Goal: Task Accomplishment & Management: Manage account settings

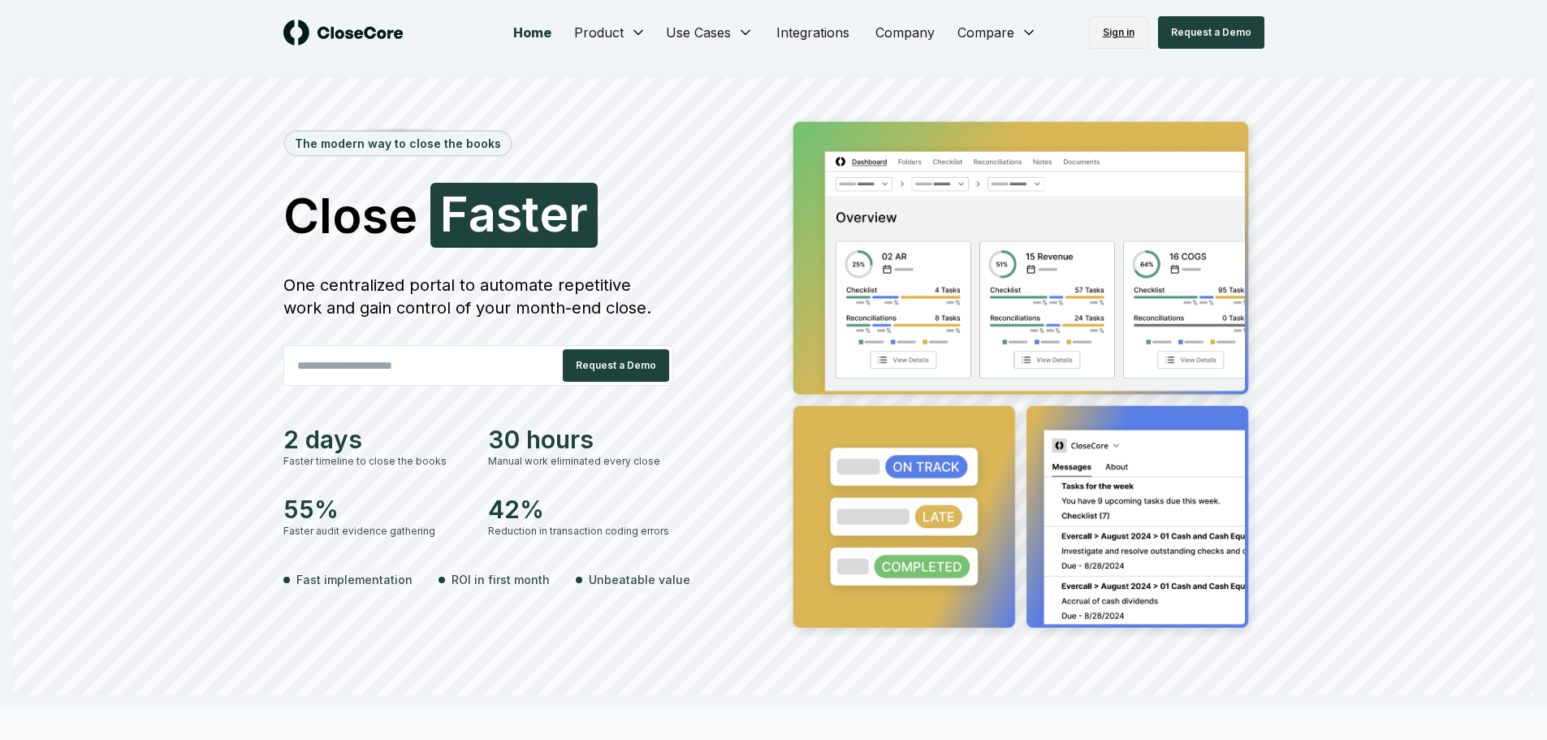
click at [1128, 20] on link "Sign in" at bounding box center [1118, 32] width 59 height 32
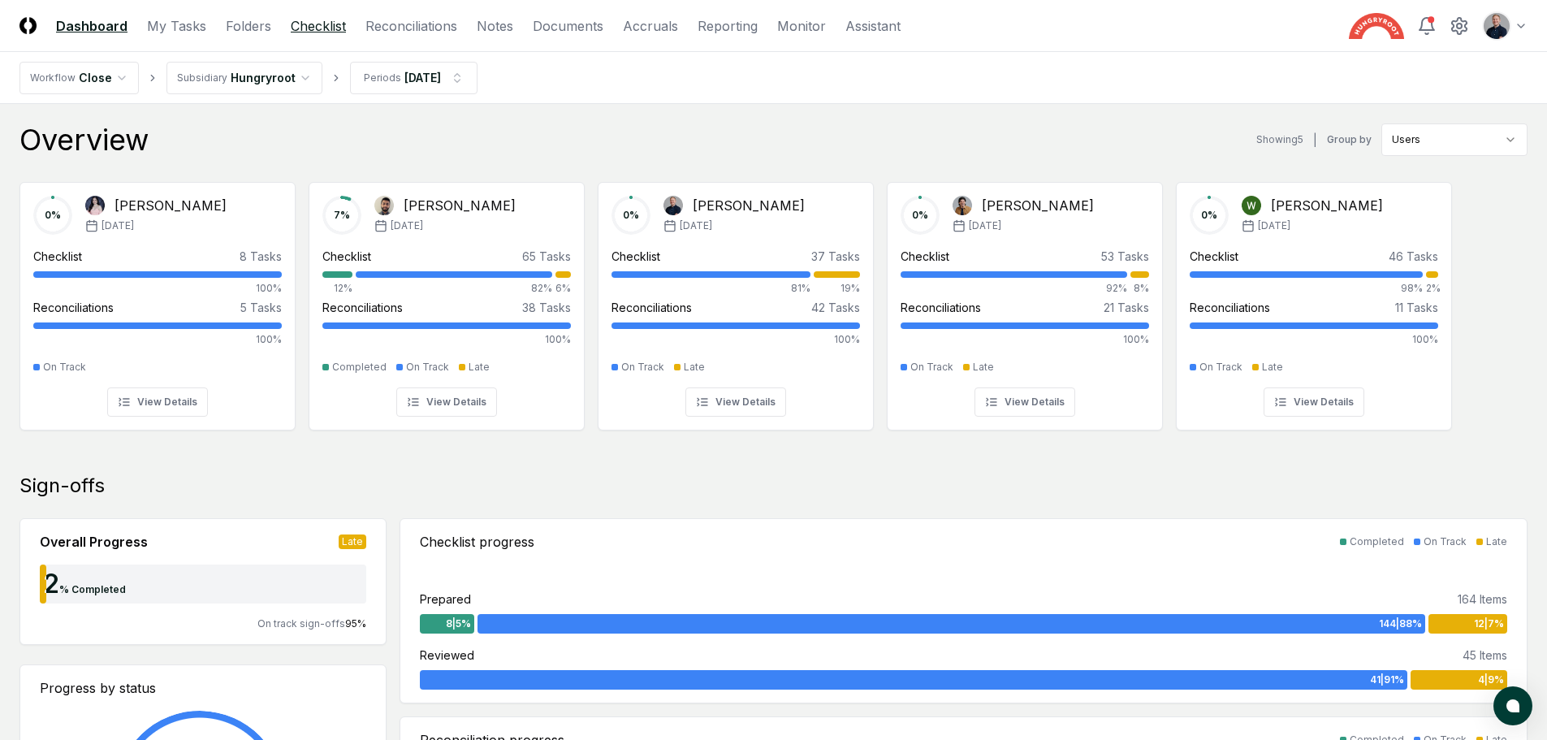
click at [308, 32] on link "Checklist" at bounding box center [318, 25] width 55 height 19
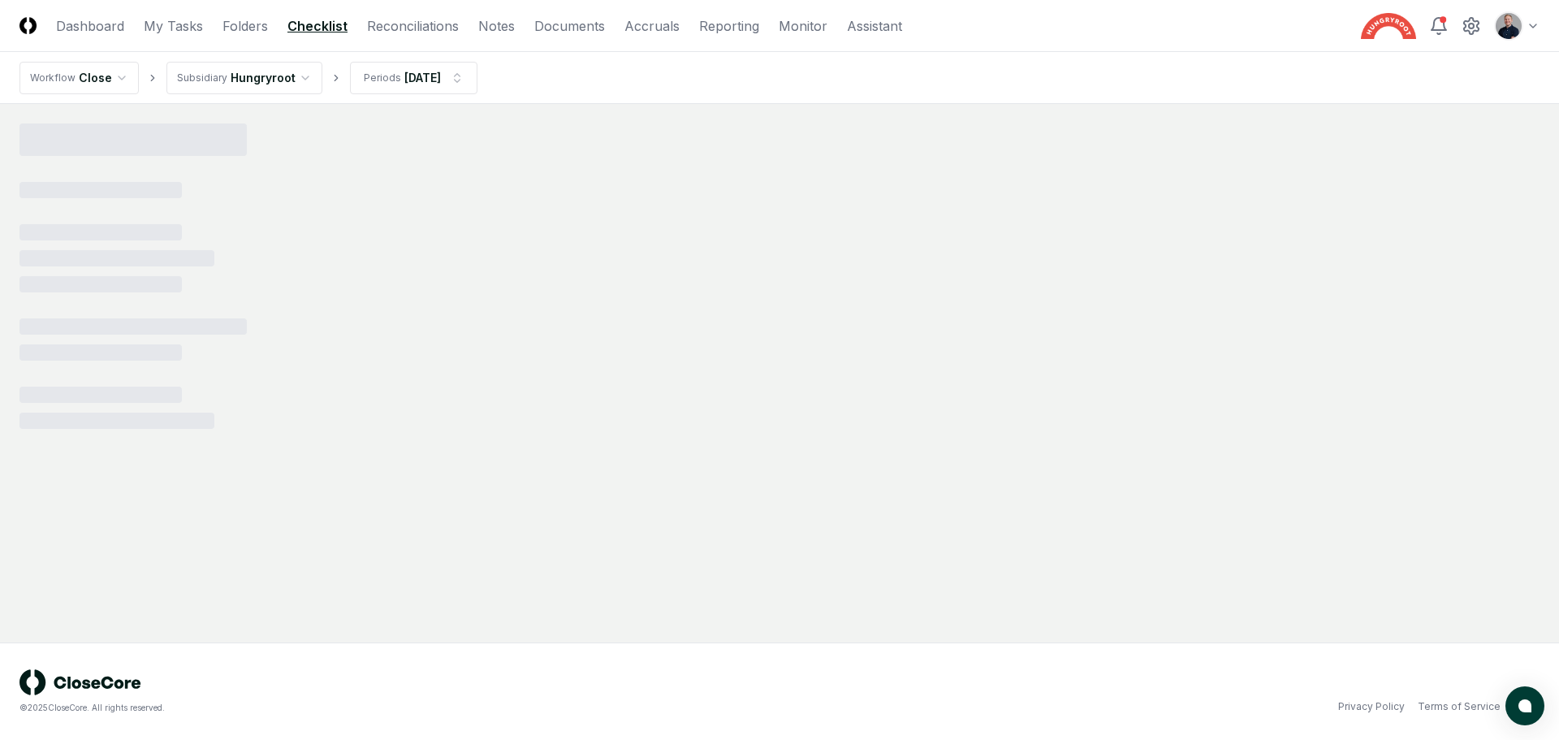
click at [437, 71] on html "CloseCore Dashboard My Tasks Folders Checklist Reconciliations Notes Documents …" at bounding box center [779, 370] width 1559 height 740
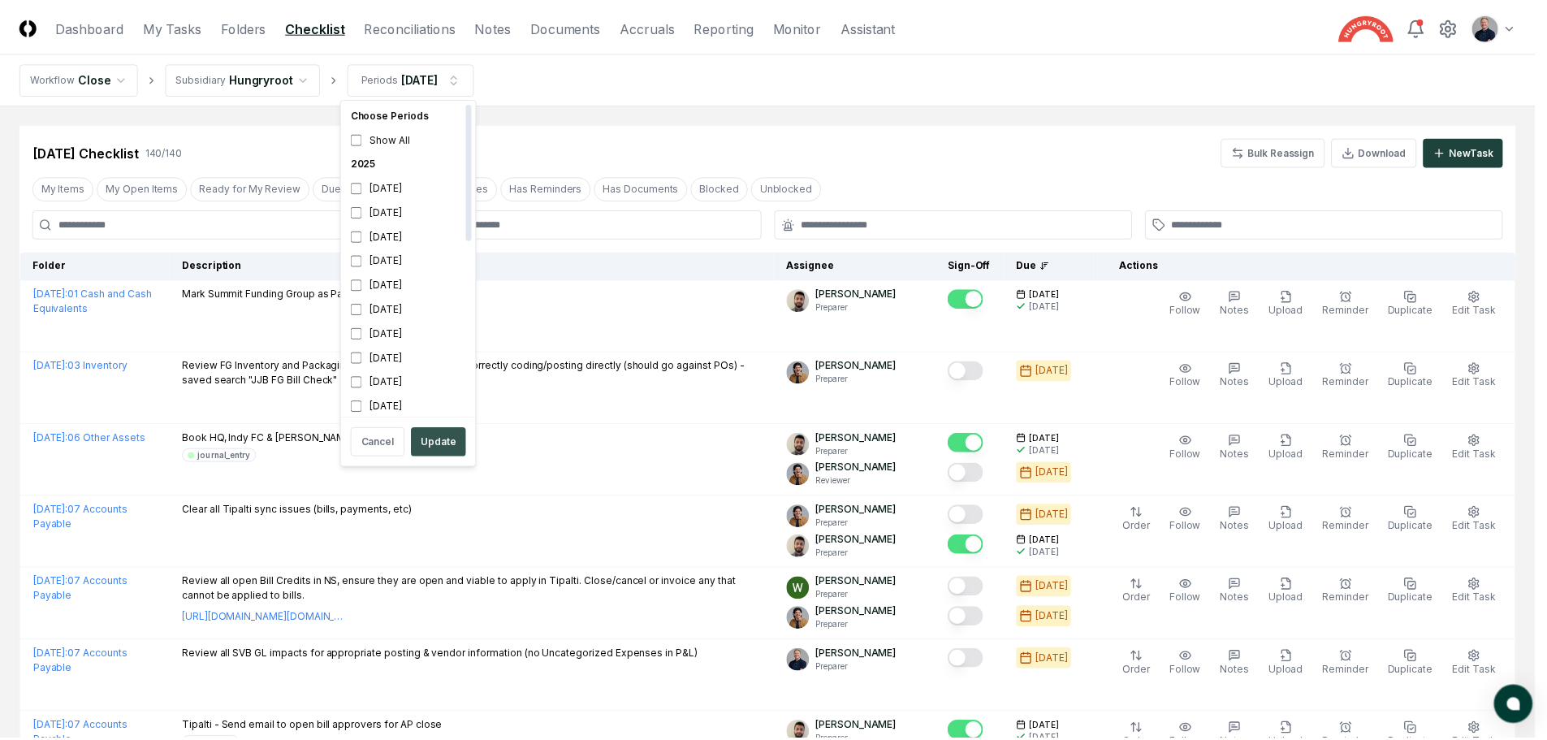
scroll to position [5, 0]
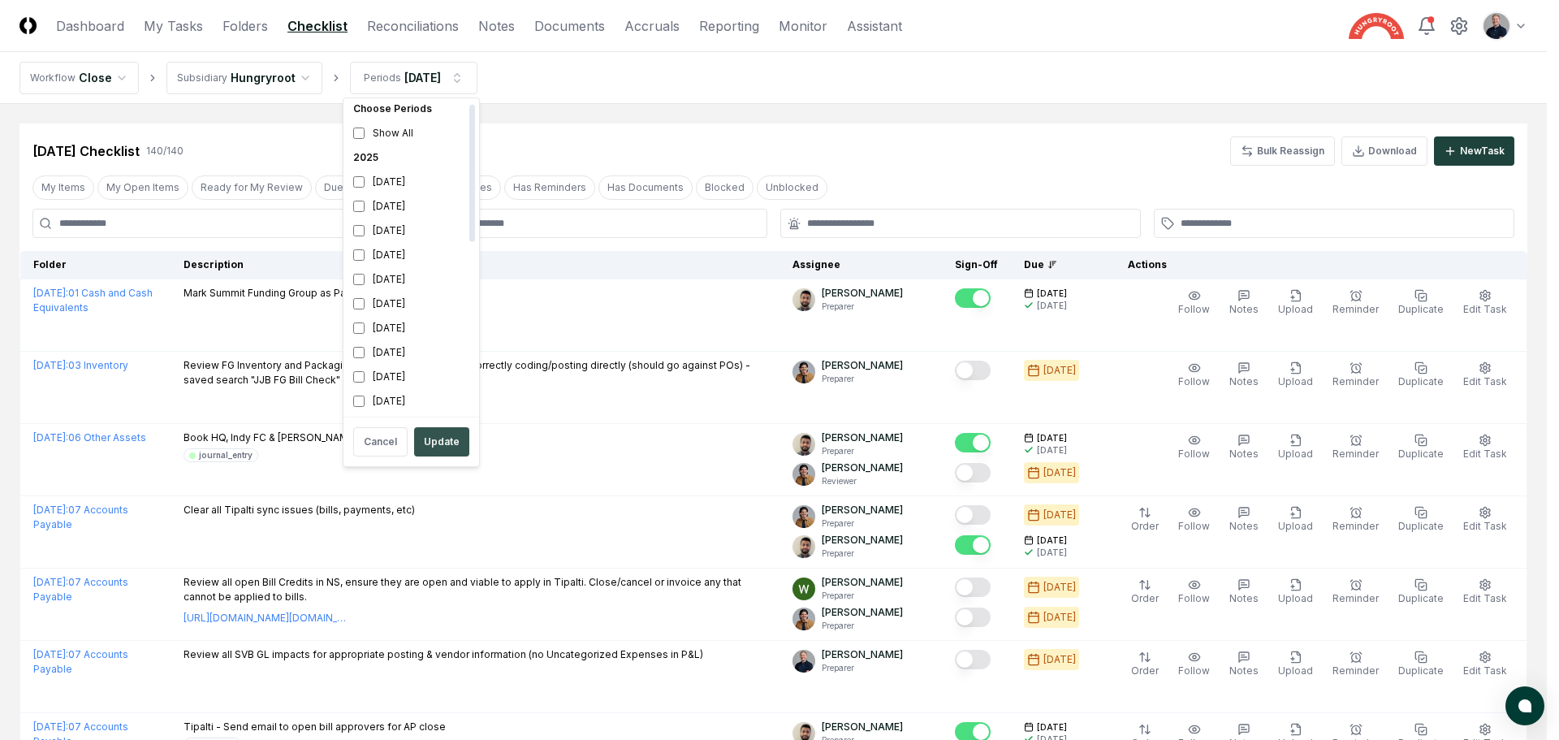
click at [444, 440] on button "Update" at bounding box center [441, 441] width 55 height 29
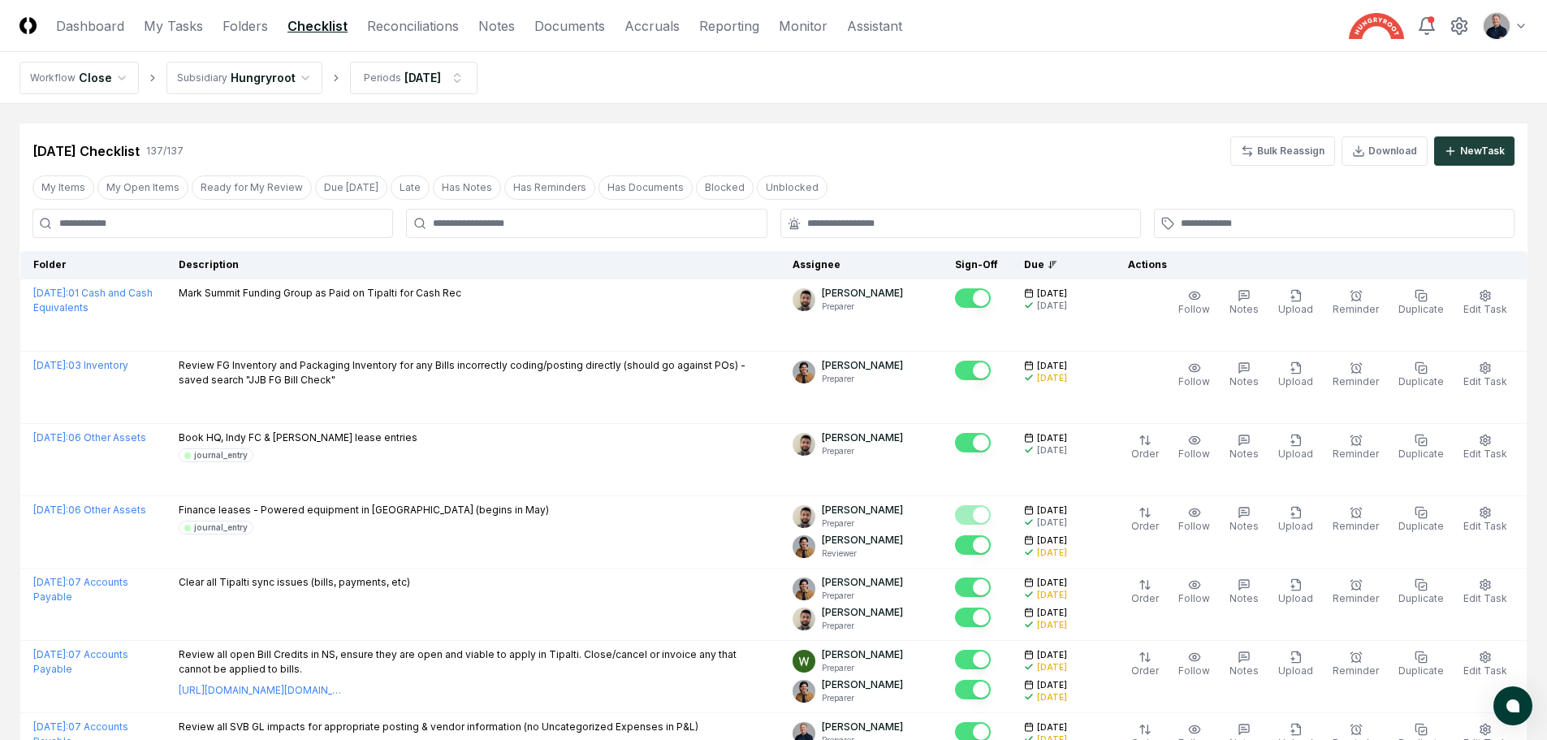
click at [870, 234] on div at bounding box center [961, 223] width 361 height 29
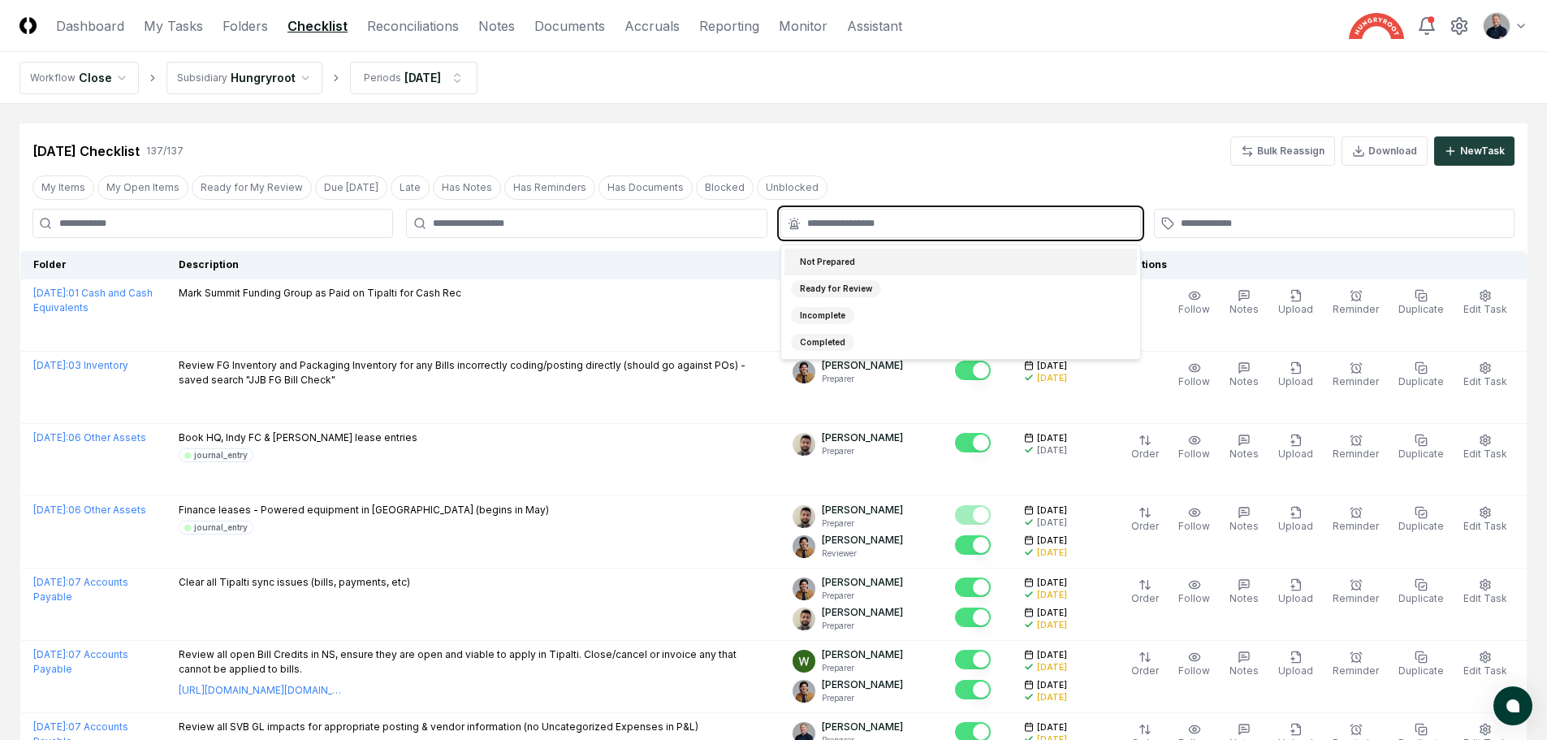
click at [872, 225] on input "text" at bounding box center [968, 223] width 323 height 15
click at [860, 260] on div "Not Prepared" at bounding box center [961, 262] width 352 height 27
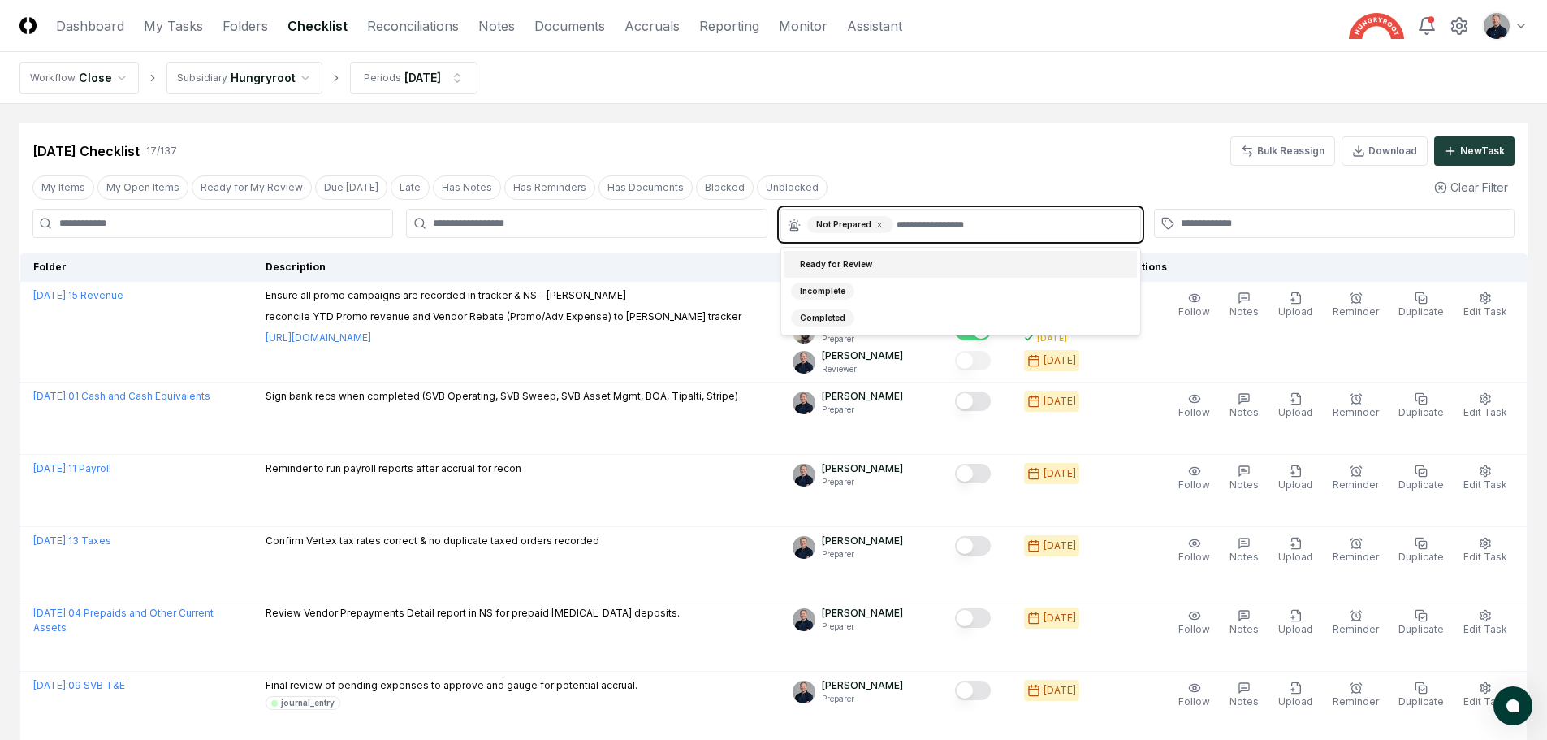
click at [860, 261] on div "Ready for Review" at bounding box center [836, 264] width 90 height 17
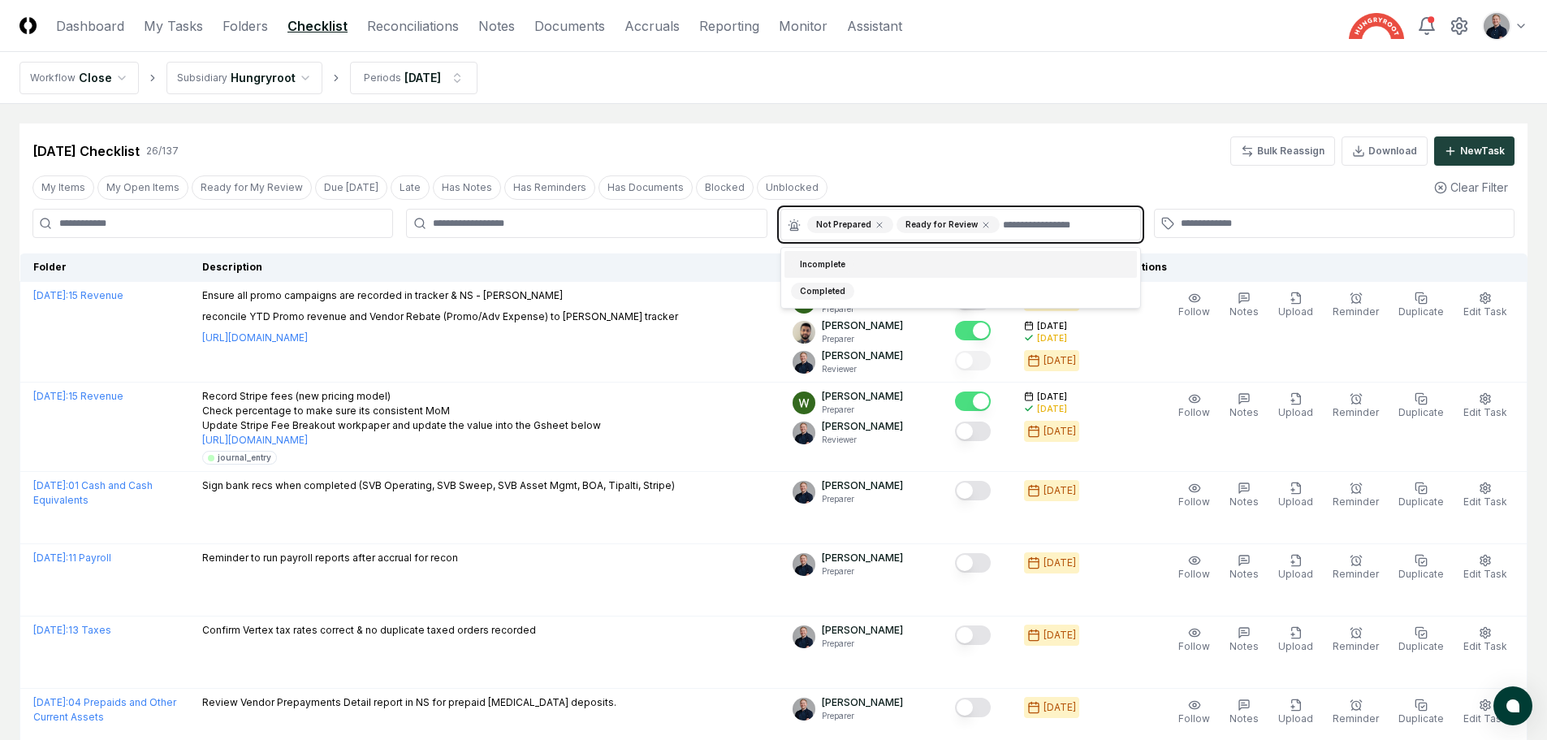
click at [858, 266] on div "Incomplete" at bounding box center [961, 264] width 352 height 27
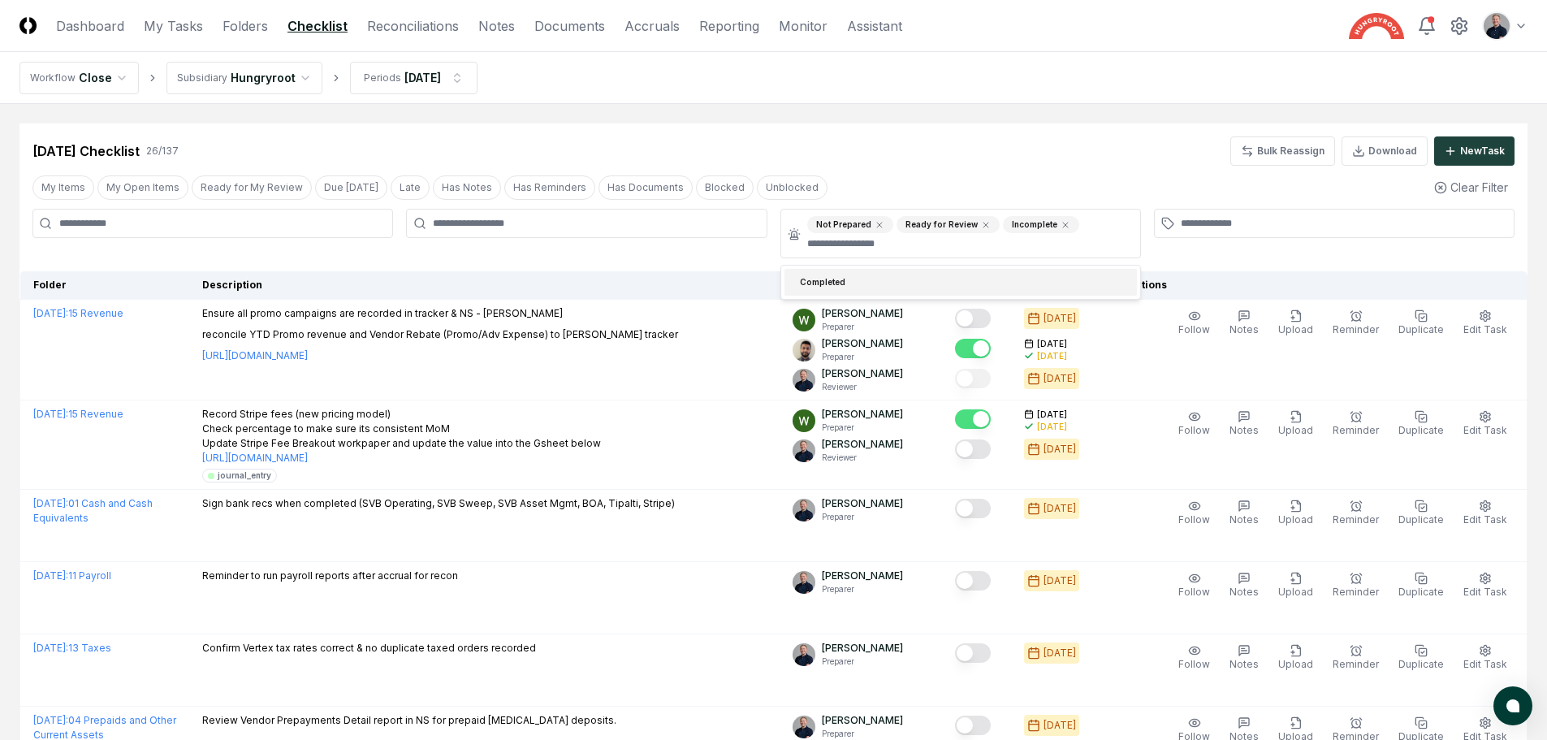
click at [900, 147] on div "[DATE] Checklist 26 / 137 Bulk Reassign Download New Task" at bounding box center [773, 150] width 1482 height 29
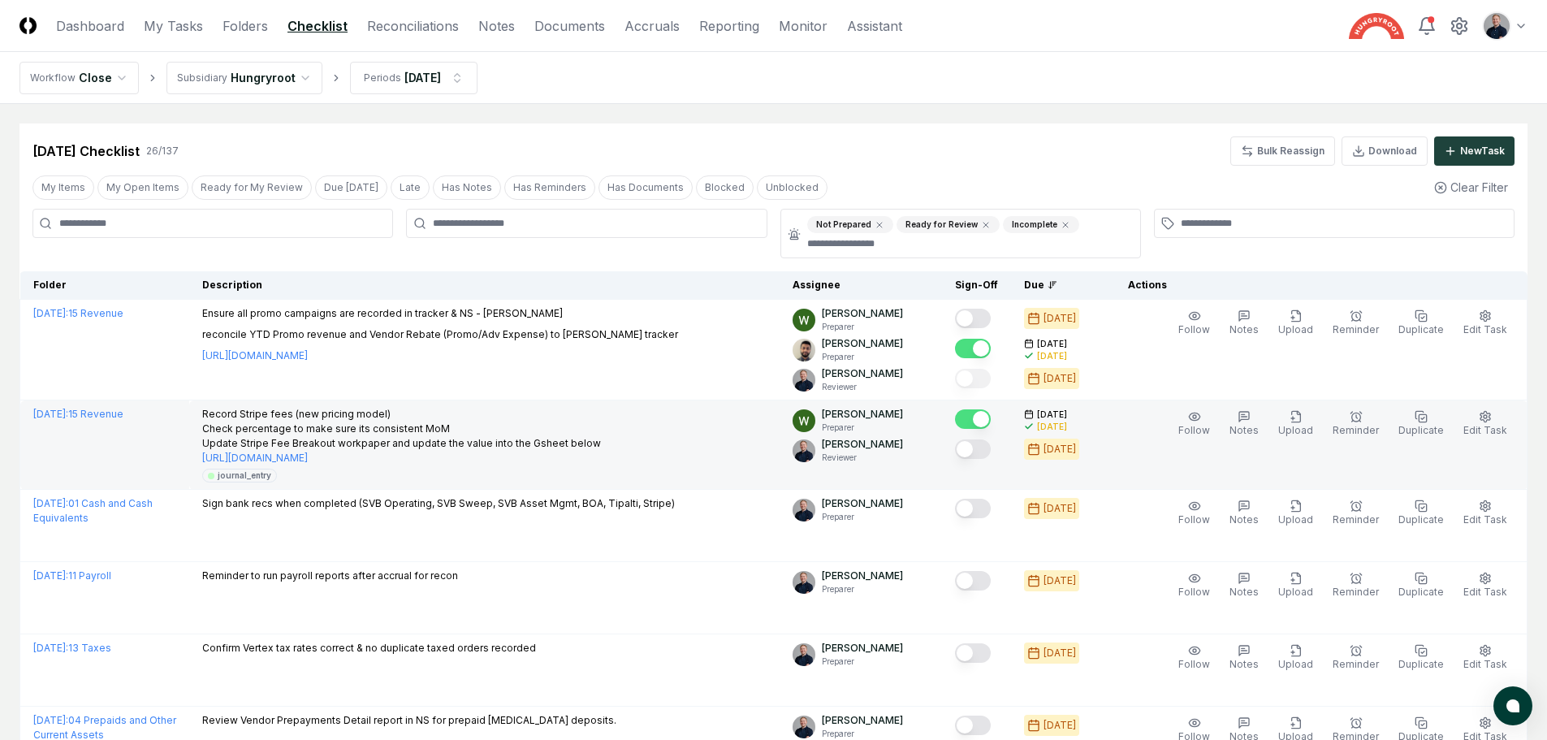
click at [991, 452] on button "Mark complete" at bounding box center [973, 448] width 36 height 19
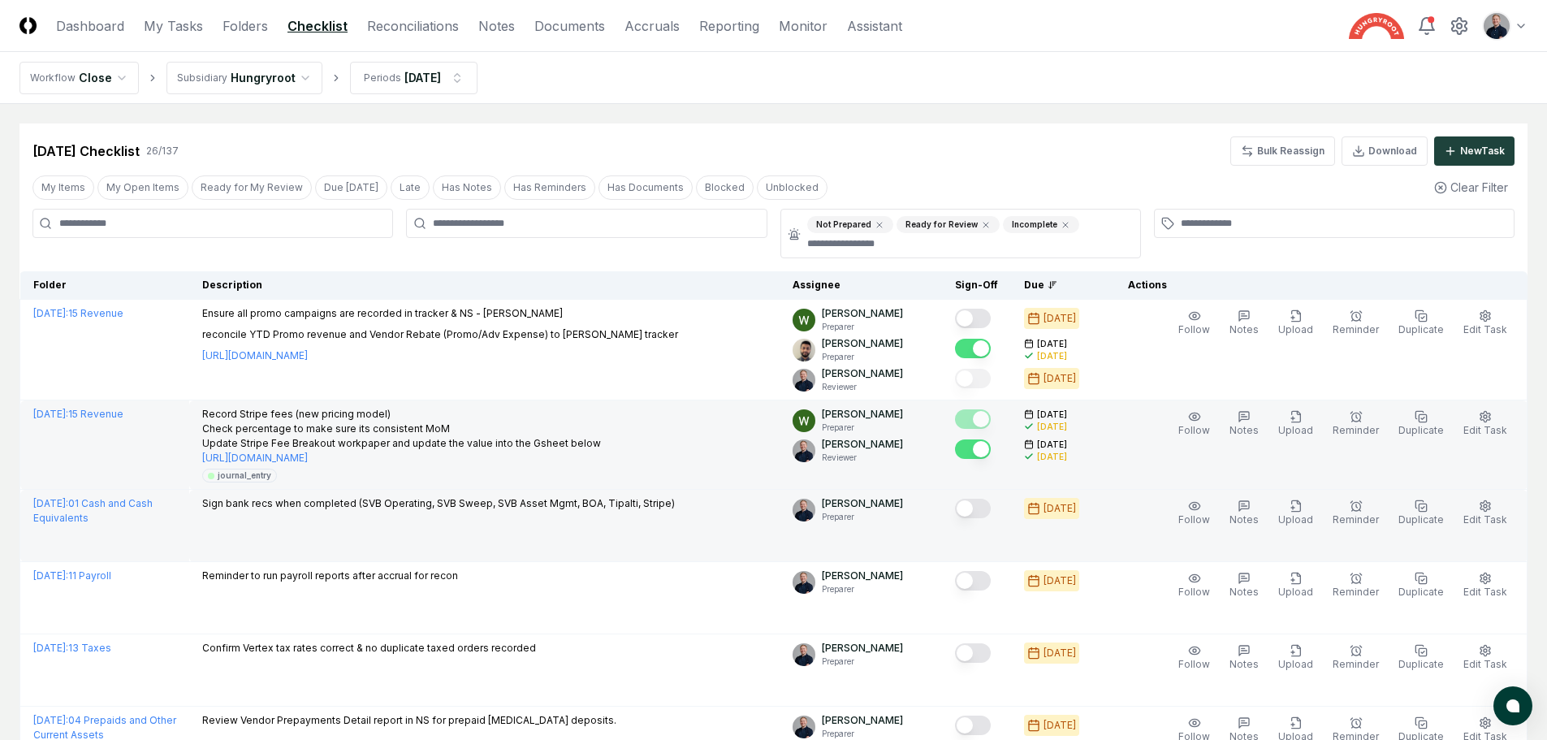
click at [991, 511] on button "Mark complete" at bounding box center [973, 508] width 36 height 19
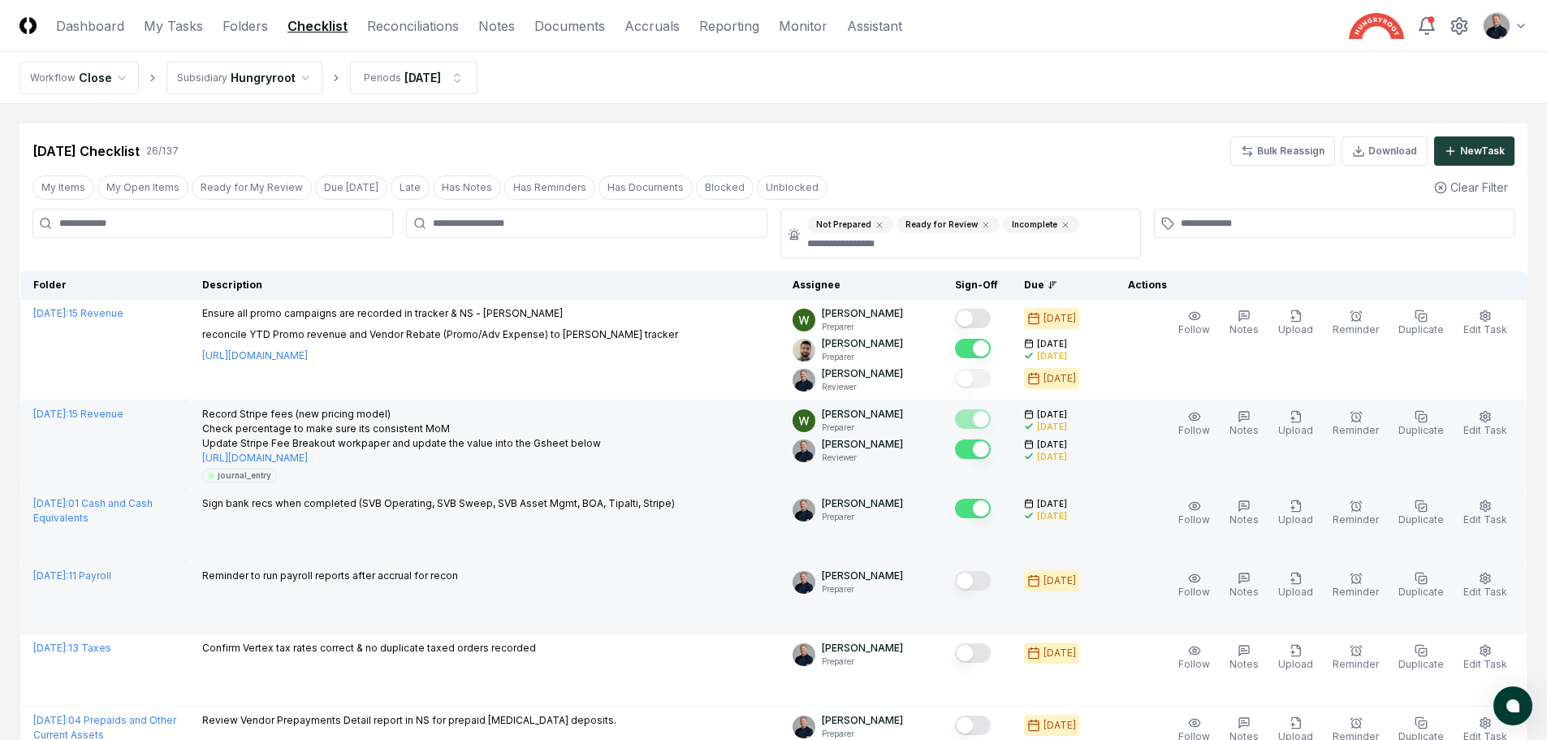
click at [991, 582] on button "Mark complete" at bounding box center [973, 580] width 36 height 19
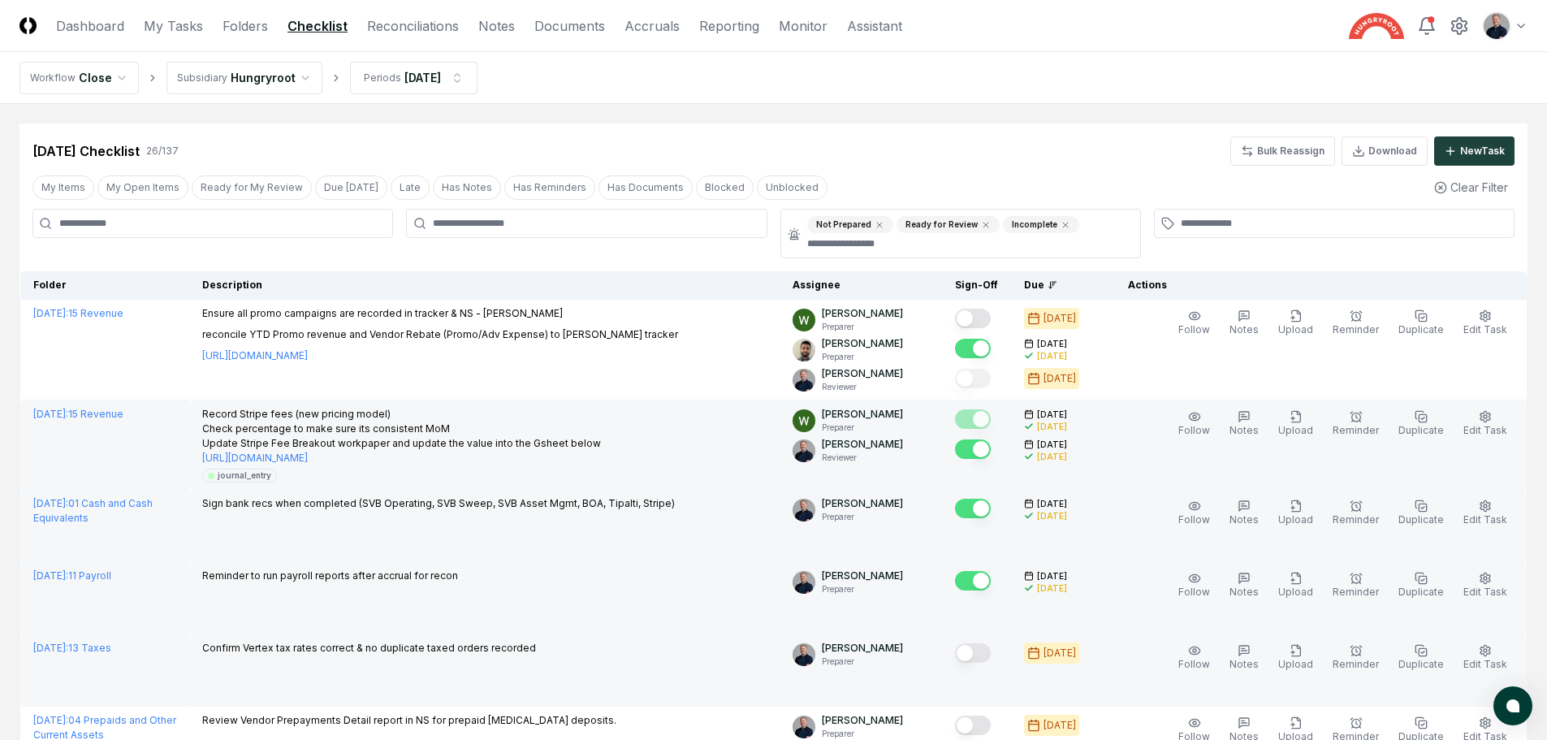
click at [991, 653] on button "Mark complete" at bounding box center [973, 652] width 36 height 19
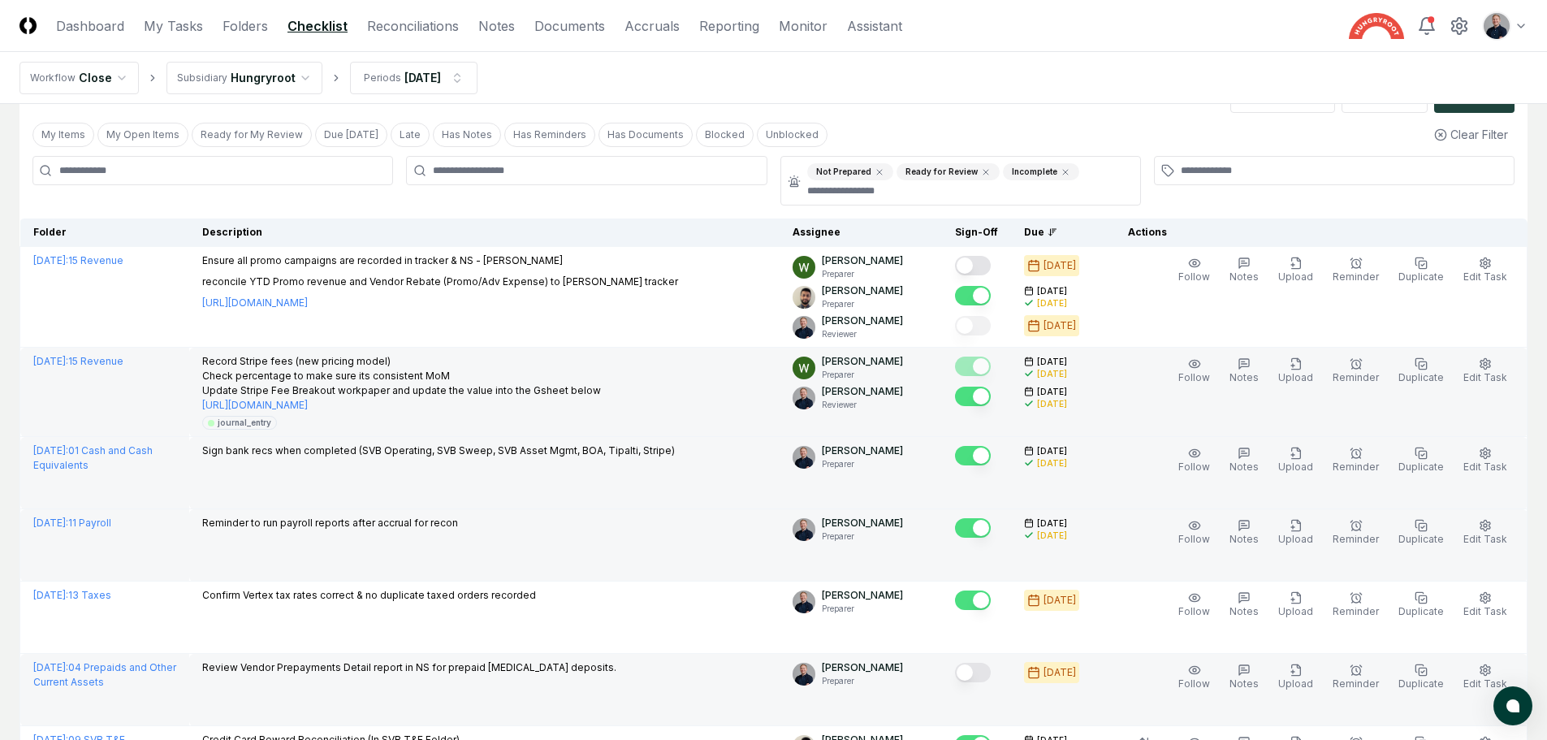
scroll to position [81, 0]
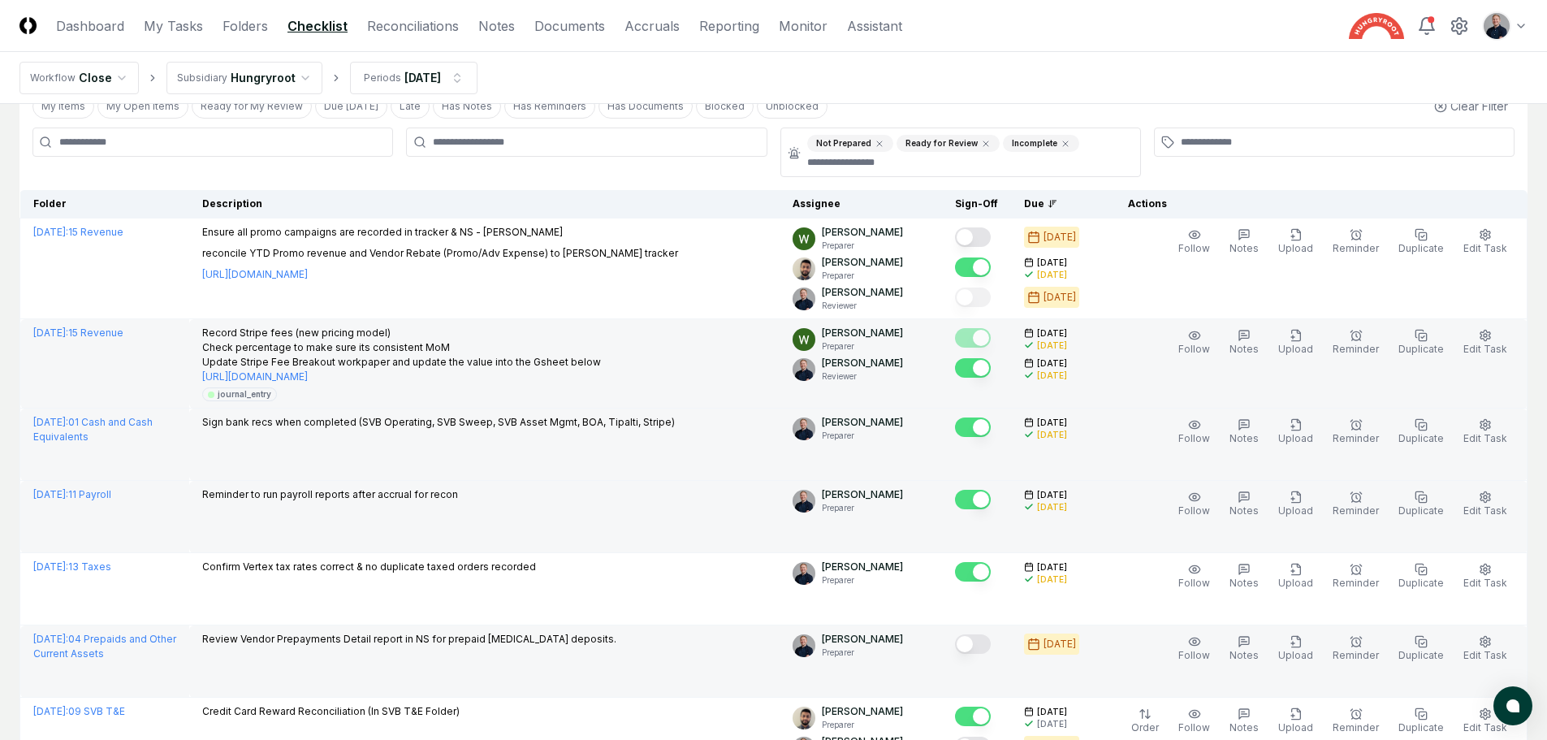
click at [988, 651] on button "Mark complete" at bounding box center [973, 643] width 36 height 19
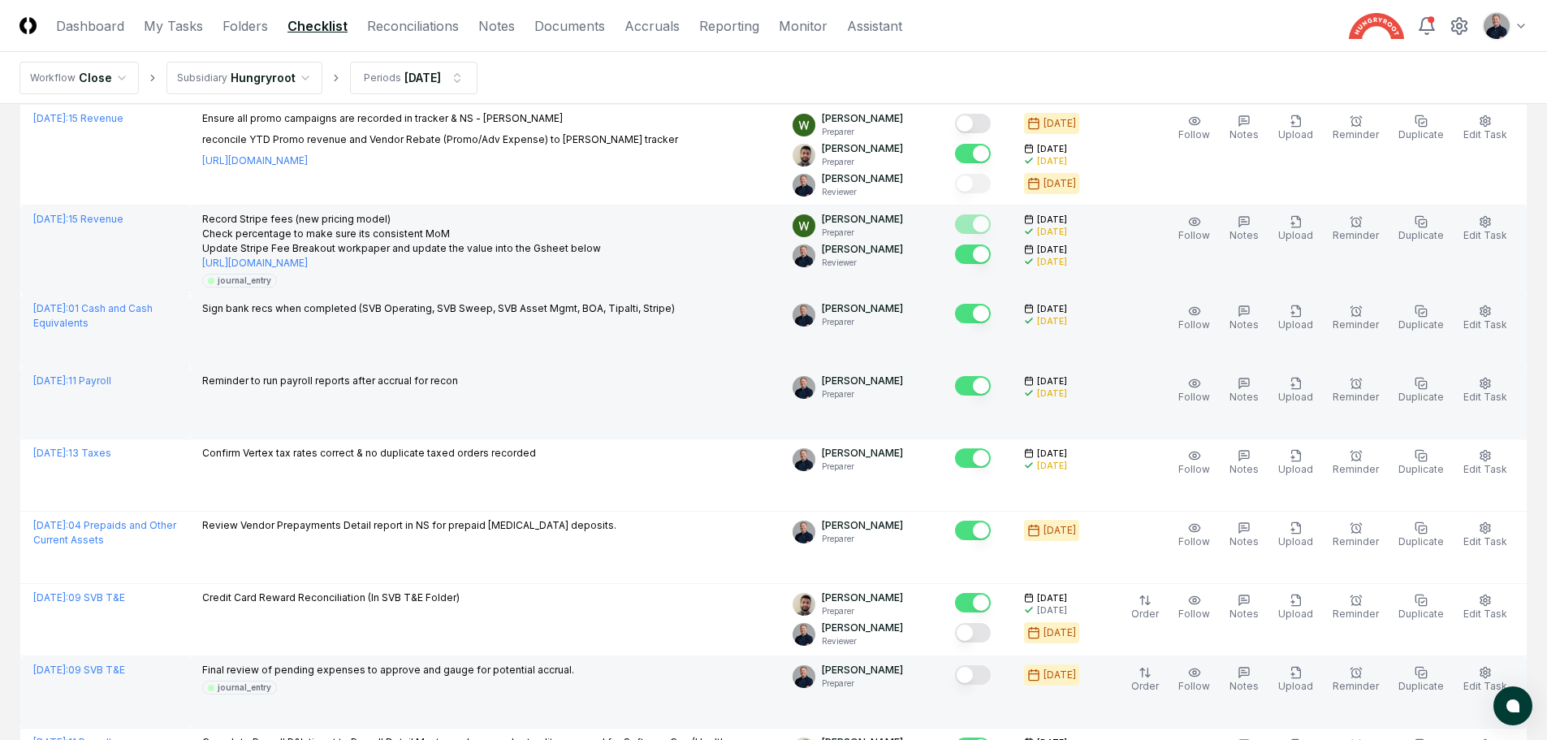
scroll to position [325, 0]
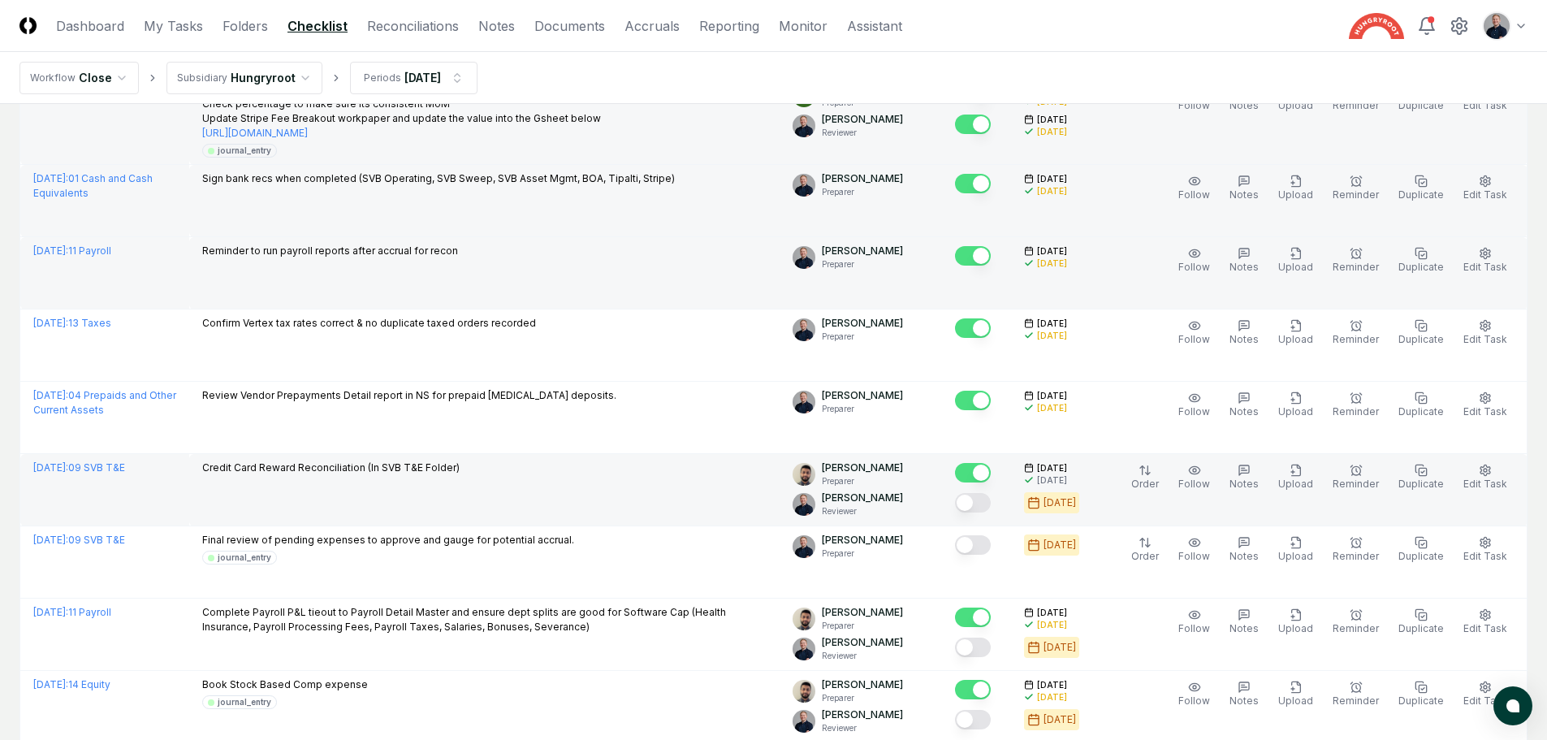
click at [991, 503] on button "Mark complete" at bounding box center [973, 502] width 36 height 19
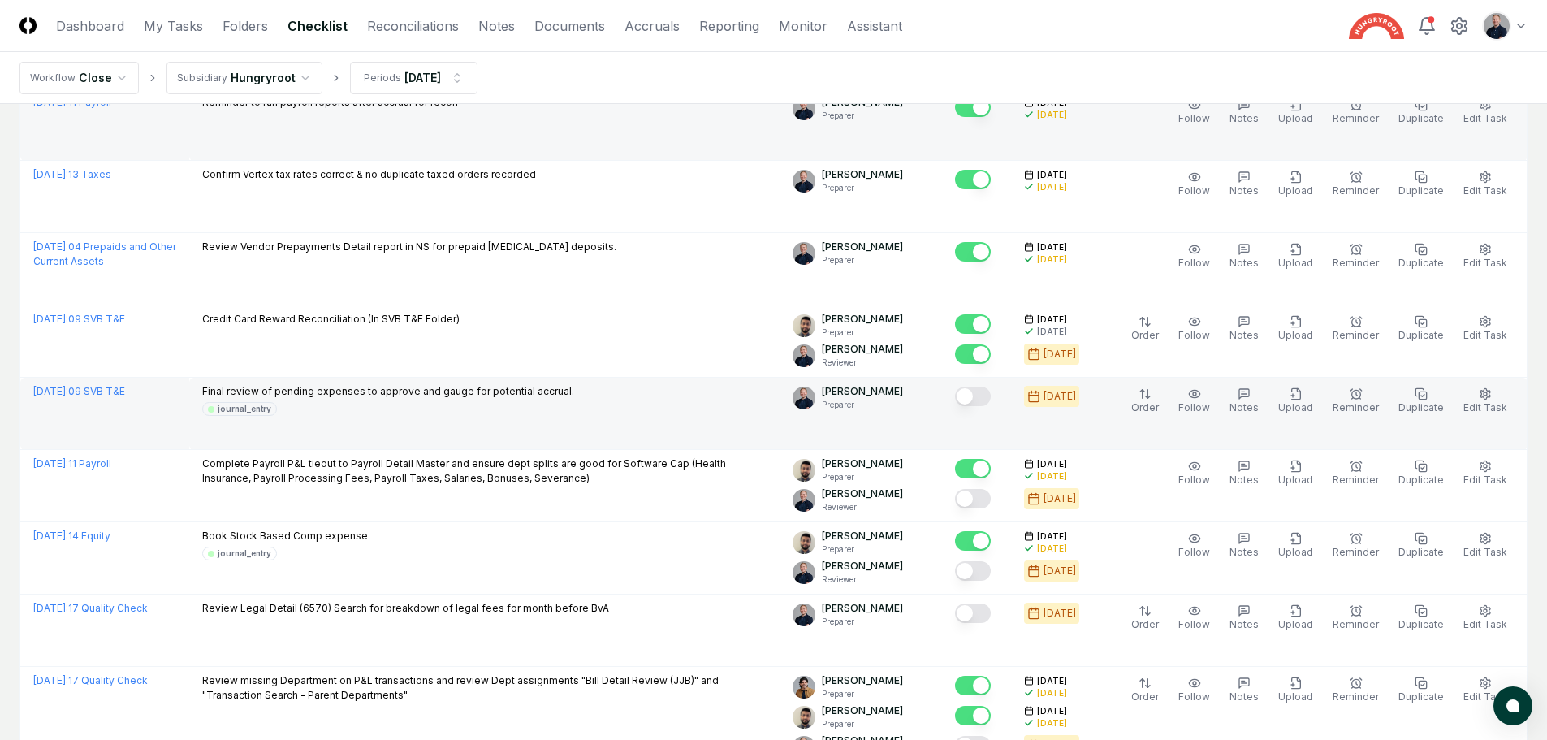
scroll to position [487, 0]
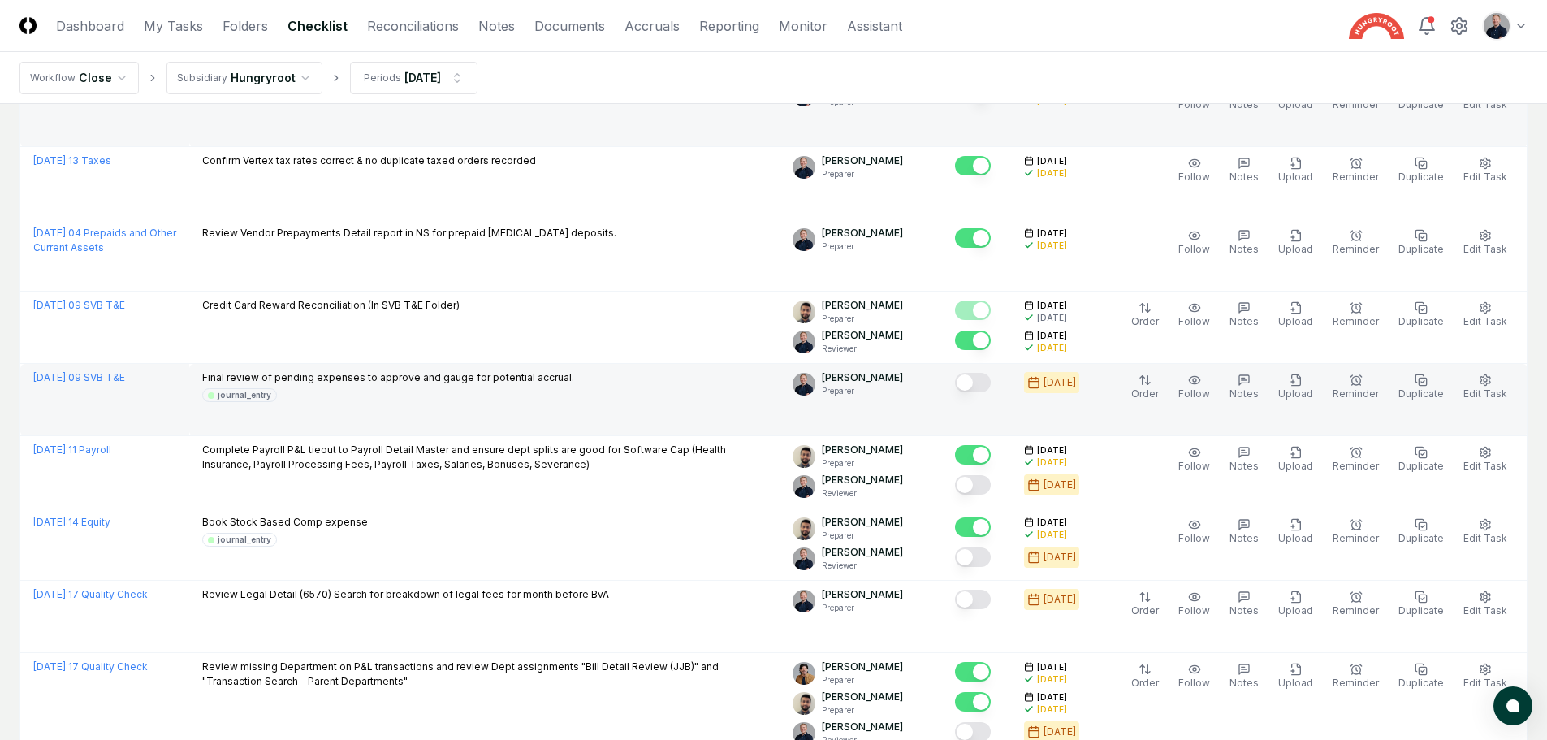
click at [991, 383] on button "Mark complete" at bounding box center [973, 382] width 36 height 19
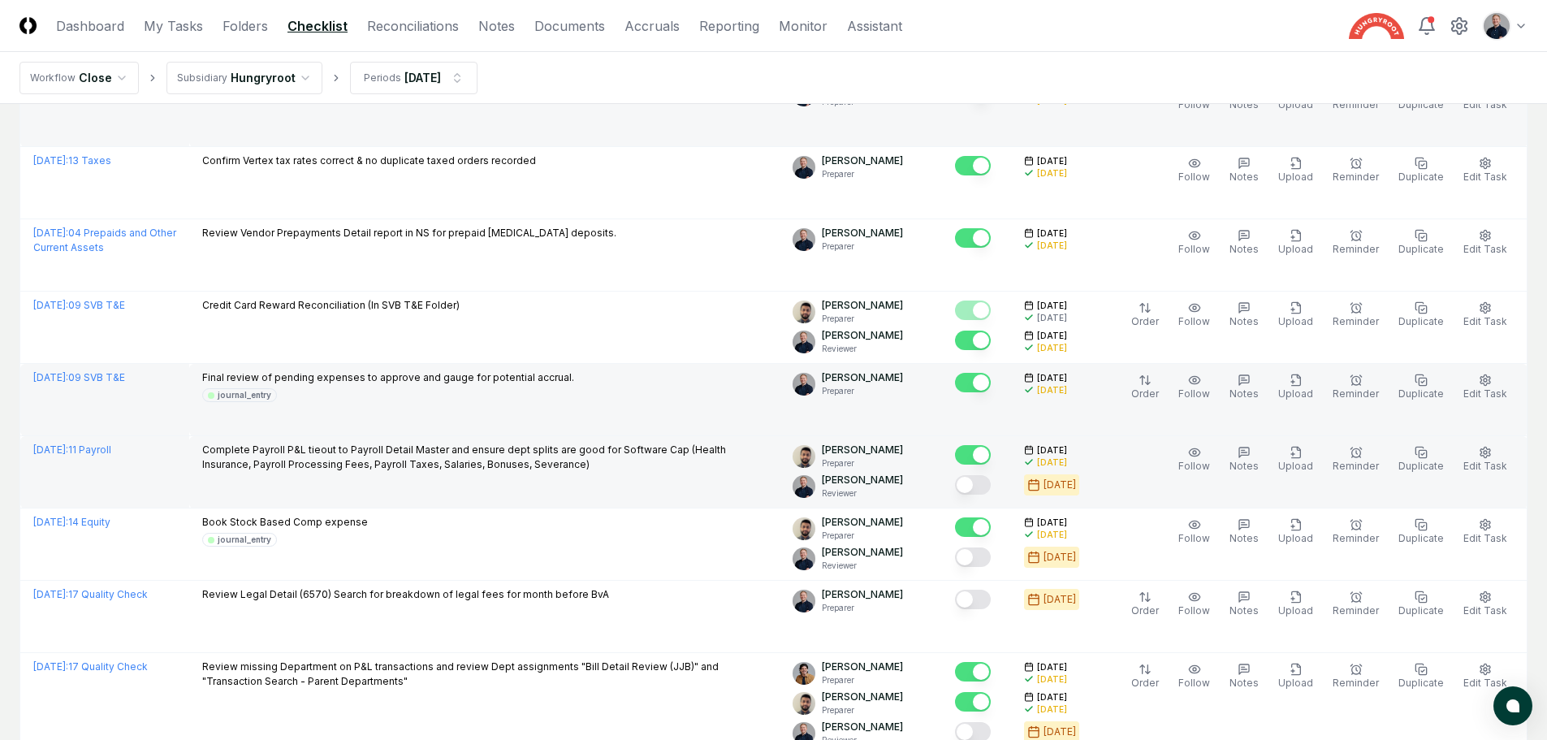
click at [991, 491] on button "Mark complete" at bounding box center [973, 484] width 36 height 19
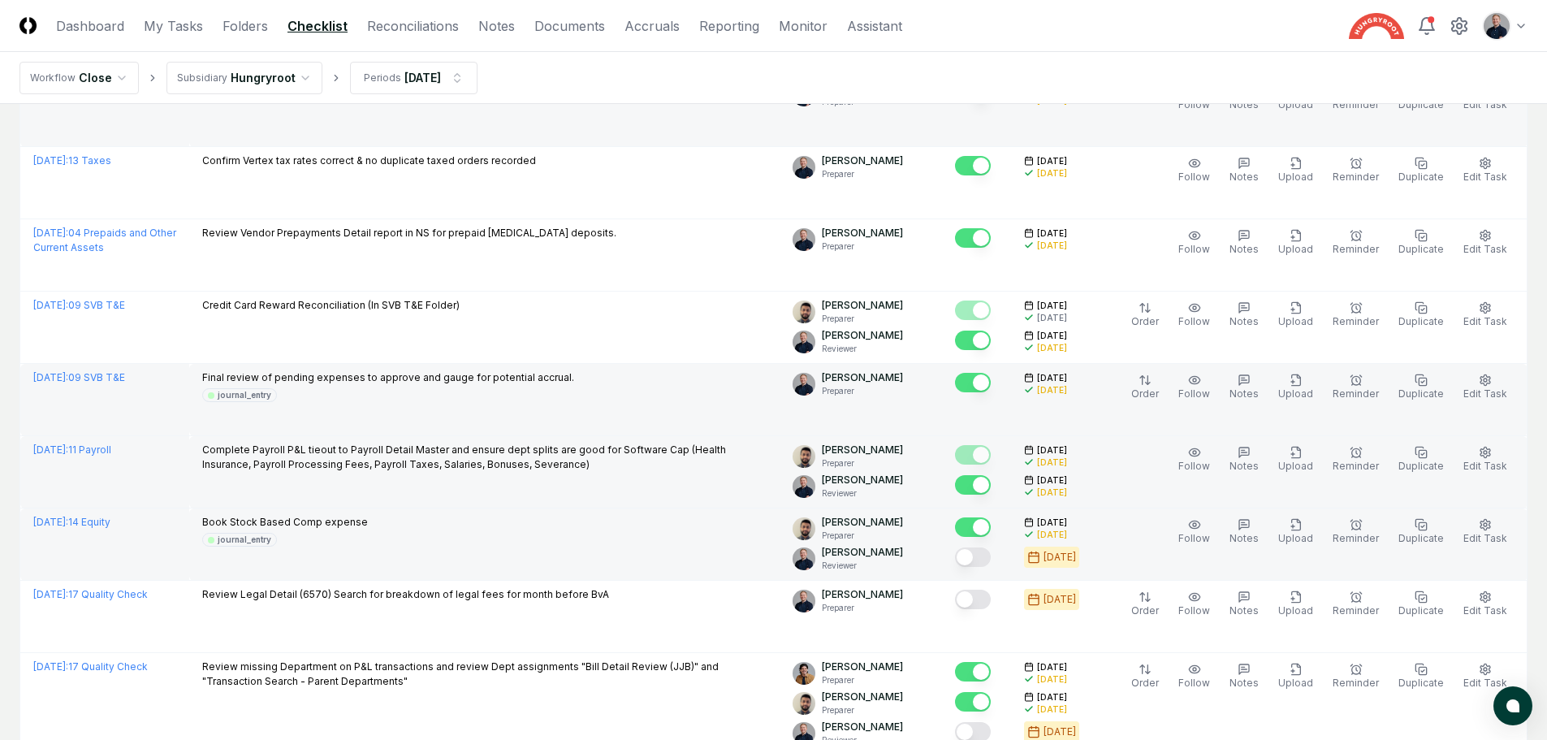
click at [984, 553] on button "Mark complete" at bounding box center [973, 556] width 36 height 19
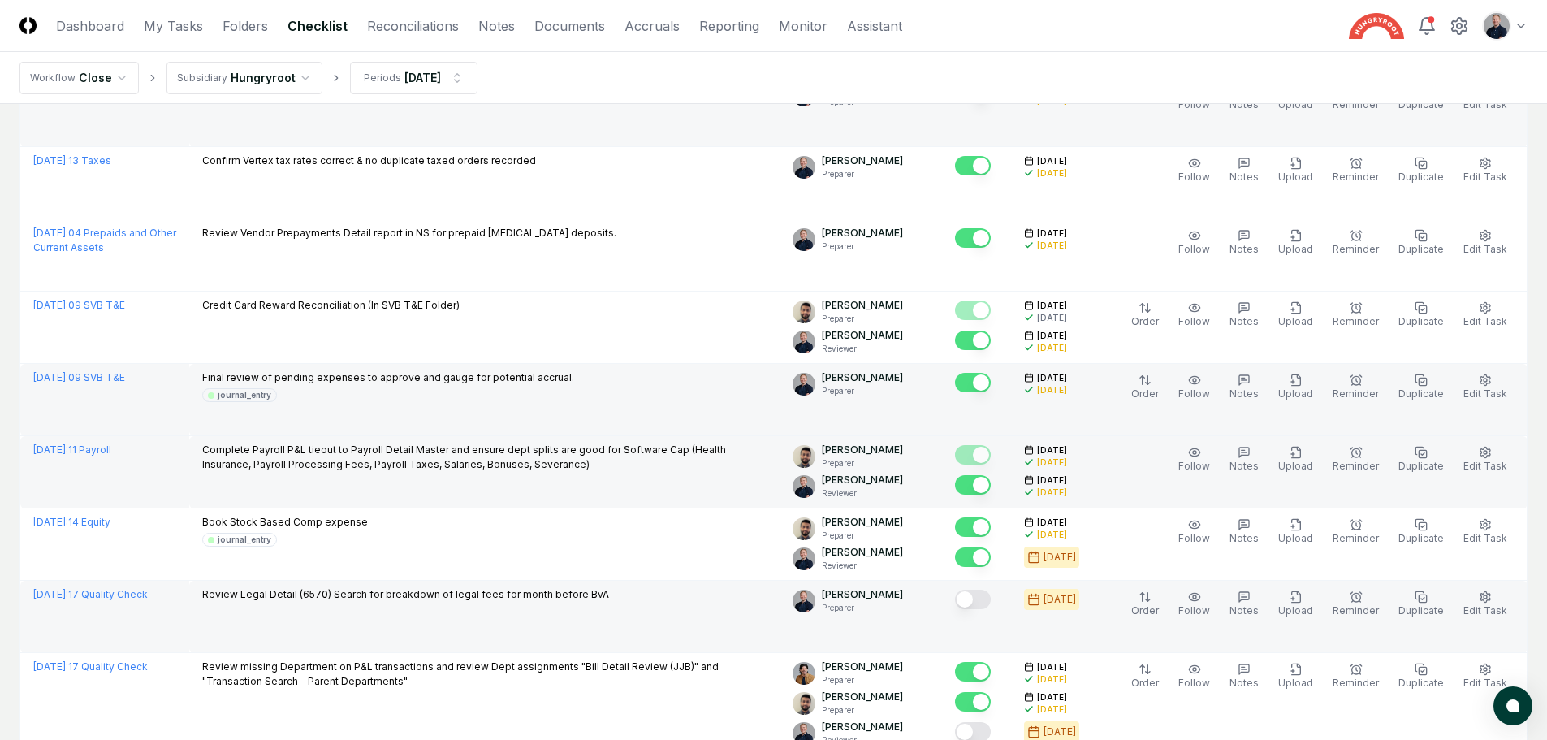
click at [988, 602] on button "Mark complete" at bounding box center [973, 599] width 36 height 19
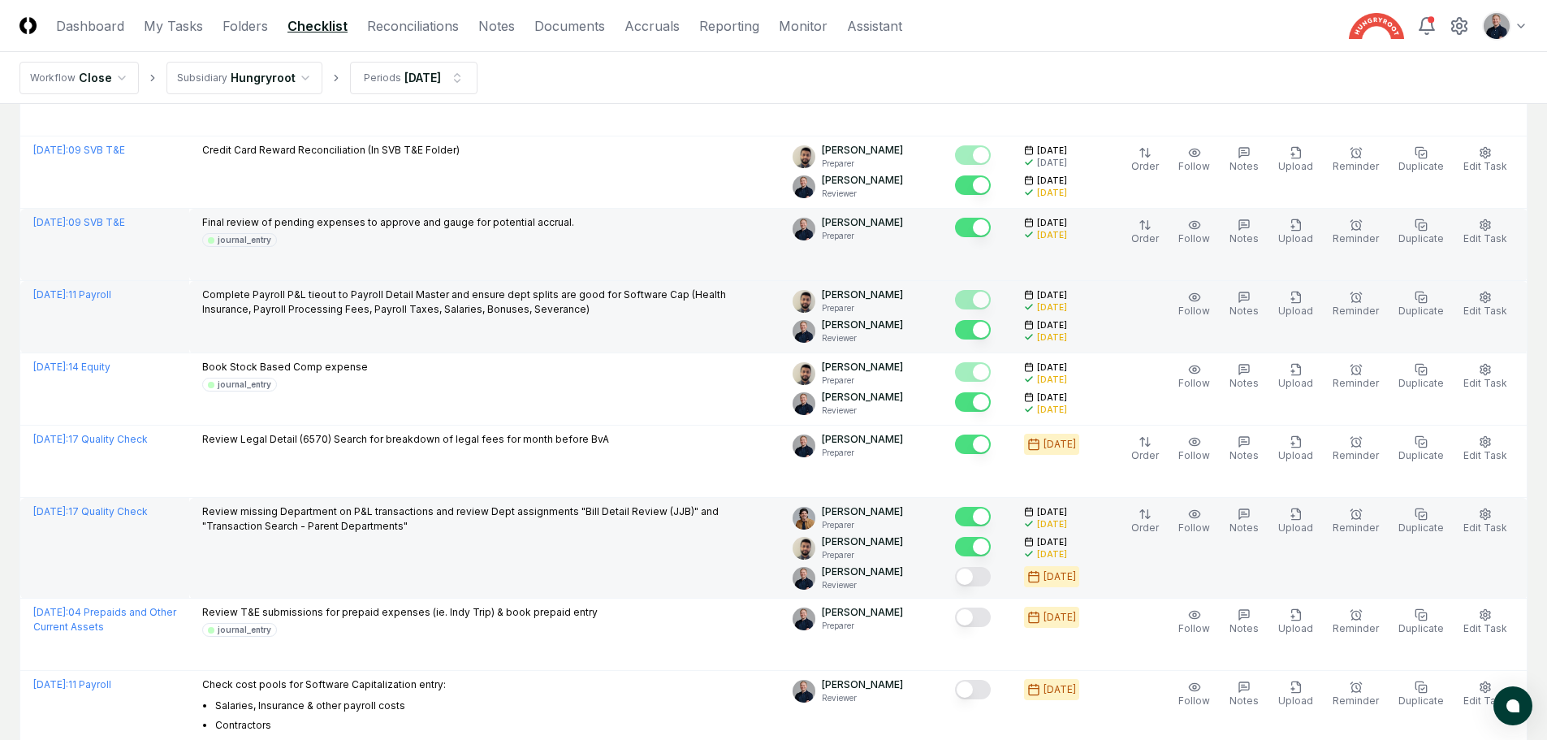
scroll to position [650, 0]
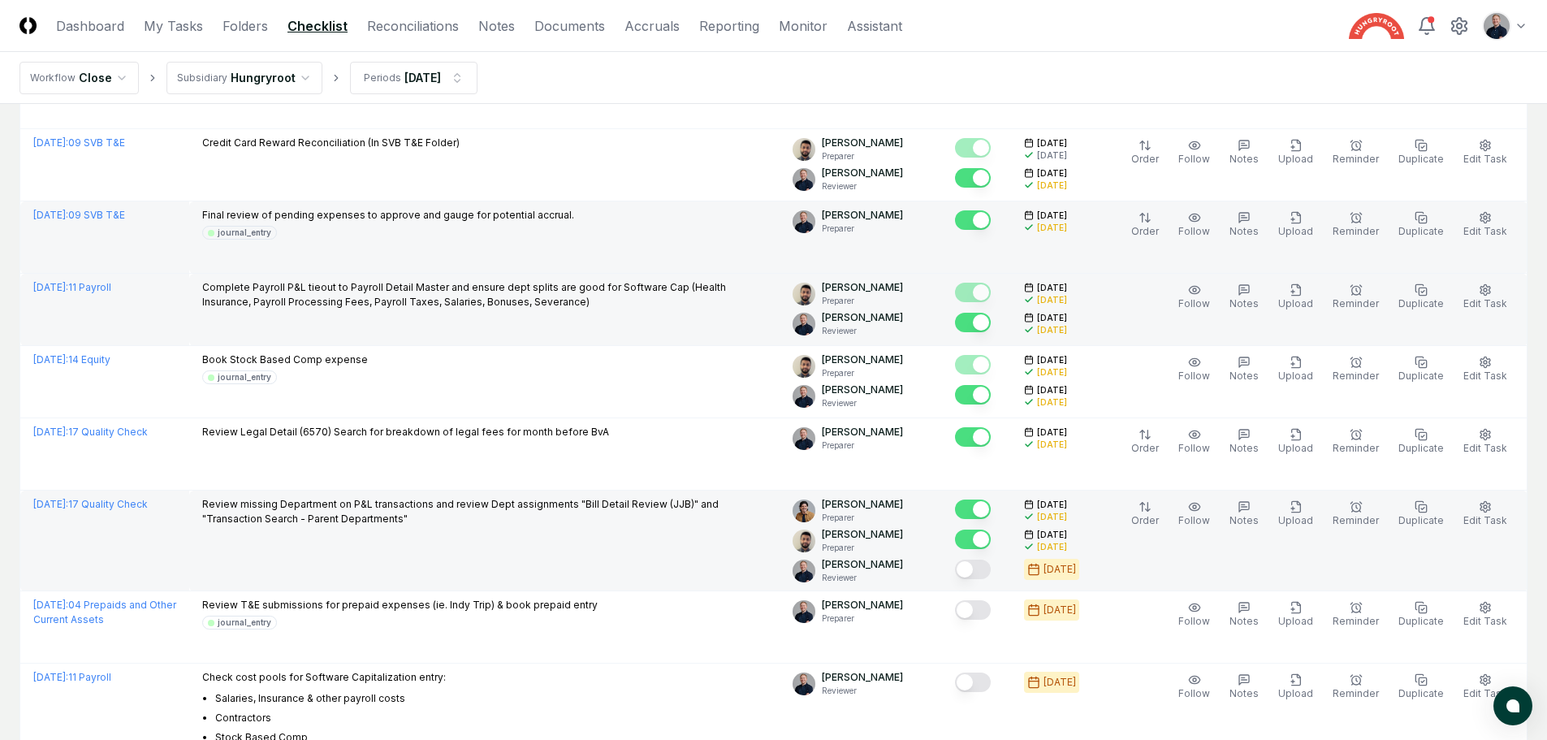
click at [991, 569] on button "Mark complete" at bounding box center [973, 569] width 36 height 19
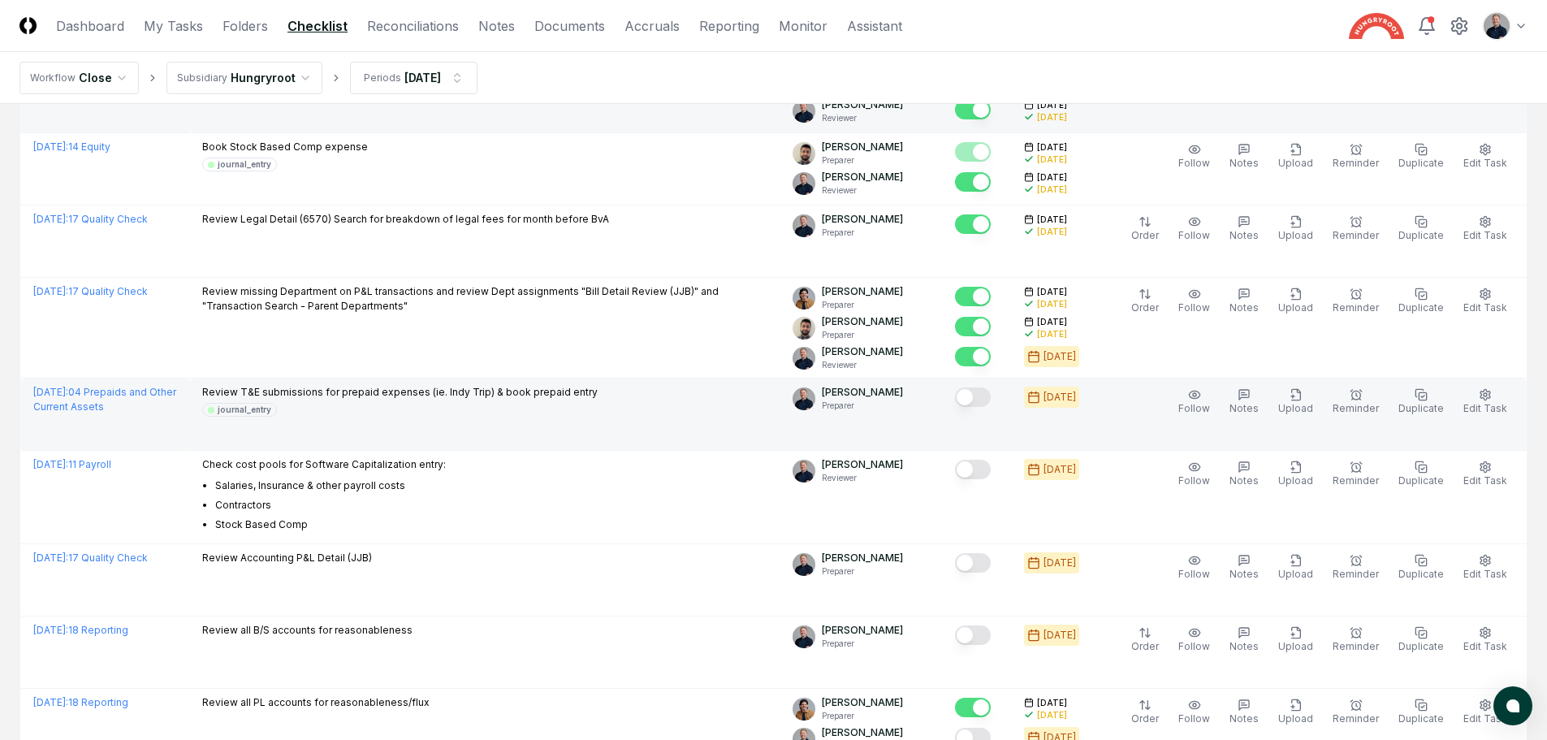
scroll to position [893, 0]
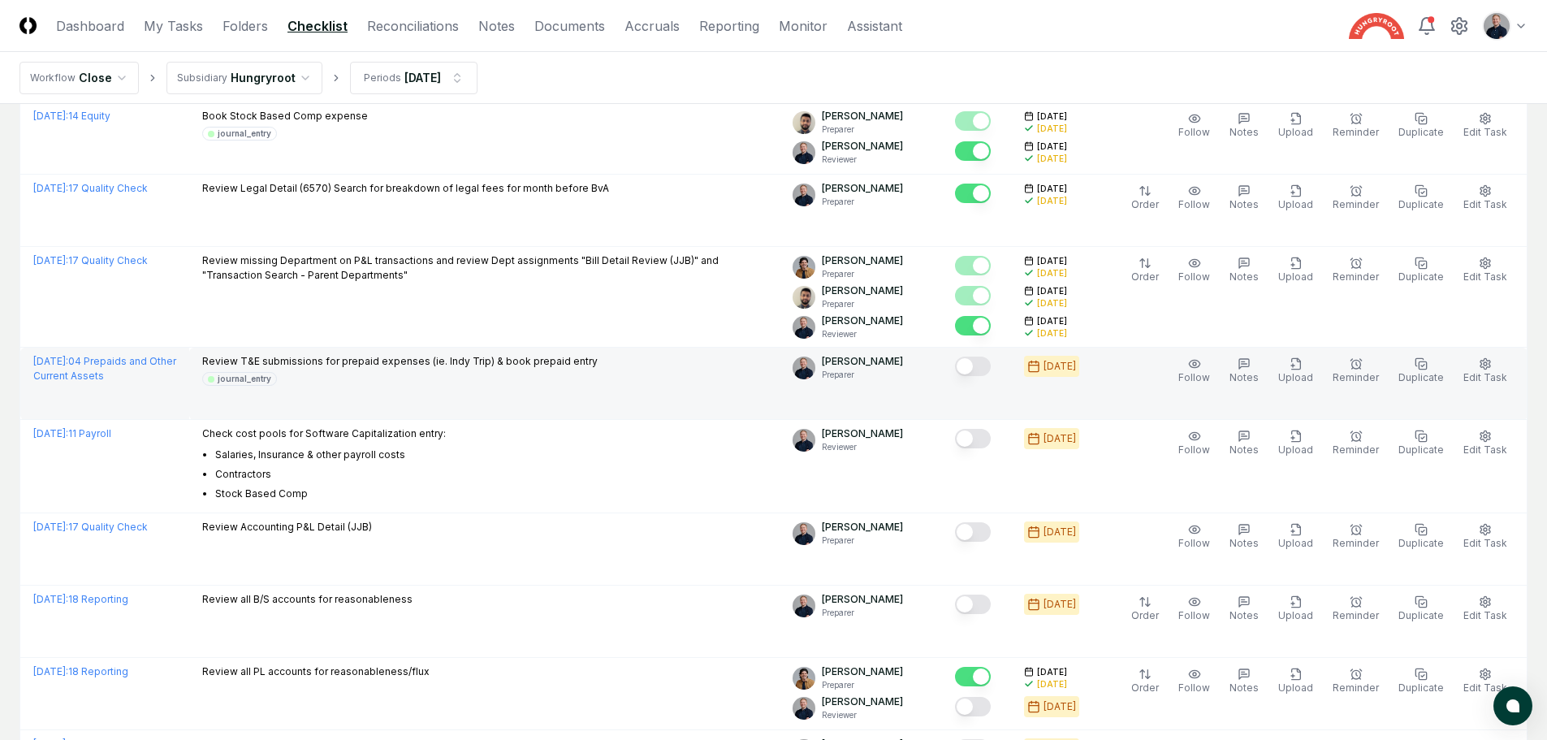
click at [981, 370] on button "Mark complete" at bounding box center [973, 366] width 36 height 19
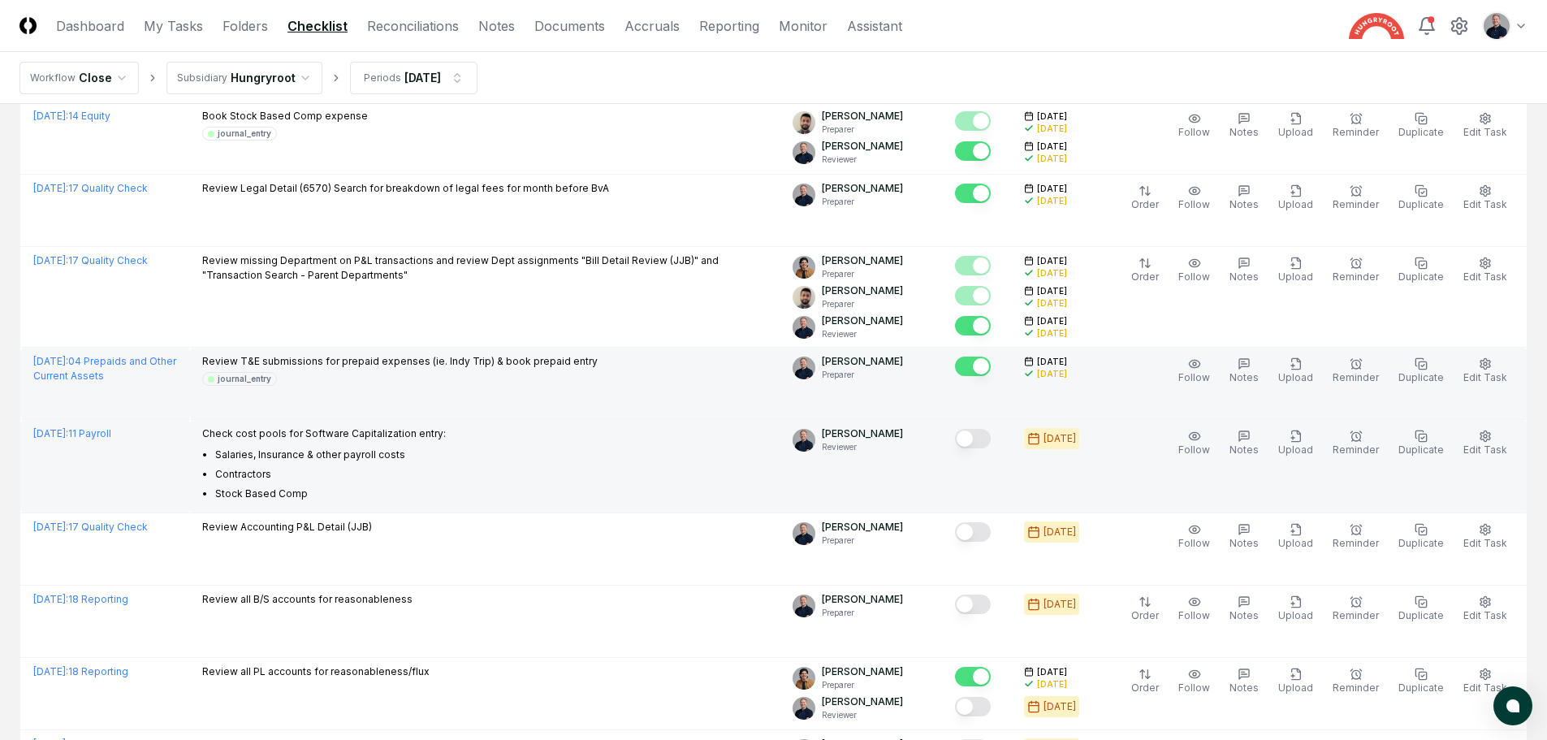
click at [988, 439] on button "Mark complete" at bounding box center [973, 438] width 36 height 19
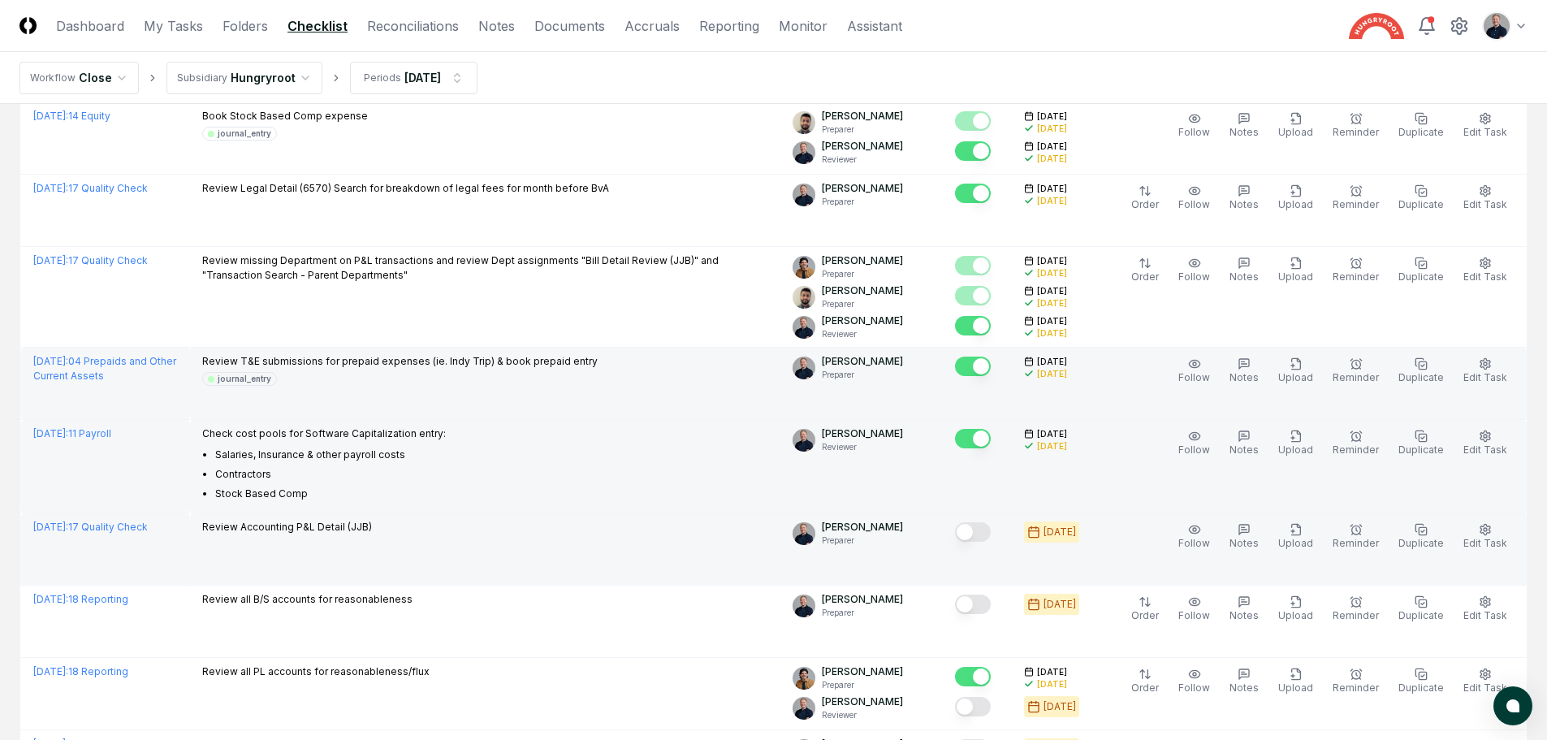
click at [983, 533] on button "Mark complete" at bounding box center [973, 531] width 36 height 19
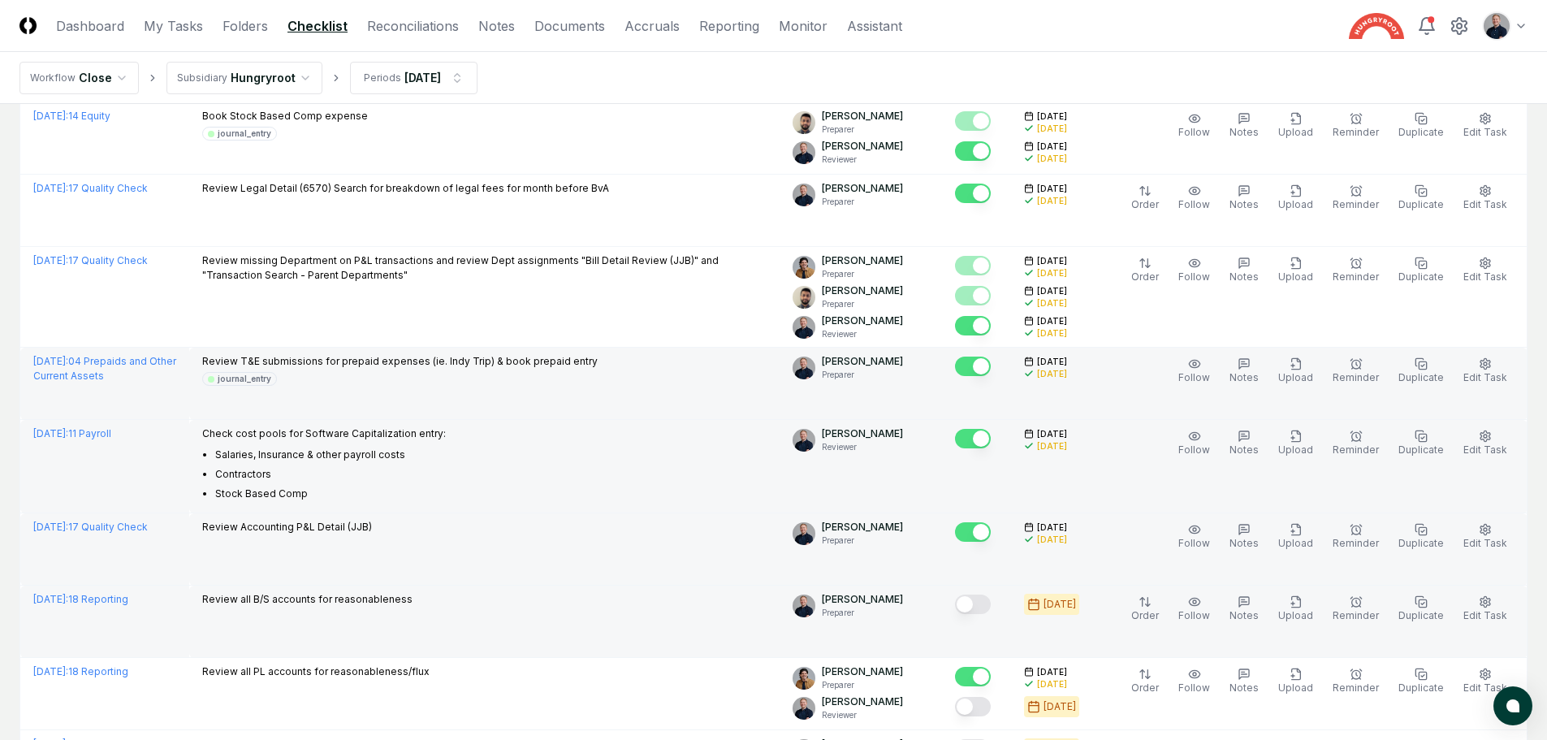
click at [988, 606] on button "Mark complete" at bounding box center [973, 604] width 36 height 19
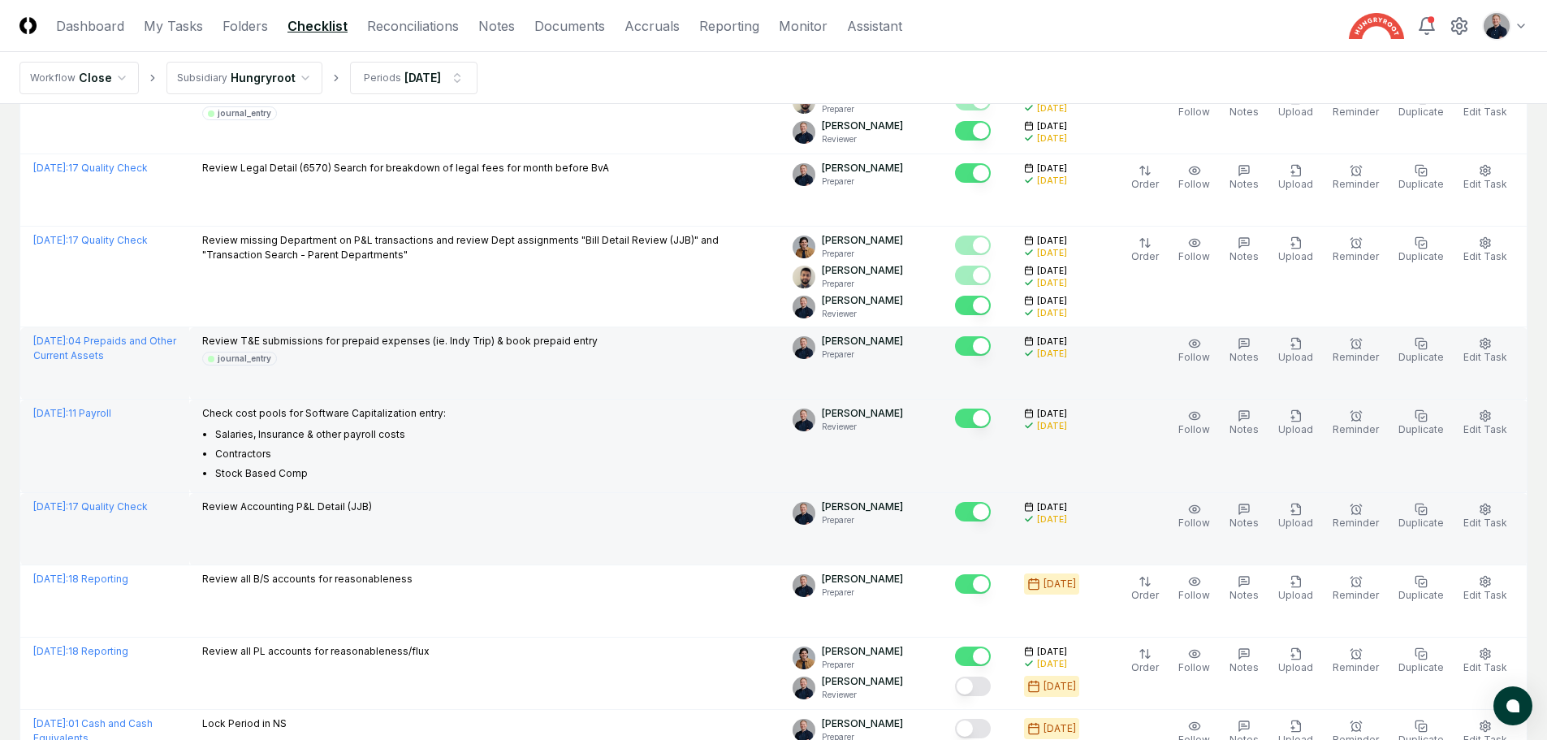
scroll to position [1137, 0]
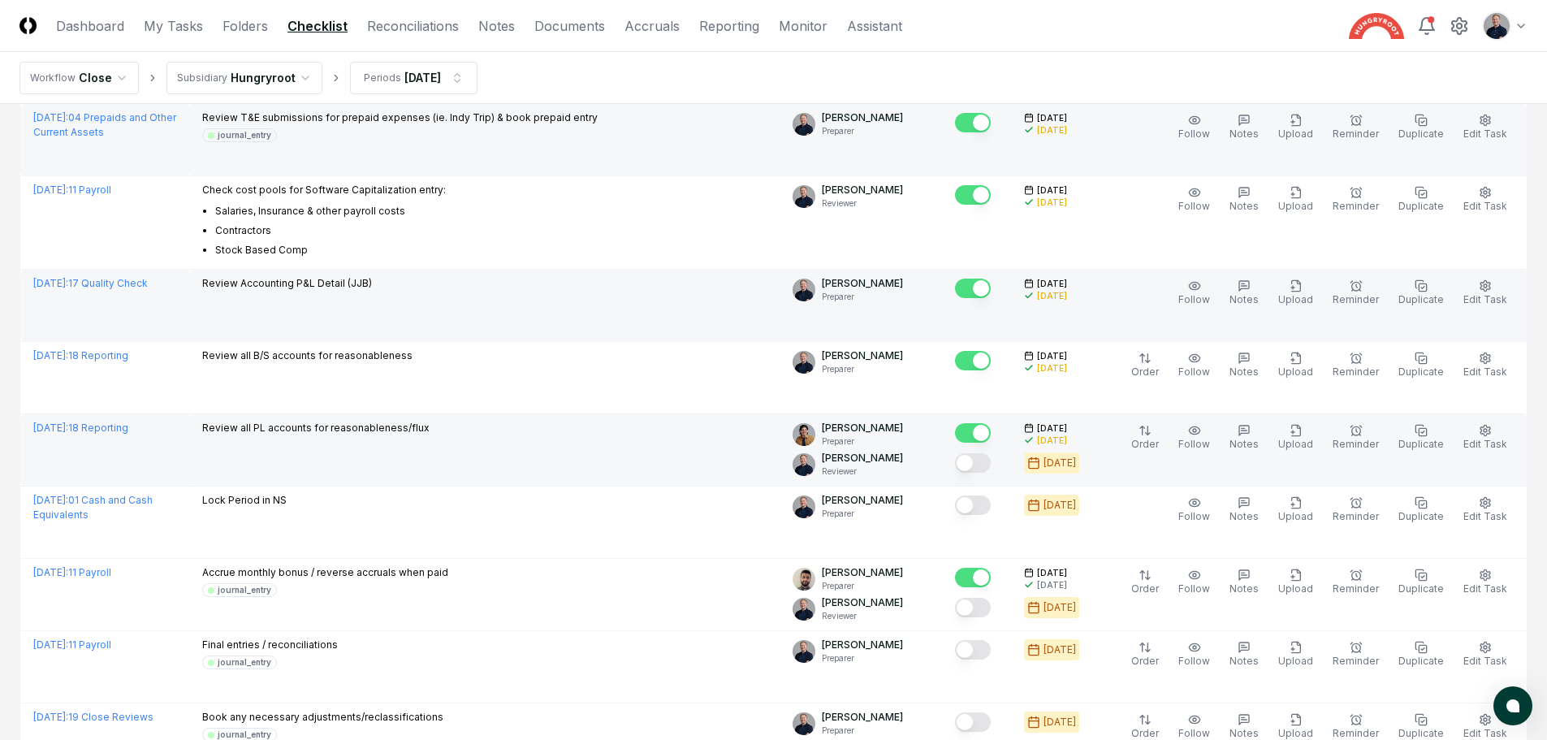
click at [984, 474] on div at bounding box center [973, 464] width 36 height 22
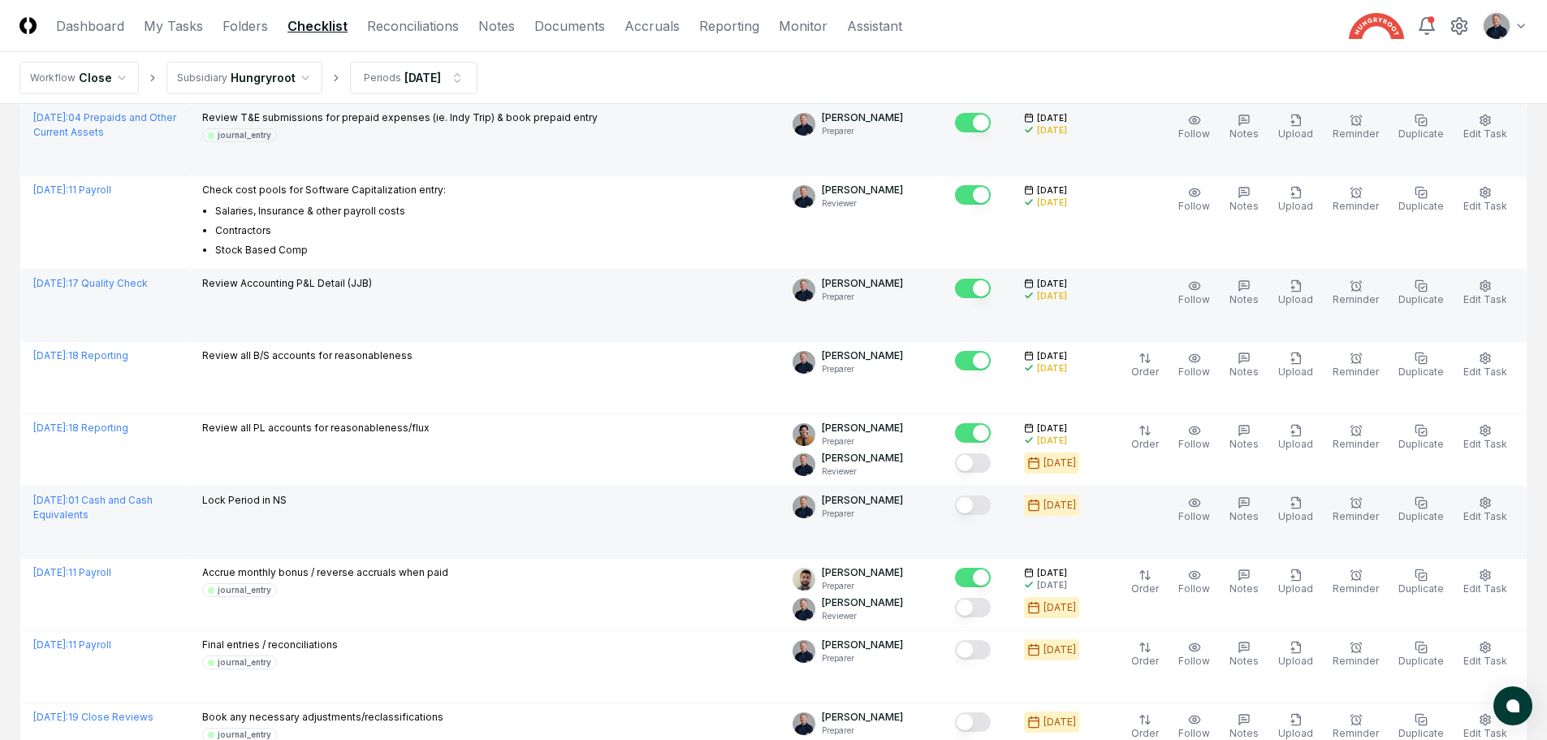
click at [984, 507] on button "Mark complete" at bounding box center [973, 504] width 36 height 19
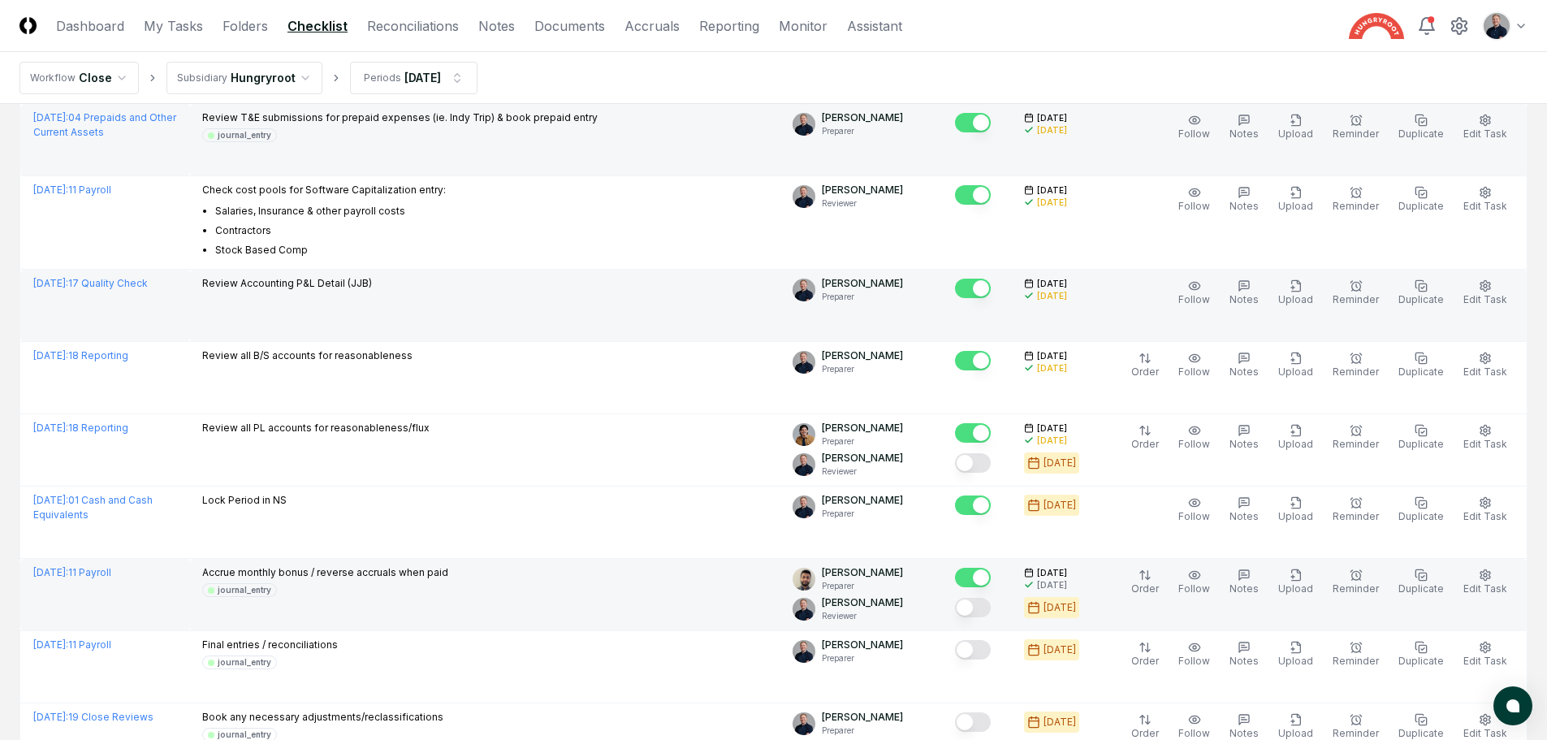
click at [988, 609] on button "Mark complete" at bounding box center [973, 607] width 36 height 19
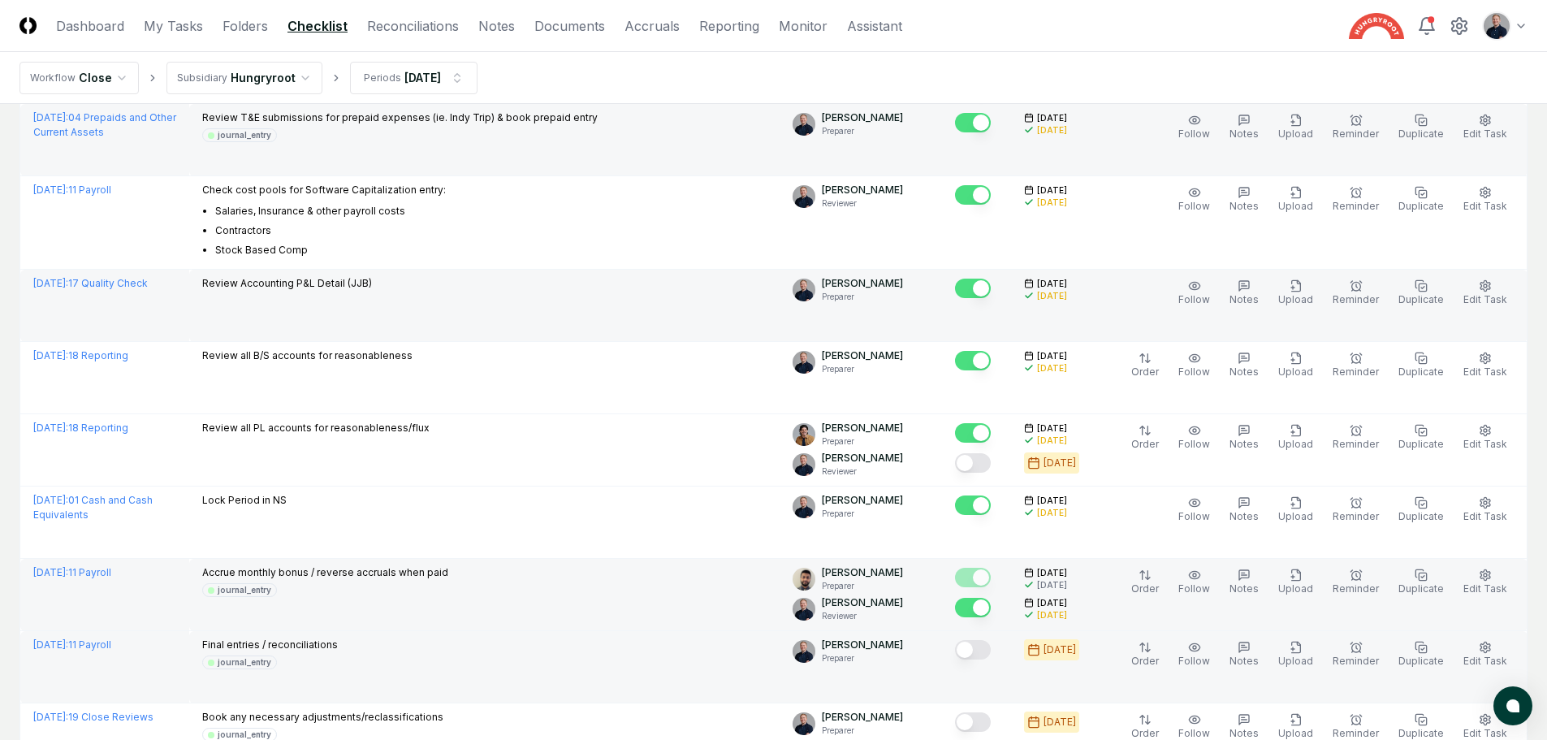
click at [991, 652] on button "Mark complete" at bounding box center [973, 649] width 36 height 19
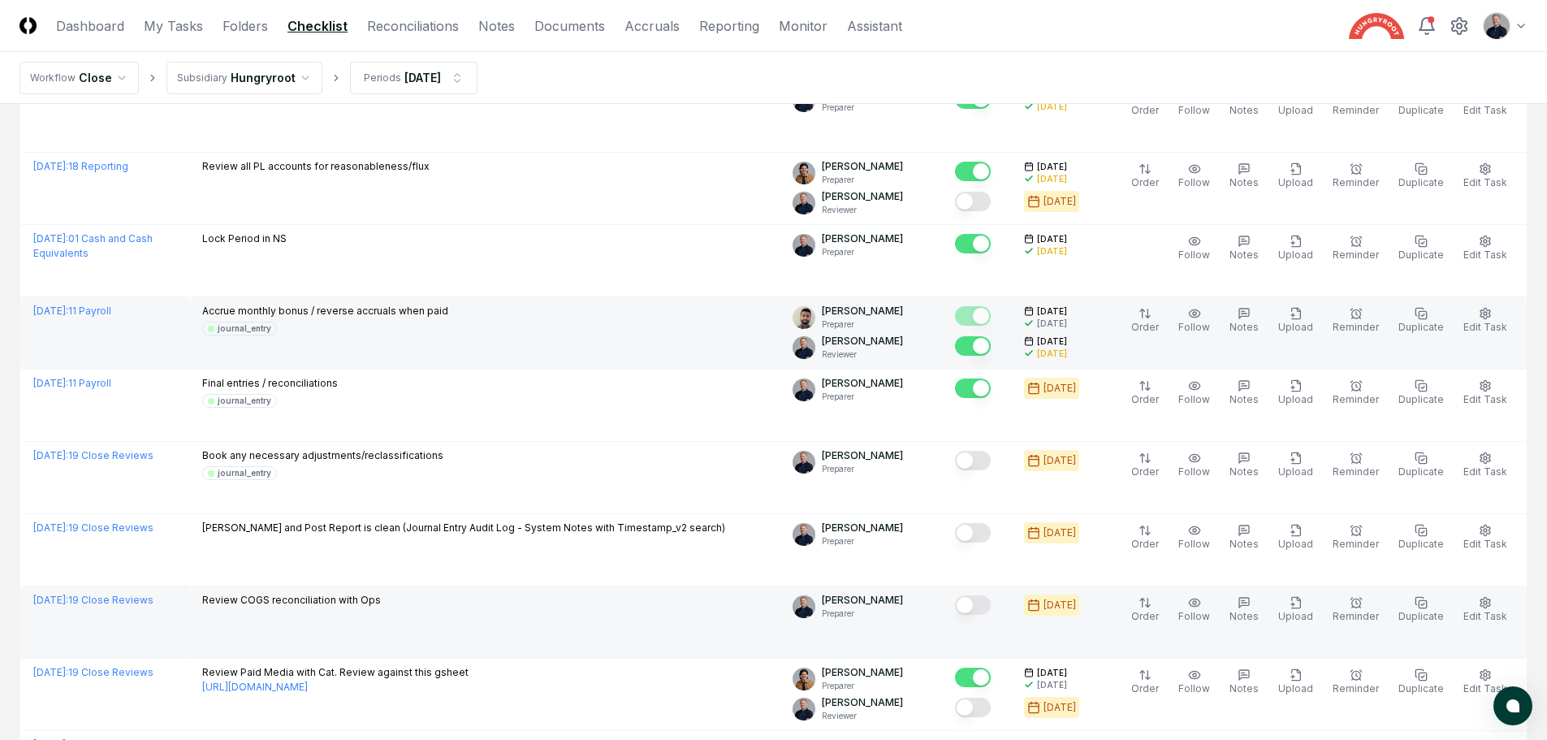
scroll to position [1462, 0]
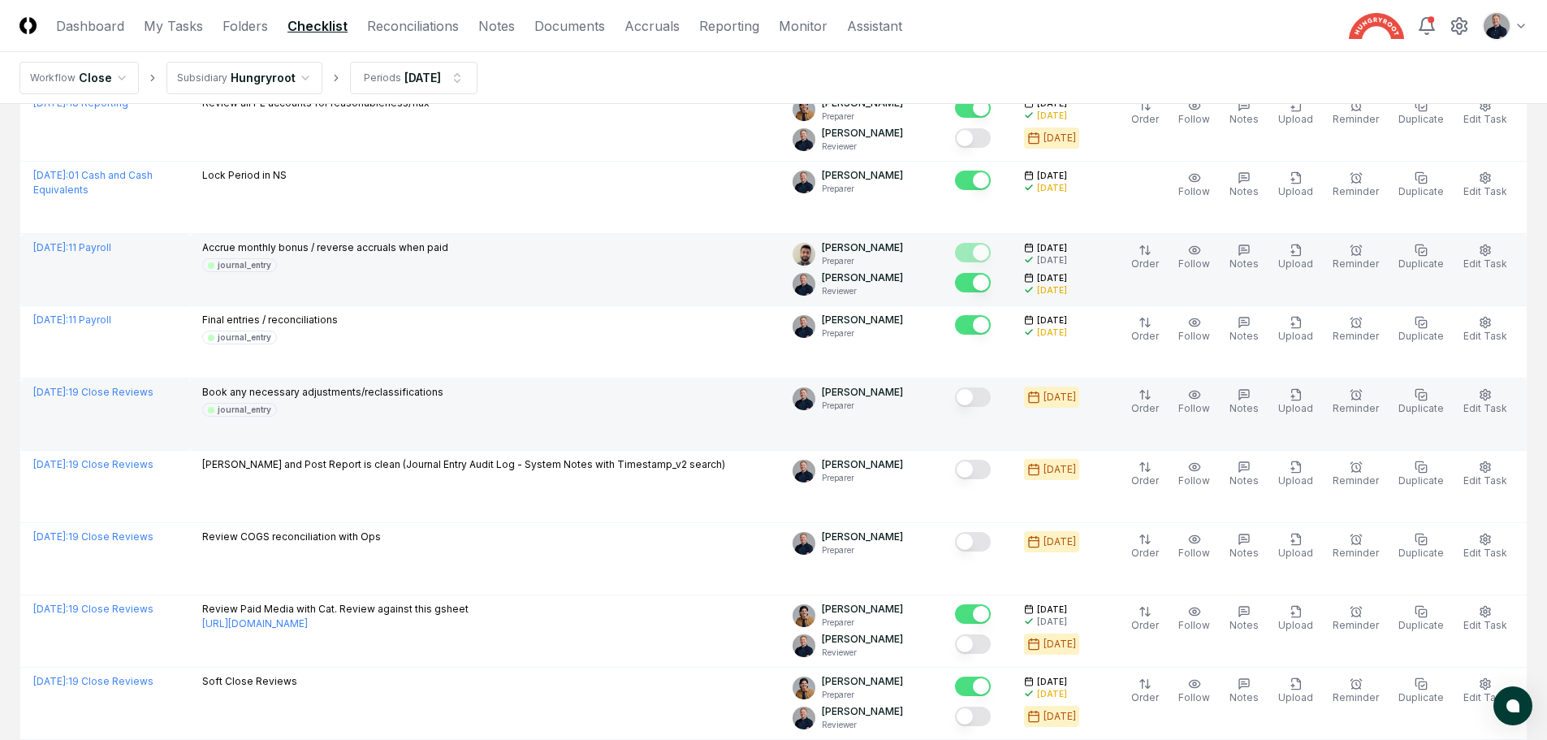
click at [991, 399] on button "Mark complete" at bounding box center [973, 396] width 36 height 19
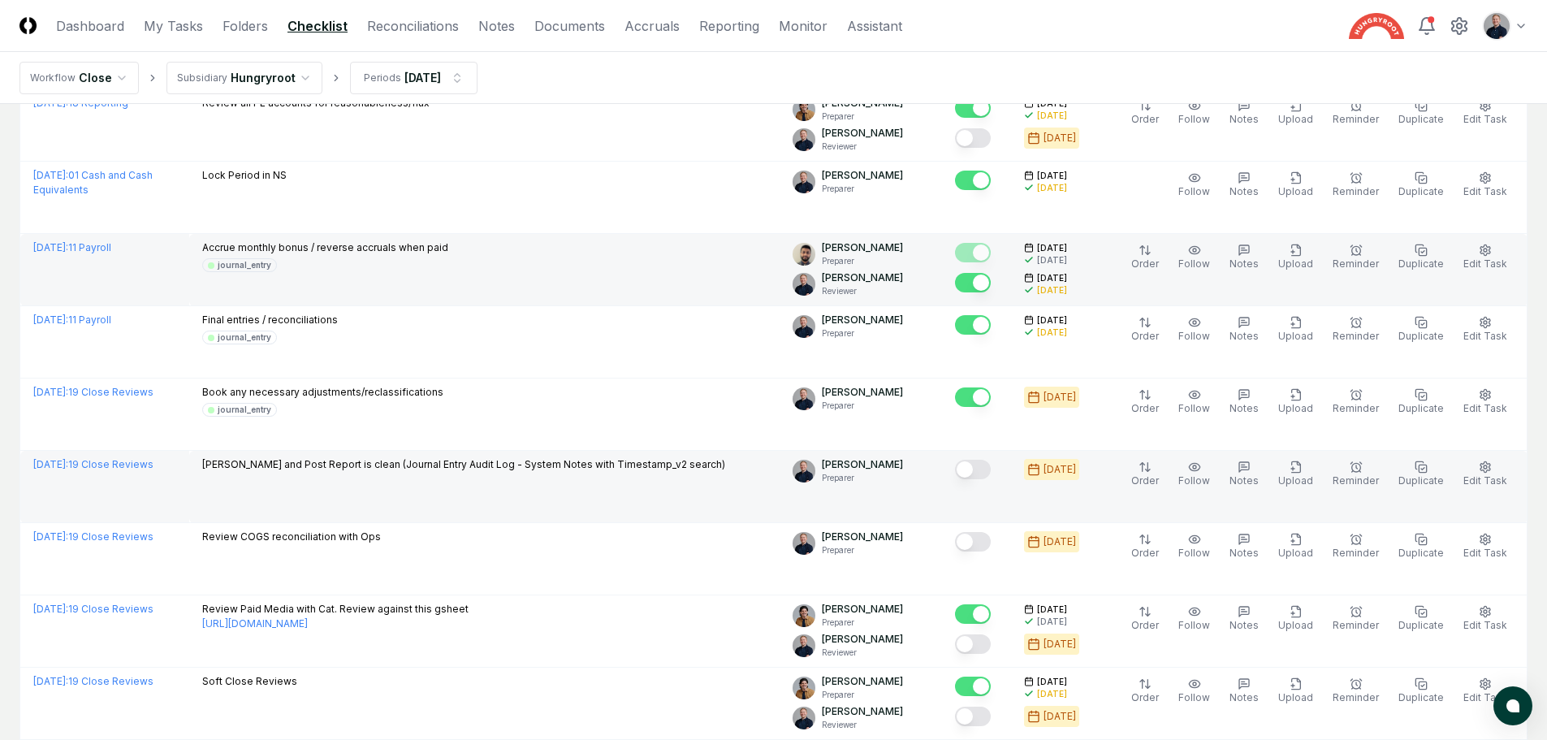
click at [991, 473] on button "Mark complete" at bounding box center [973, 469] width 36 height 19
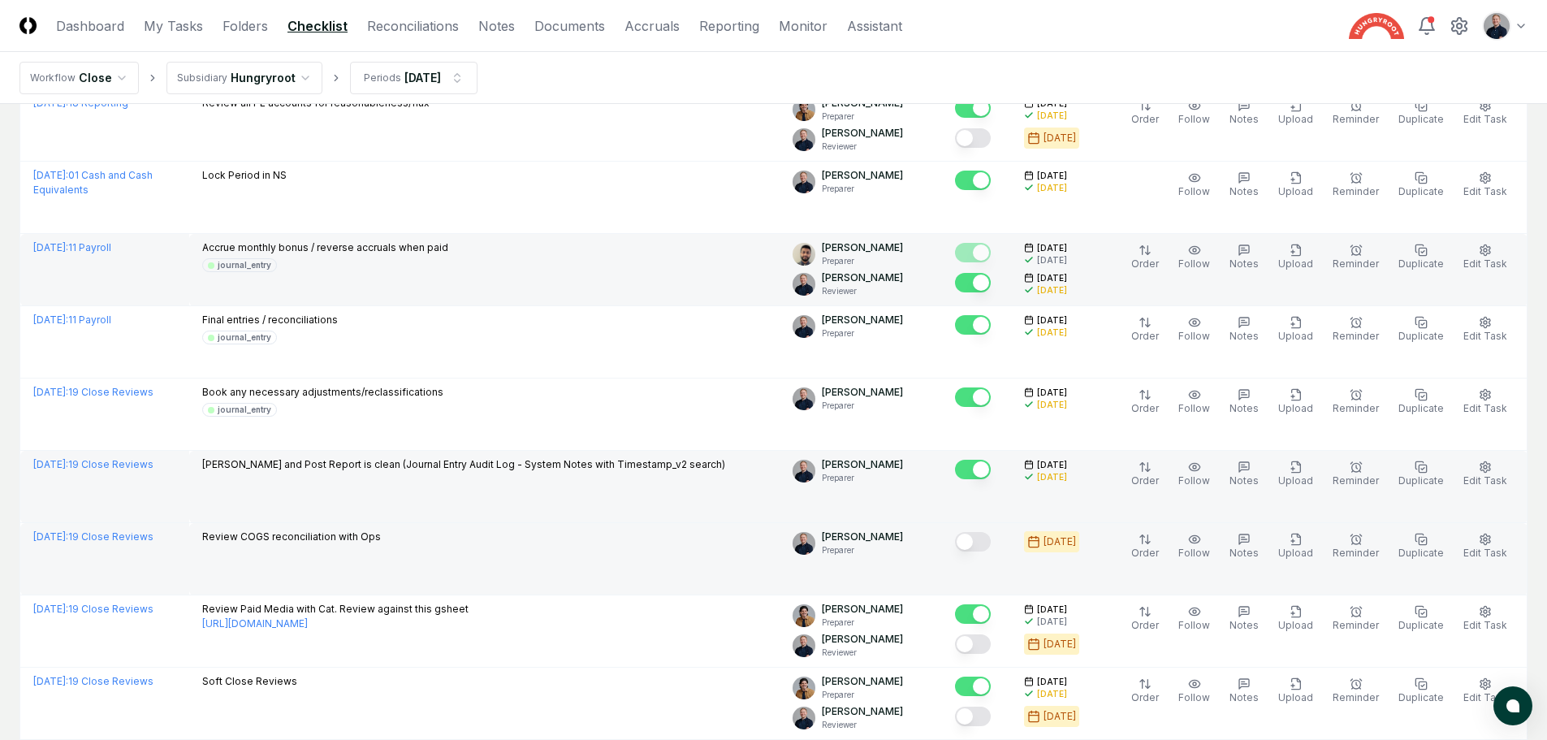
click at [984, 547] on button "Mark complete" at bounding box center [973, 541] width 36 height 19
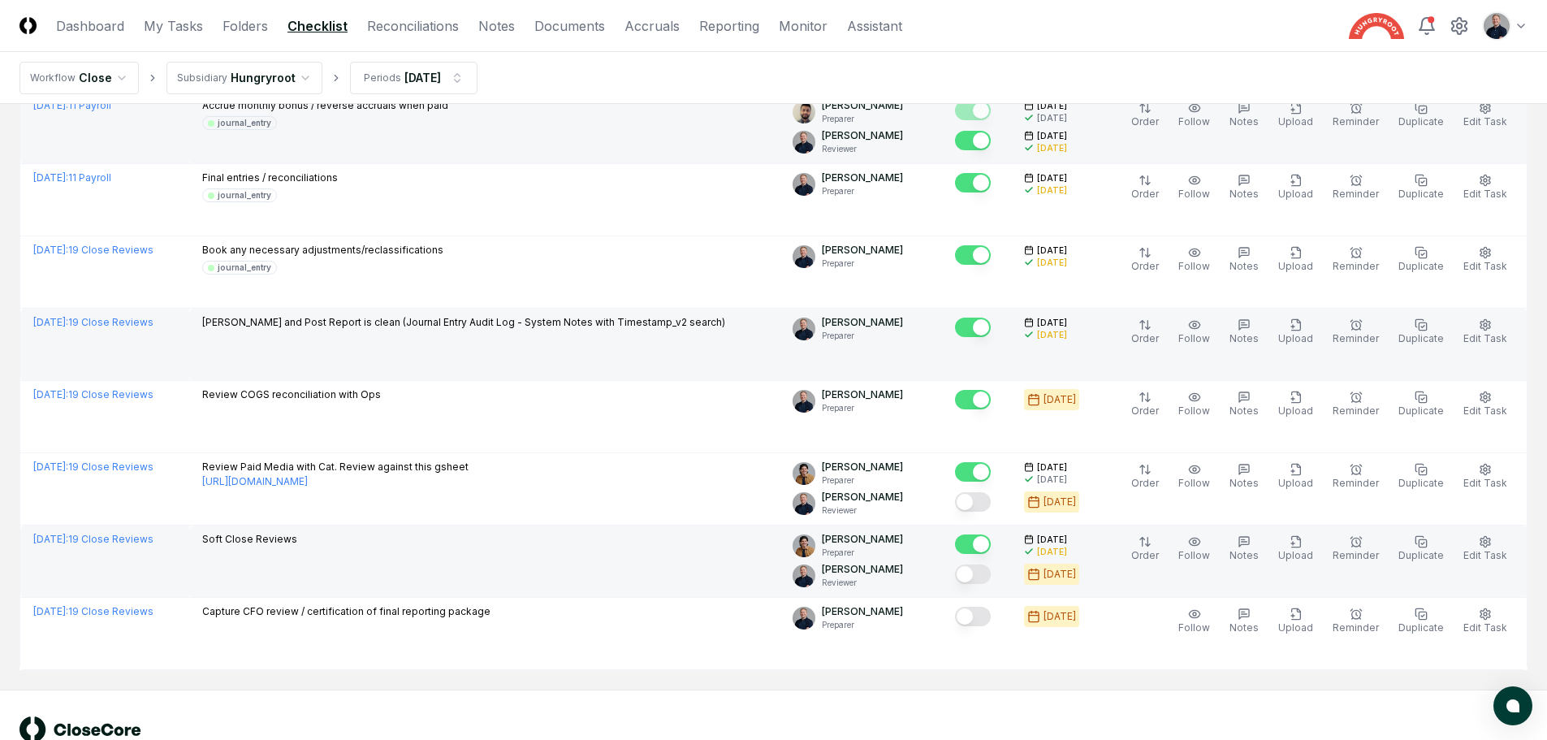
scroll to position [1651, 0]
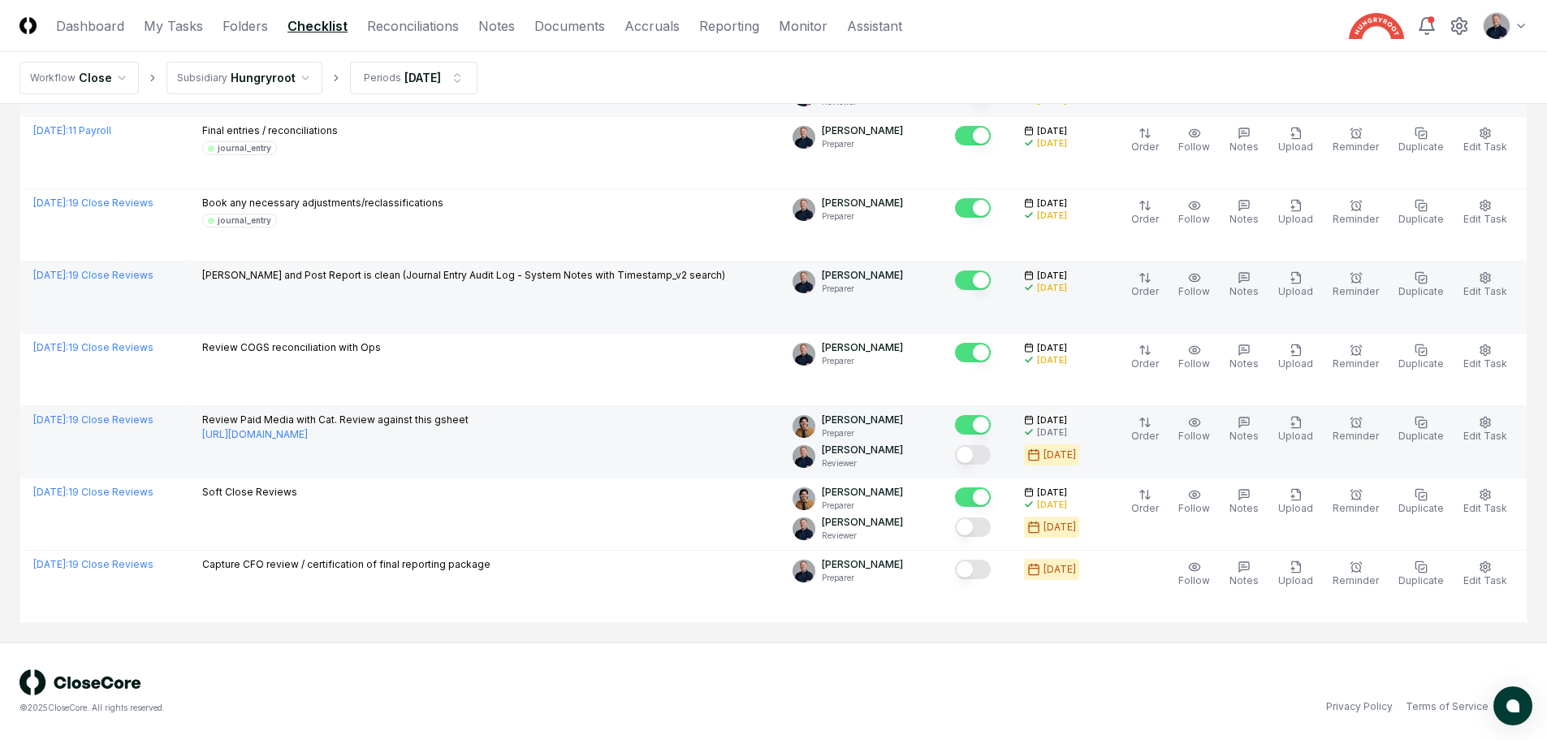
click at [991, 456] on button "Mark complete" at bounding box center [973, 454] width 36 height 19
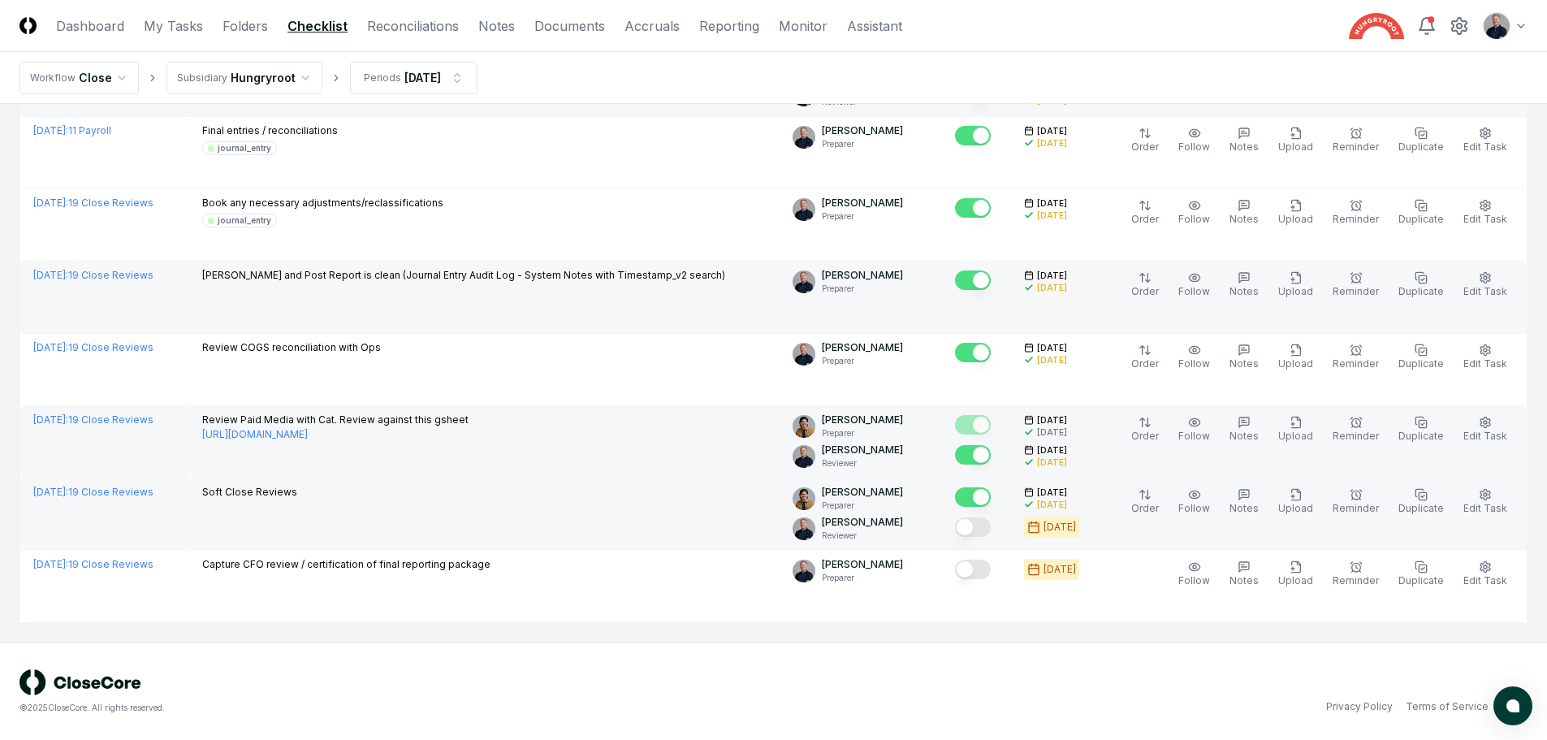
click at [991, 528] on button "Mark complete" at bounding box center [973, 526] width 36 height 19
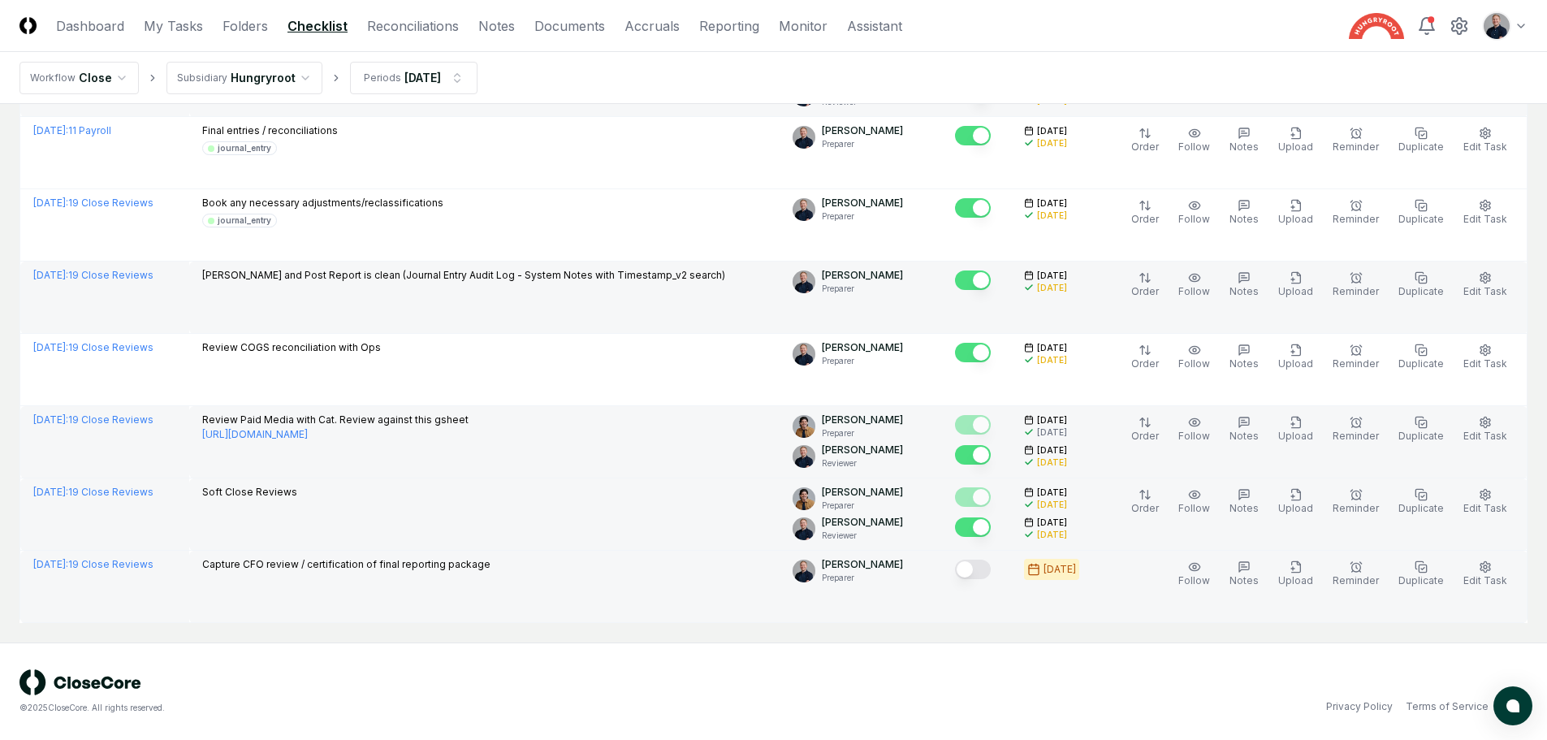
click at [991, 573] on button "Mark complete" at bounding box center [973, 569] width 36 height 19
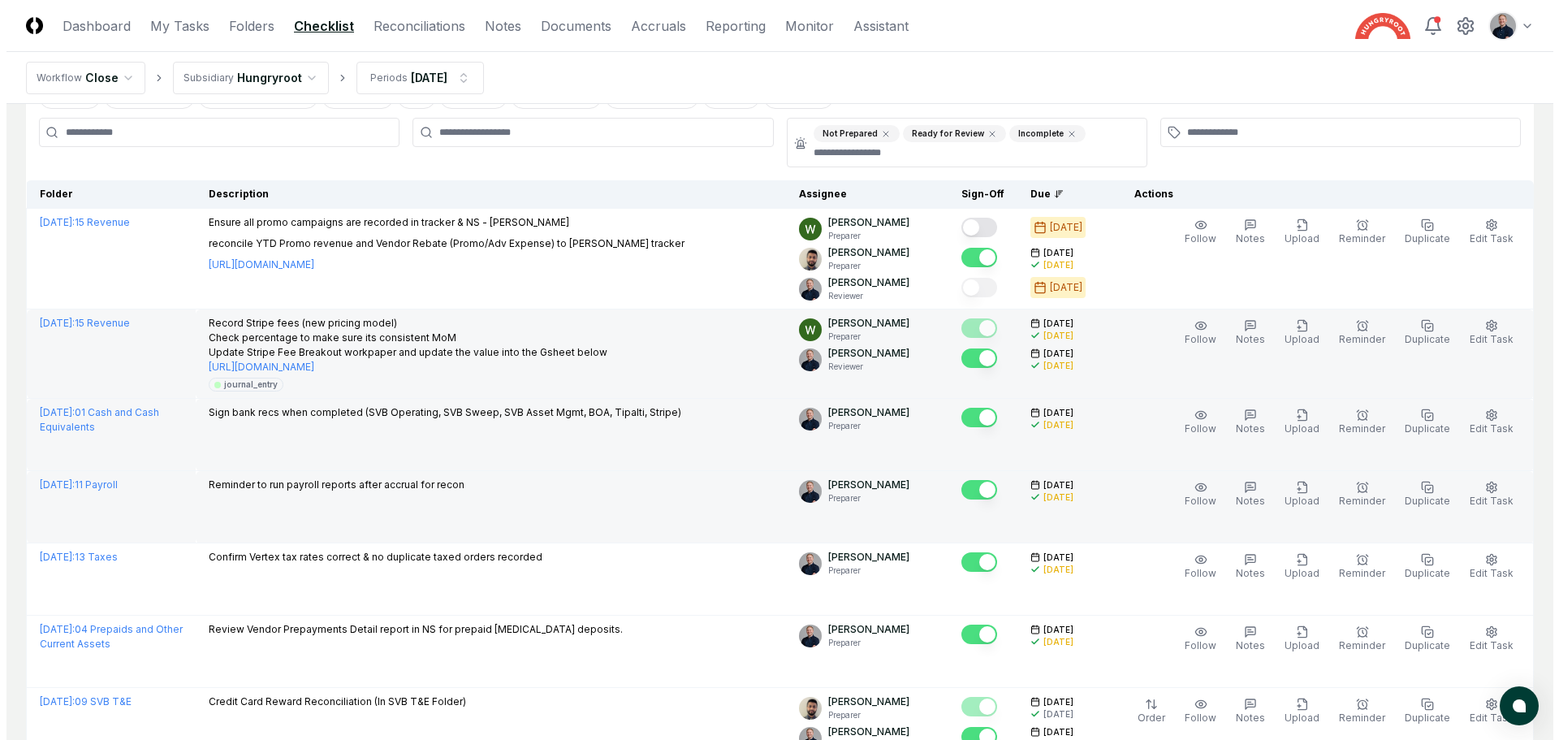
scroll to position [0, 0]
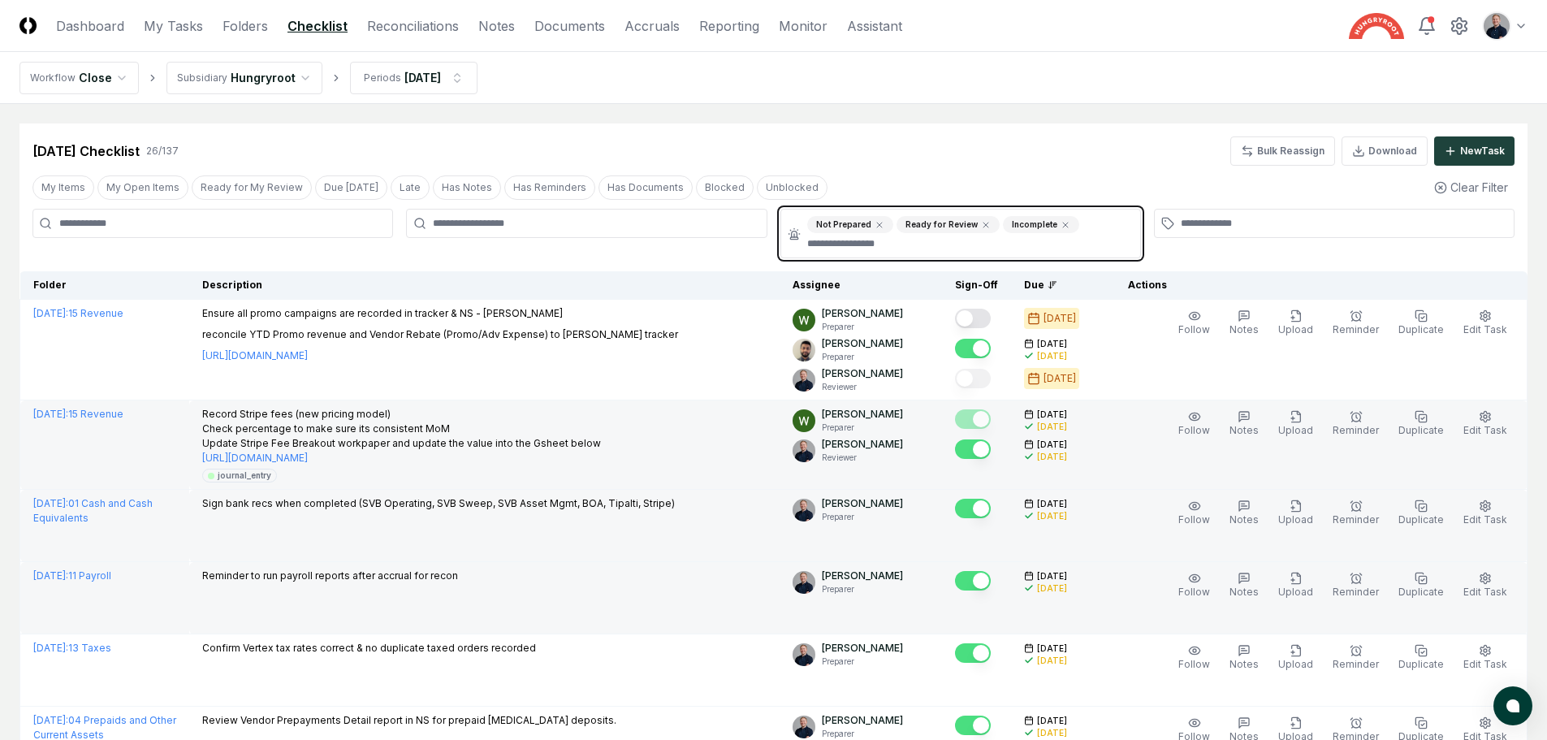
click at [884, 245] on input "text" at bounding box center [968, 243] width 323 height 15
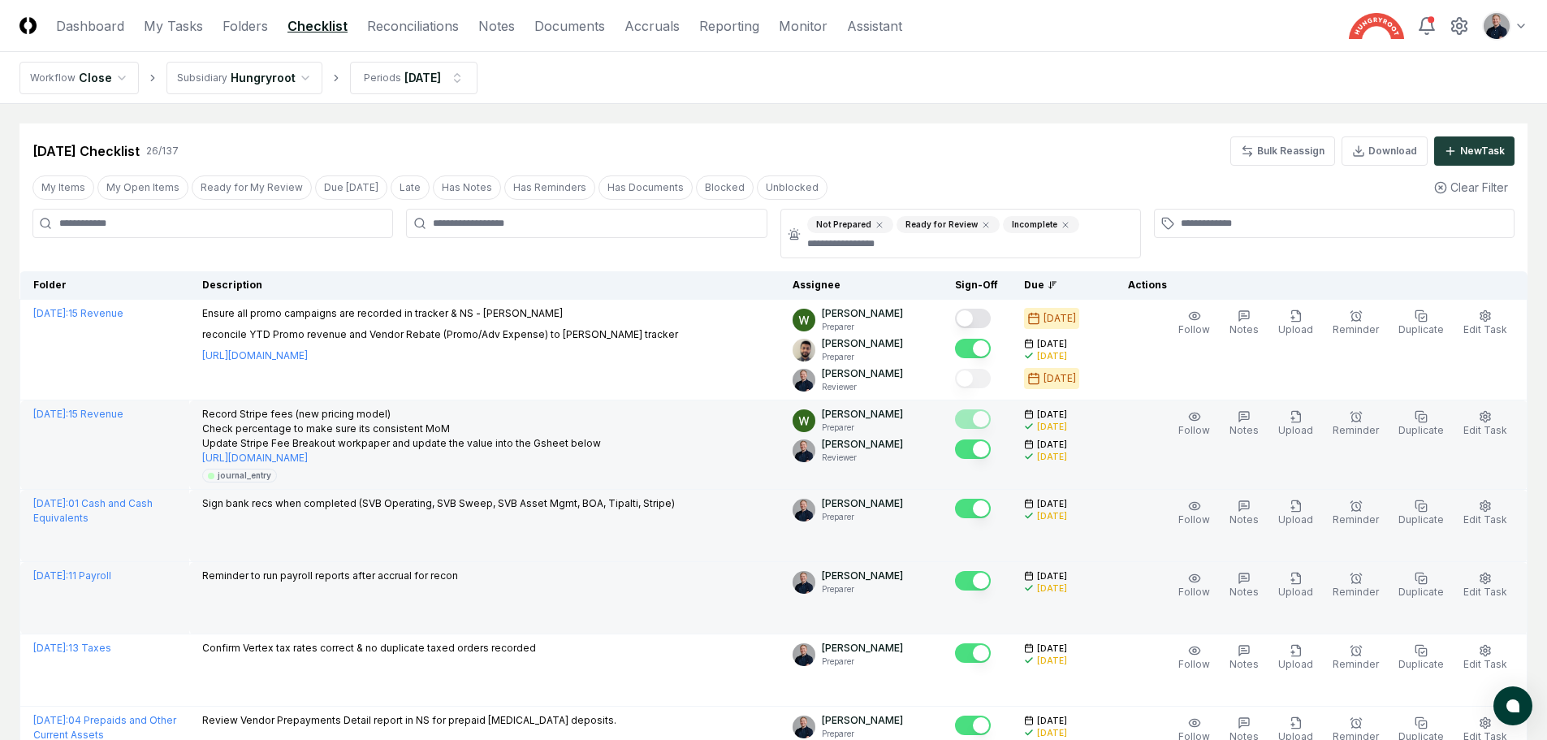
click at [1098, 125] on div "[DATE] Checklist 26 / 137 Bulk Reassign Download New Task" at bounding box center [773, 144] width 1508 height 42
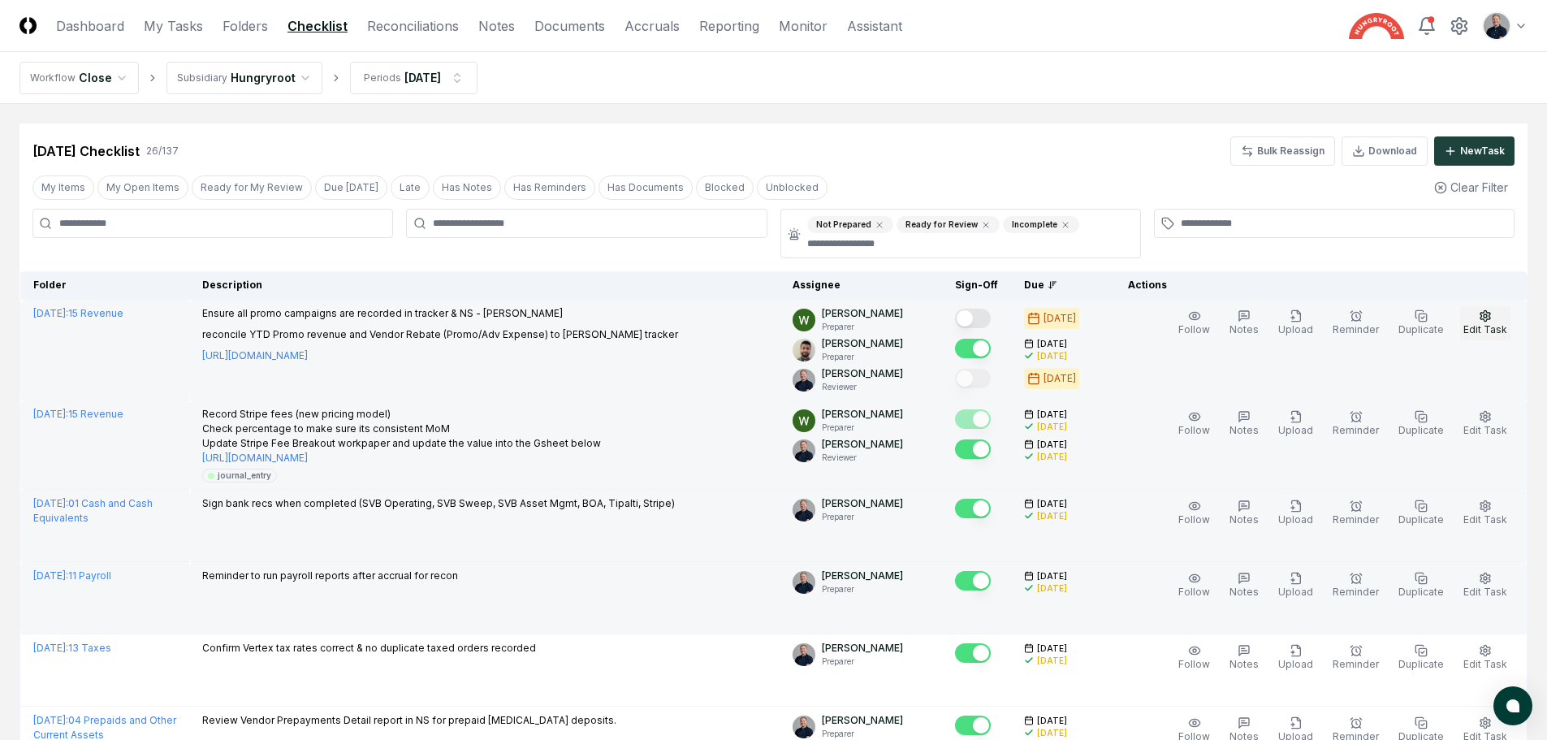
click at [1486, 323] on span "Edit Task" at bounding box center [1486, 329] width 44 height 12
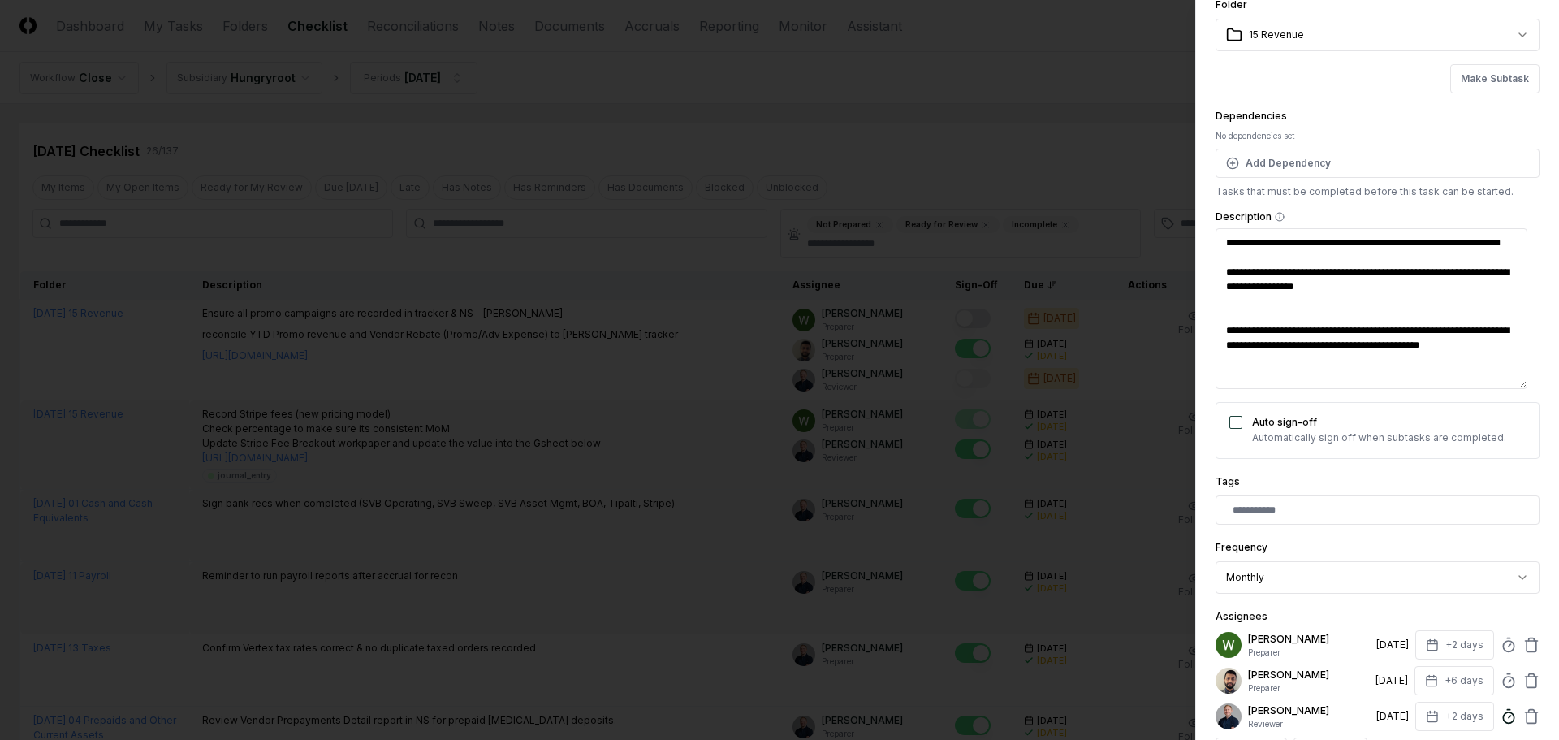
scroll to position [162, 0]
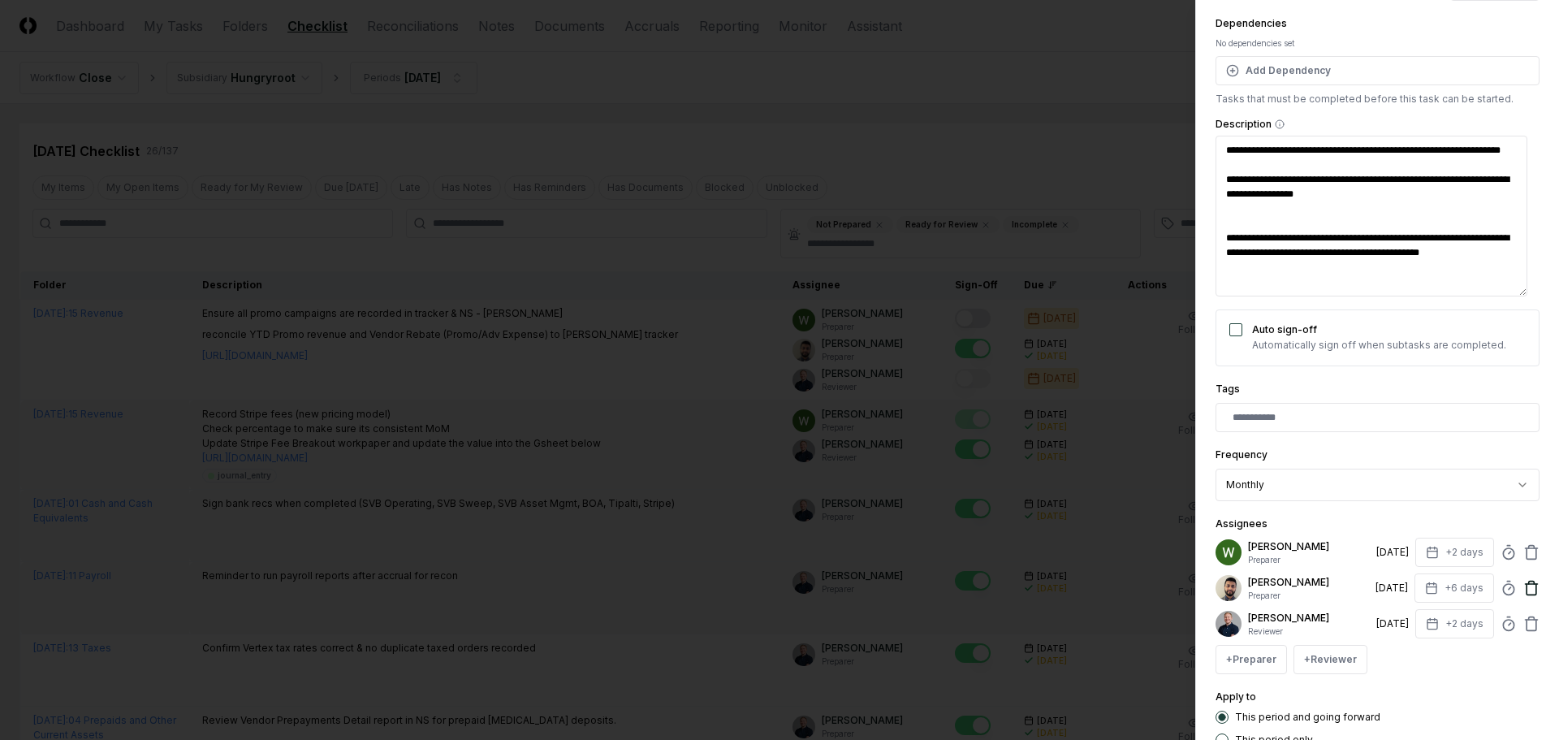
click at [1527, 551] on icon at bounding box center [1532, 553] width 10 height 11
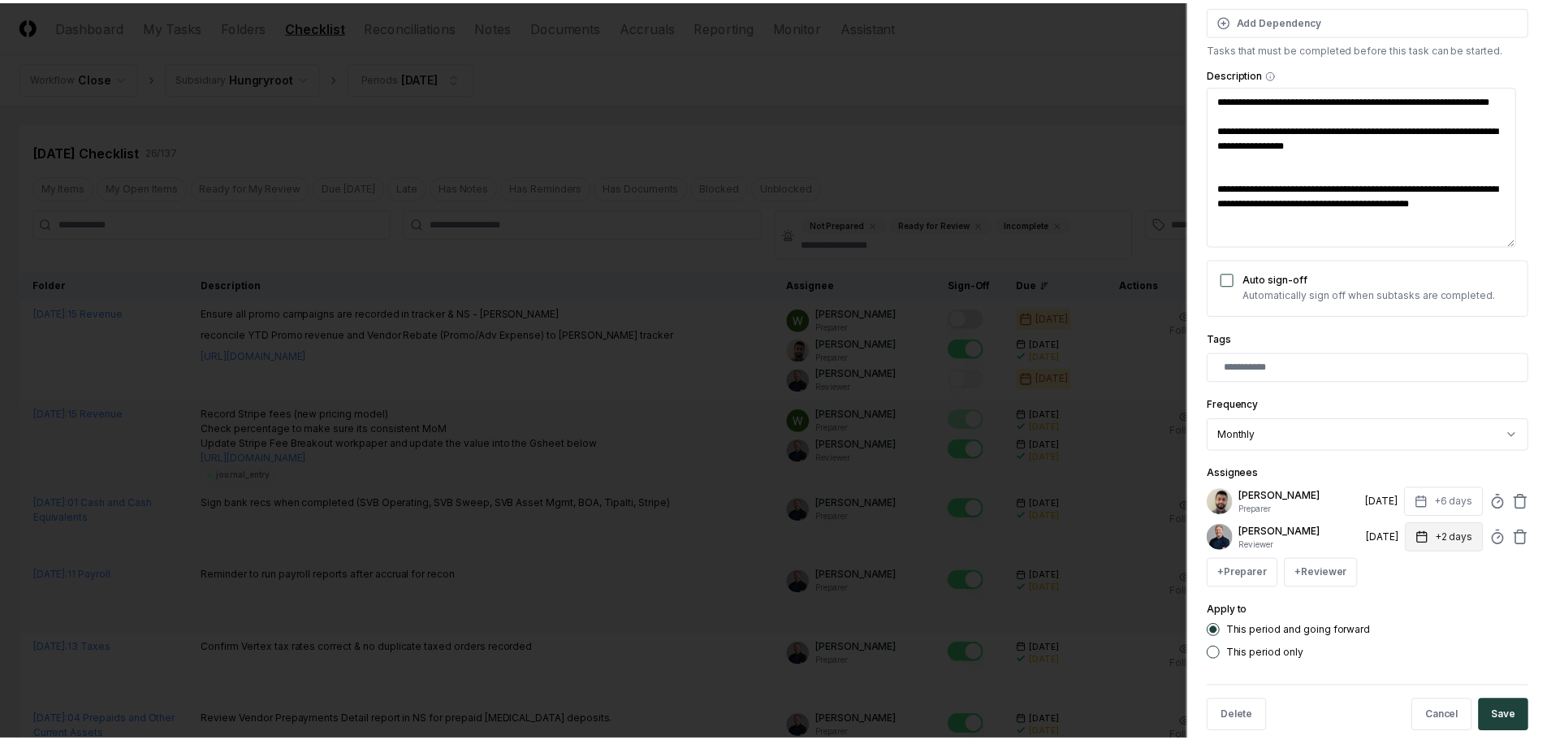
scroll to position [238, 0]
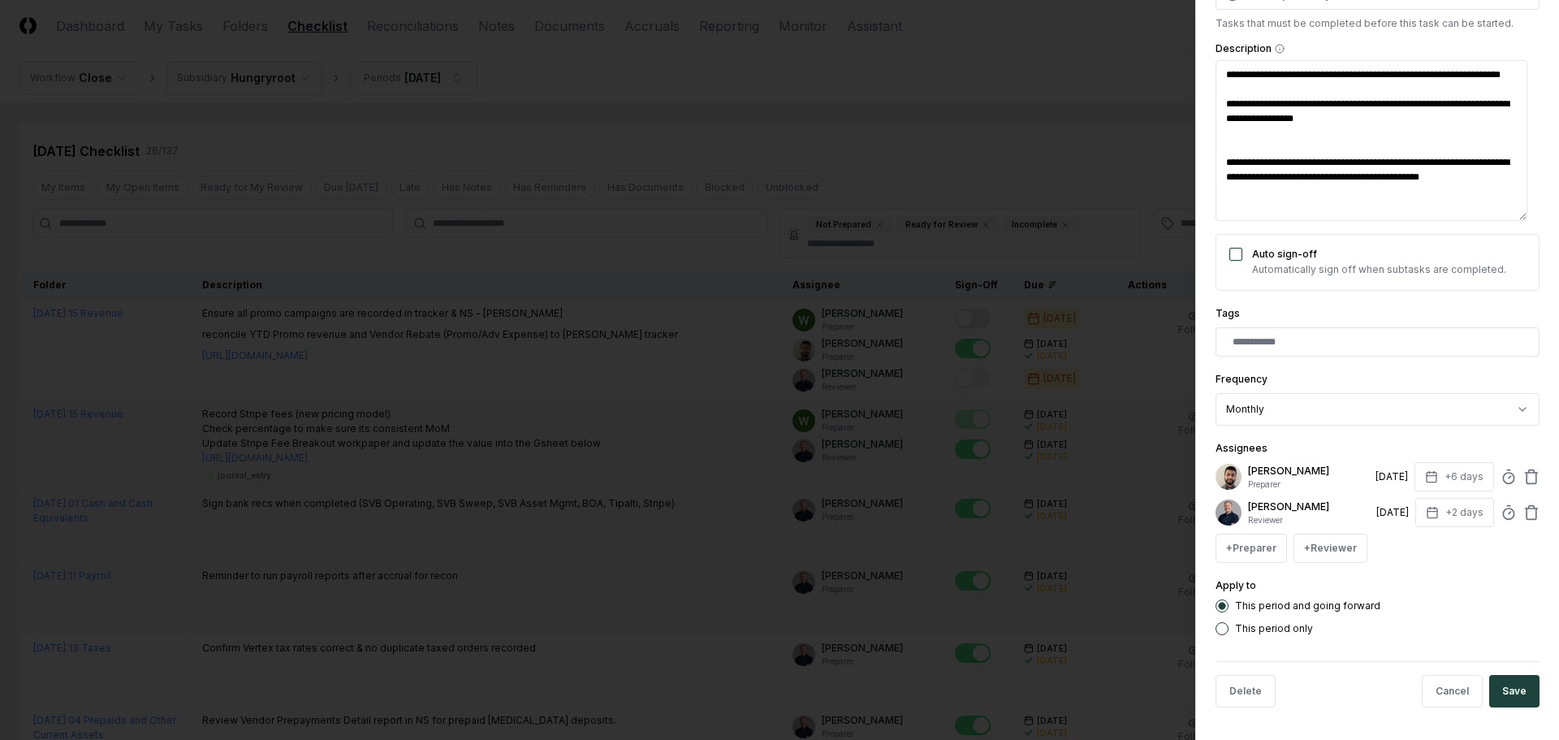
click at [1514, 681] on button "Save" at bounding box center [1515, 691] width 50 height 32
type textarea "*"
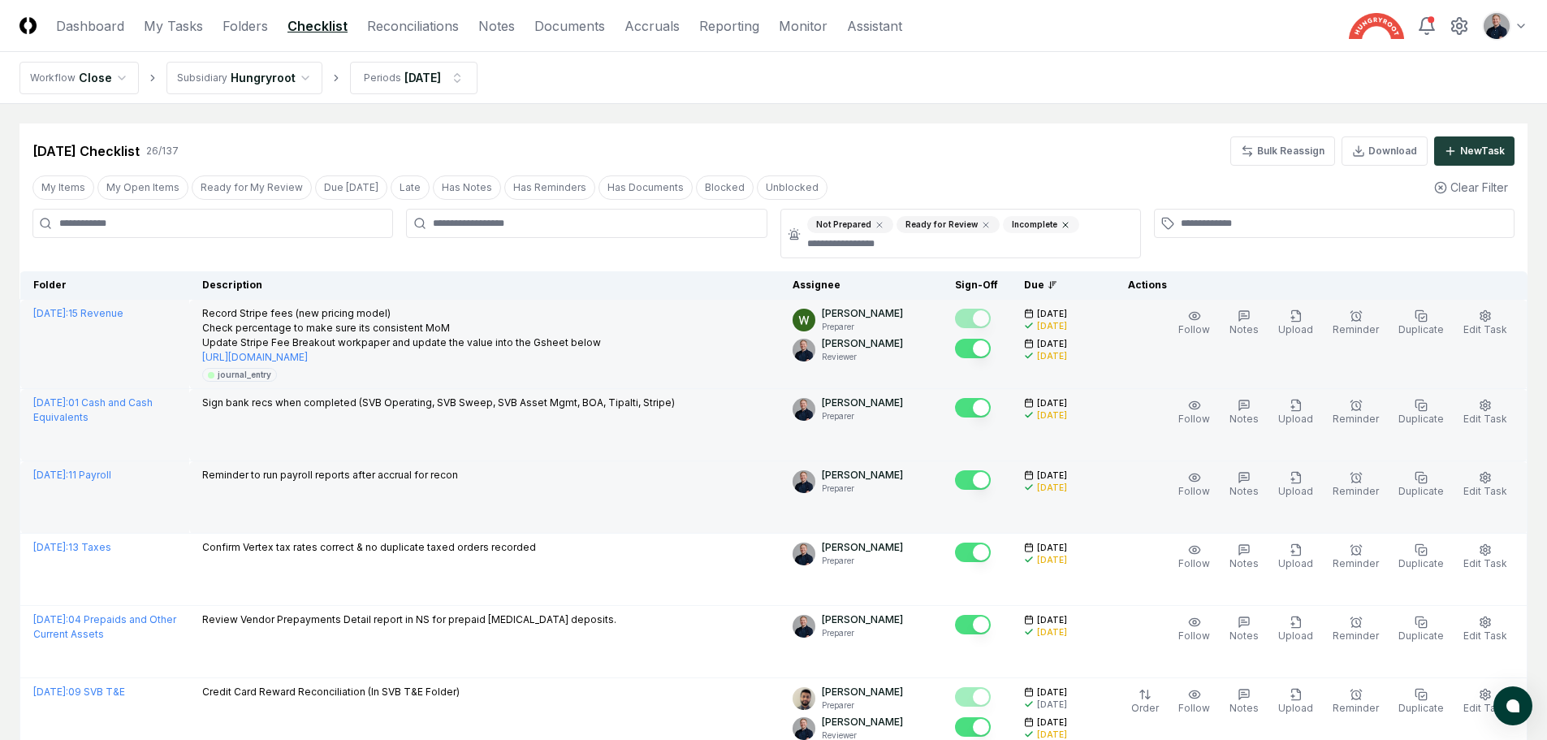
click at [1063, 223] on icon at bounding box center [1065, 225] width 5 height 5
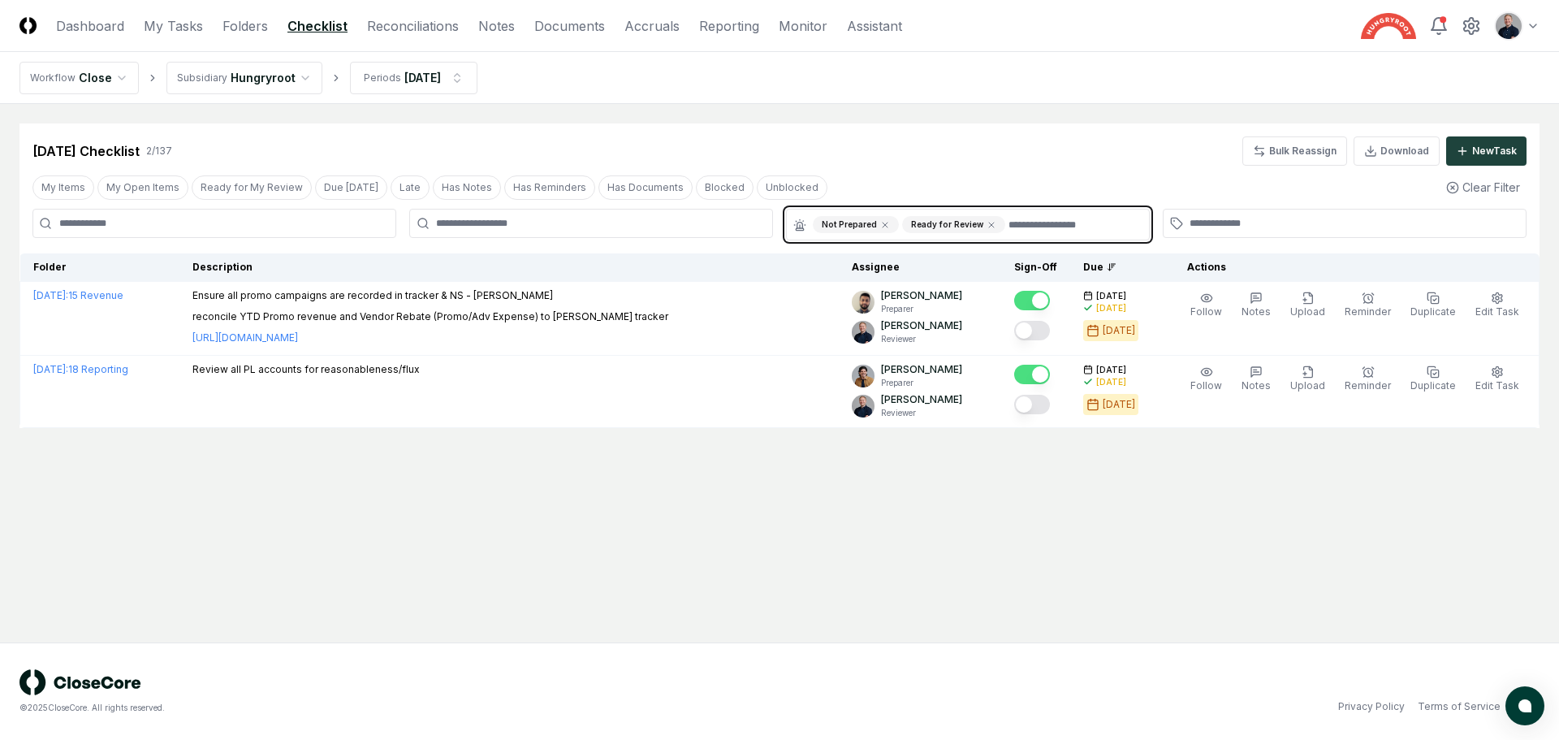
click at [1037, 221] on input "text" at bounding box center [1074, 224] width 131 height 17
click at [949, 268] on div "Incomplete" at bounding box center [968, 264] width 356 height 27
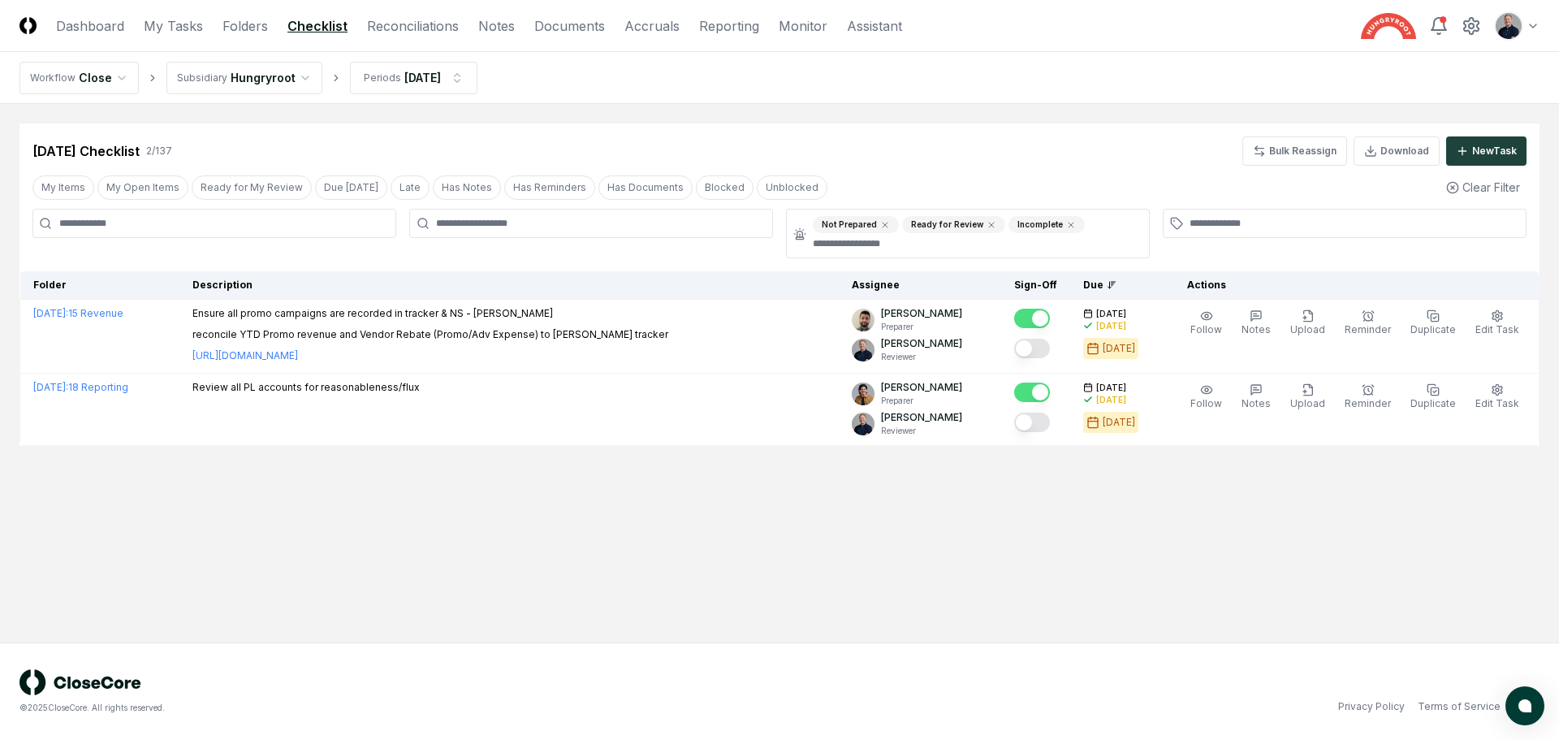
drag, startPoint x: 913, startPoint y: 529, endPoint x: 962, endPoint y: 423, distance: 116.3
click at [913, 526] on main "Cancel Reassign [DATE] Checklist 2 / 137 Bulk Reassign Download New Task My Ite…" at bounding box center [779, 373] width 1559 height 538
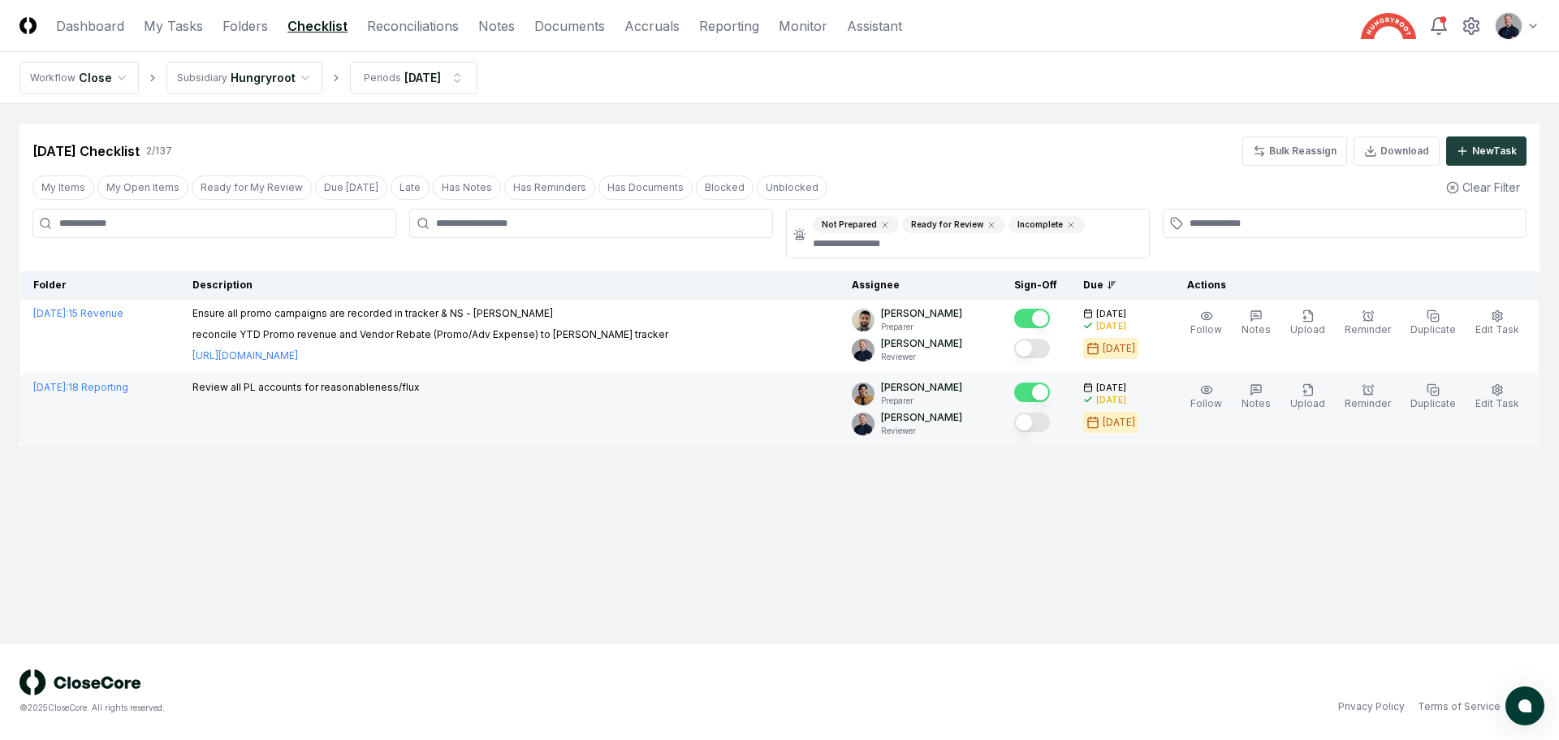
click at [1041, 424] on button "Mark complete" at bounding box center [1032, 422] width 36 height 19
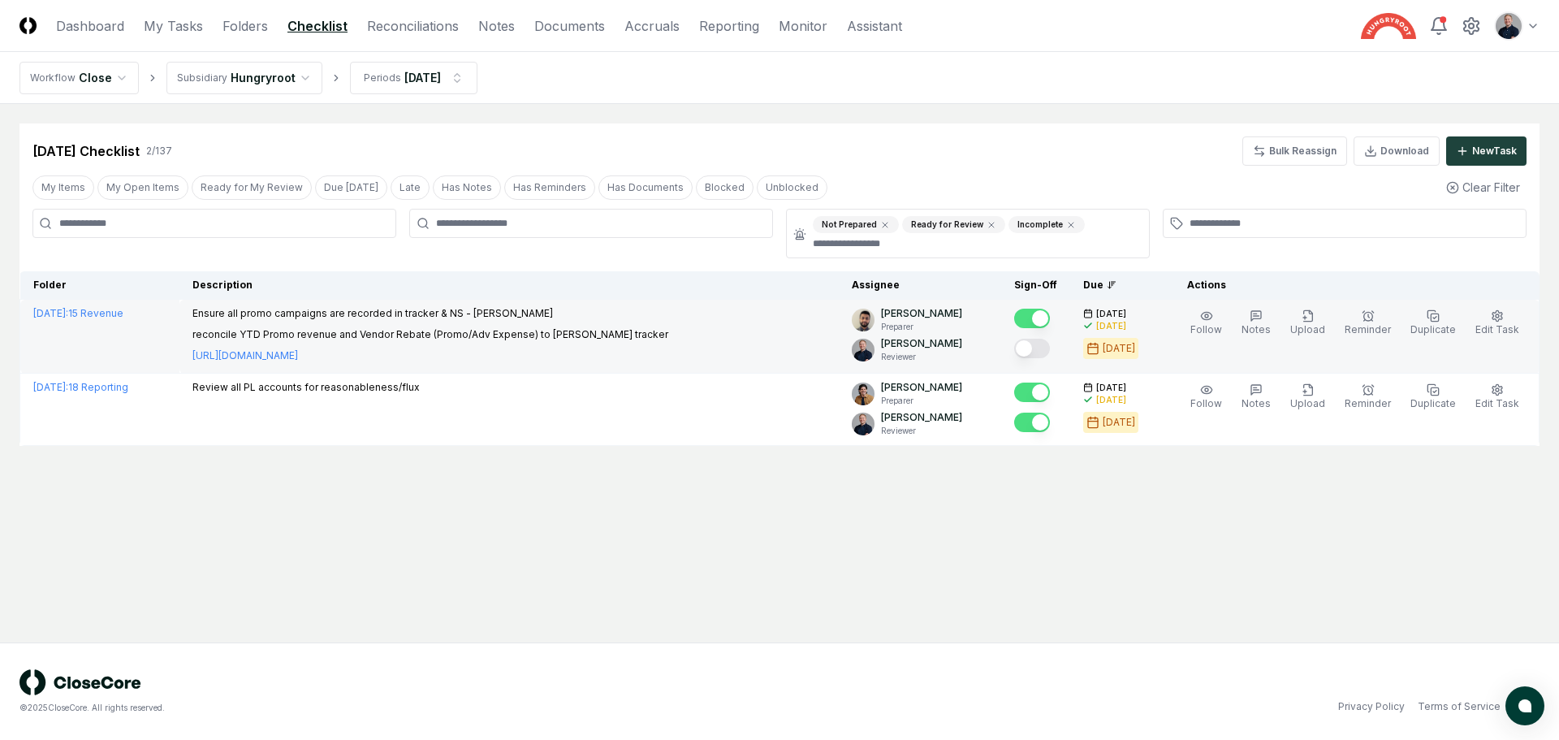
click at [1044, 347] on button "Mark complete" at bounding box center [1032, 348] width 36 height 19
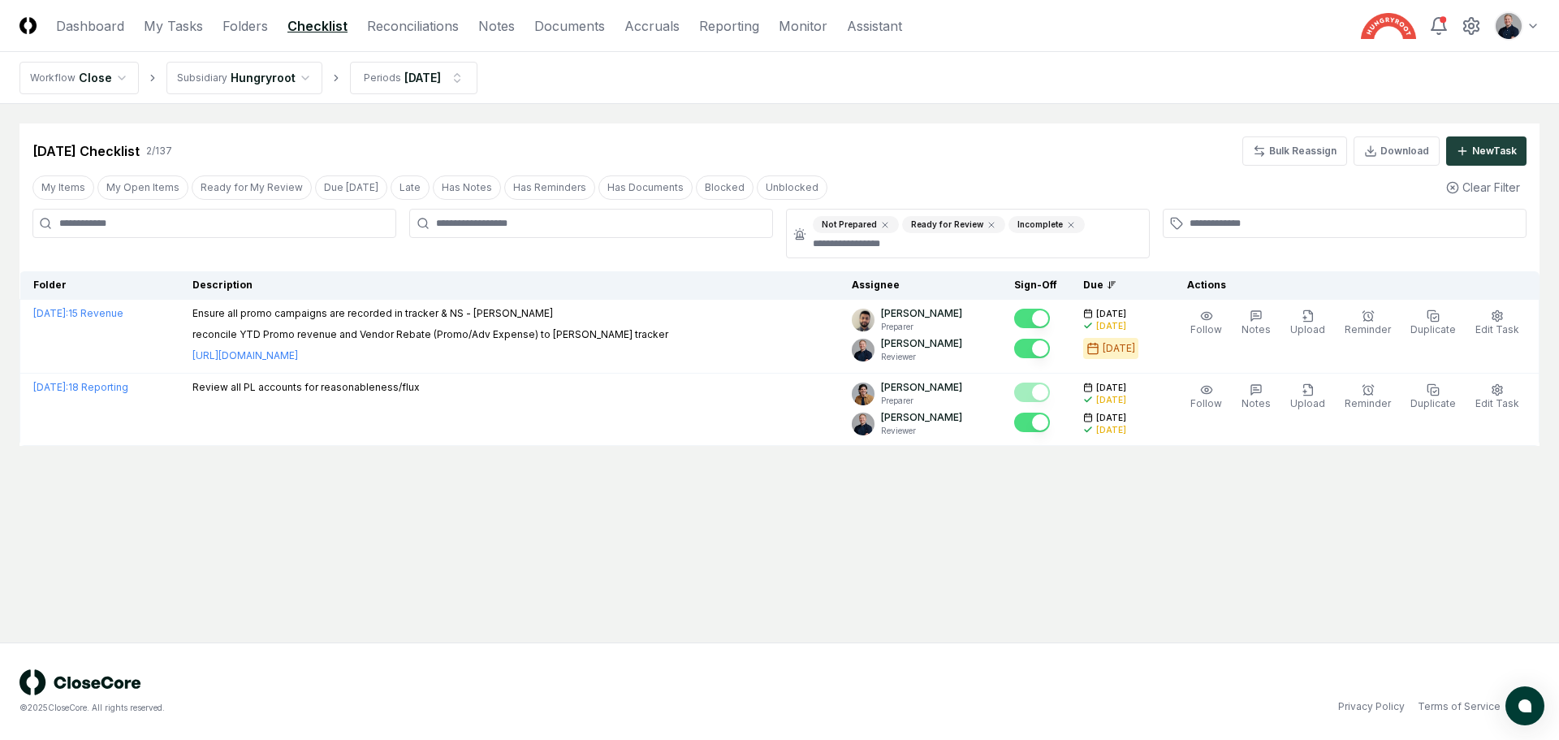
click at [1093, 148] on div "[DATE] Checklist 2 / 137 Bulk Reassign Download New Task" at bounding box center [779, 150] width 1494 height 29
click at [435, 87] on html "CloseCore Dashboard My Tasks Folders Checklist Reconciliations Notes Documents …" at bounding box center [779, 370] width 1559 height 740
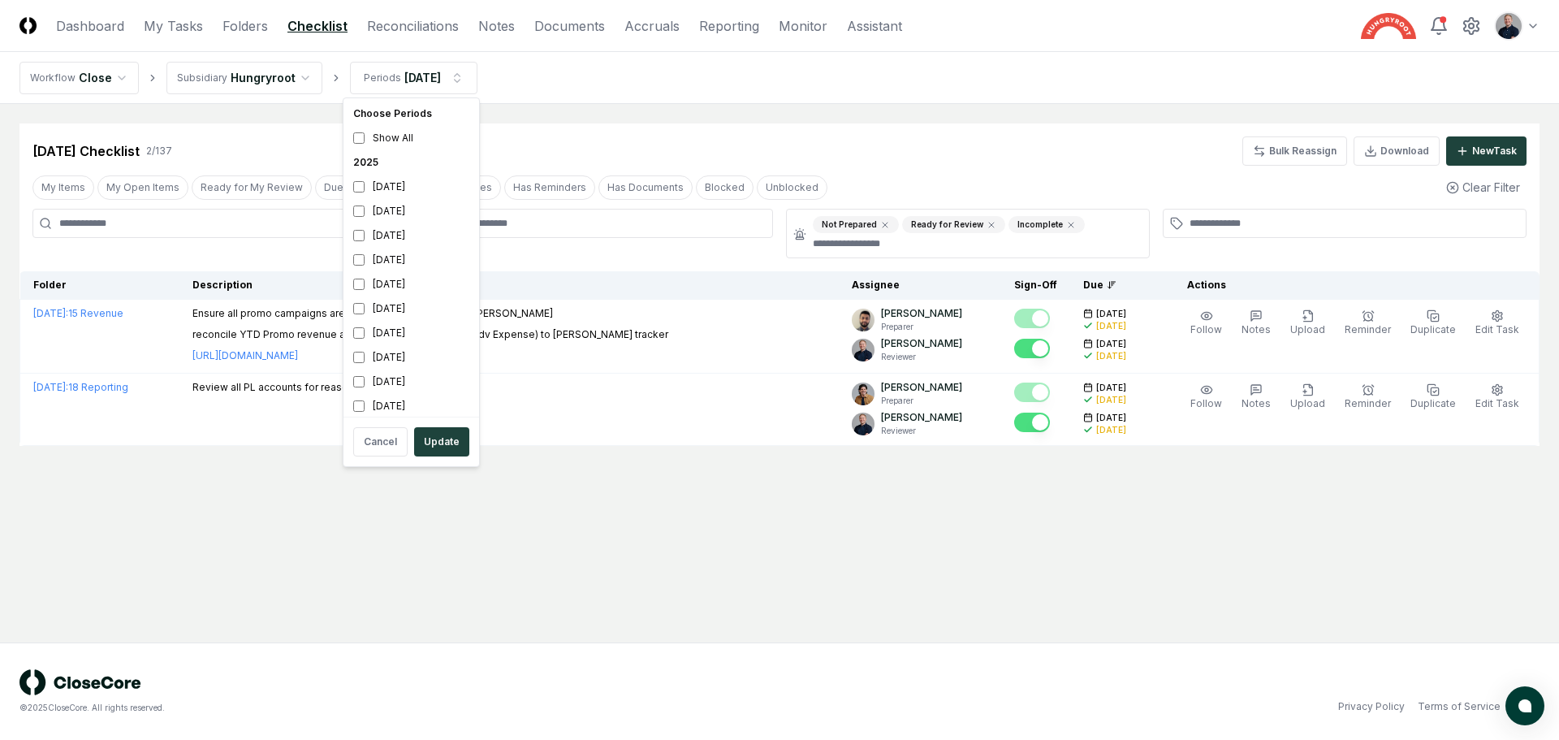
click at [576, 84] on html "CloseCore Dashboard My Tasks Folders Checklist Reconciliations Notes Documents …" at bounding box center [779, 370] width 1559 height 740
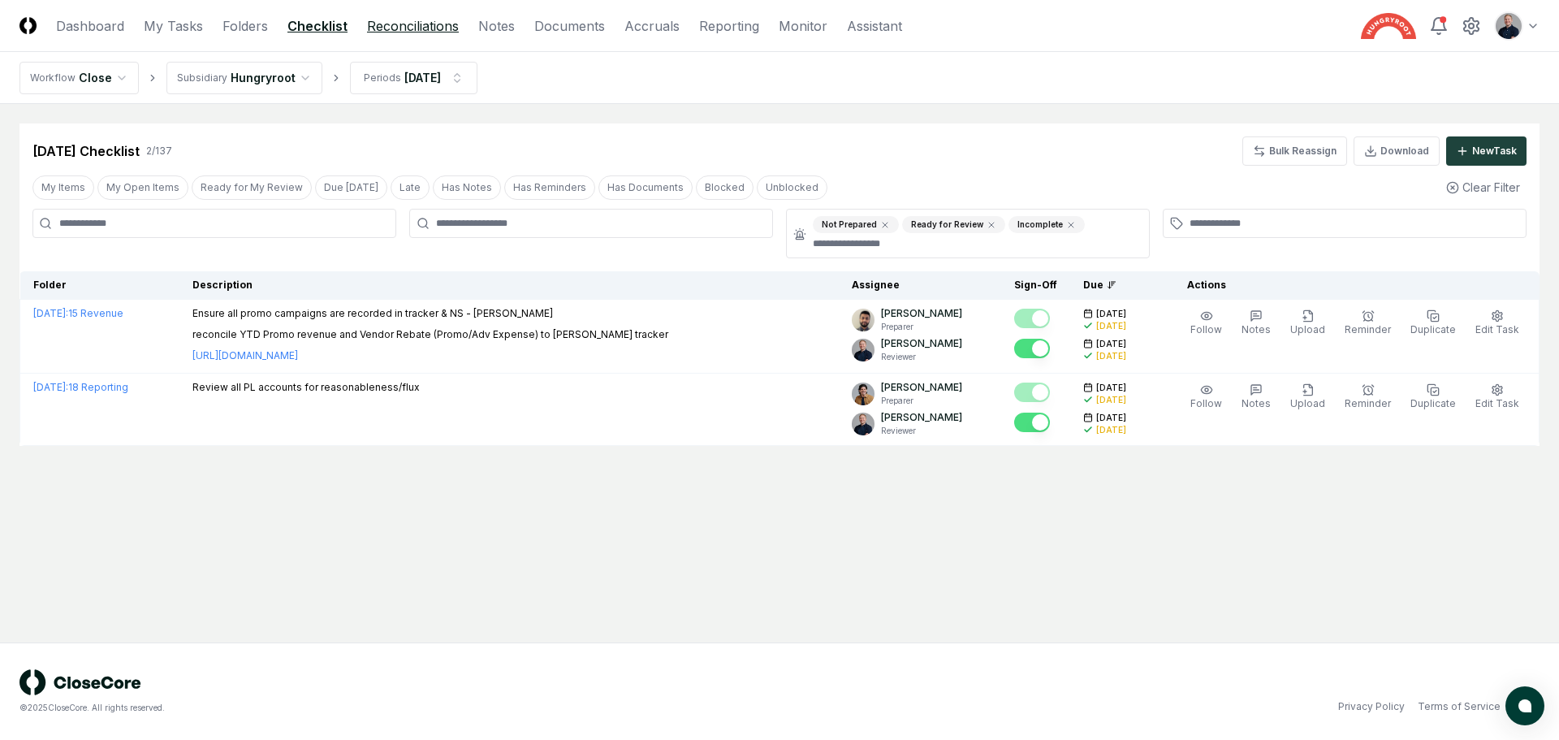
click at [370, 24] on link "Reconciliations" at bounding box center [413, 25] width 92 height 19
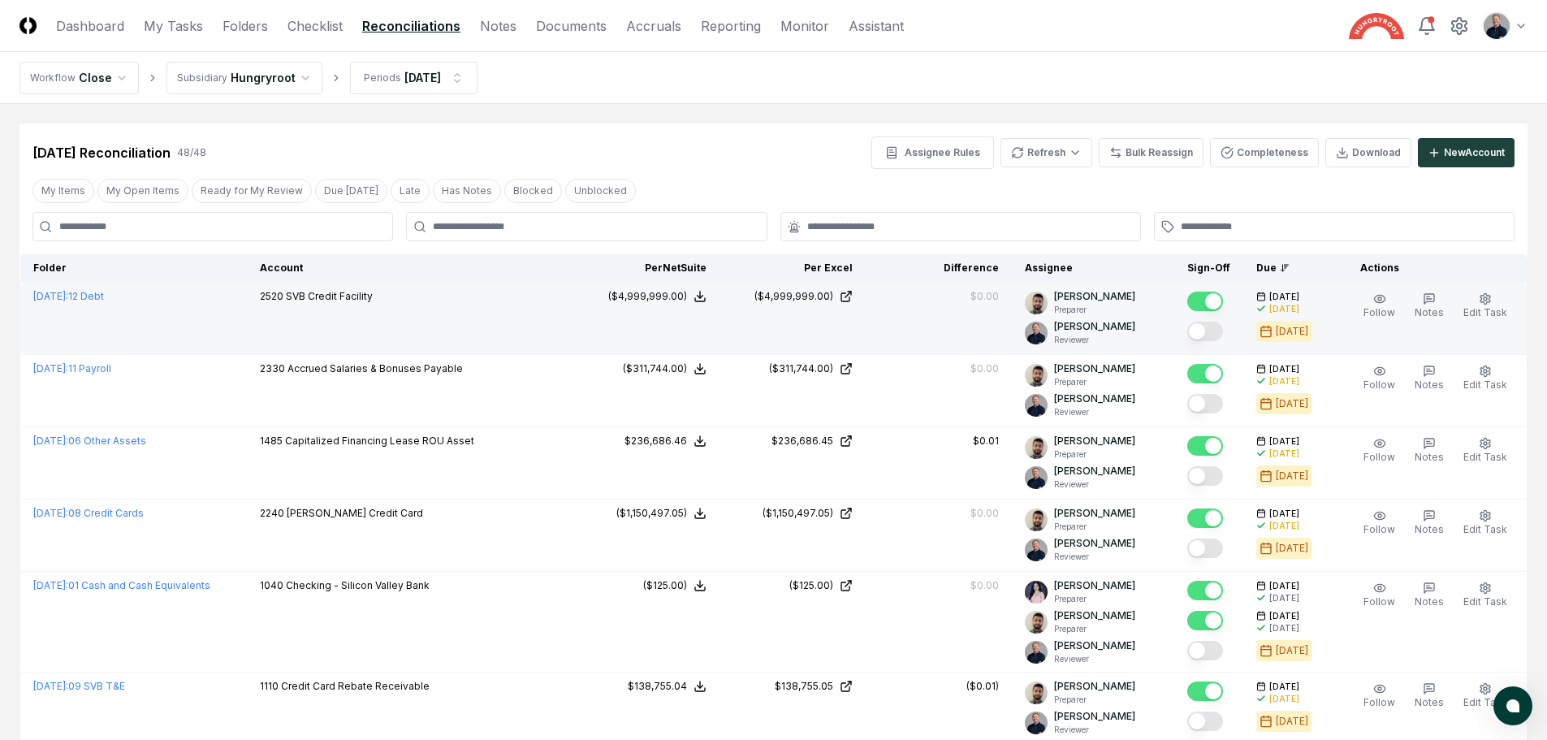
click at [1217, 335] on button "Mark complete" at bounding box center [1205, 331] width 36 height 19
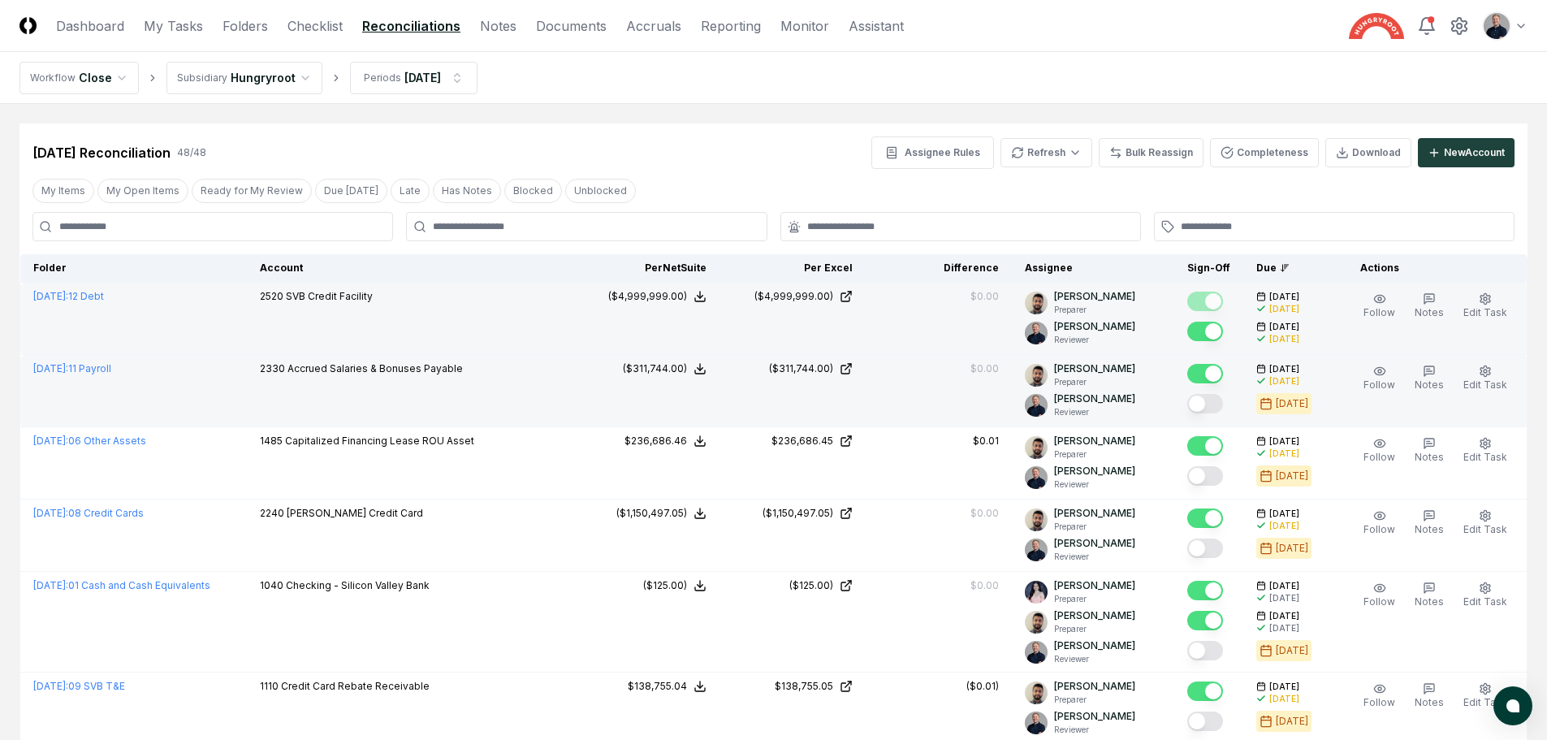
click at [1212, 409] on button "Mark complete" at bounding box center [1205, 403] width 36 height 19
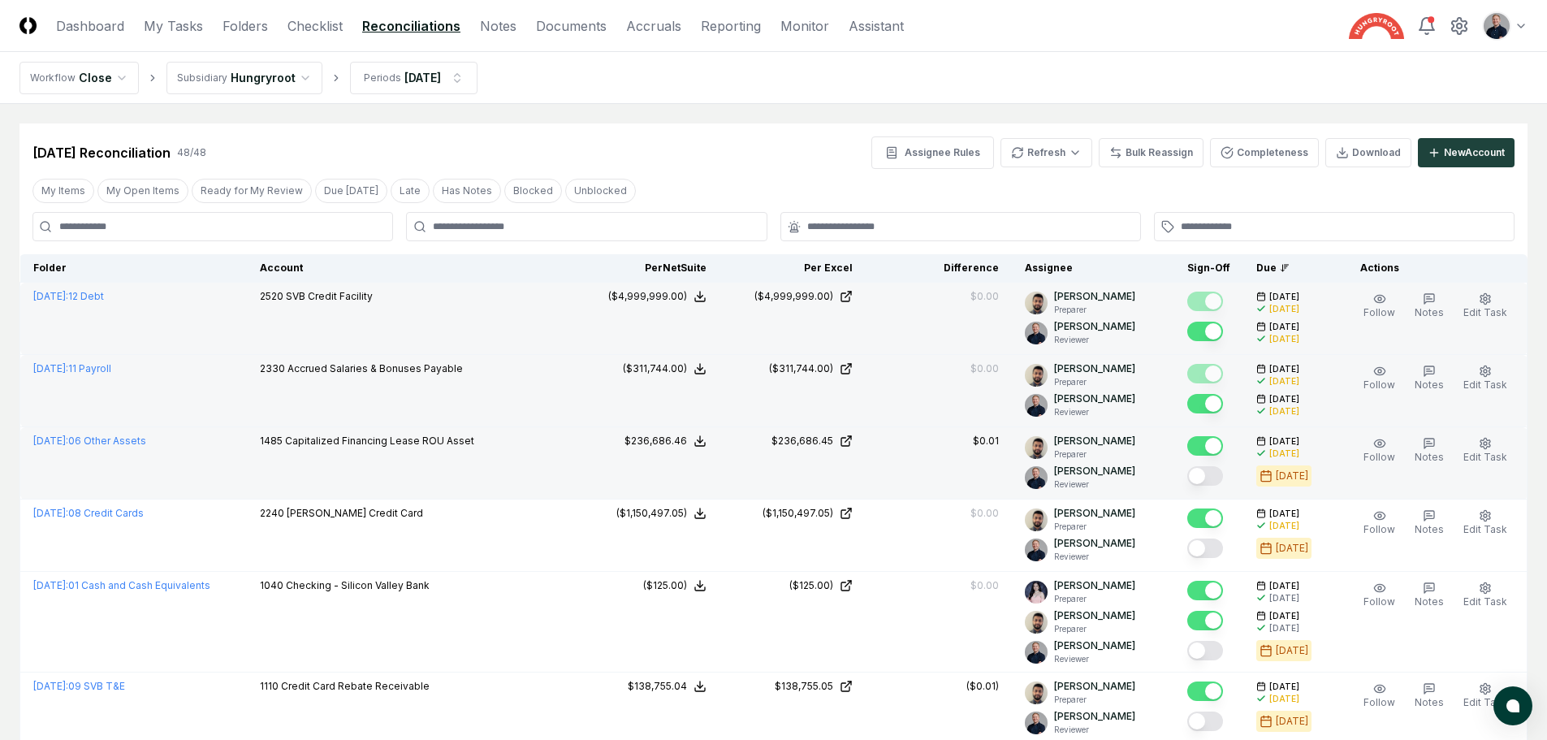
click at [1210, 480] on button "Mark complete" at bounding box center [1205, 475] width 36 height 19
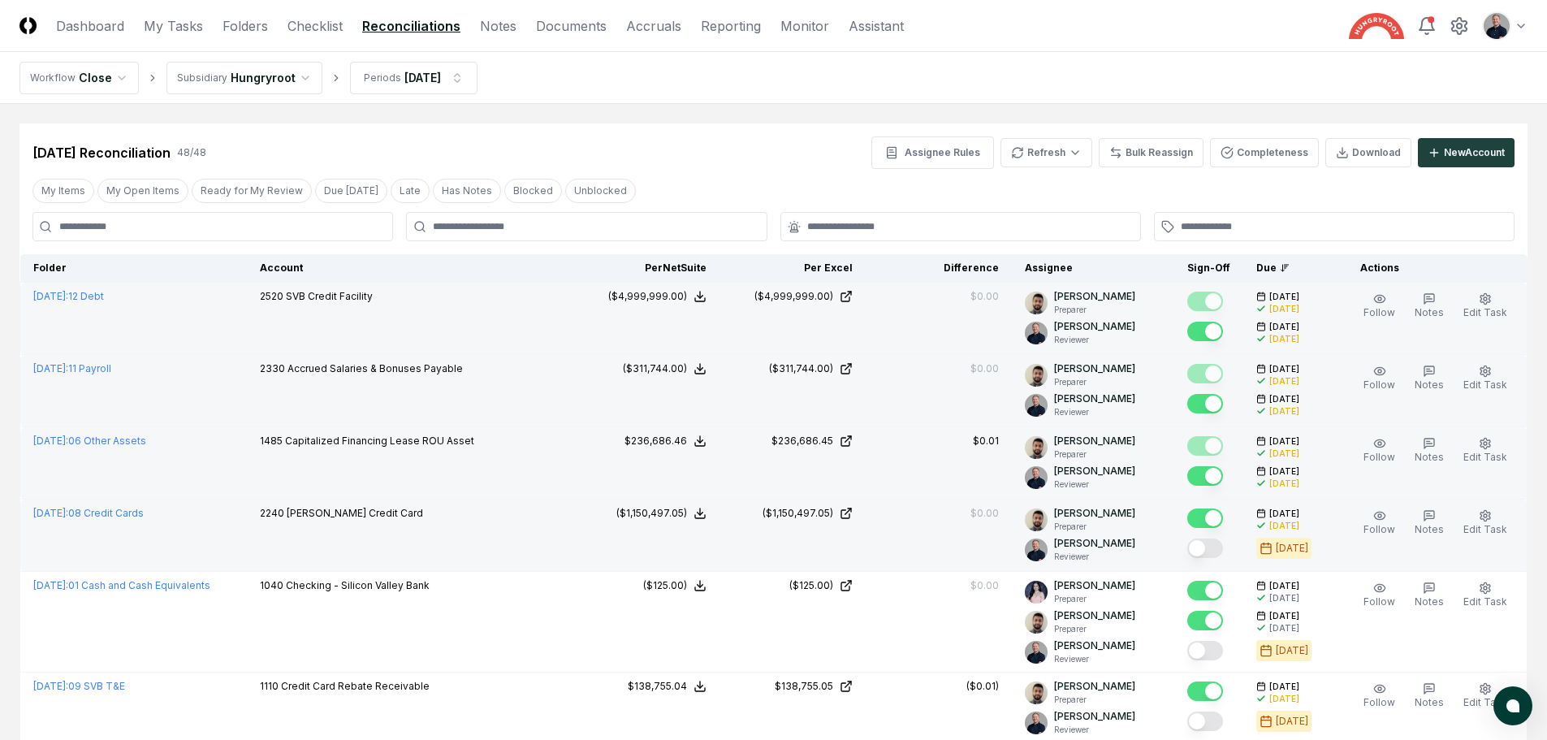
click at [1217, 555] on button "Mark complete" at bounding box center [1205, 547] width 36 height 19
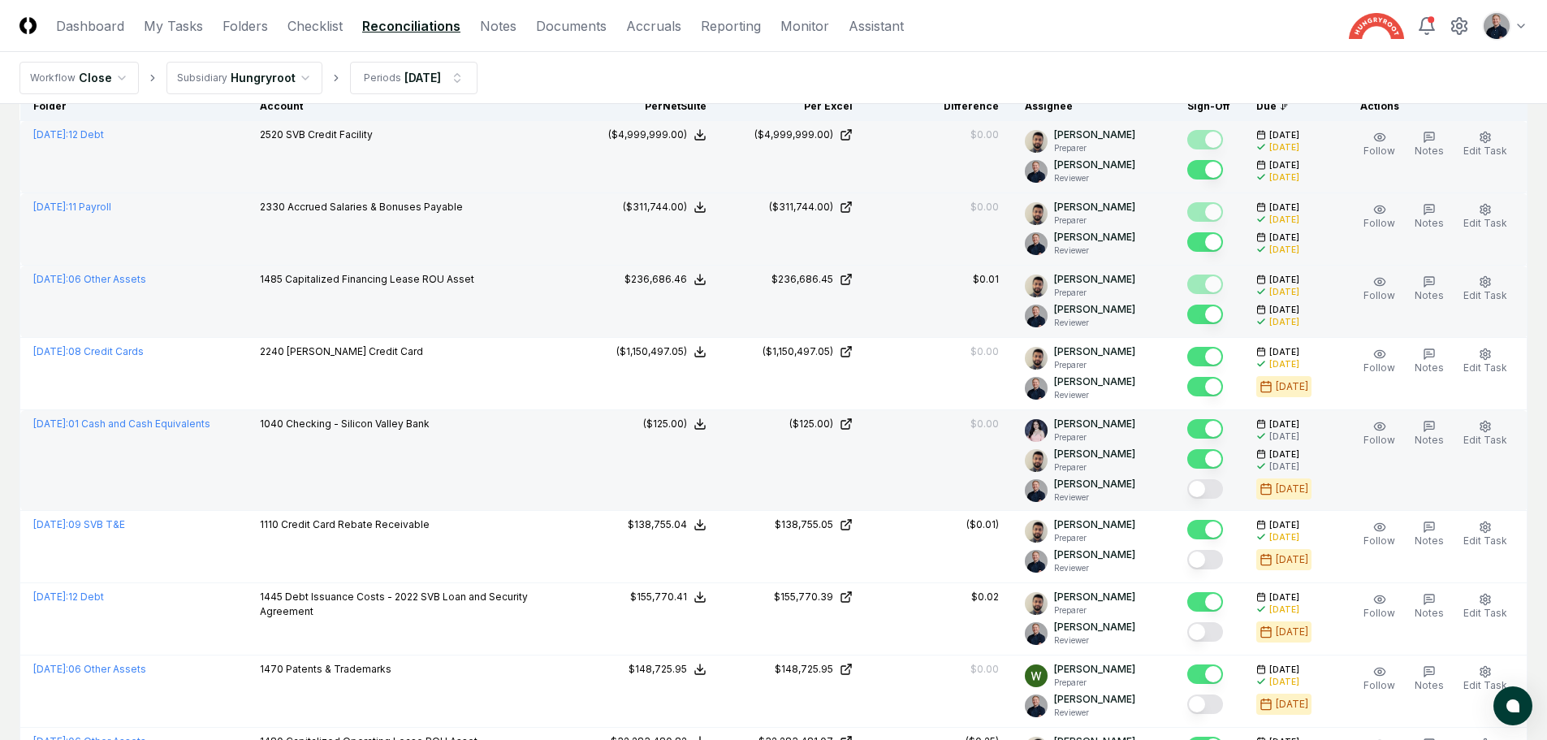
scroll to position [162, 0]
click at [1221, 491] on button "Mark complete" at bounding box center [1205, 487] width 36 height 19
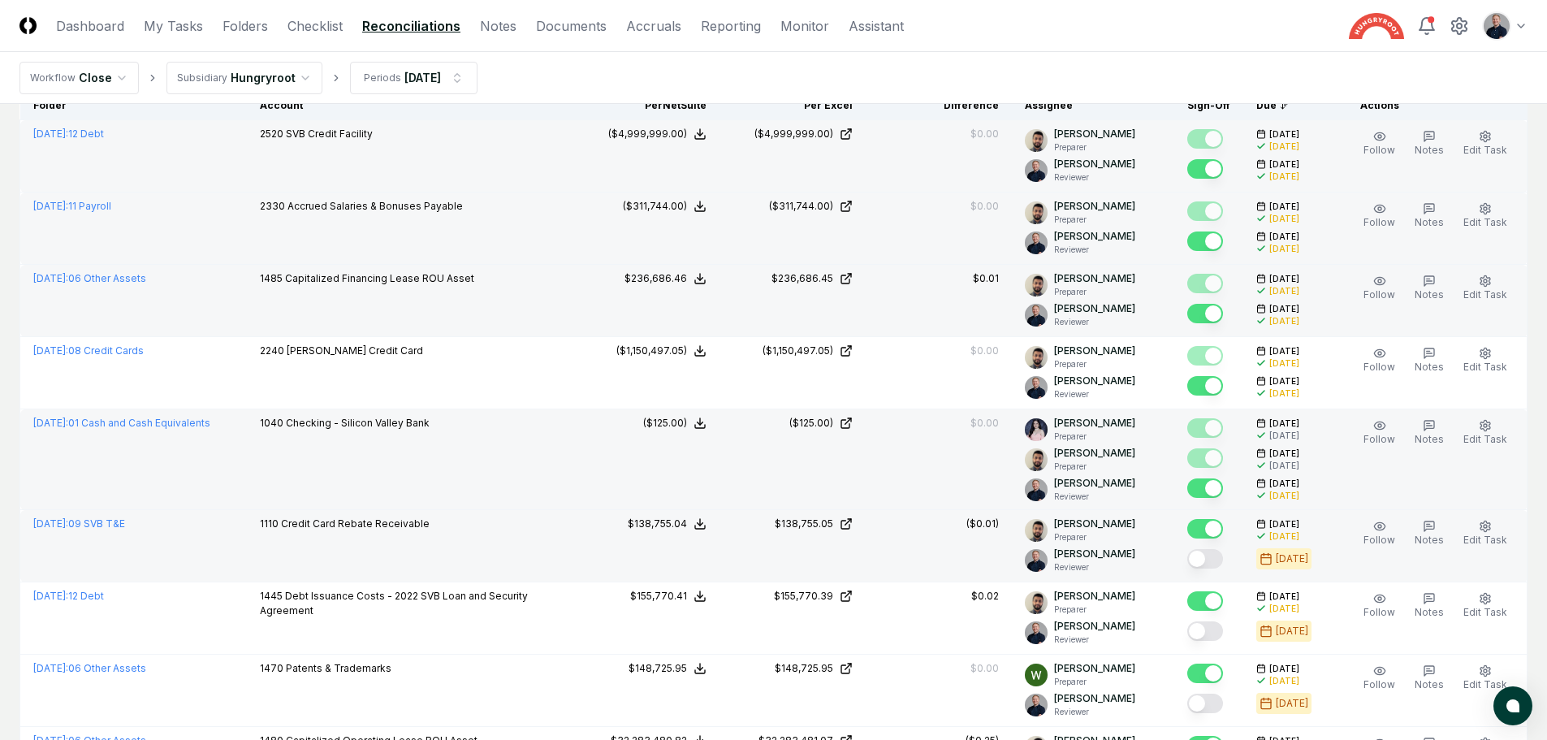
click at [1217, 561] on button "Mark complete" at bounding box center [1205, 558] width 36 height 19
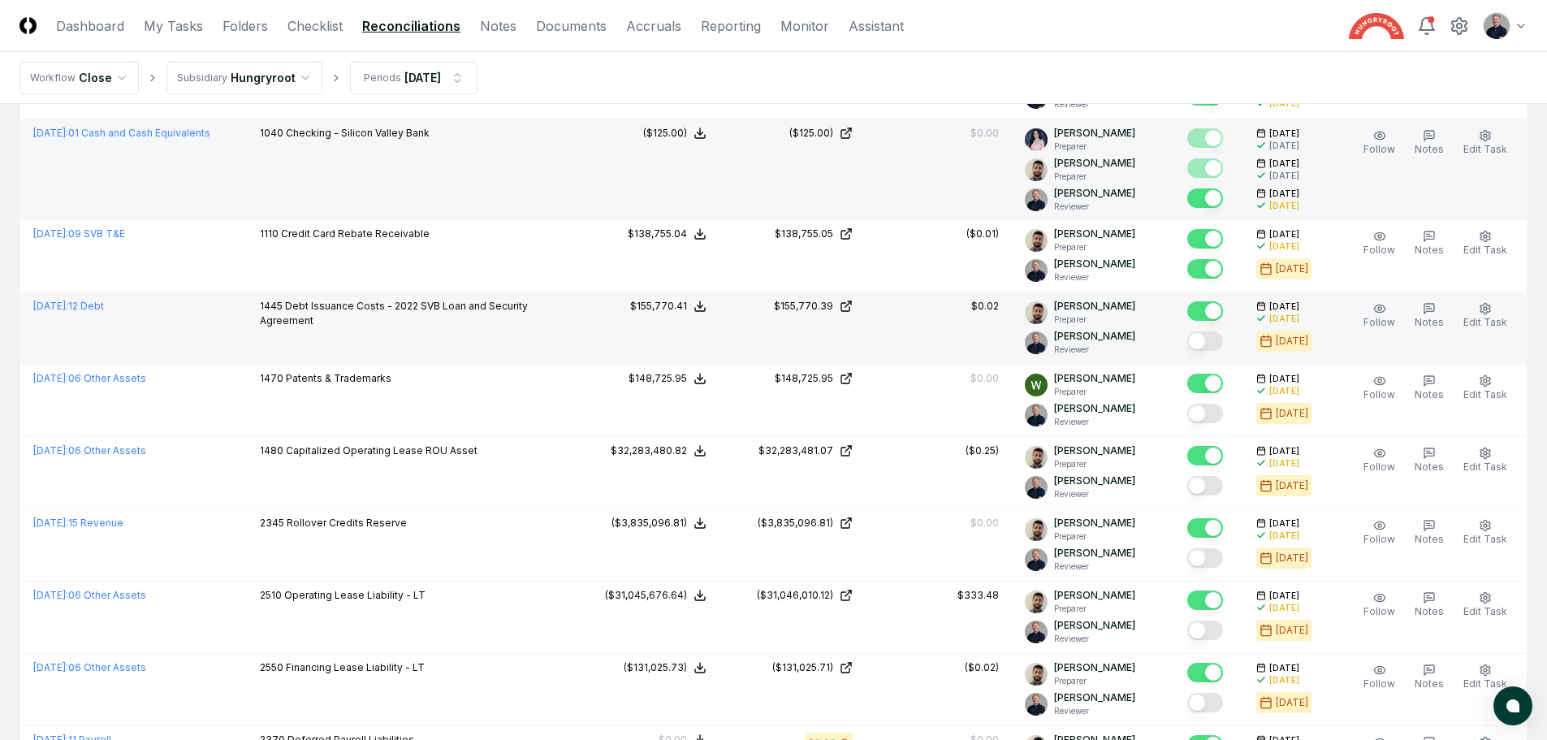
scroll to position [487, 0]
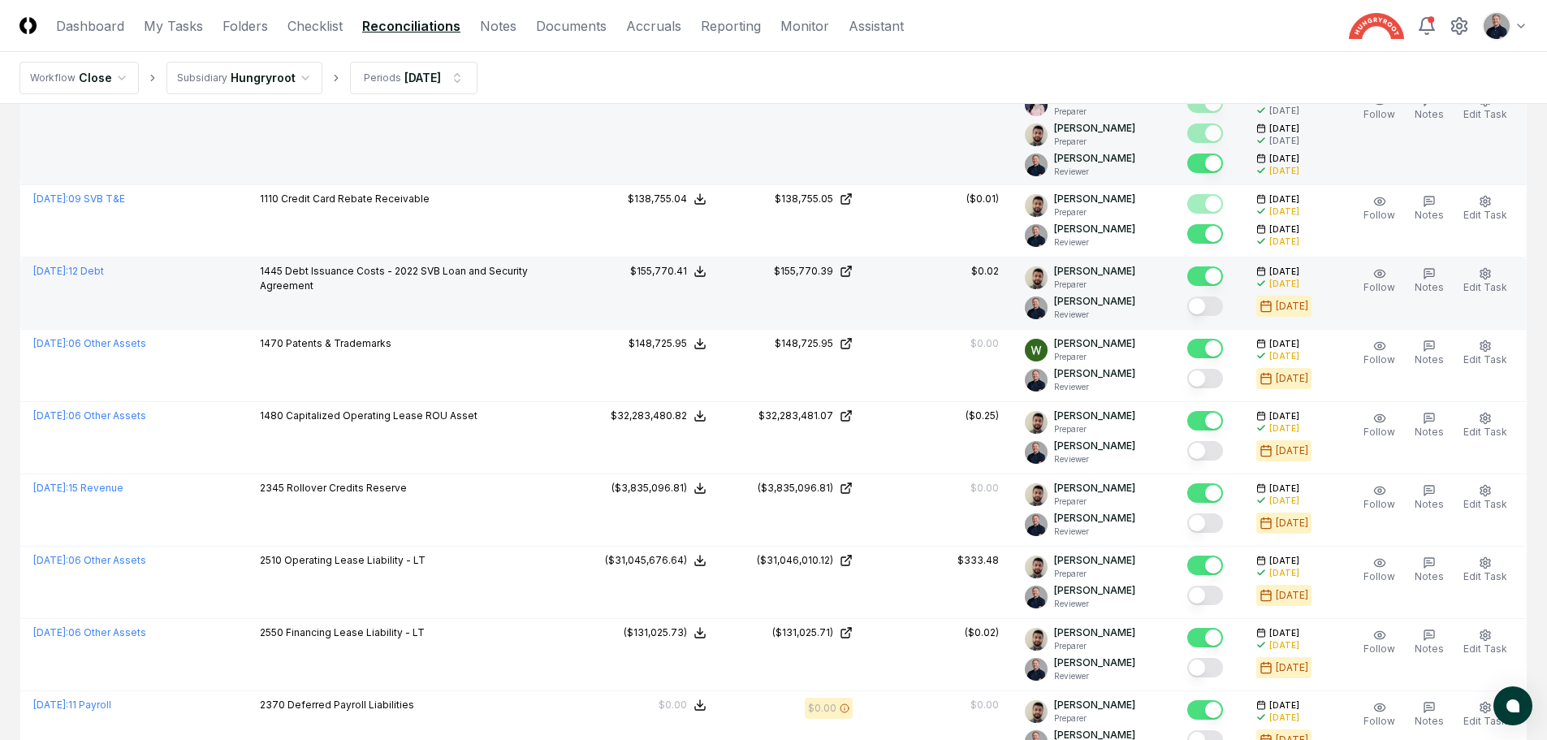
click at [1213, 307] on button "Mark complete" at bounding box center [1205, 305] width 36 height 19
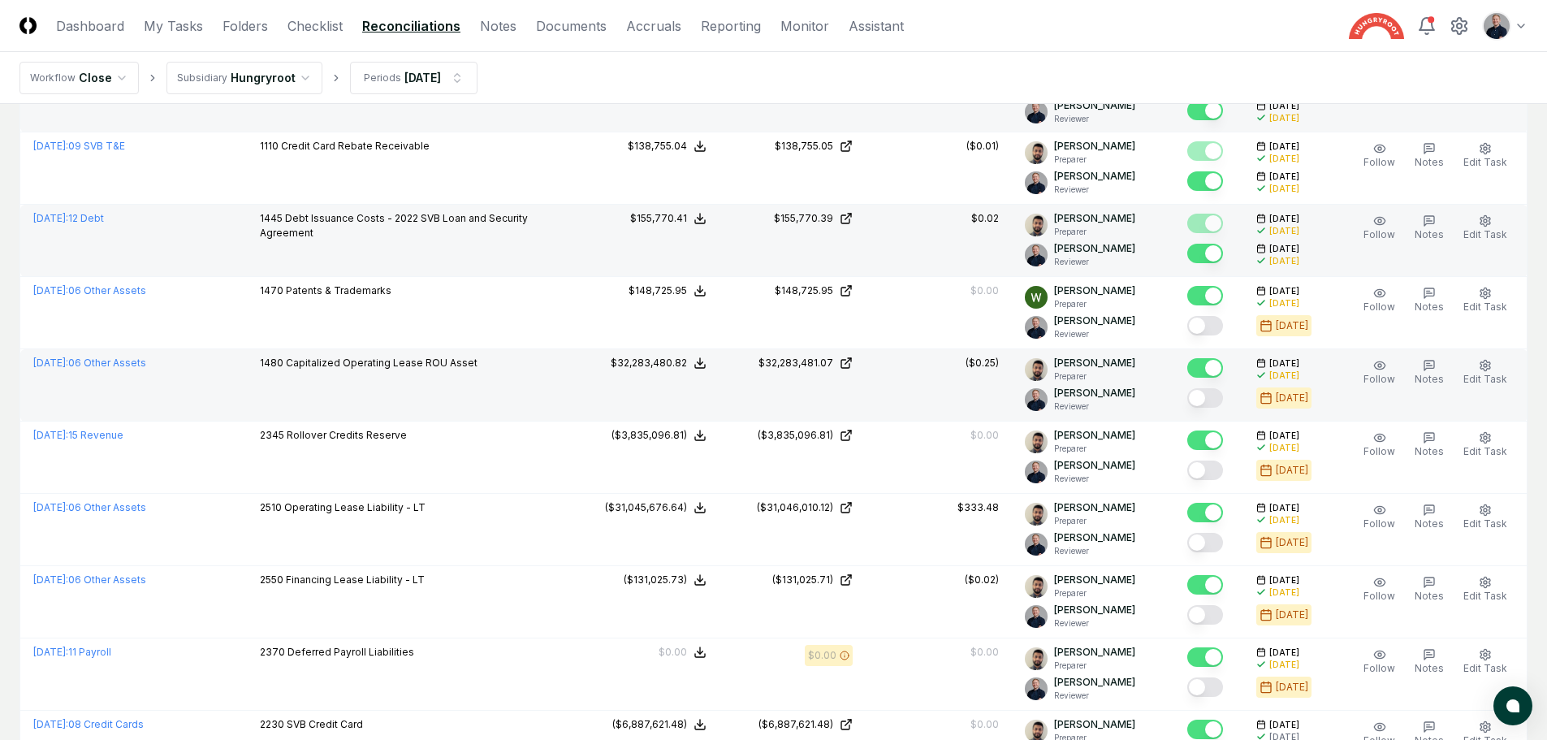
scroll to position [569, 0]
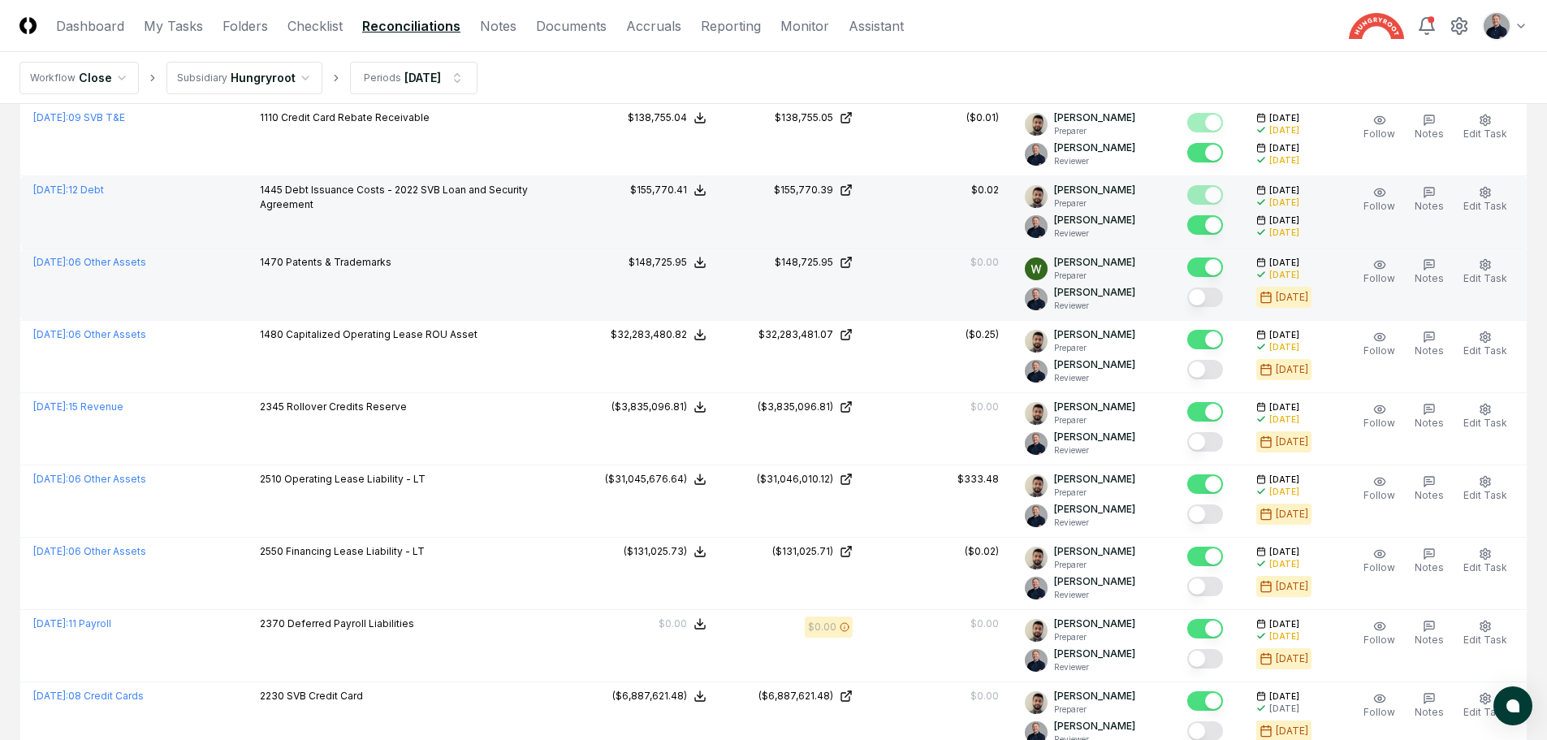
click at [1217, 299] on button "Mark complete" at bounding box center [1205, 297] width 36 height 19
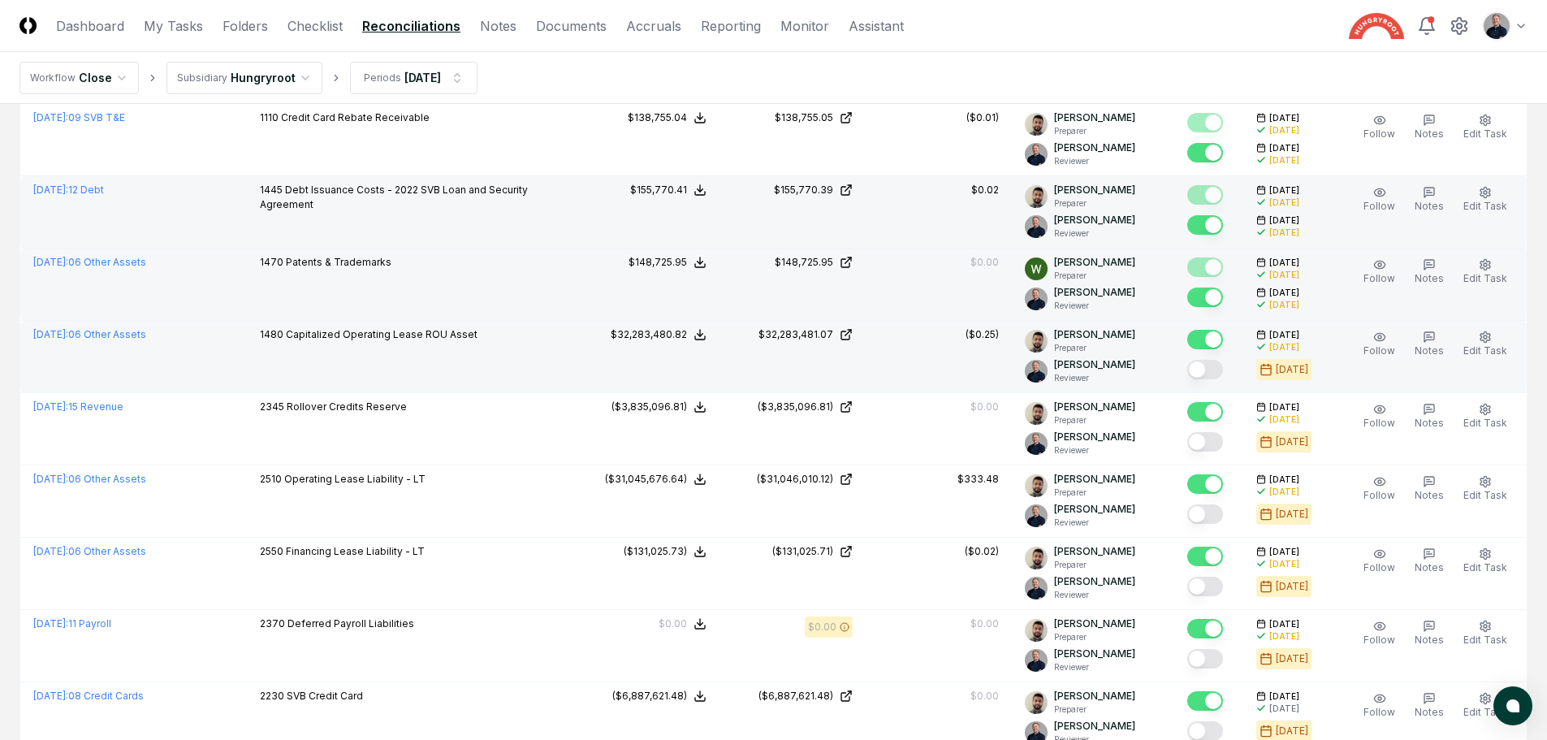
click at [1210, 370] on button "Mark complete" at bounding box center [1205, 369] width 36 height 19
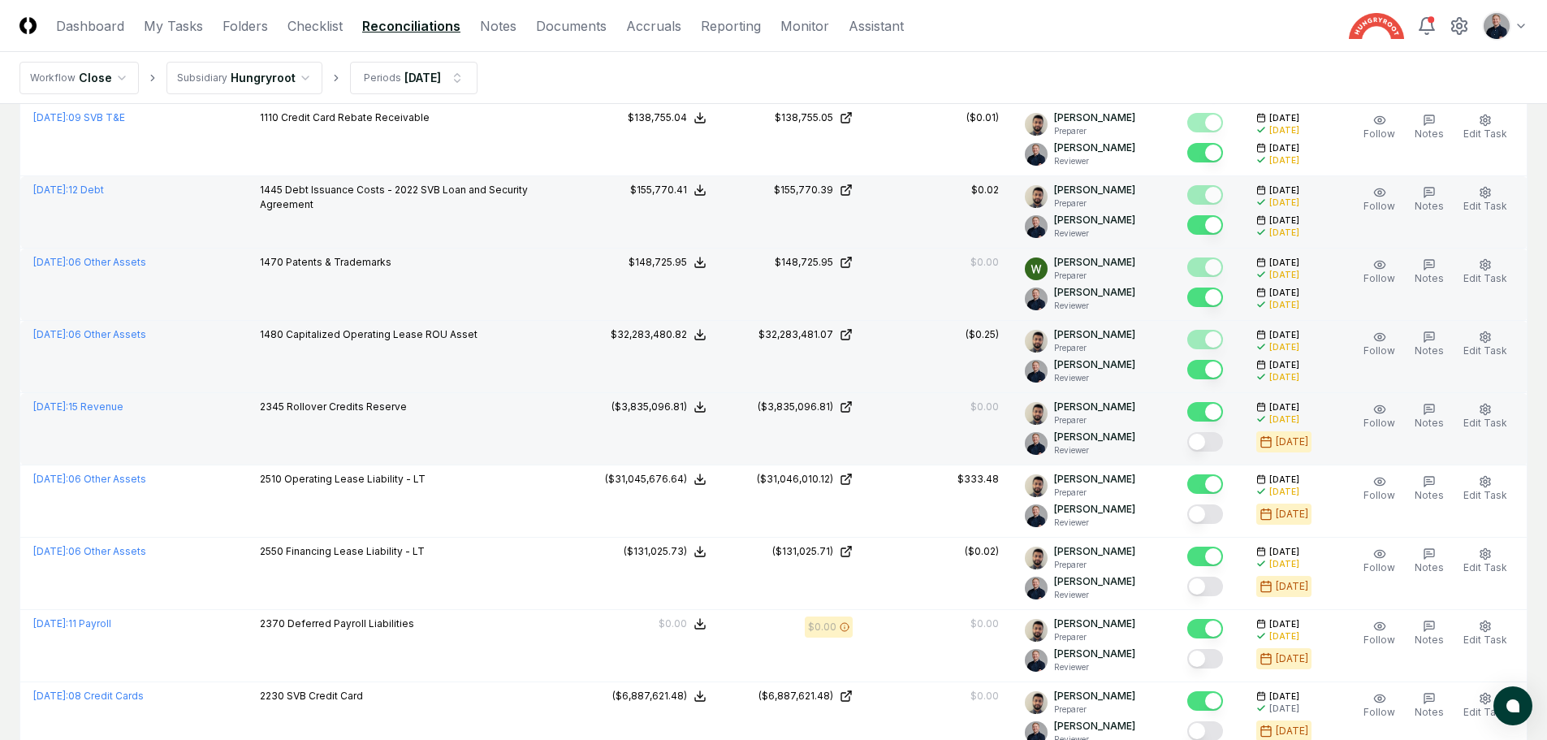
click at [1209, 443] on button "Mark complete" at bounding box center [1205, 441] width 36 height 19
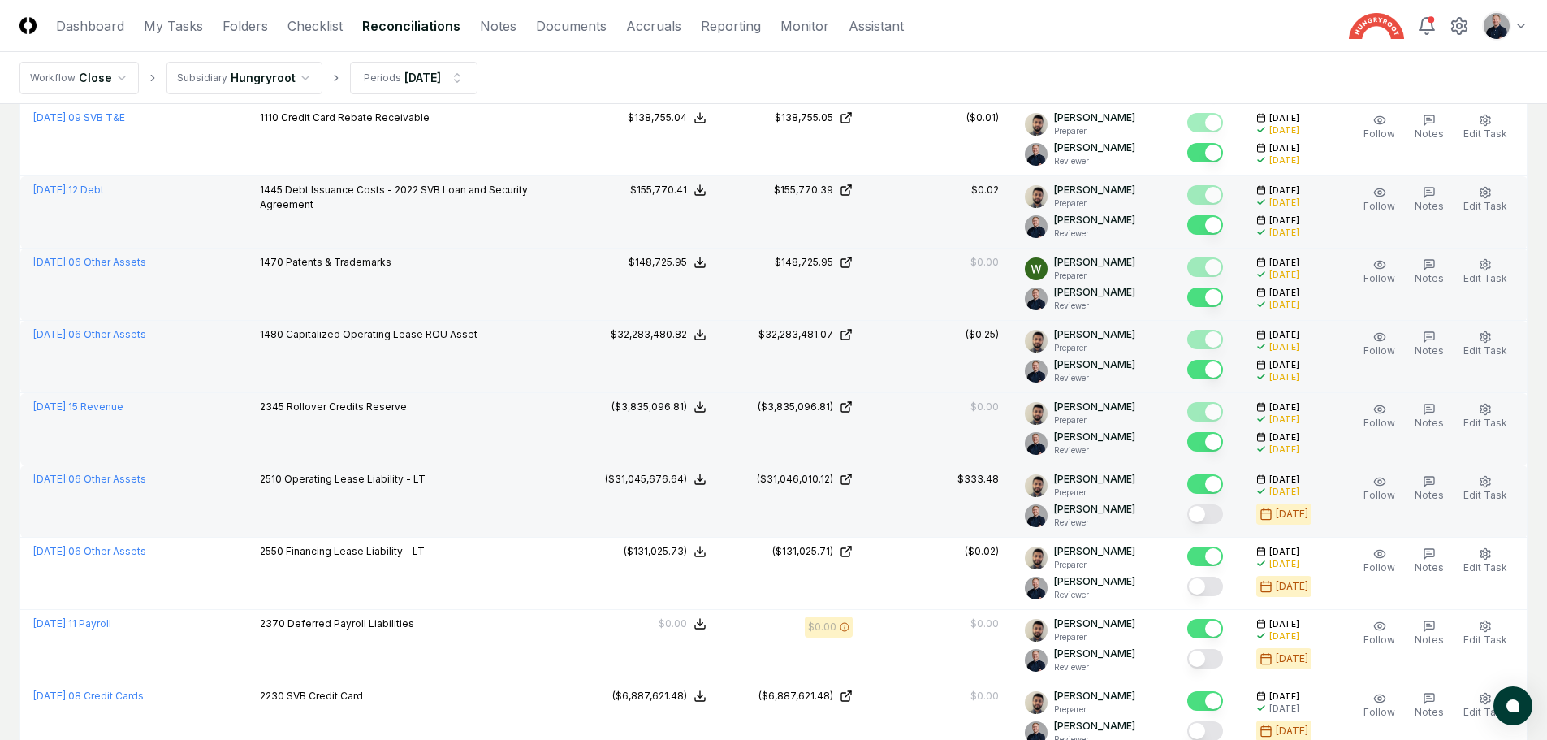
click at [1217, 514] on button "Mark complete" at bounding box center [1205, 513] width 36 height 19
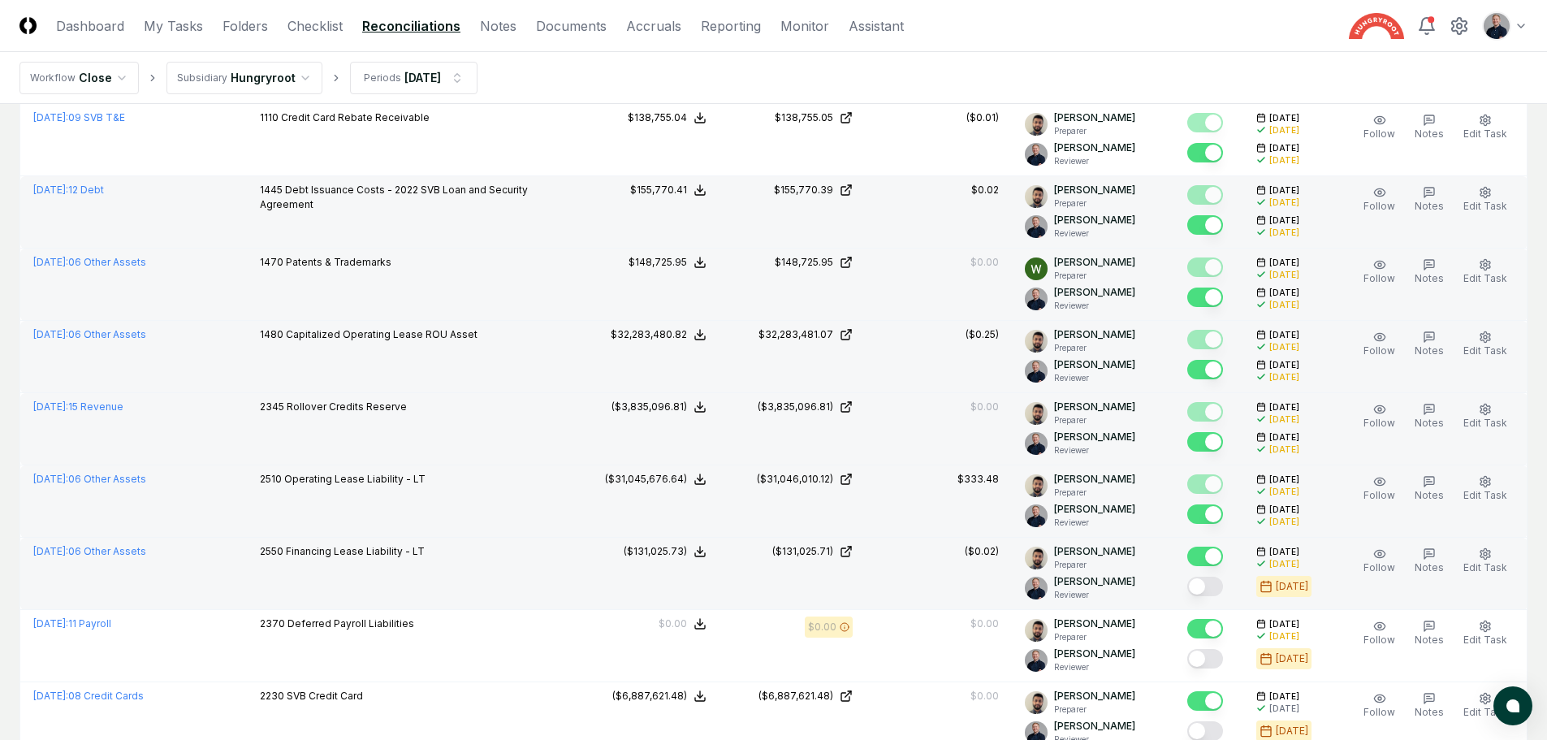
click at [1217, 586] on button "Mark complete" at bounding box center [1205, 586] width 36 height 19
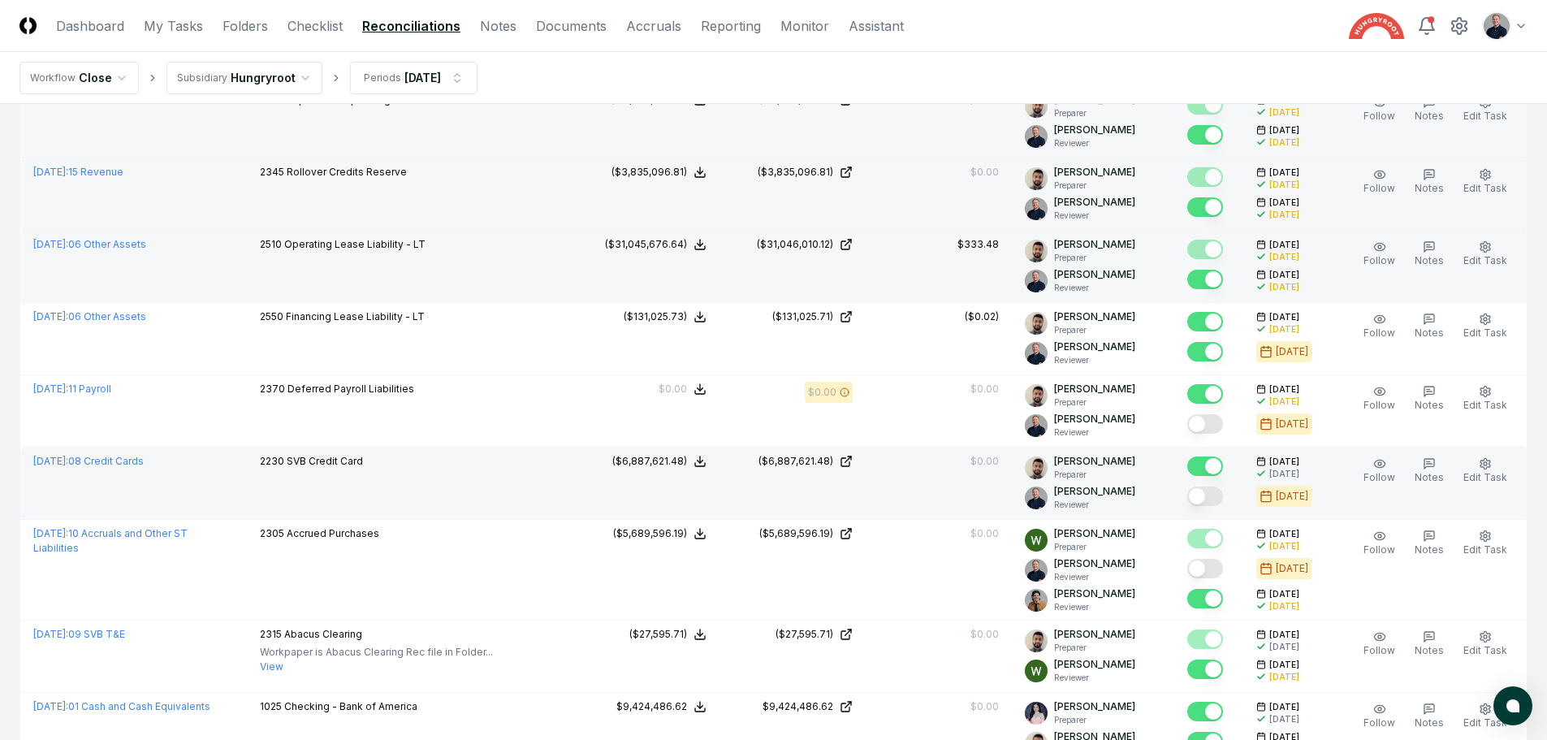
scroll to position [812, 0]
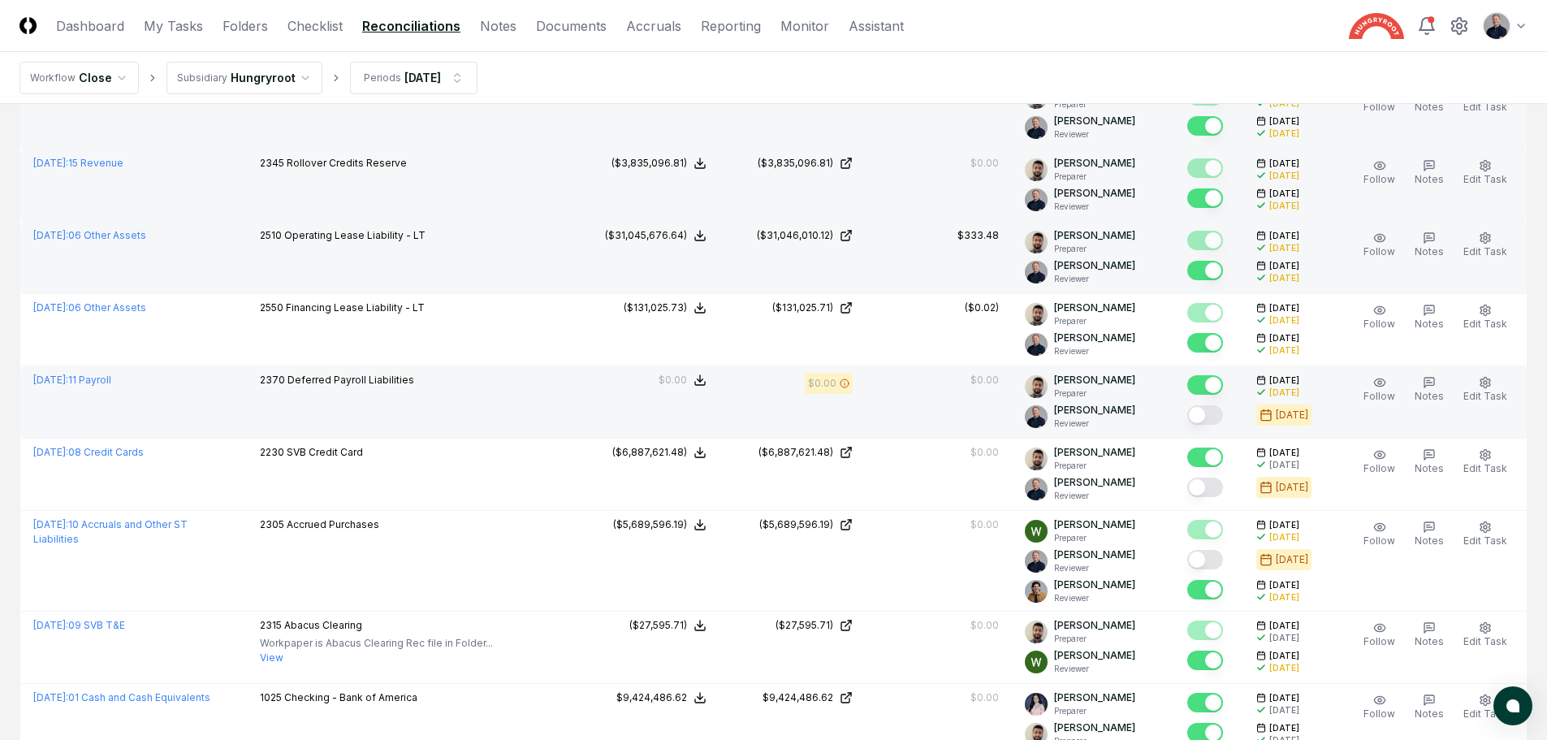
click at [1205, 414] on button "Mark complete" at bounding box center [1205, 414] width 36 height 19
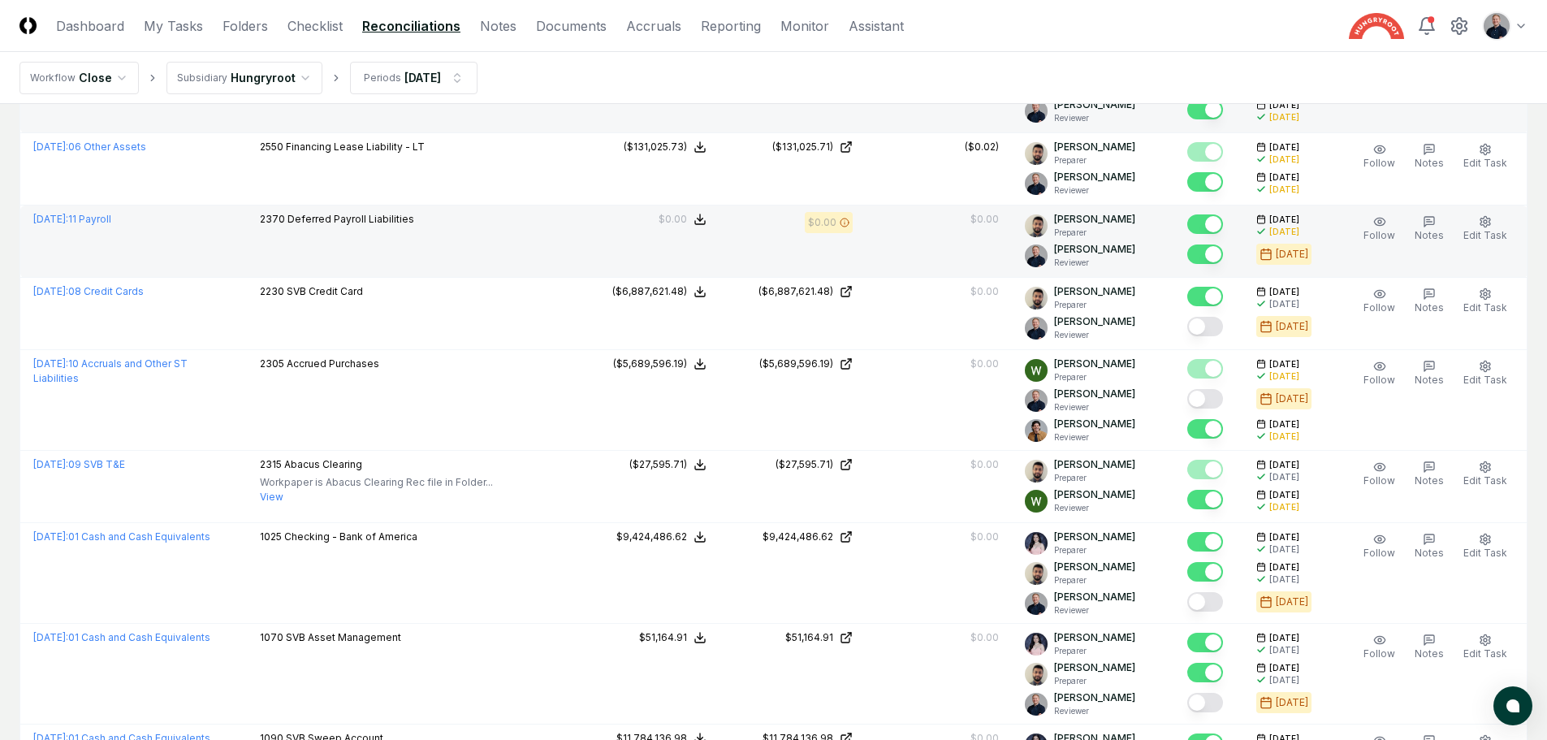
scroll to position [975, 0]
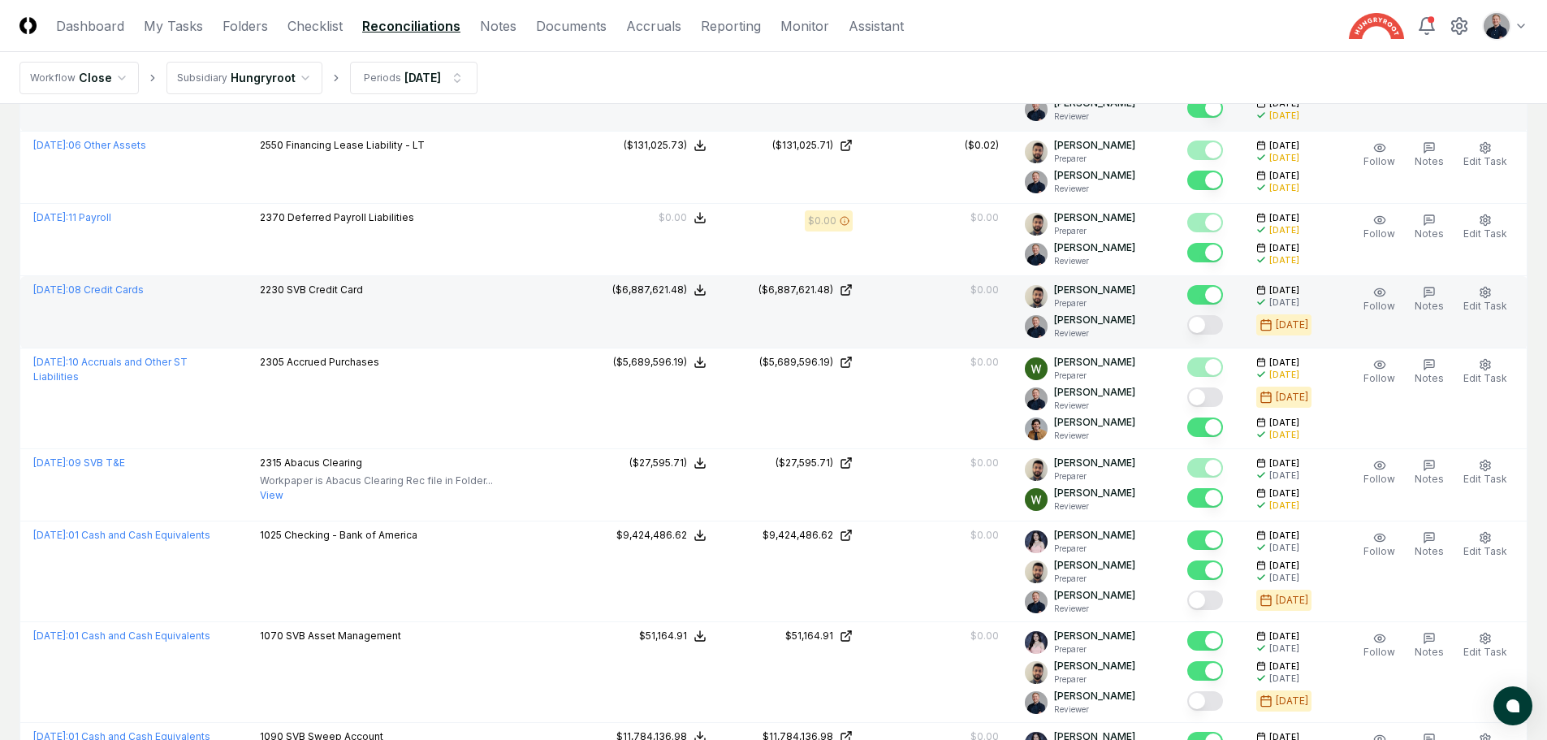
click at [1217, 329] on button "Mark complete" at bounding box center [1205, 324] width 36 height 19
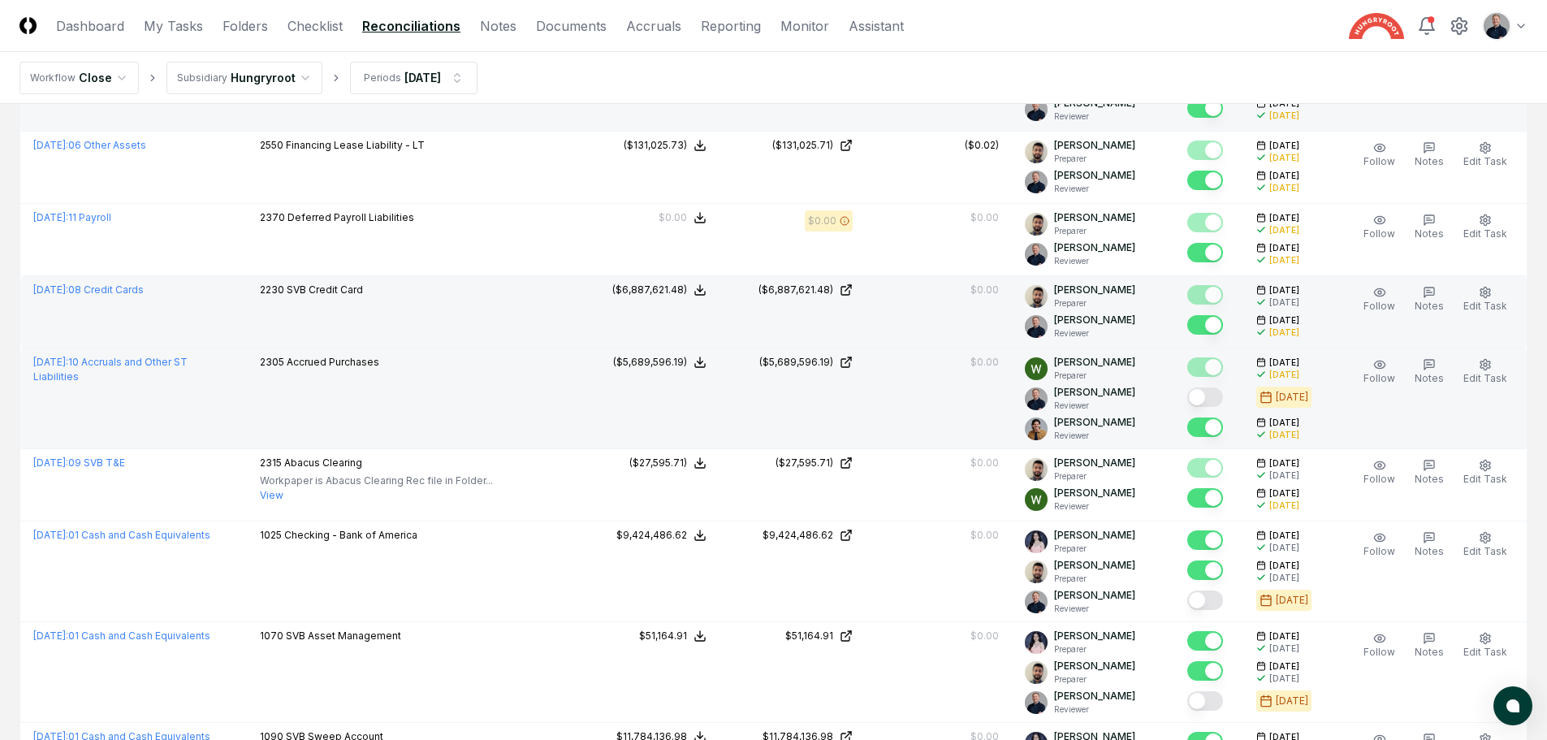
click at [1220, 397] on button "Mark complete" at bounding box center [1205, 396] width 36 height 19
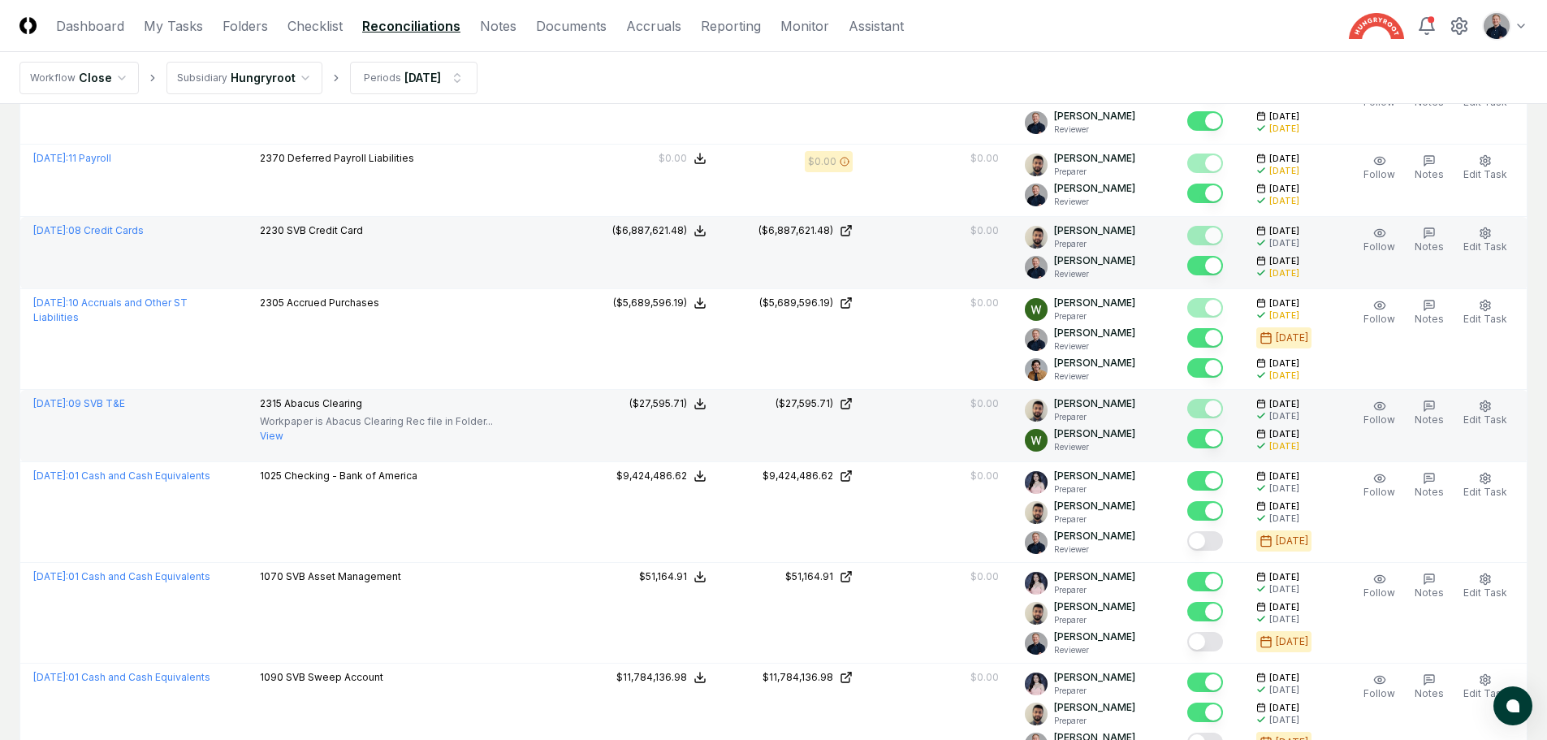
scroll to position [1137, 0]
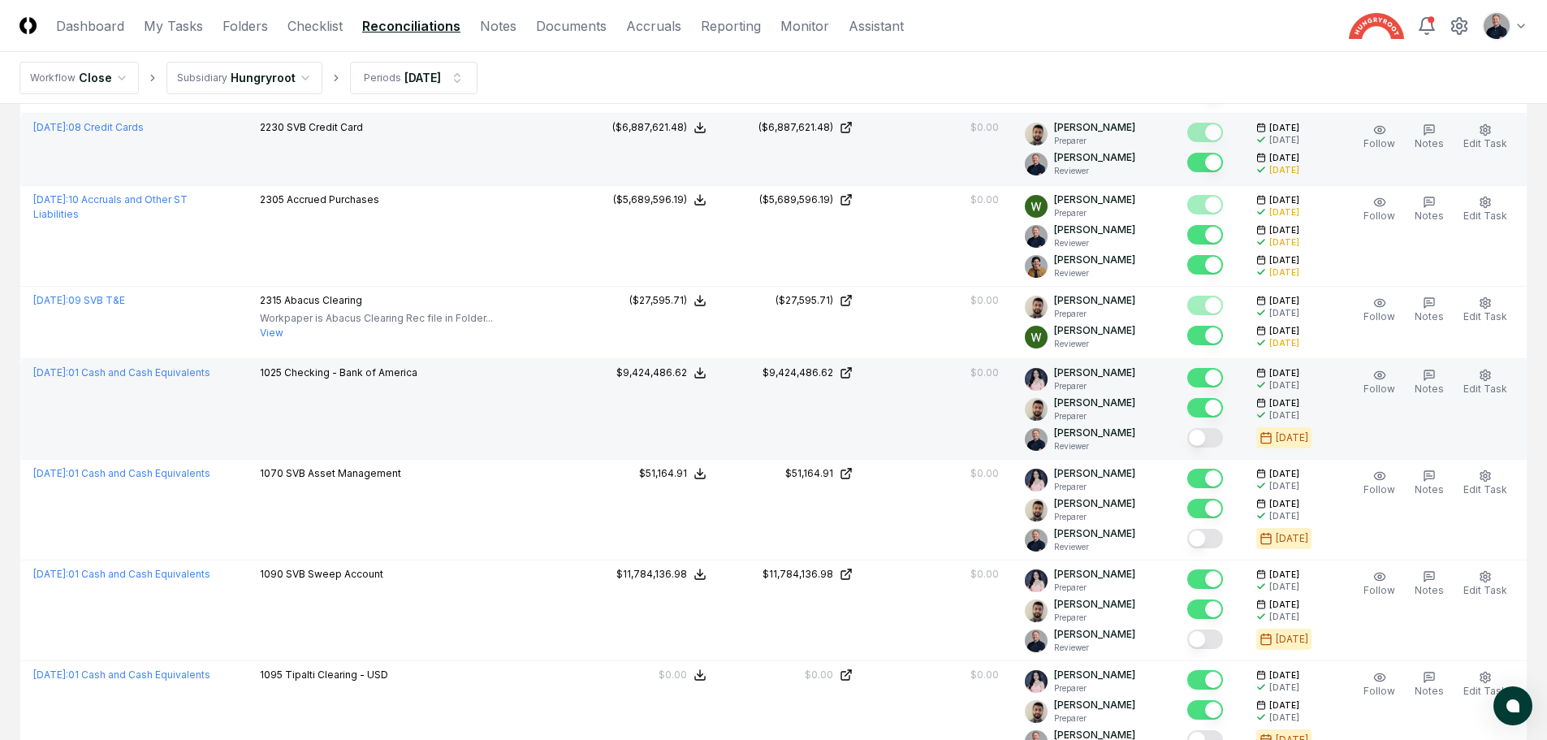
click at [1219, 437] on button "Mark complete" at bounding box center [1205, 437] width 36 height 19
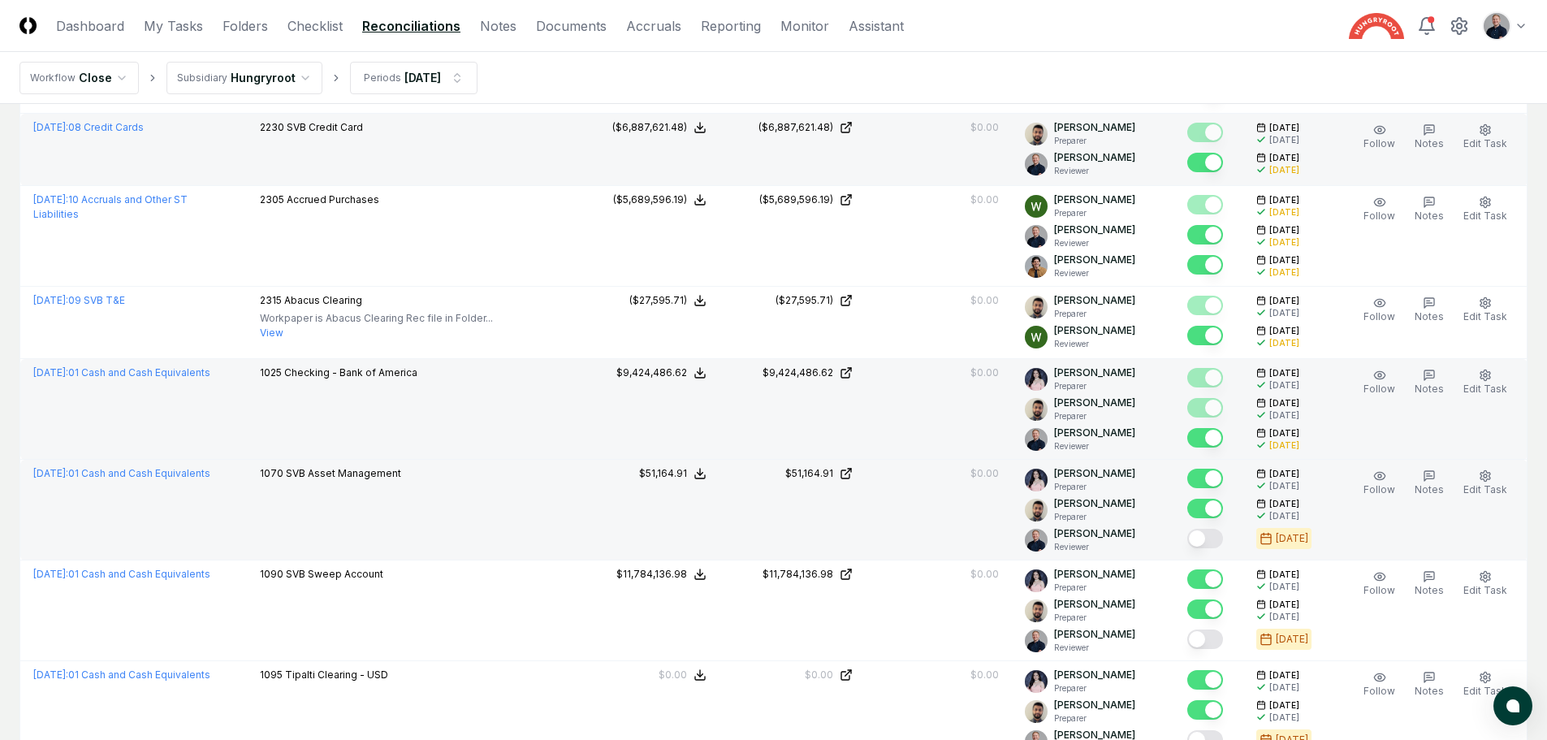
click at [1219, 540] on button "Mark complete" at bounding box center [1205, 538] width 36 height 19
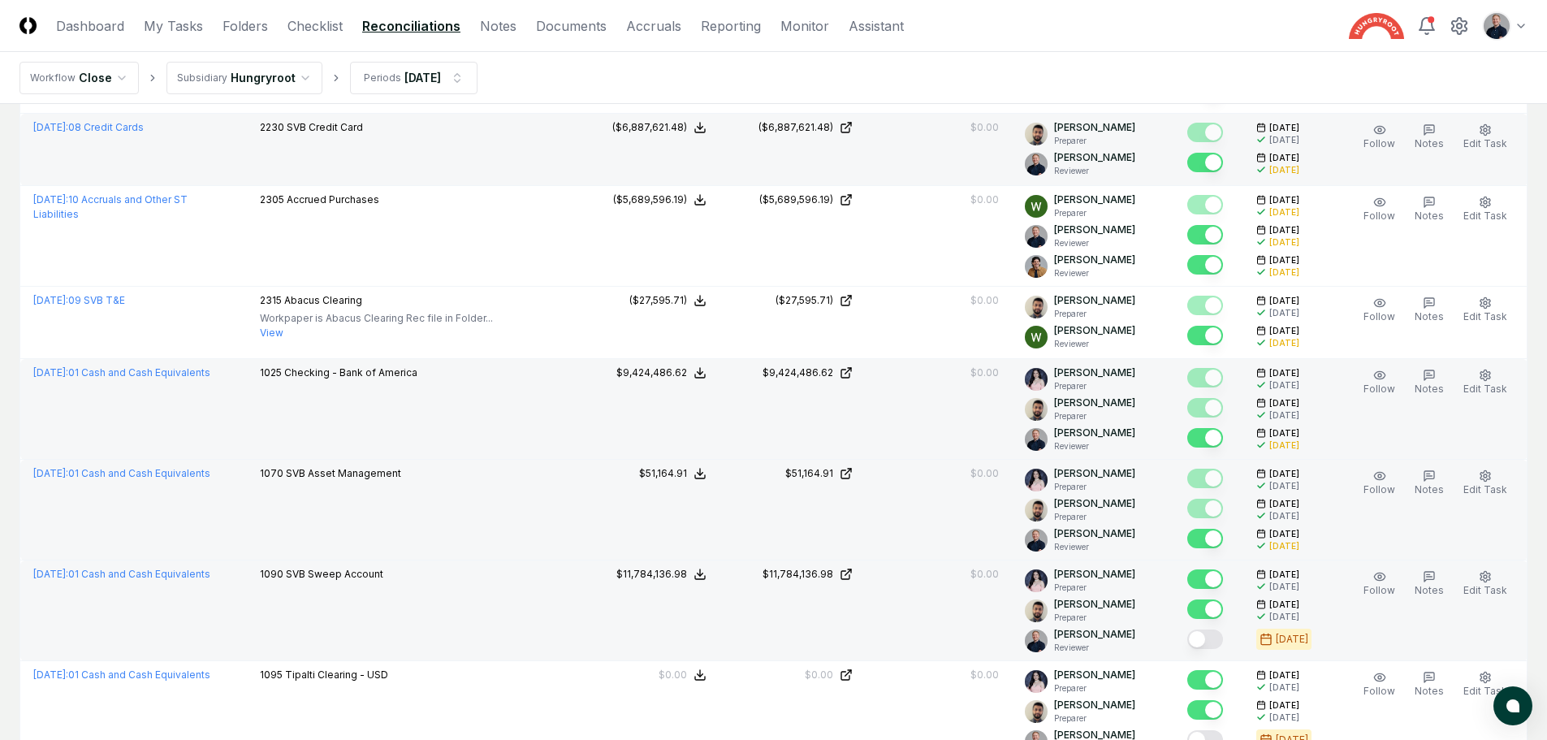
click at [1217, 636] on button "Mark complete" at bounding box center [1205, 638] width 36 height 19
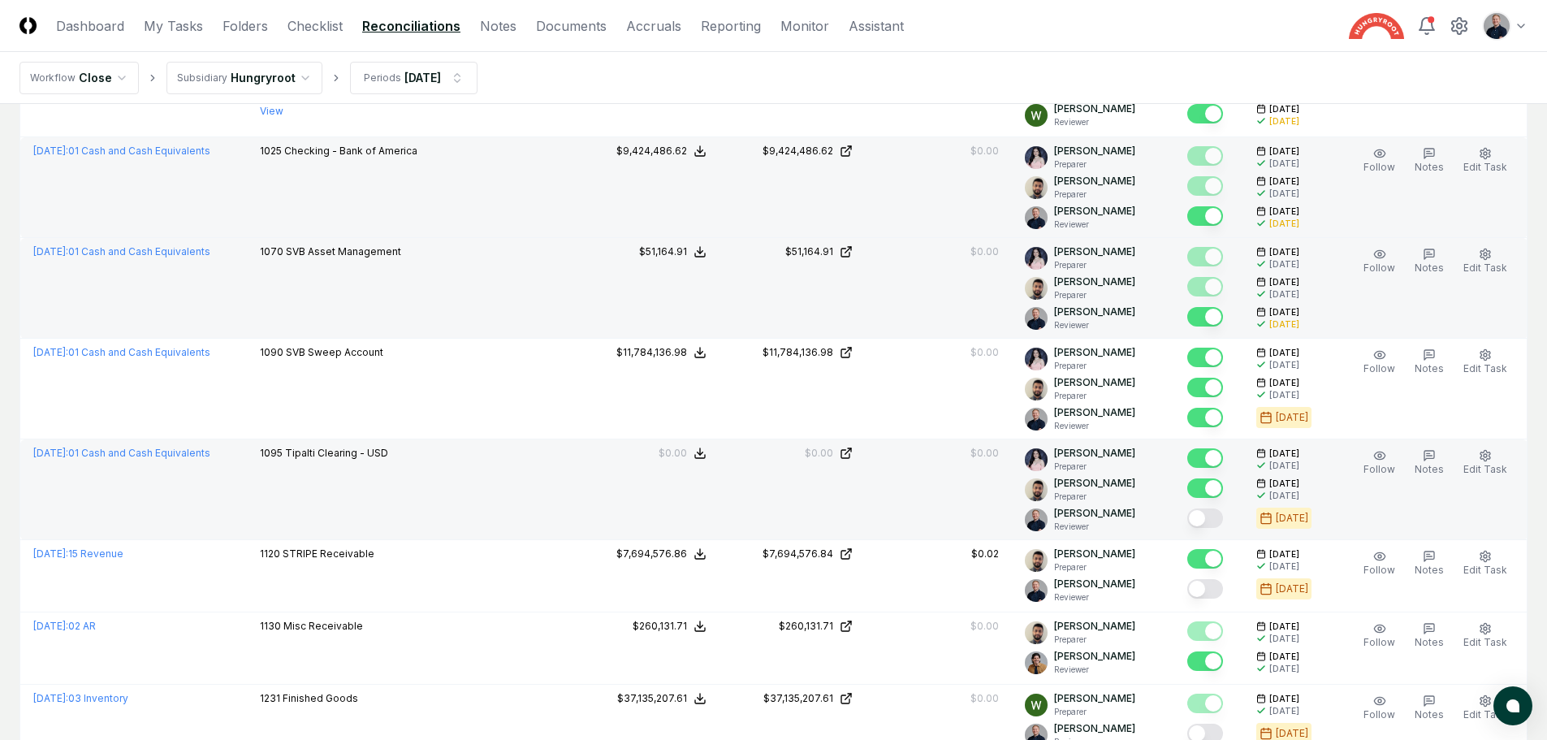
scroll to position [1381, 0]
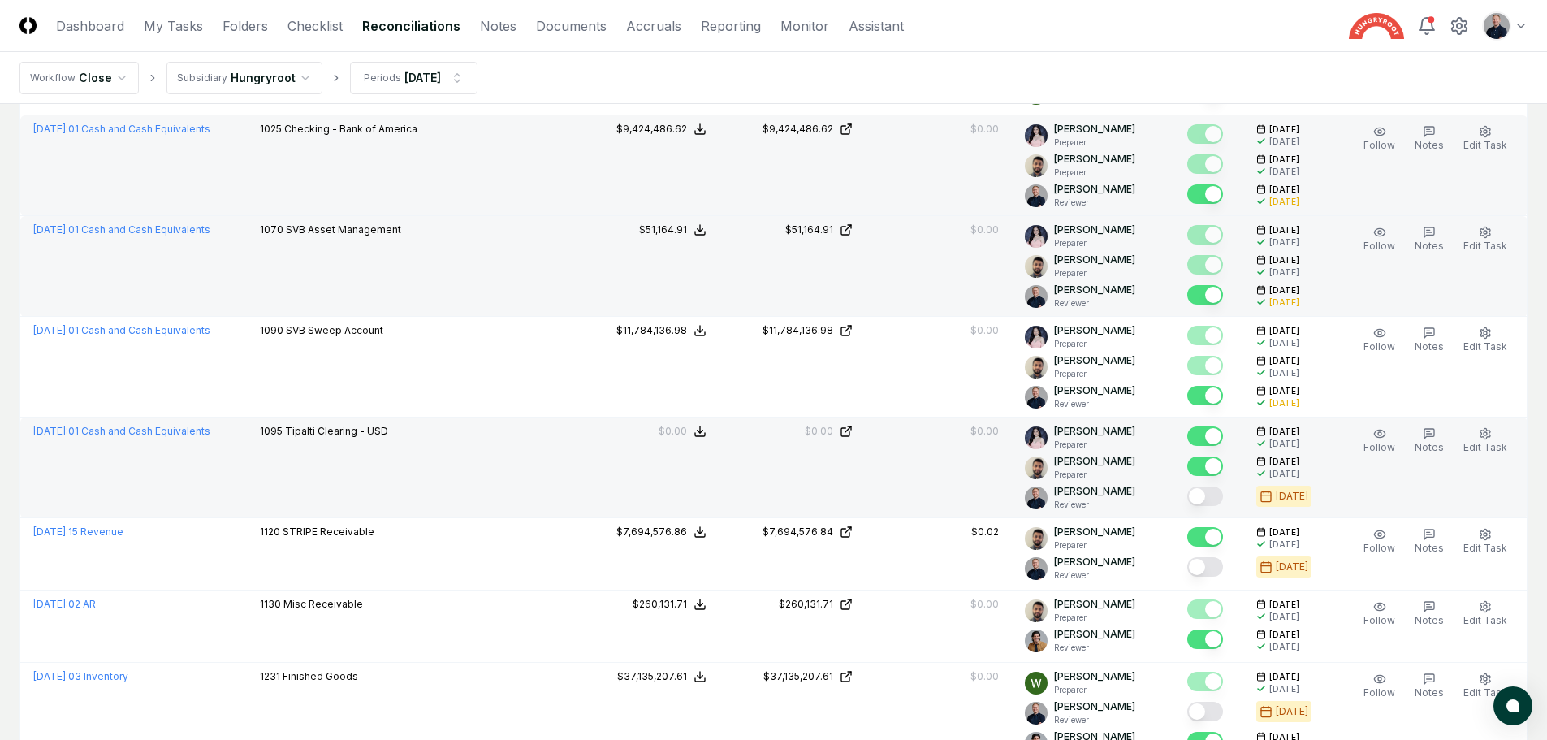
click at [1221, 495] on button "Mark complete" at bounding box center [1205, 496] width 36 height 19
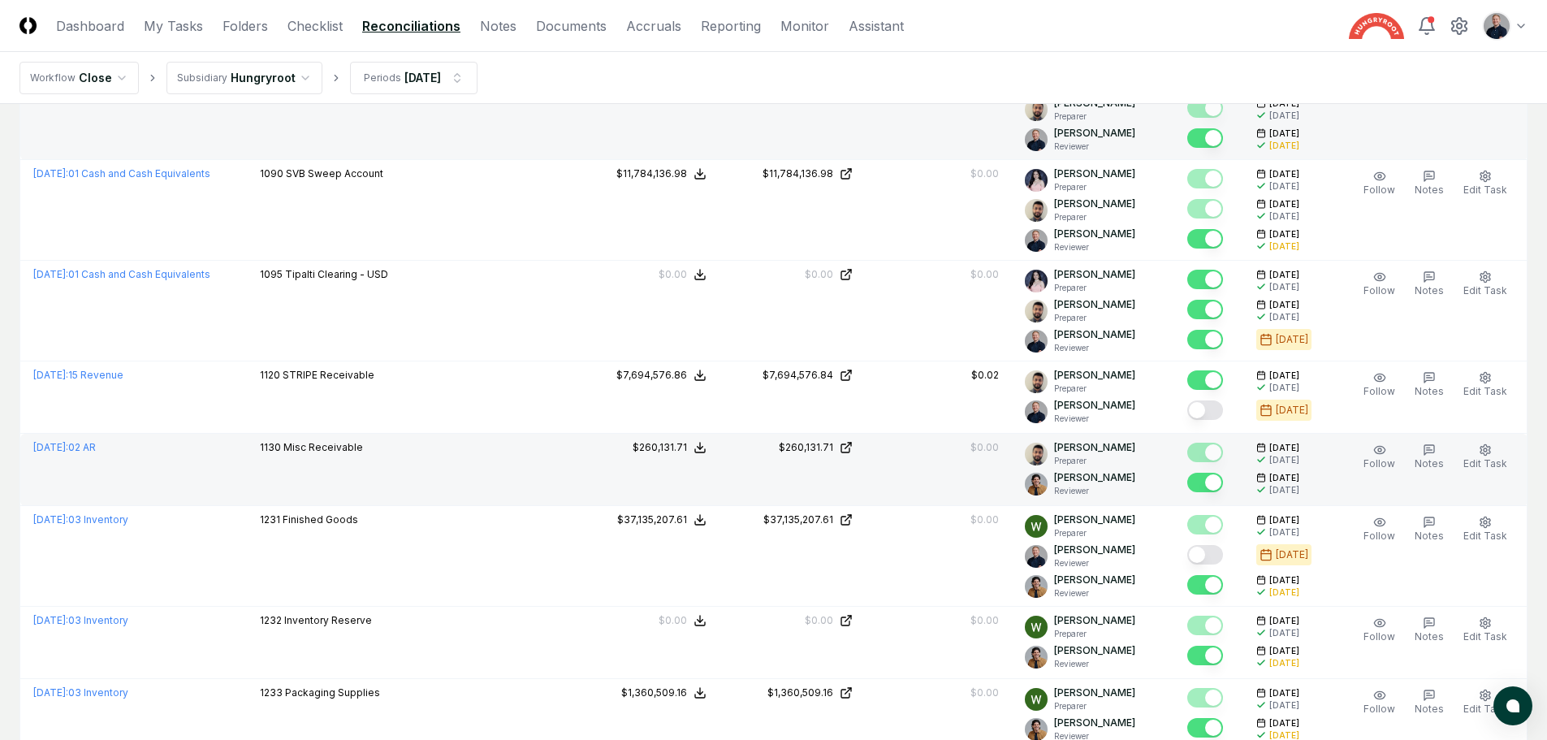
scroll to position [1543, 0]
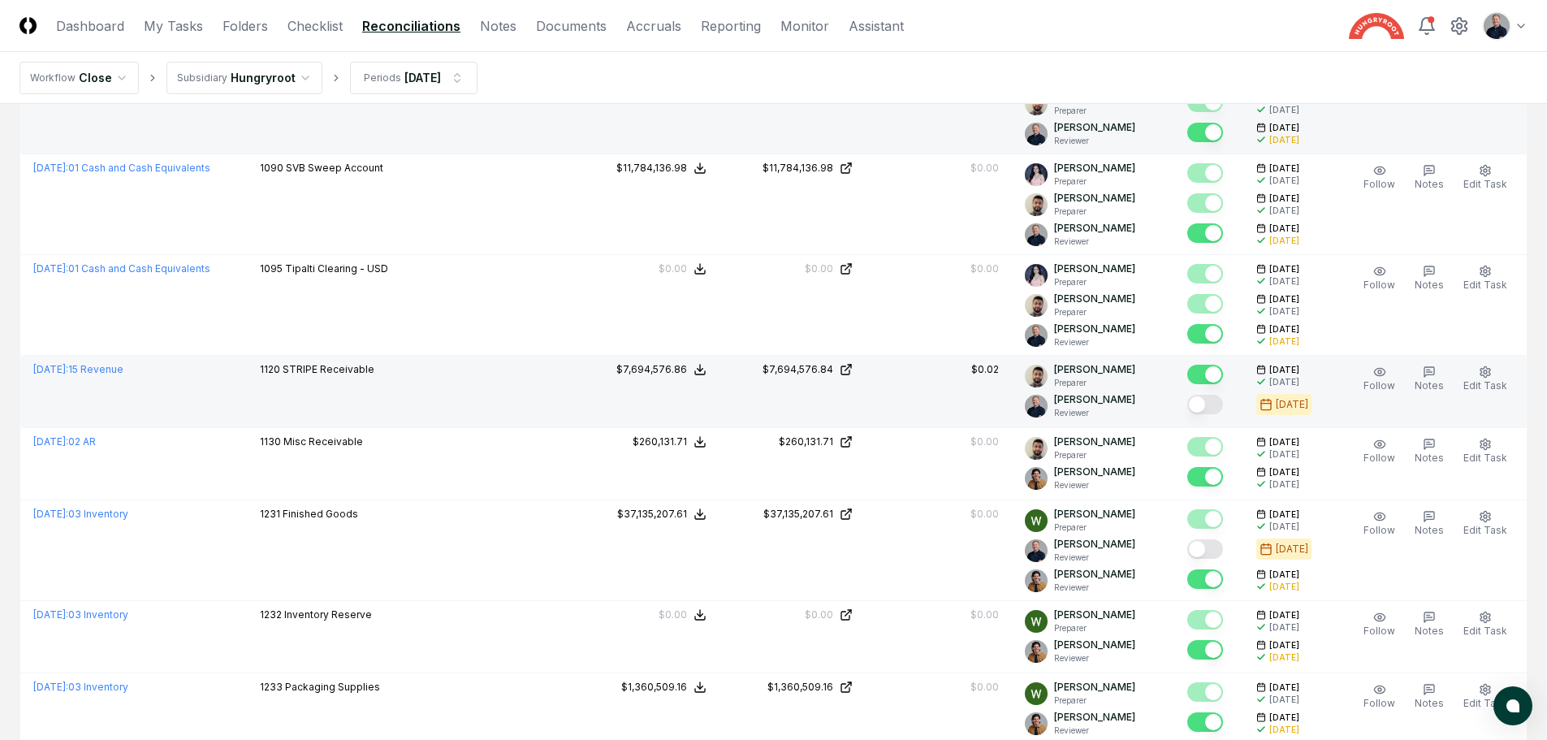
click at [1214, 404] on button "Mark complete" at bounding box center [1205, 404] width 36 height 19
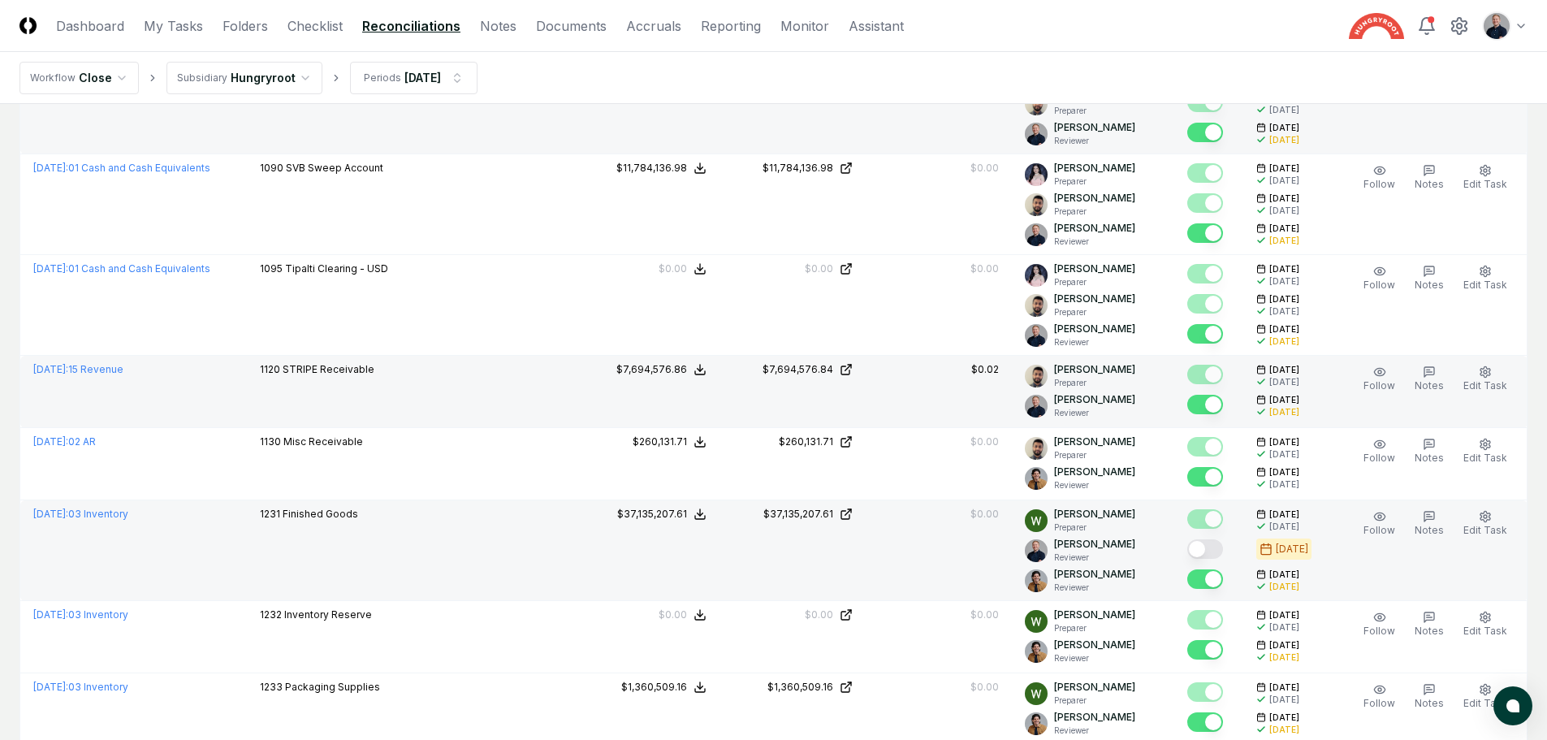
click at [1216, 550] on button "Mark complete" at bounding box center [1205, 548] width 36 height 19
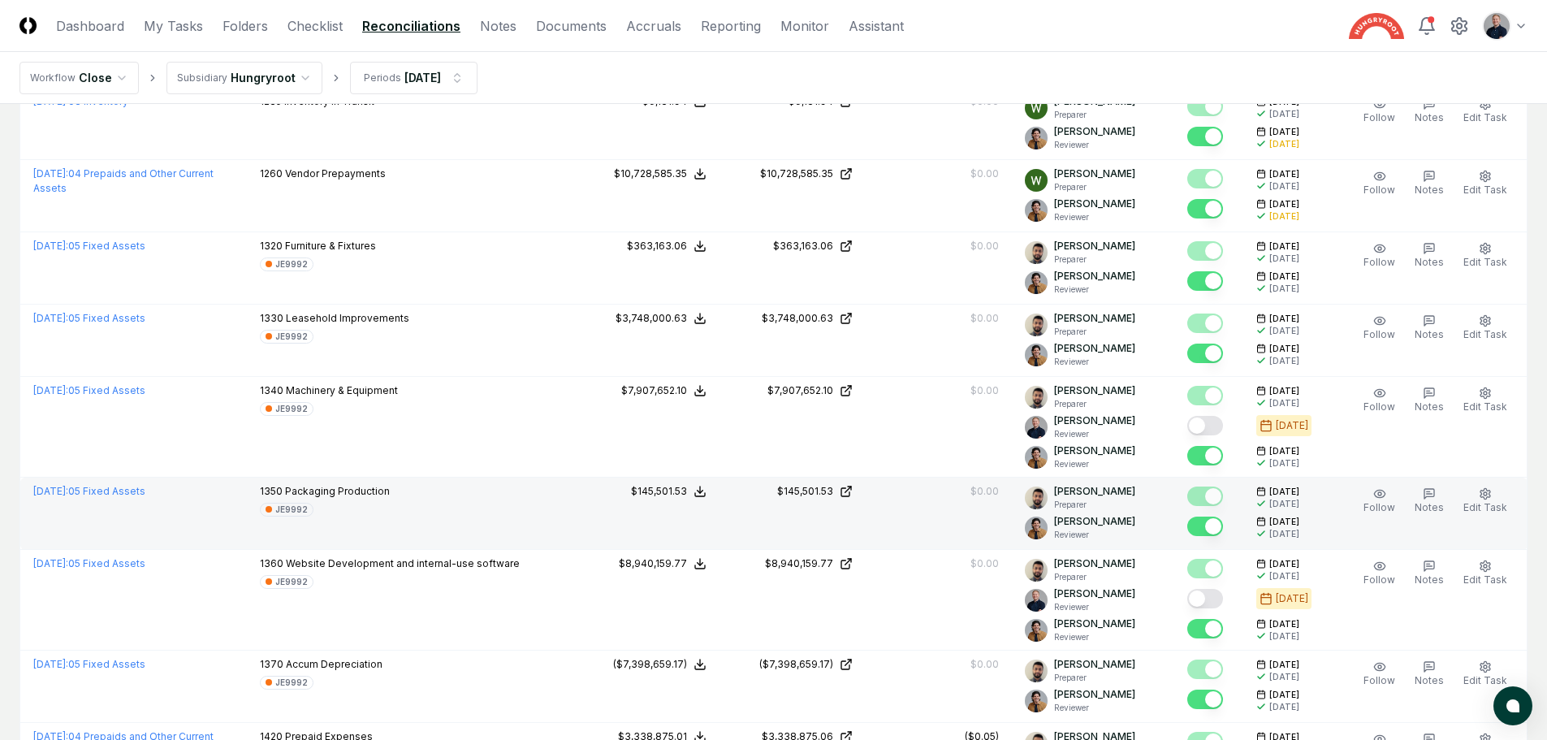
scroll to position [2274, 0]
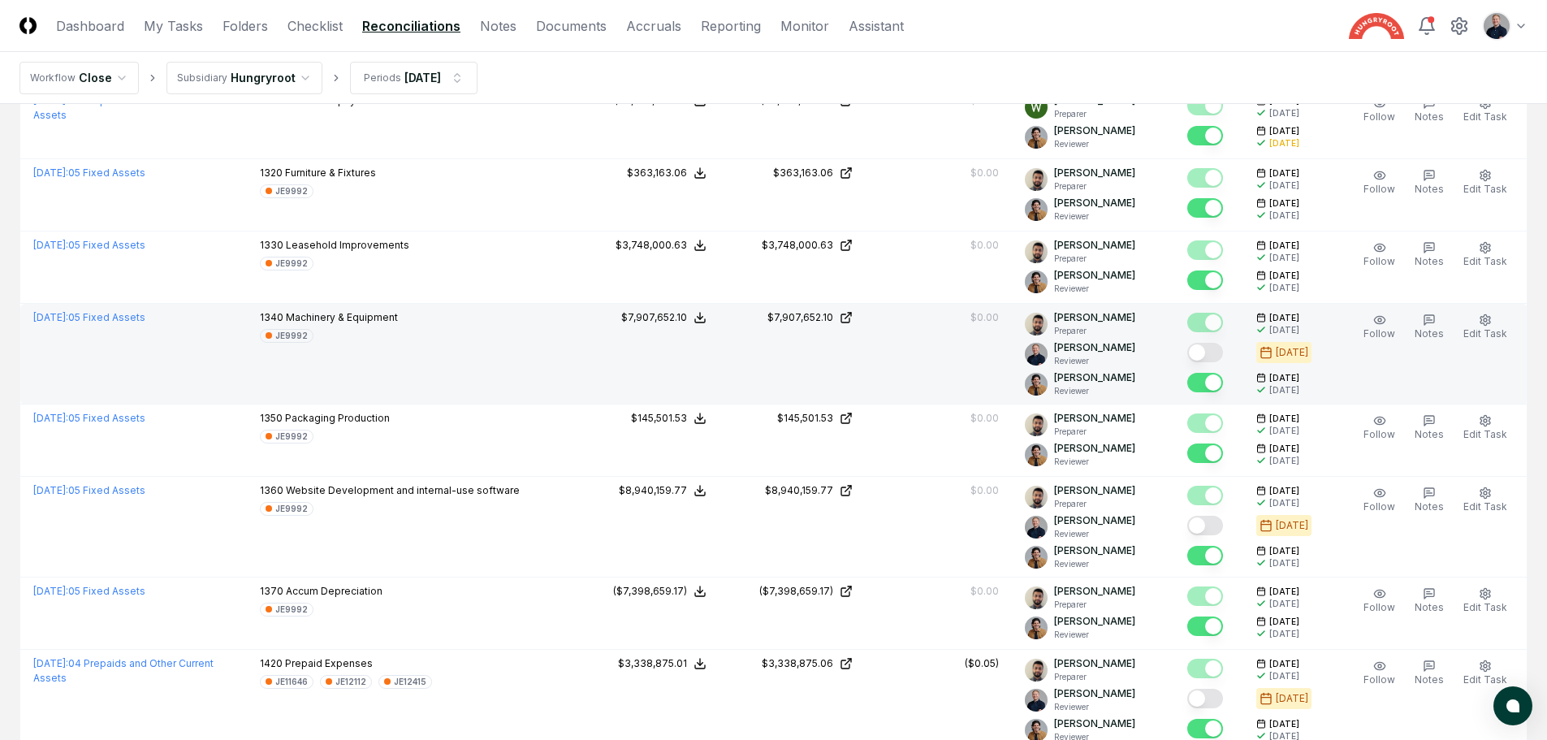
click at [1218, 353] on button "Mark complete" at bounding box center [1205, 352] width 36 height 19
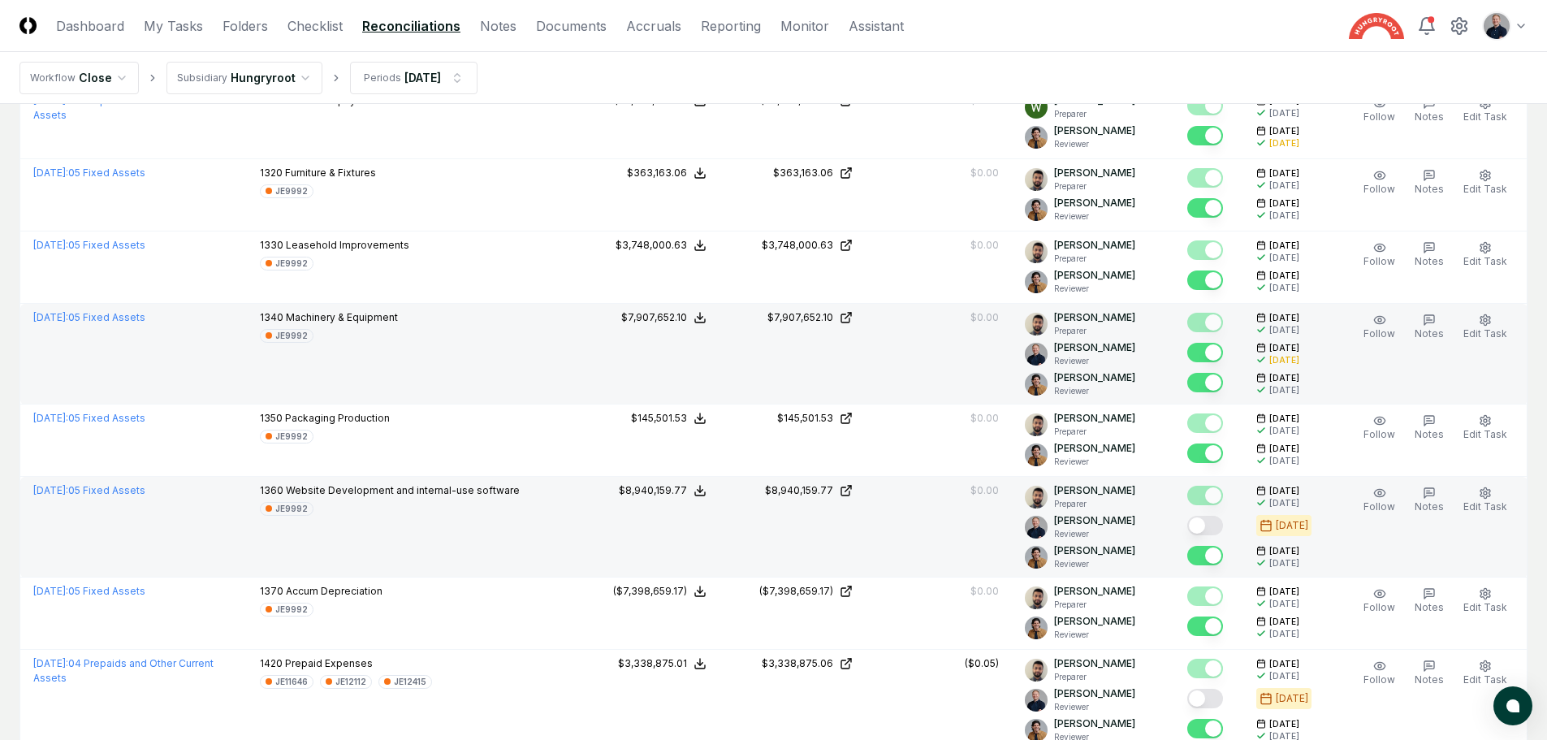
click at [1211, 530] on button "Mark complete" at bounding box center [1205, 525] width 36 height 19
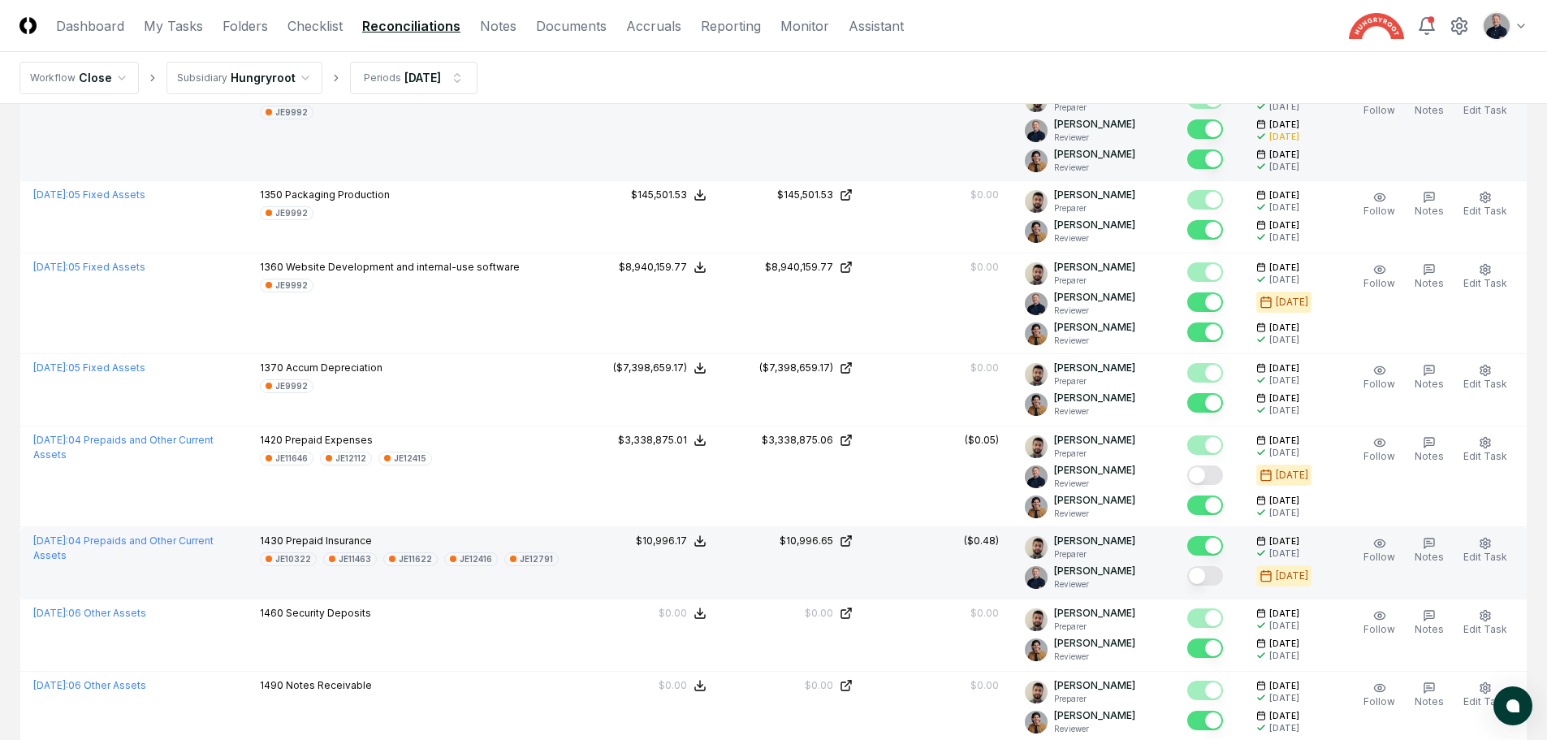
scroll to position [2518, 0]
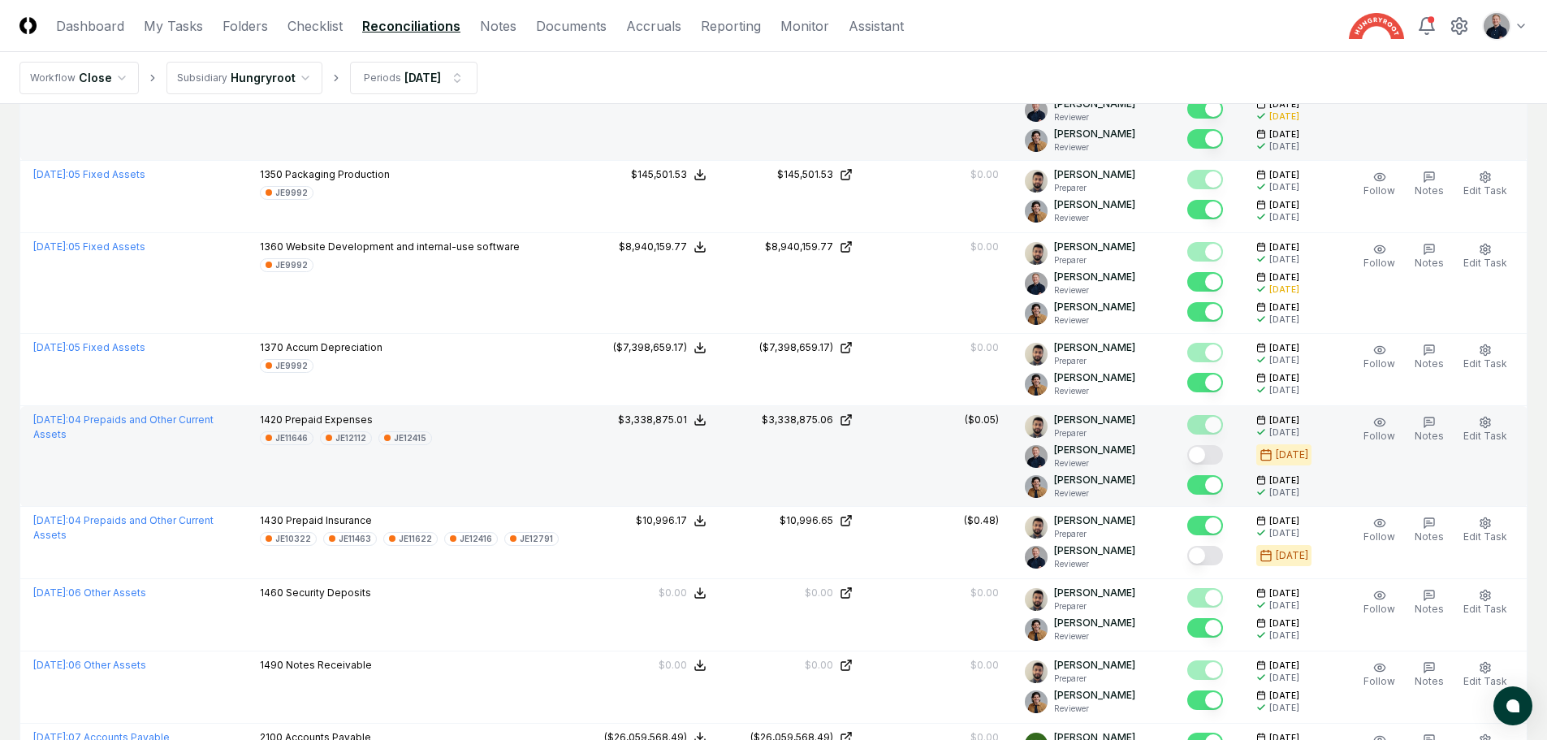
click at [1219, 455] on button "Mark complete" at bounding box center [1205, 454] width 36 height 19
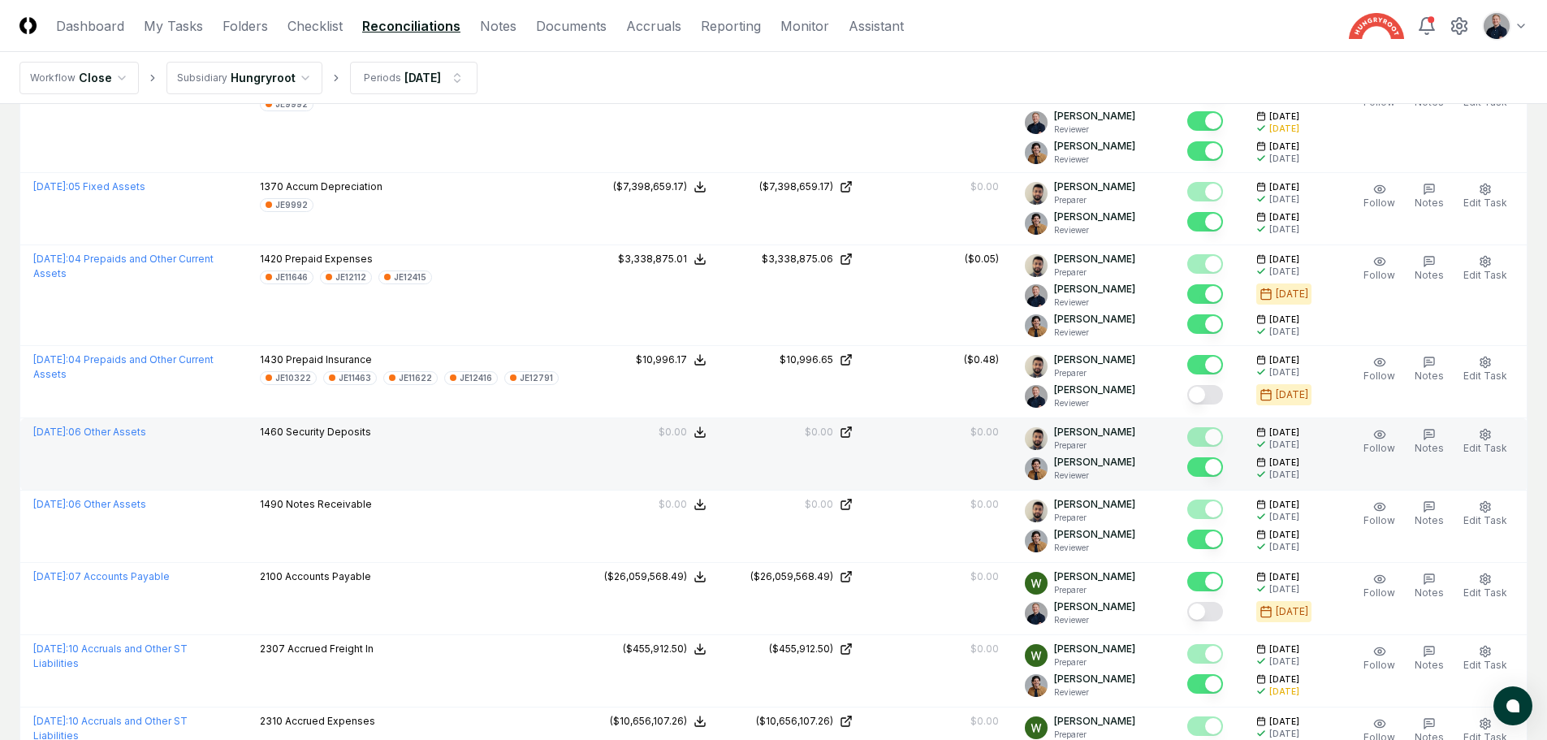
scroll to position [2680, 0]
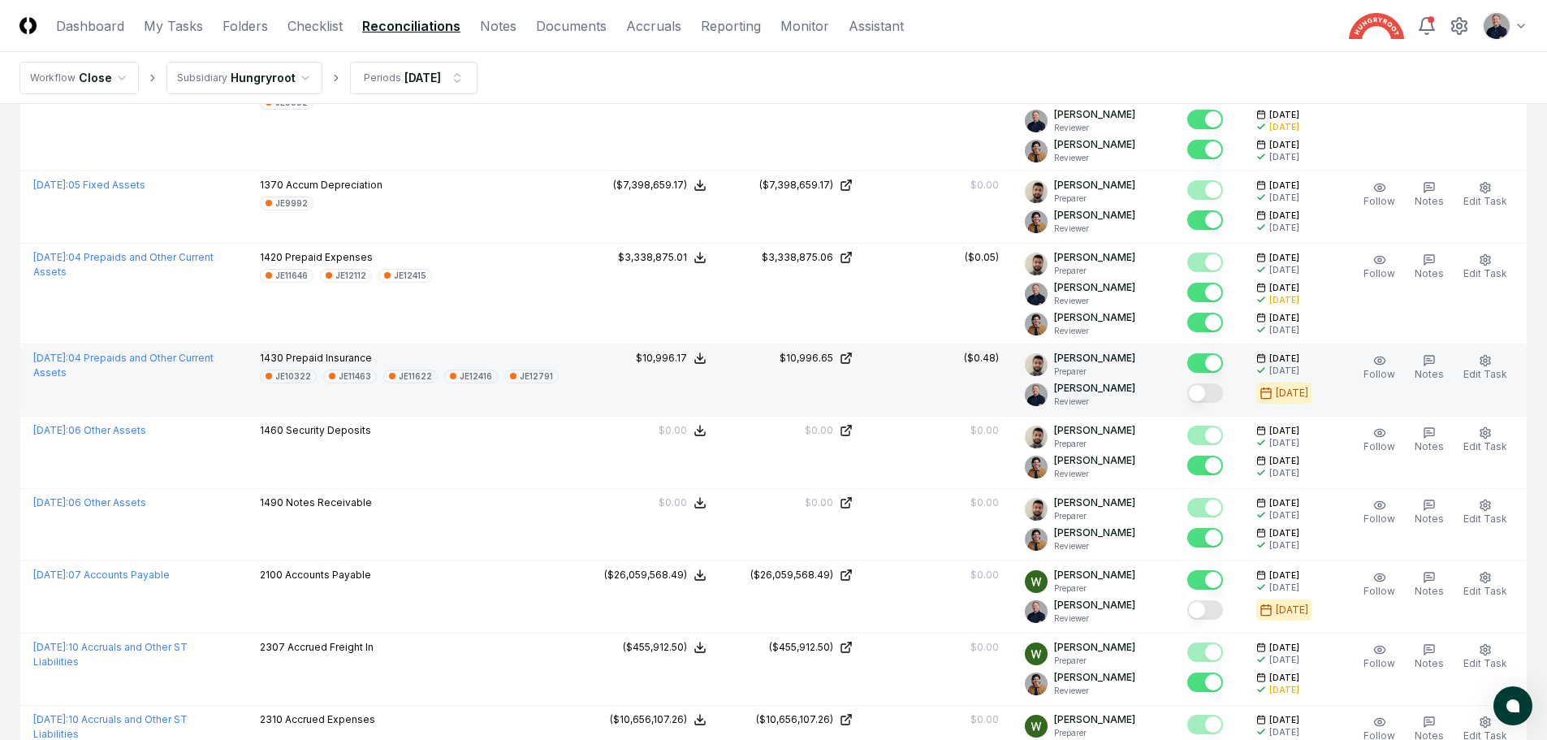
click at [1218, 389] on button "Mark complete" at bounding box center [1205, 392] width 36 height 19
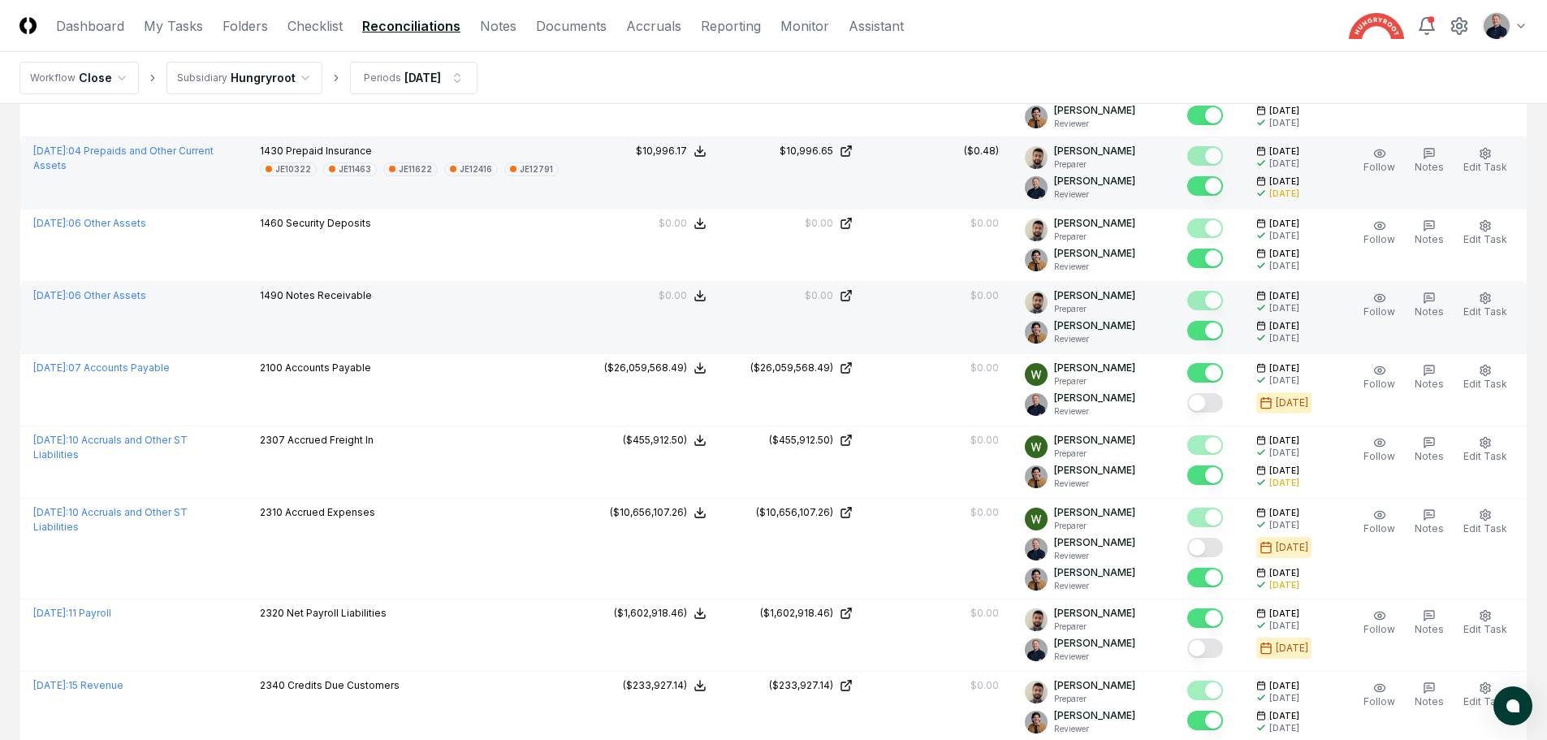
scroll to position [2924, 0]
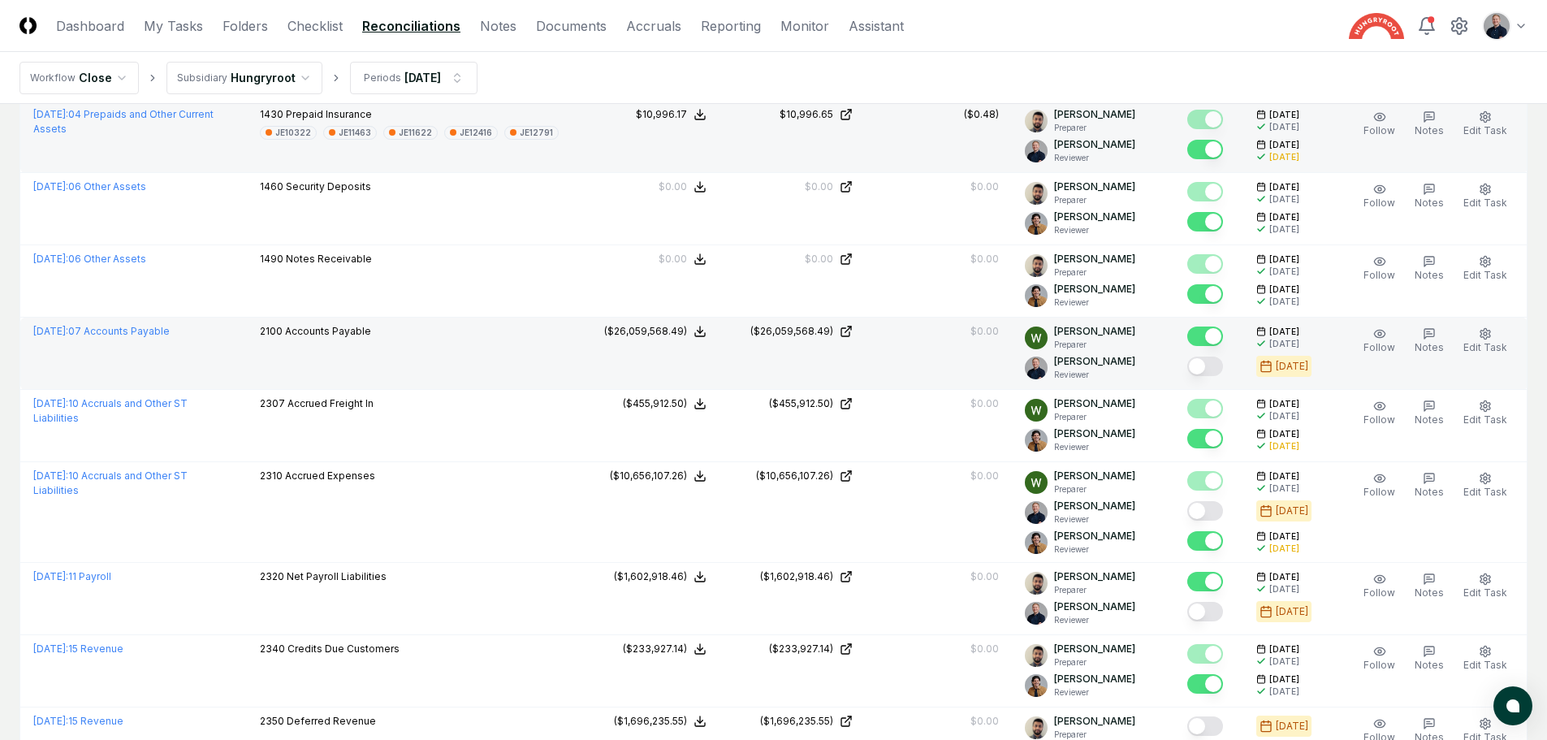
click at [1222, 366] on button "Mark complete" at bounding box center [1205, 366] width 36 height 19
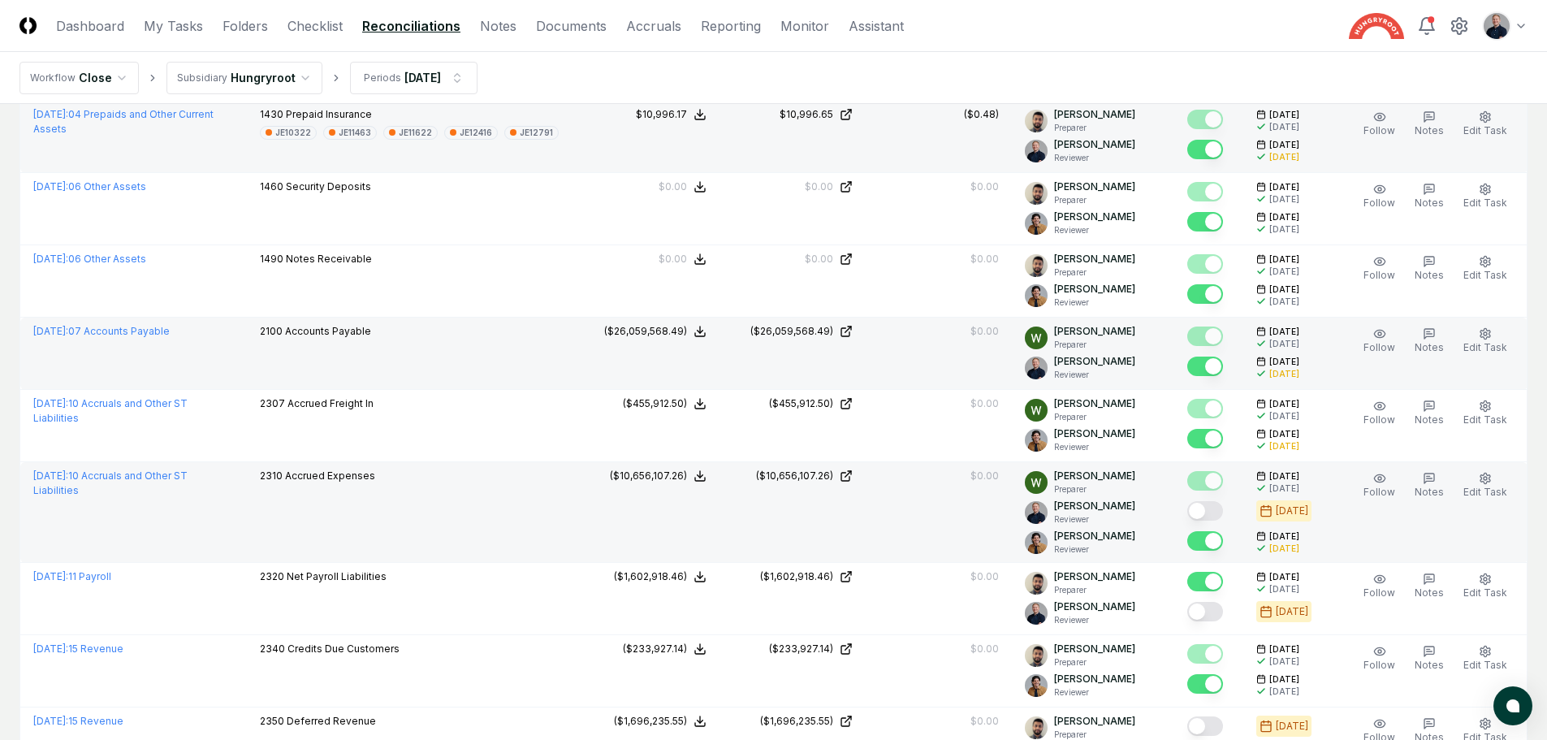
click at [1209, 511] on button "Mark complete" at bounding box center [1205, 510] width 36 height 19
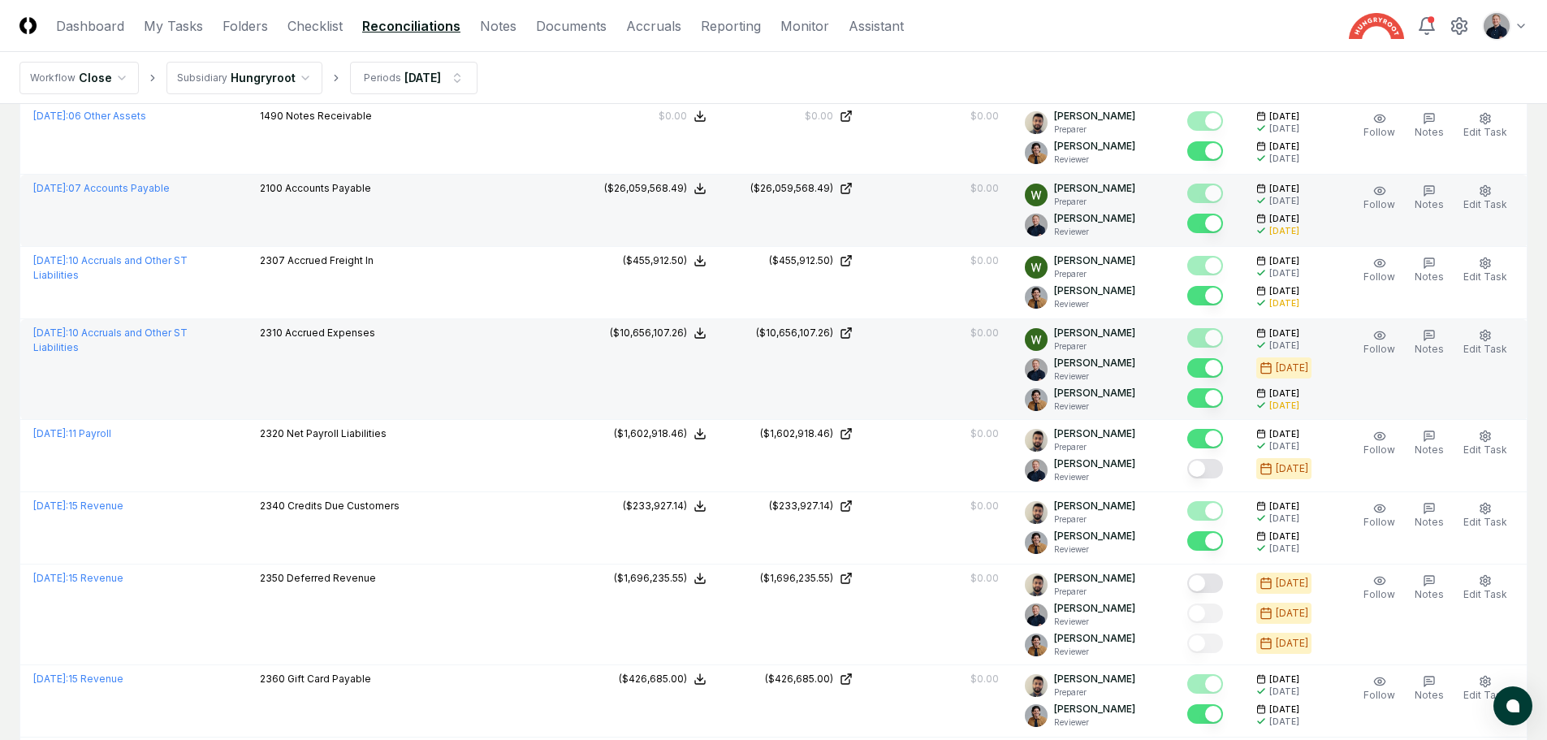
scroll to position [3086, 0]
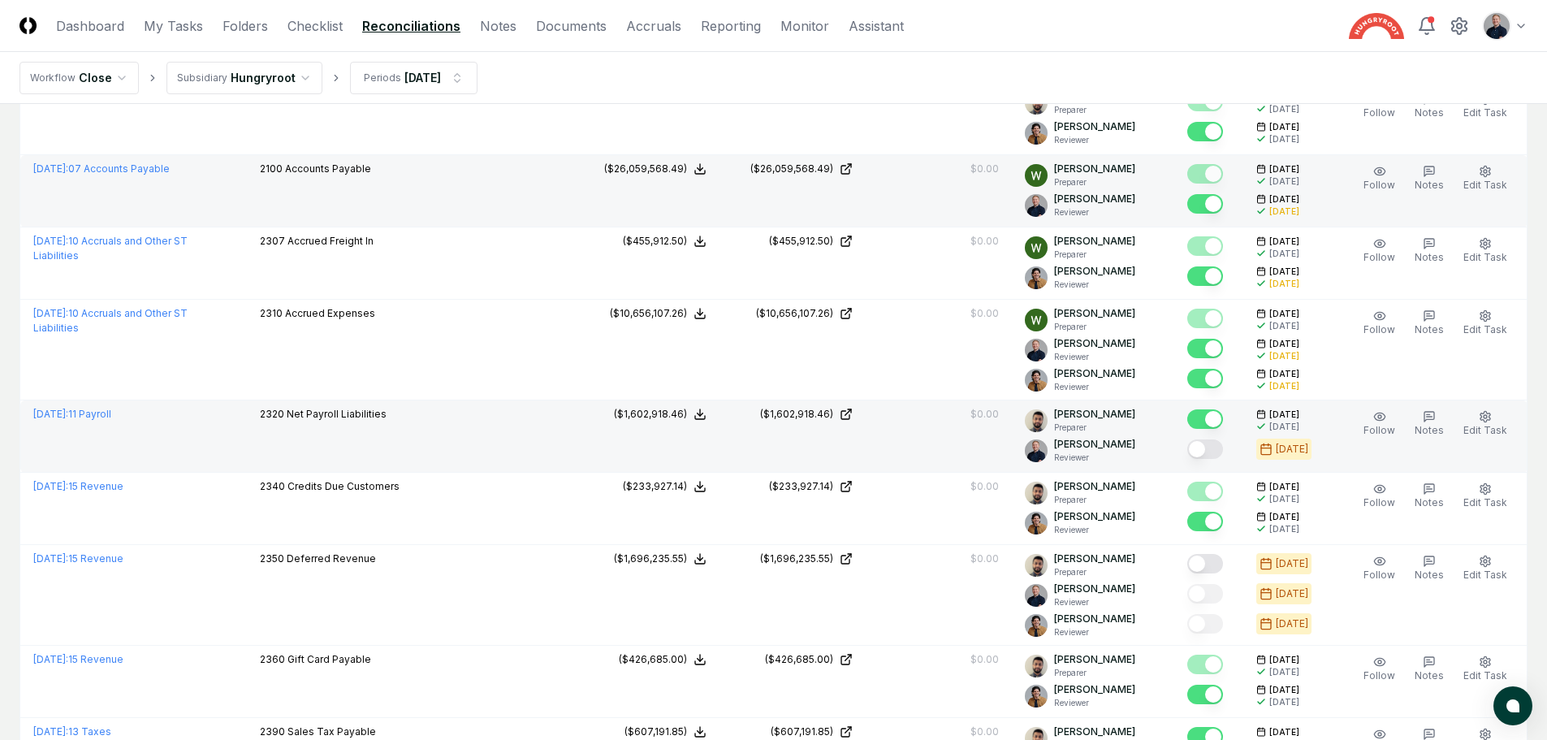
click at [1220, 455] on button "Mark complete" at bounding box center [1205, 448] width 36 height 19
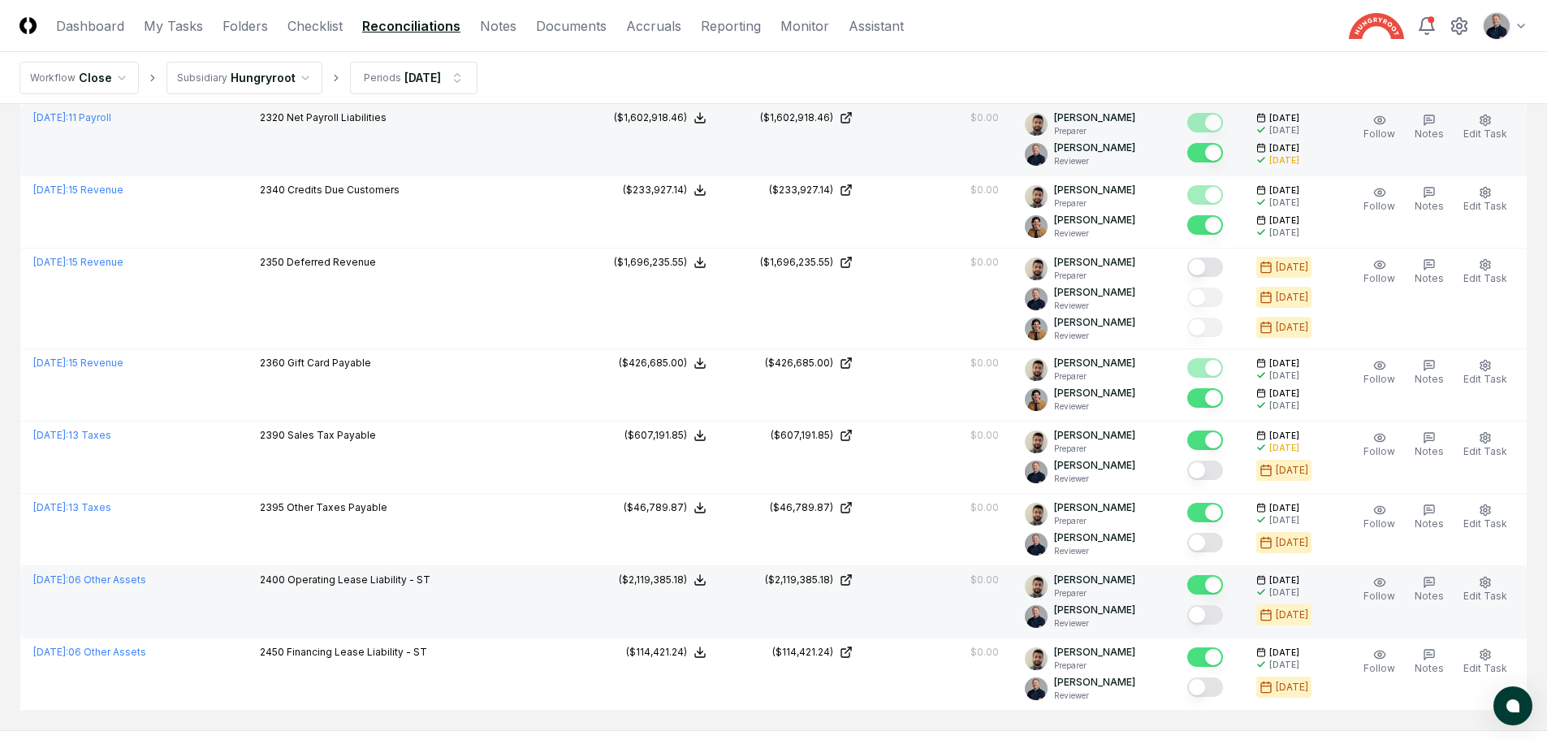
scroll to position [3411, 0]
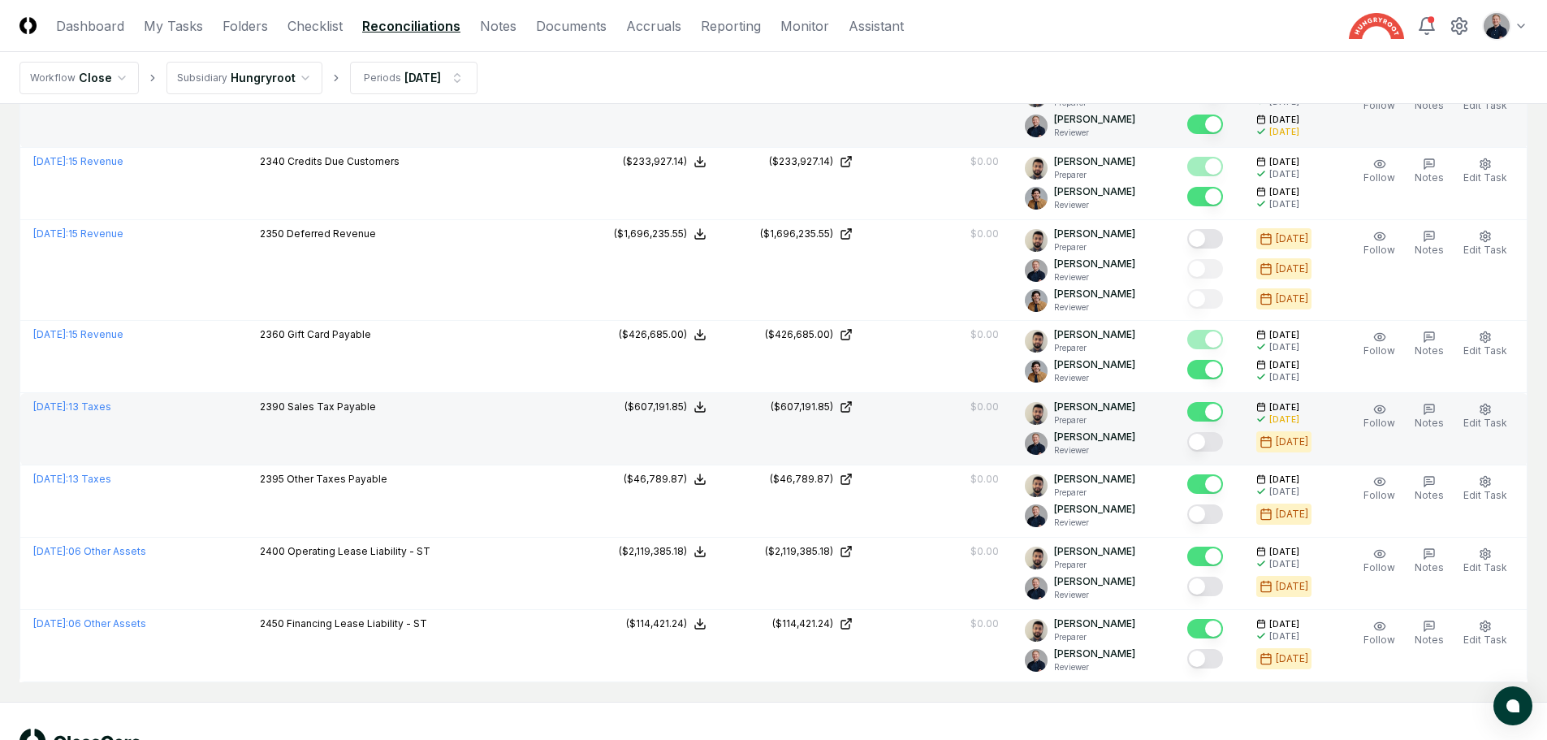
click at [1221, 439] on button "Mark complete" at bounding box center [1205, 441] width 36 height 19
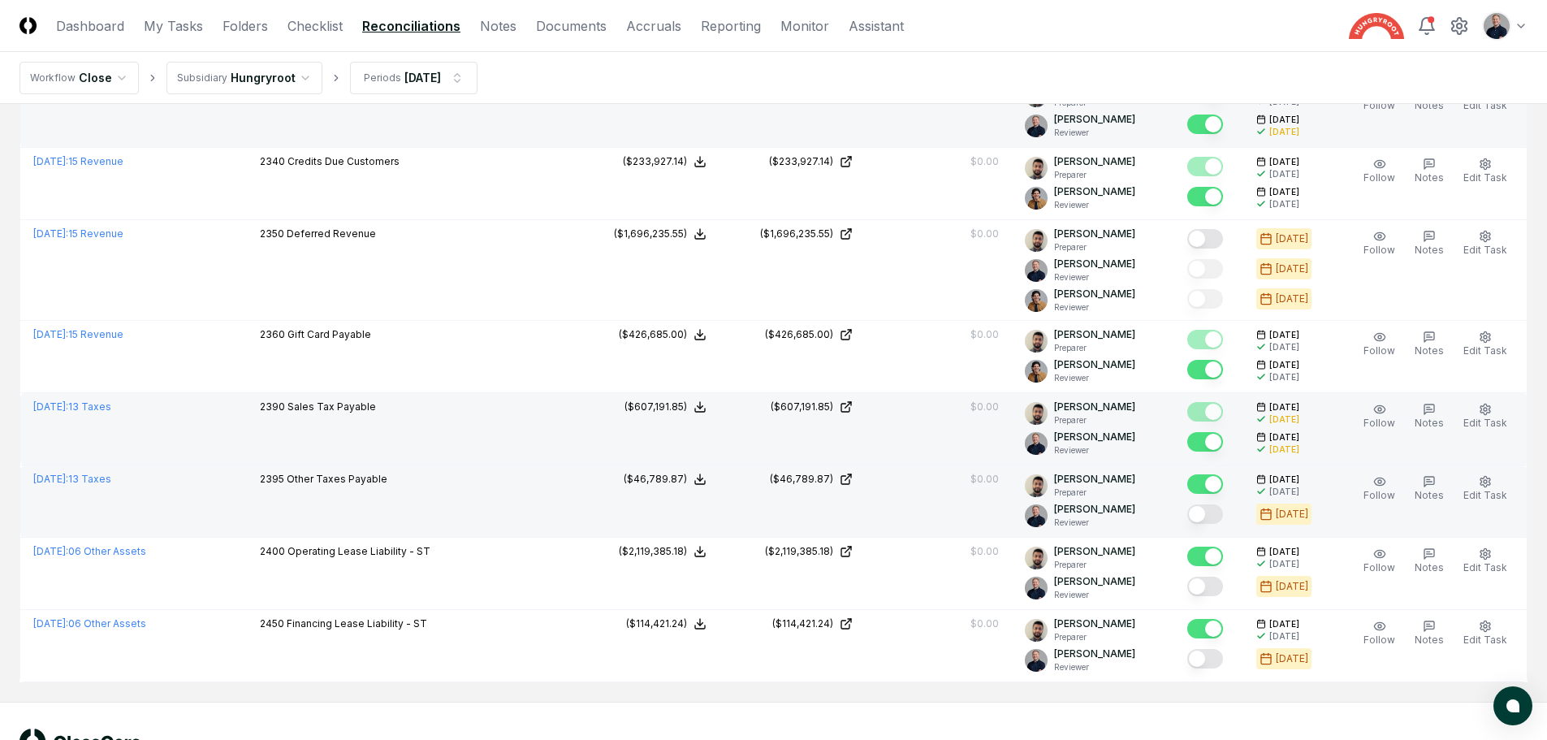
click at [1218, 508] on button "Mark complete" at bounding box center [1205, 513] width 36 height 19
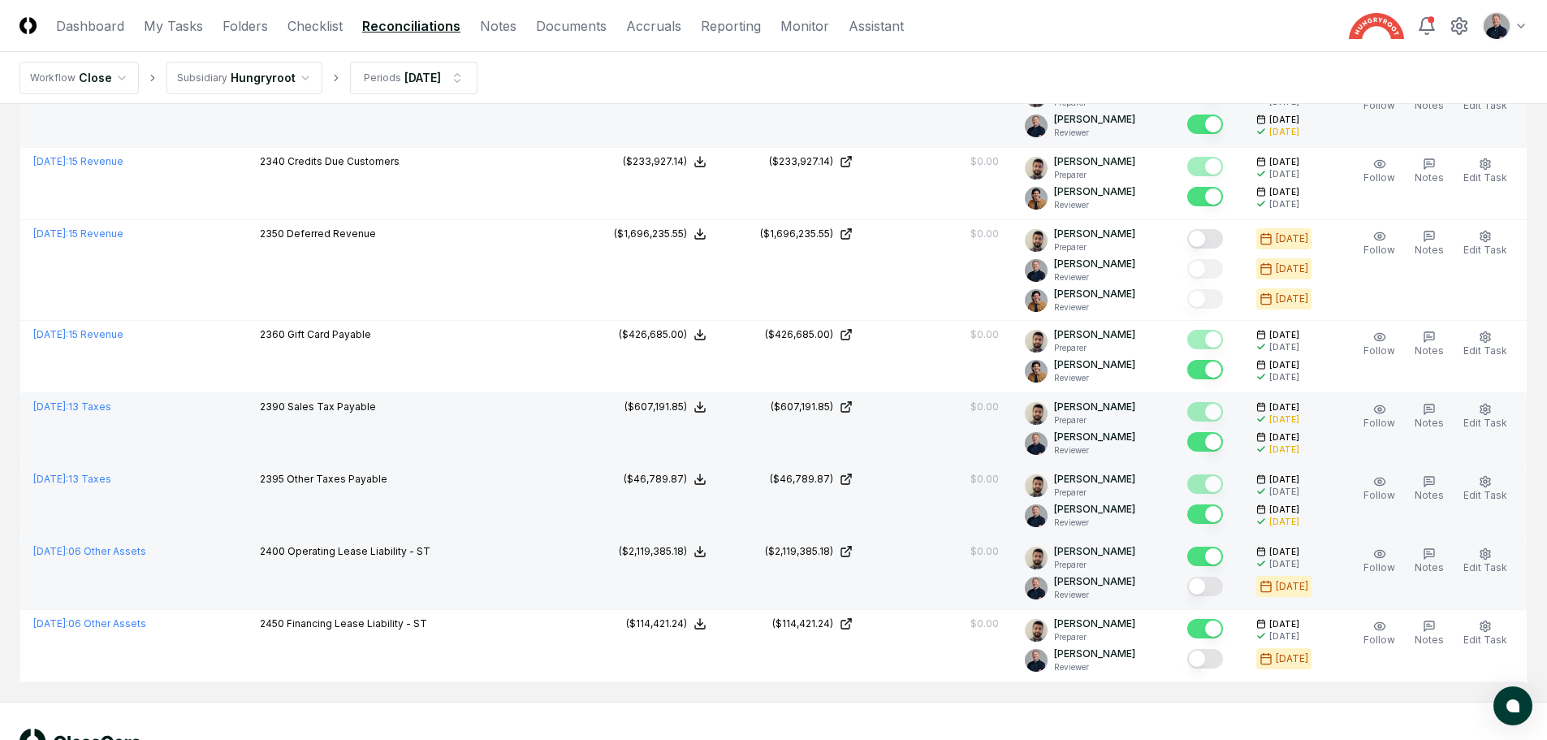
click at [1217, 586] on button "Mark complete" at bounding box center [1205, 586] width 36 height 19
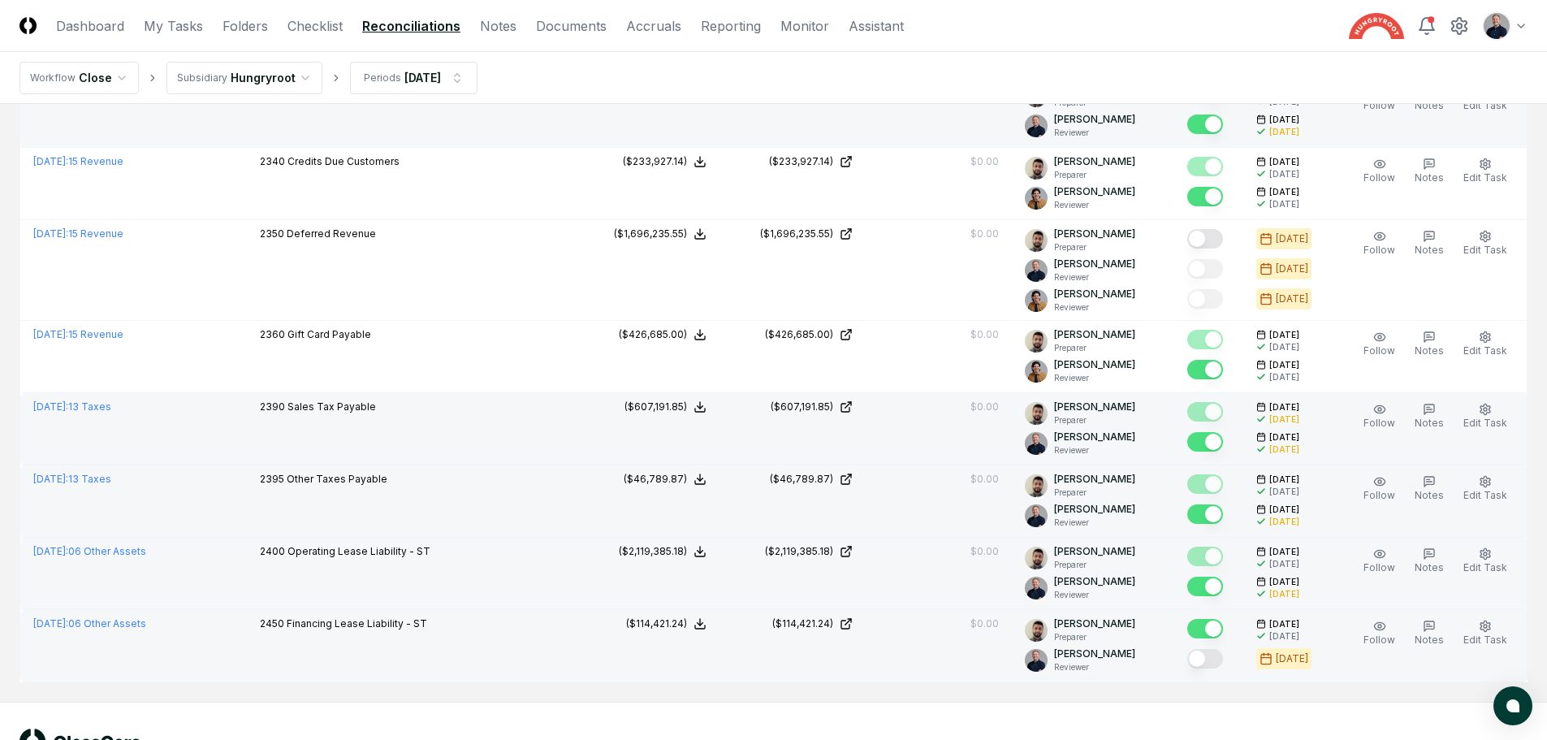
click at [1210, 656] on button "Mark complete" at bounding box center [1205, 658] width 36 height 19
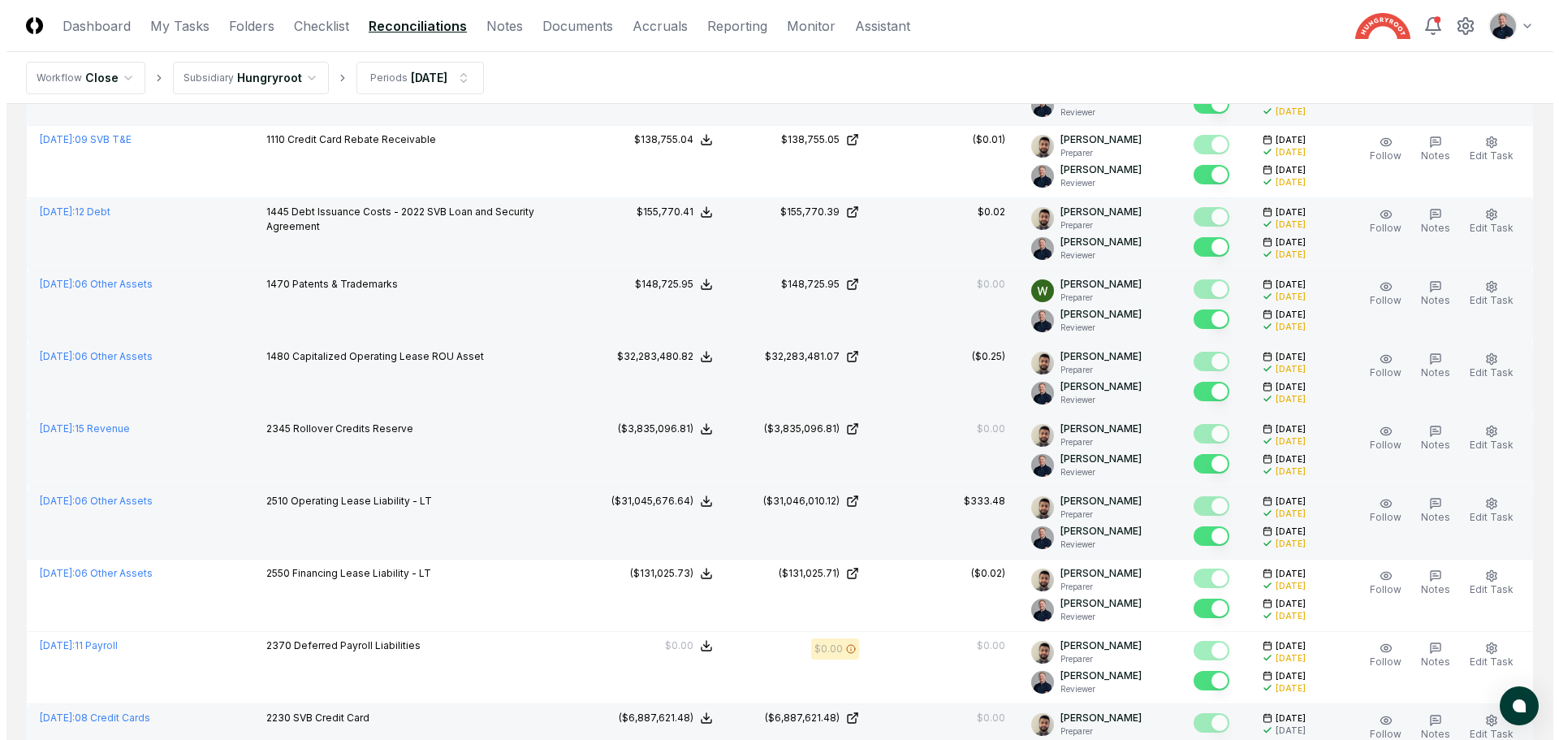
scroll to position [0, 0]
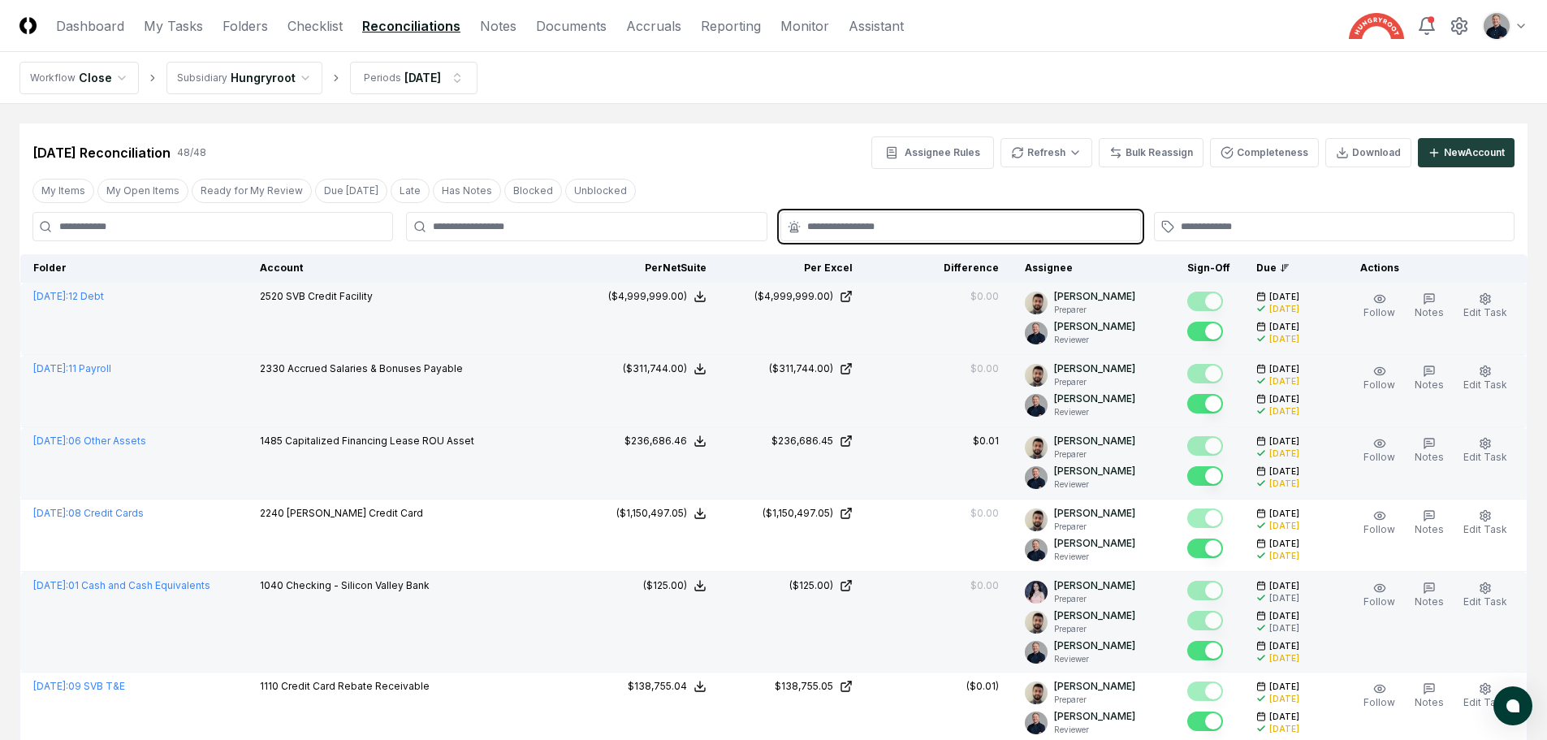
click at [944, 231] on input "text" at bounding box center [968, 226] width 323 height 15
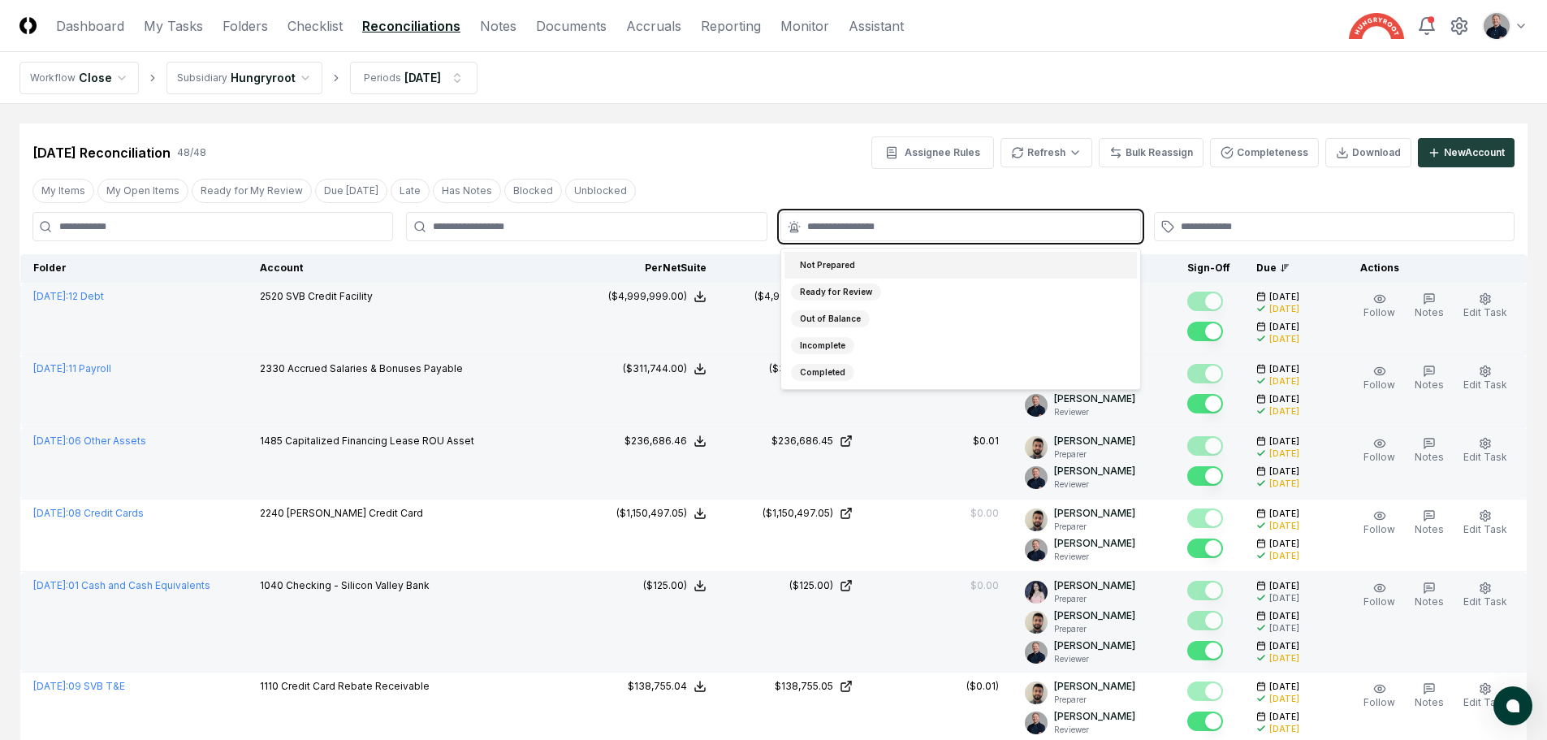
click at [948, 261] on div "Not Prepared" at bounding box center [961, 265] width 352 height 27
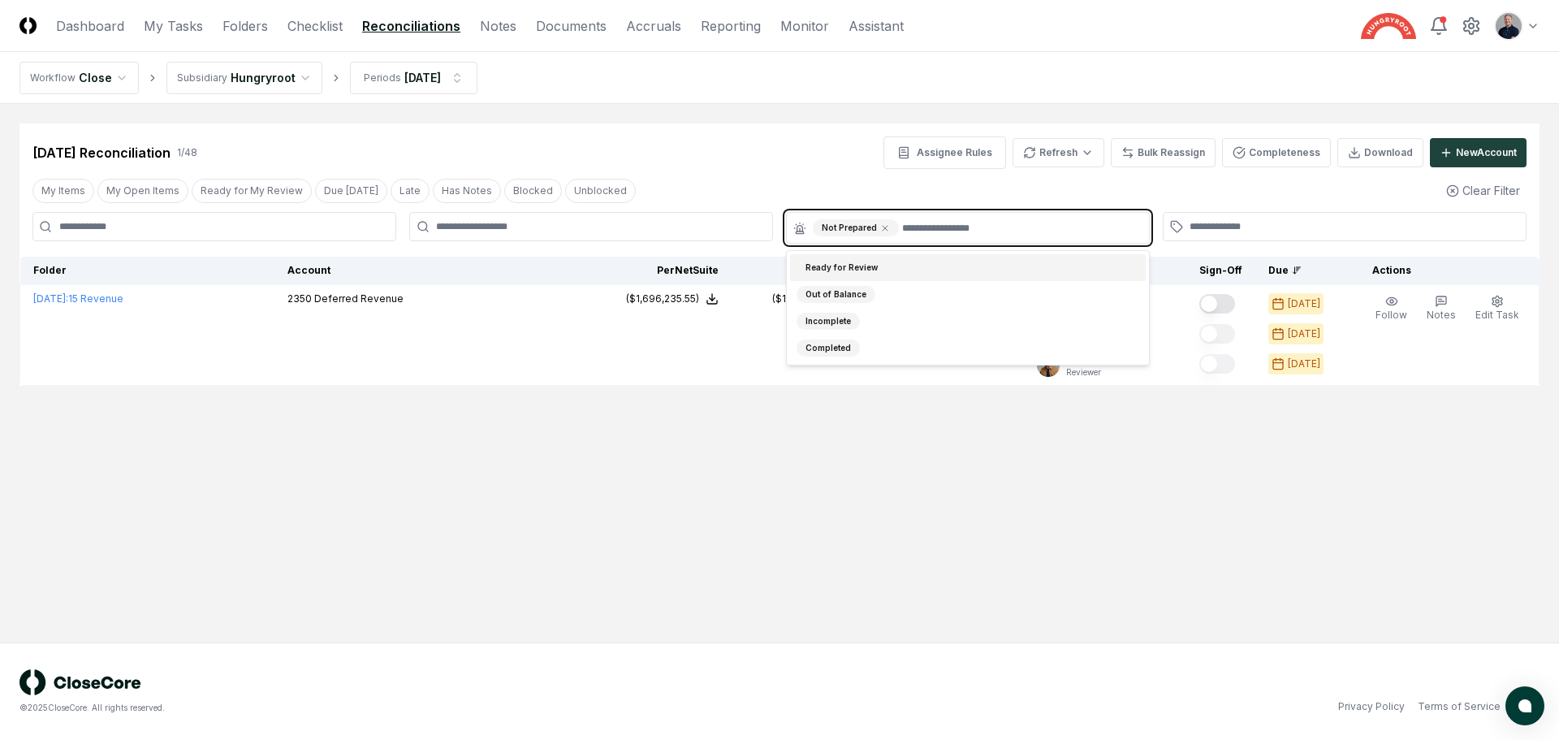
click at [937, 271] on div "Ready for Review" at bounding box center [968, 267] width 356 height 27
click at [936, 267] on div "Out of Balance" at bounding box center [968, 267] width 356 height 27
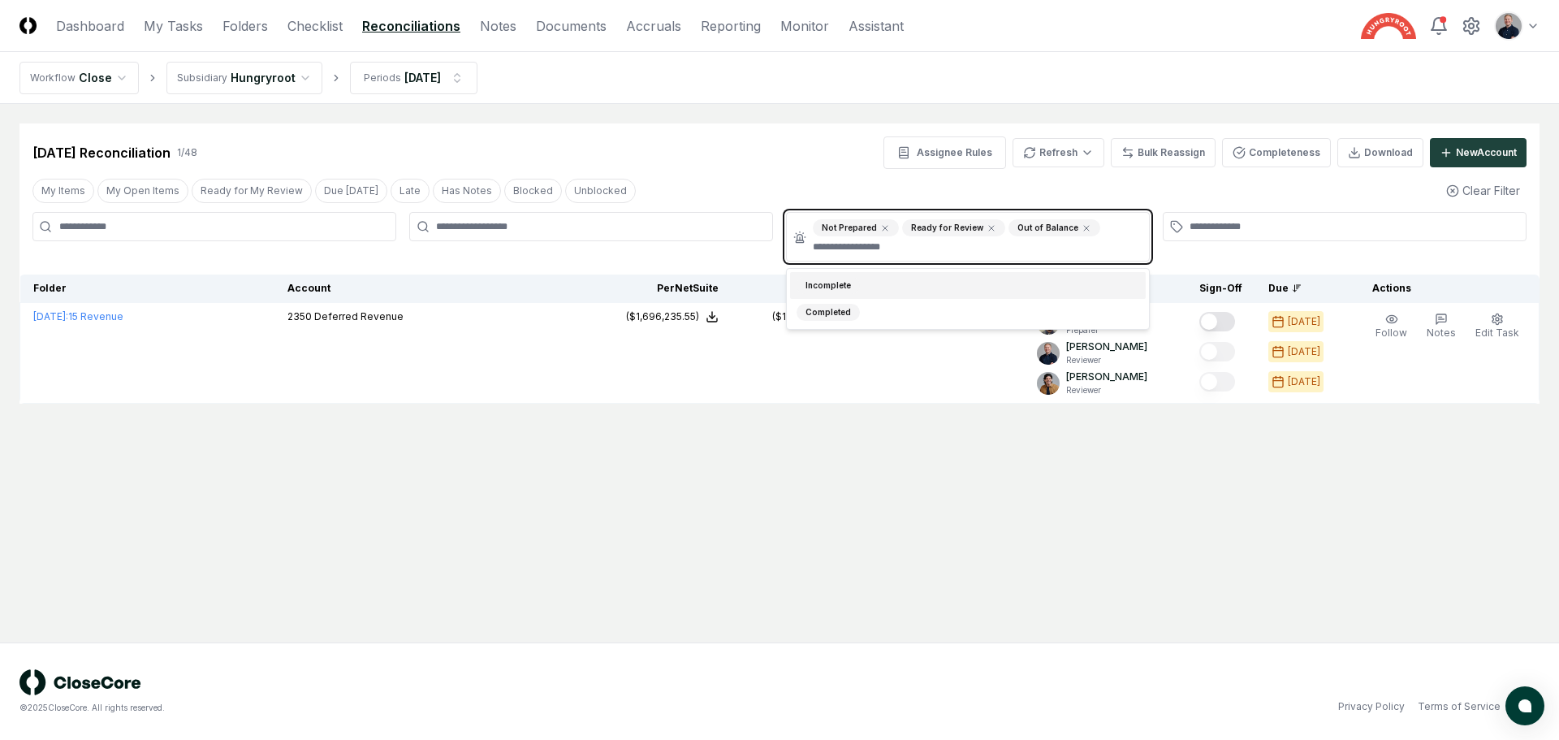
click at [932, 273] on div "Incomplete" at bounding box center [968, 285] width 356 height 27
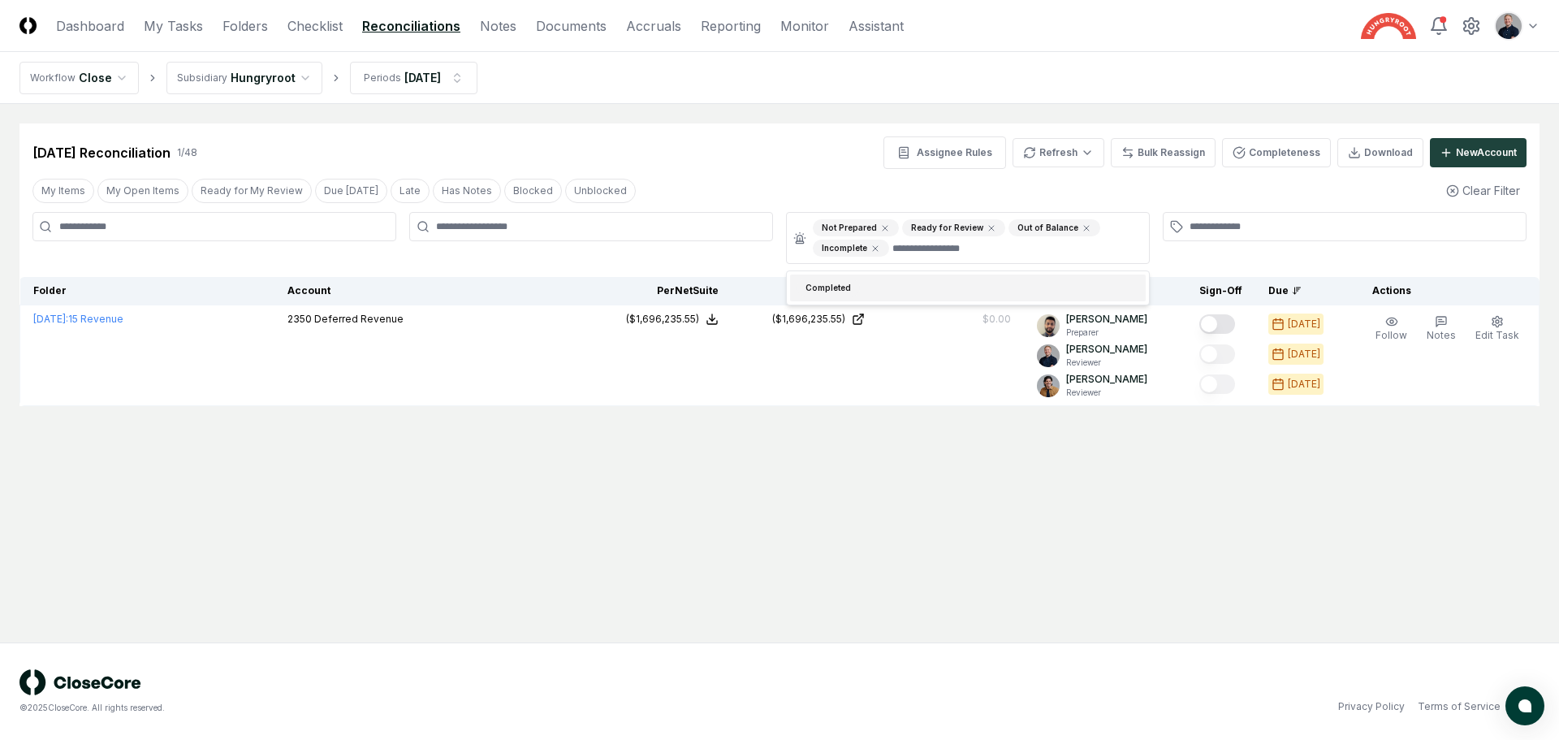
click at [848, 194] on div "My Items My Open Items Ready for My Review Due [DATE] Late Has Notes Blocked Un…" at bounding box center [779, 190] width 1520 height 30
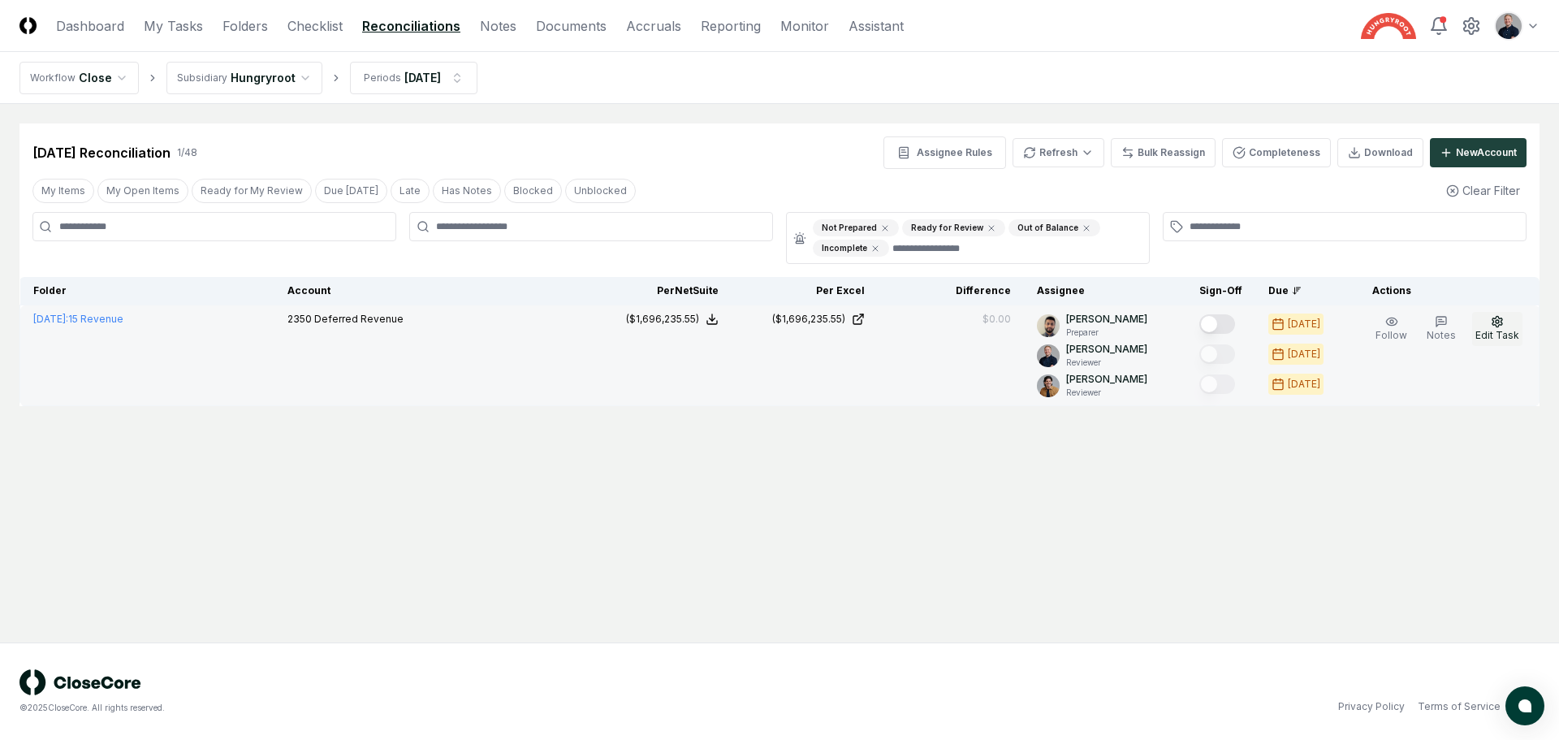
click at [1494, 318] on icon "button" at bounding box center [1497, 321] width 13 height 13
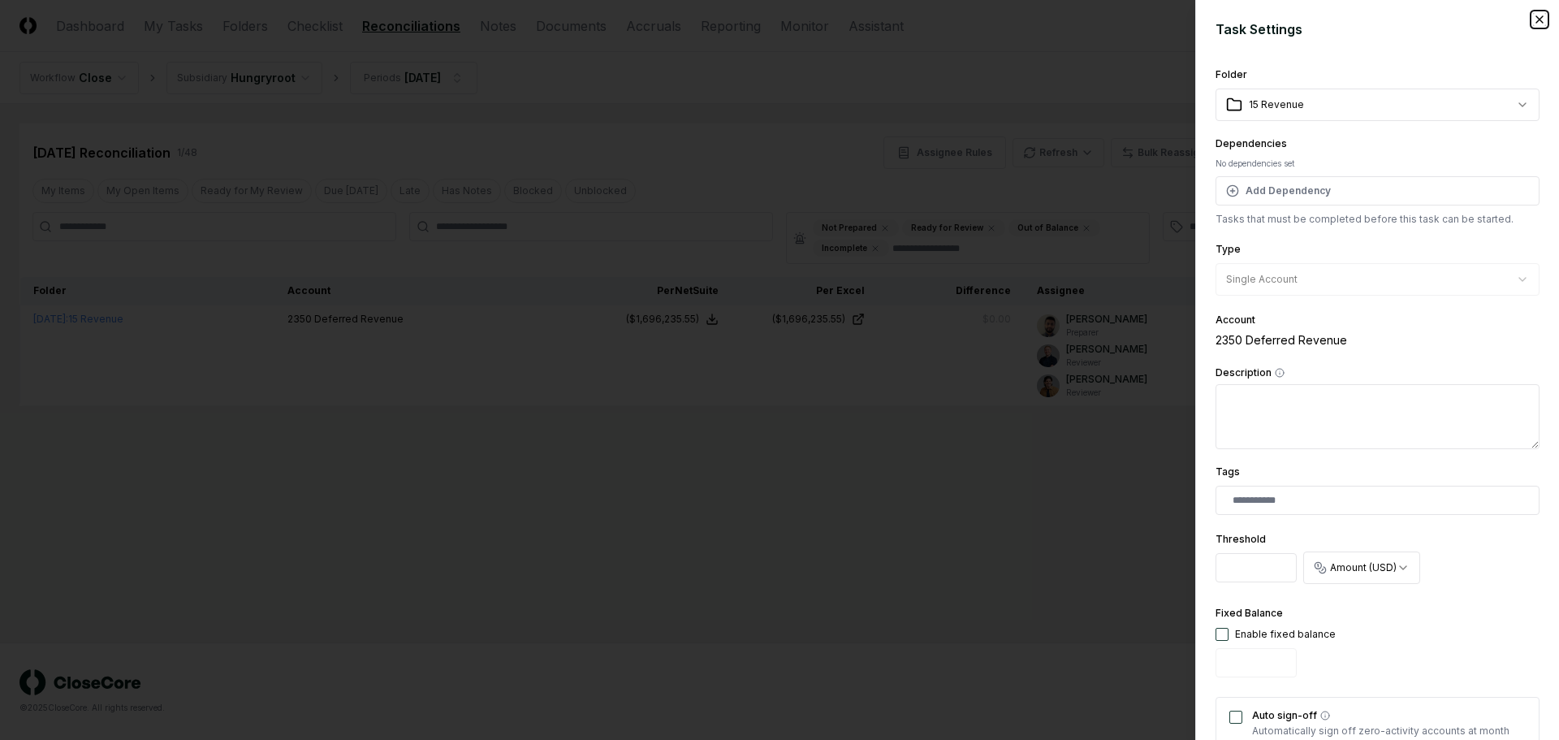
click at [1533, 22] on icon "button" at bounding box center [1539, 19] width 13 height 13
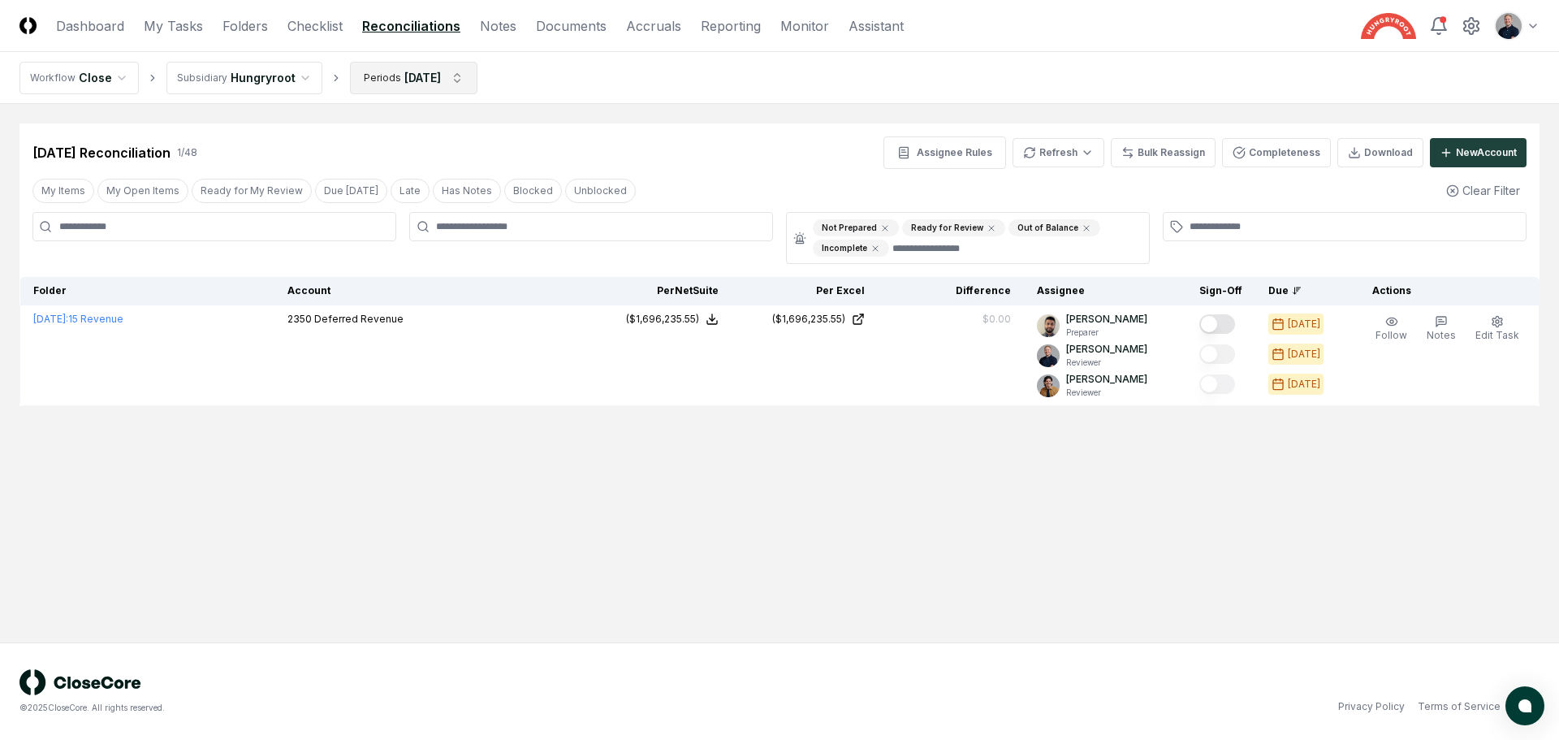
click at [446, 64] on html "CloseCore Dashboard My Tasks Folders Checklist Reconciliations Notes Documents …" at bounding box center [779, 370] width 1559 height 740
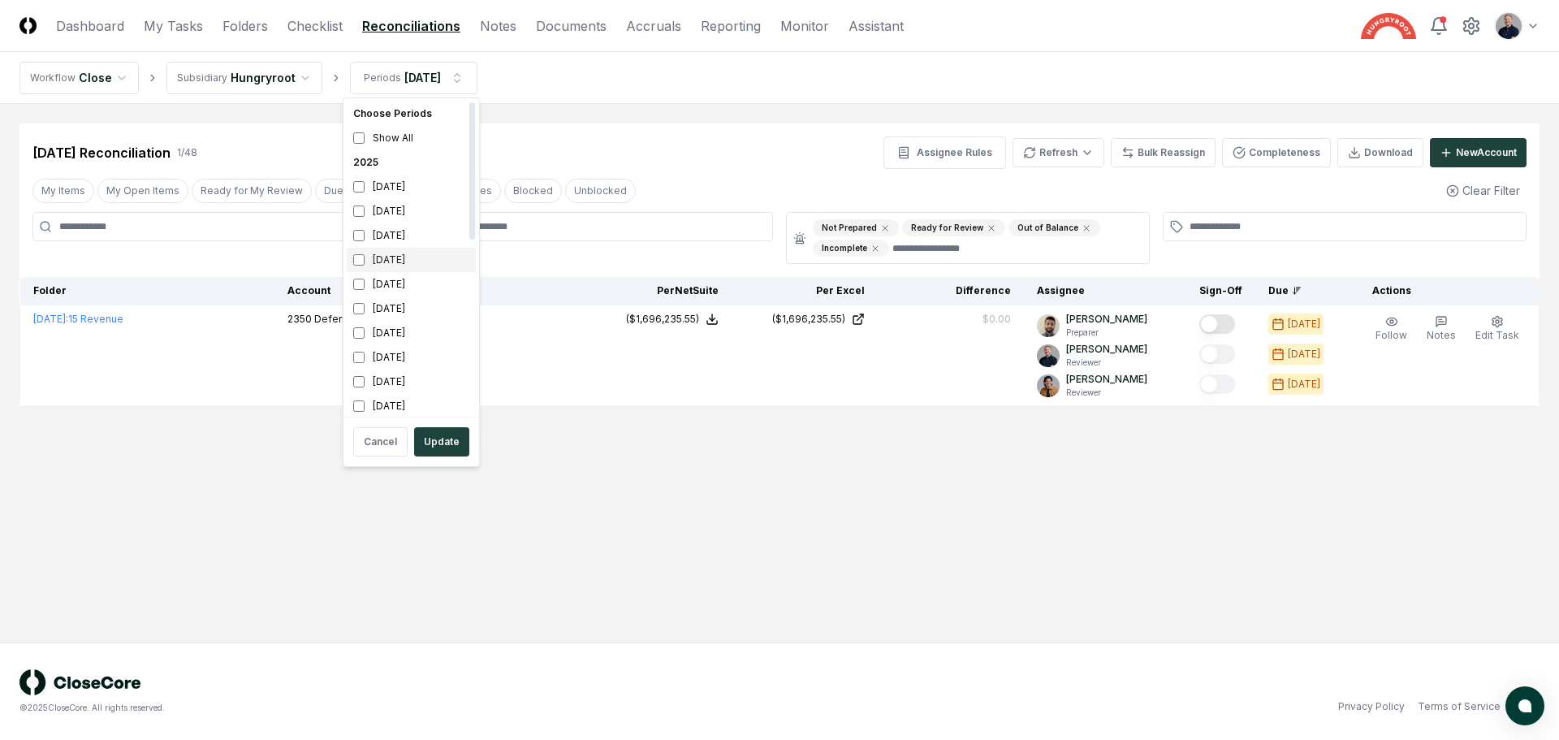
click at [383, 262] on div "[DATE]" at bounding box center [411, 260] width 129 height 24
click at [440, 448] on button "Update" at bounding box center [441, 441] width 55 height 29
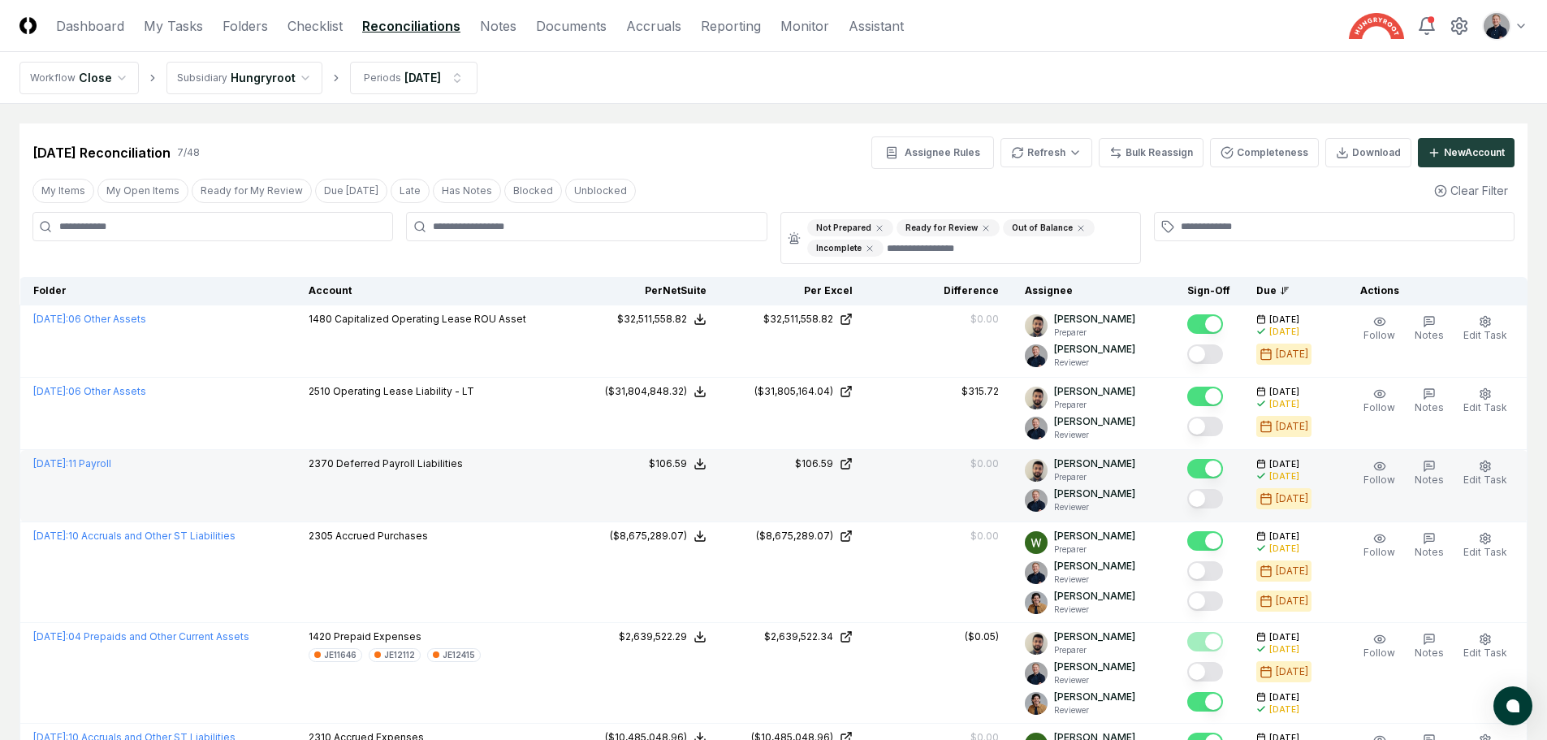
click at [1214, 496] on button "Mark complete" at bounding box center [1205, 498] width 36 height 19
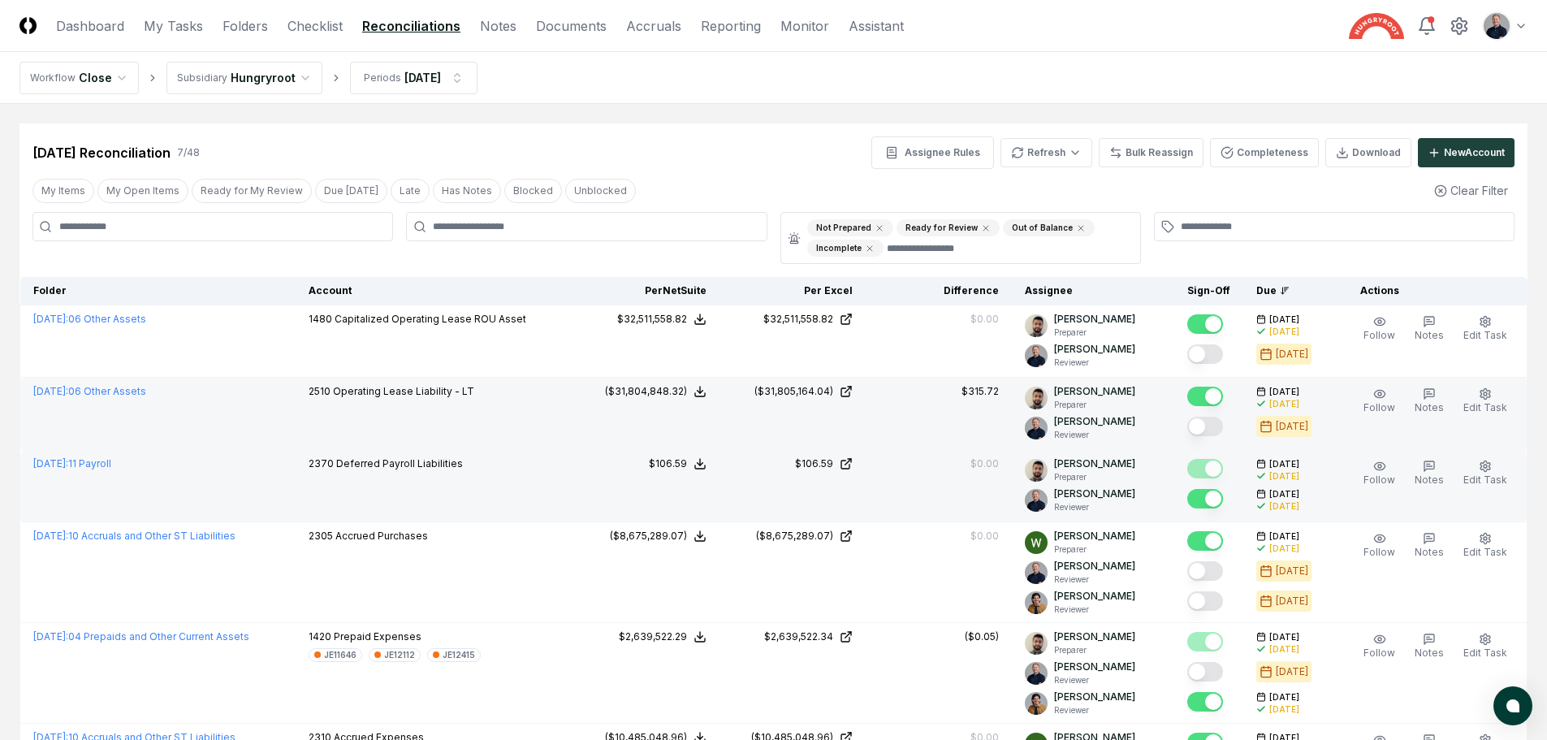
click at [1213, 425] on button "Mark complete" at bounding box center [1205, 426] width 36 height 19
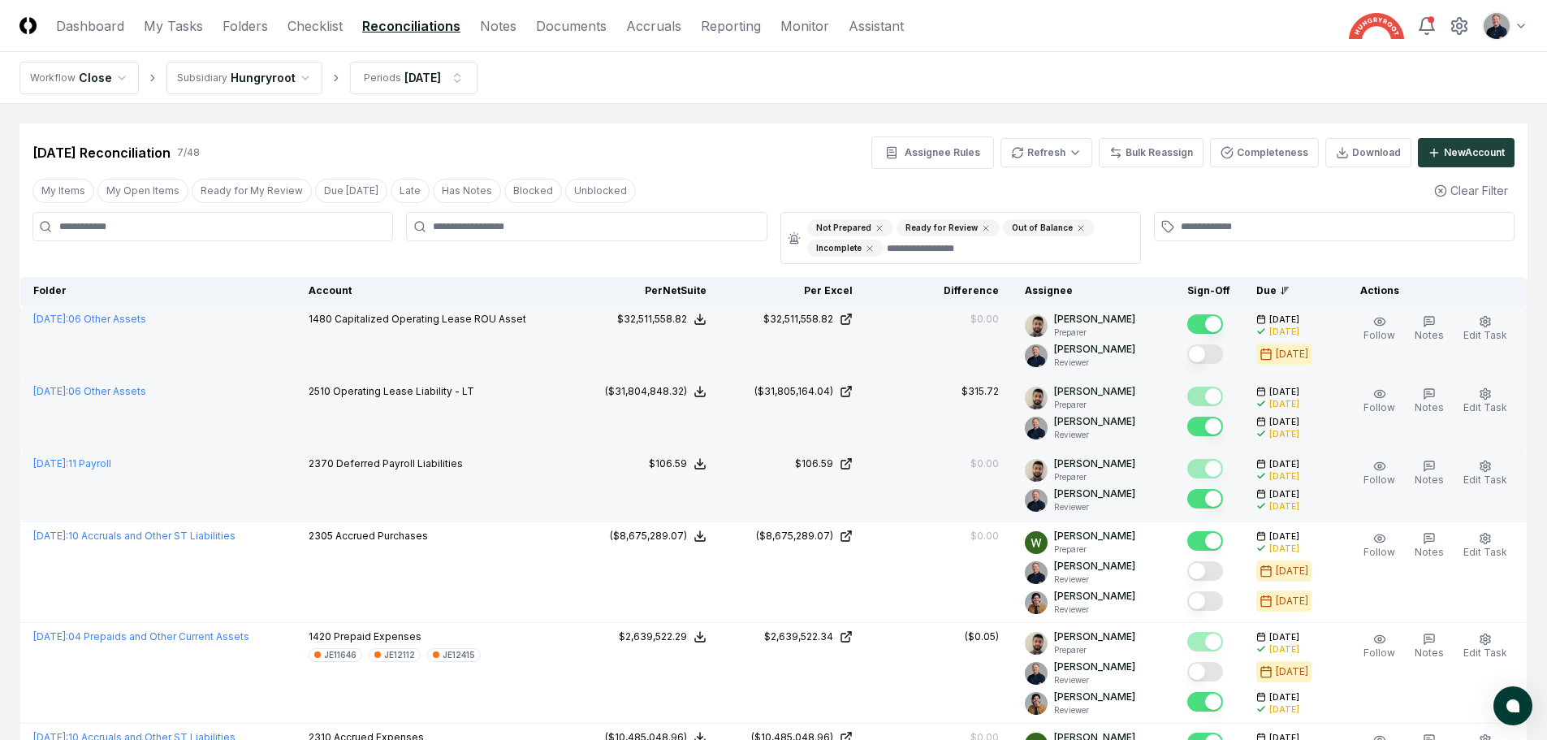
click at [1215, 354] on button "Mark complete" at bounding box center [1205, 353] width 36 height 19
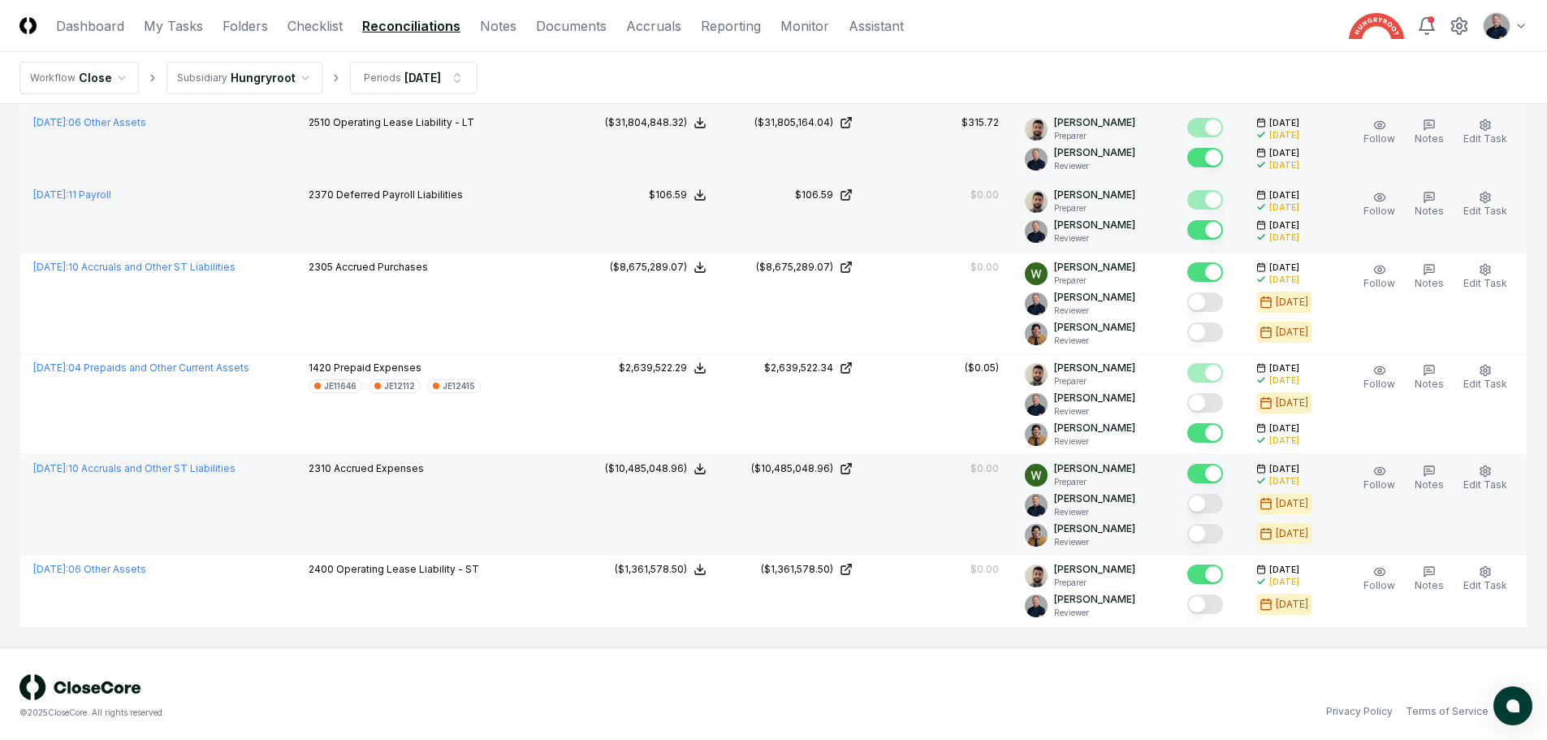
scroll to position [274, 0]
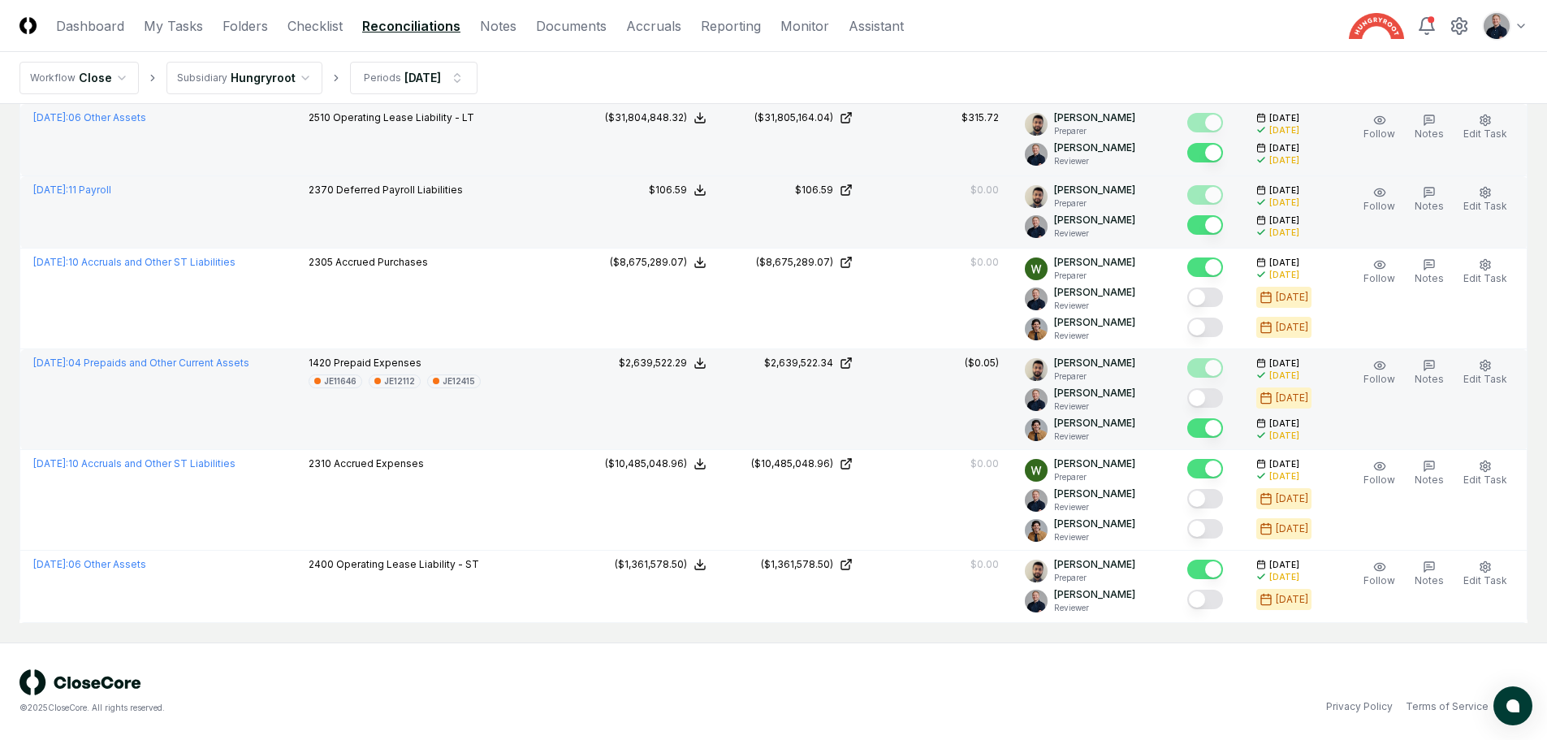
click at [1217, 398] on button "Mark complete" at bounding box center [1205, 397] width 36 height 19
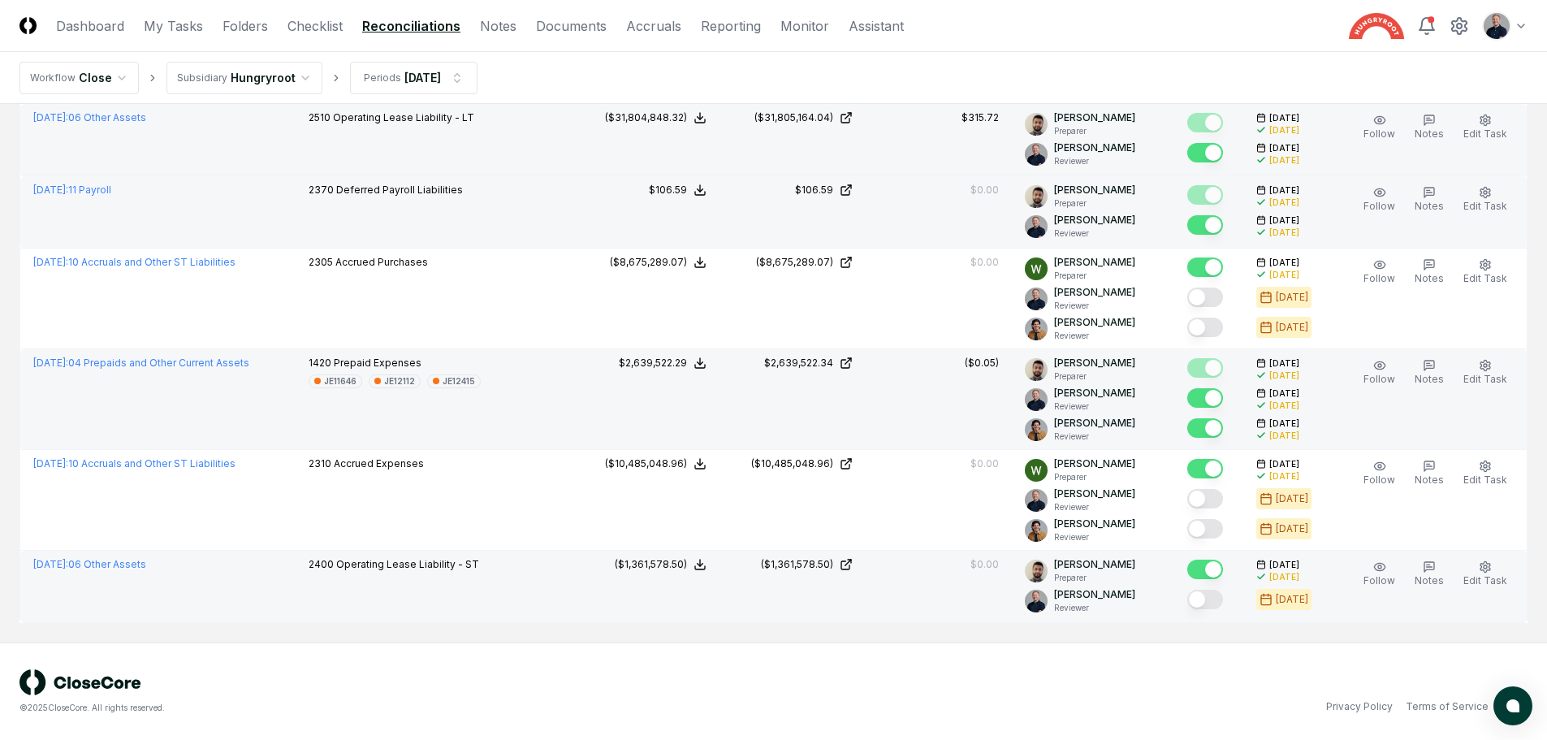
click at [1219, 603] on button "Mark complete" at bounding box center [1205, 599] width 36 height 19
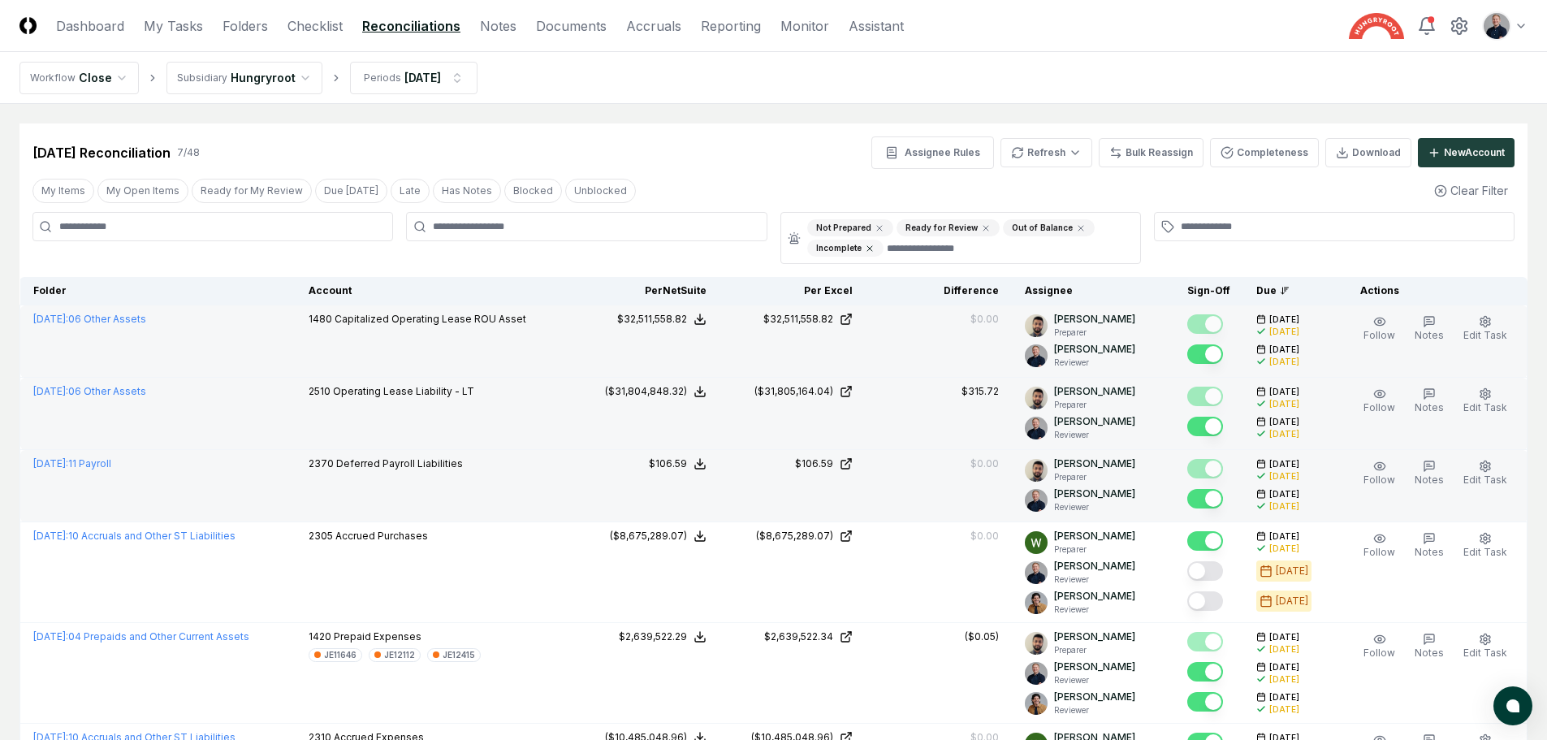
click at [1079, 227] on icon at bounding box center [1081, 228] width 5 height 5
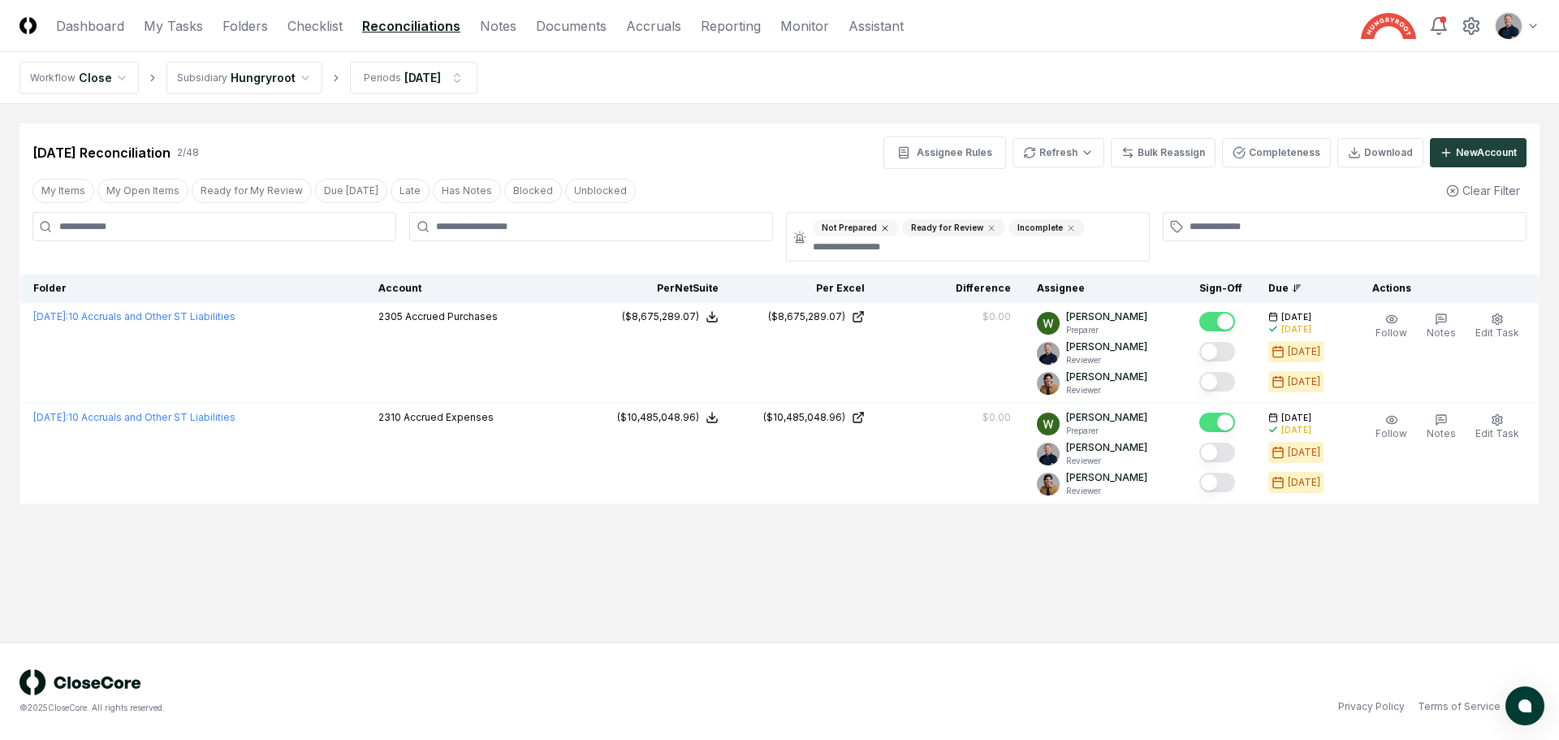
click at [882, 227] on icon at bounding box center [885, 228] width 10 height 10
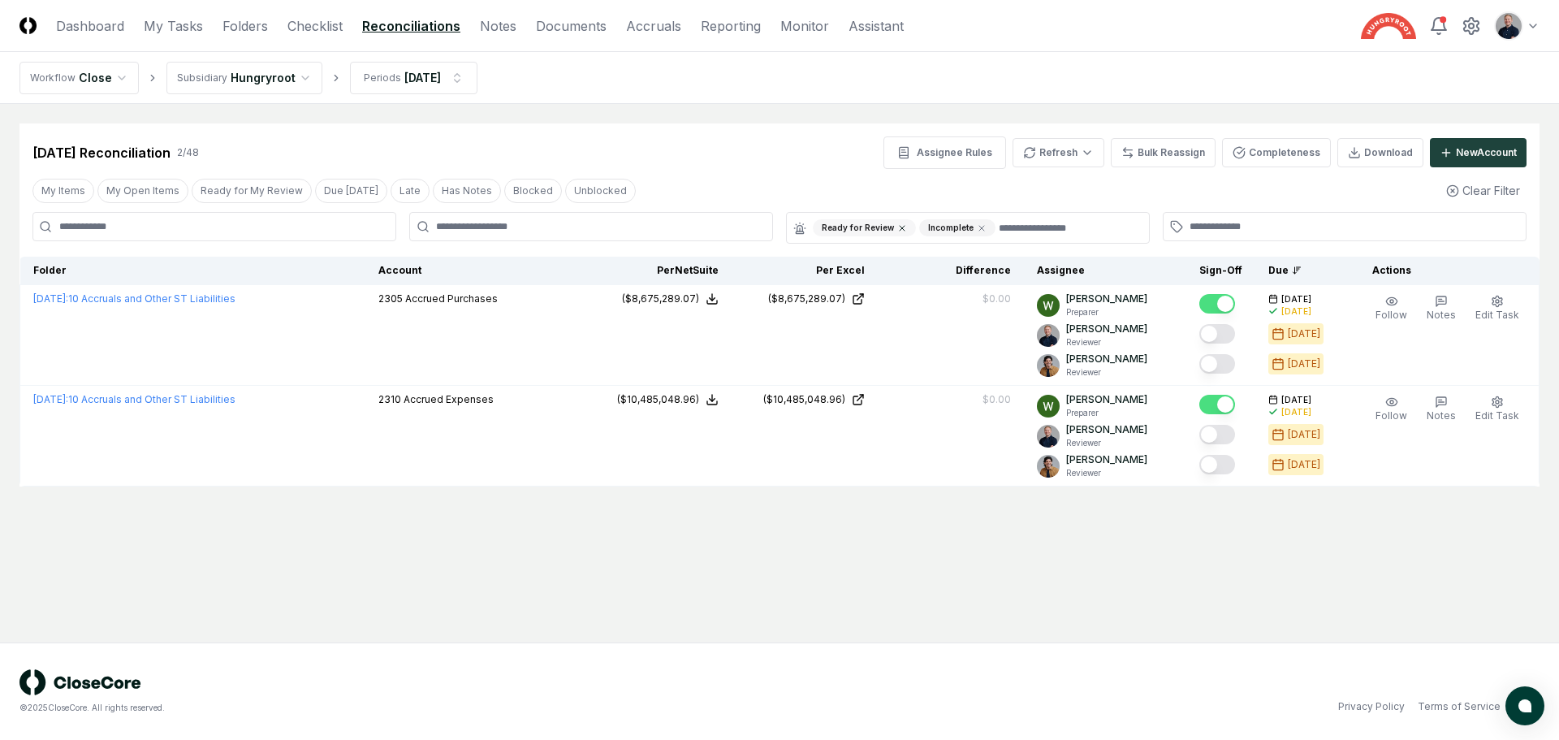
click at [897, 225] on icon at bounding box center [902, 228] width 10 height 10
click at [871, 225] on icon at bounding box center [876, 228] width 10 height 10
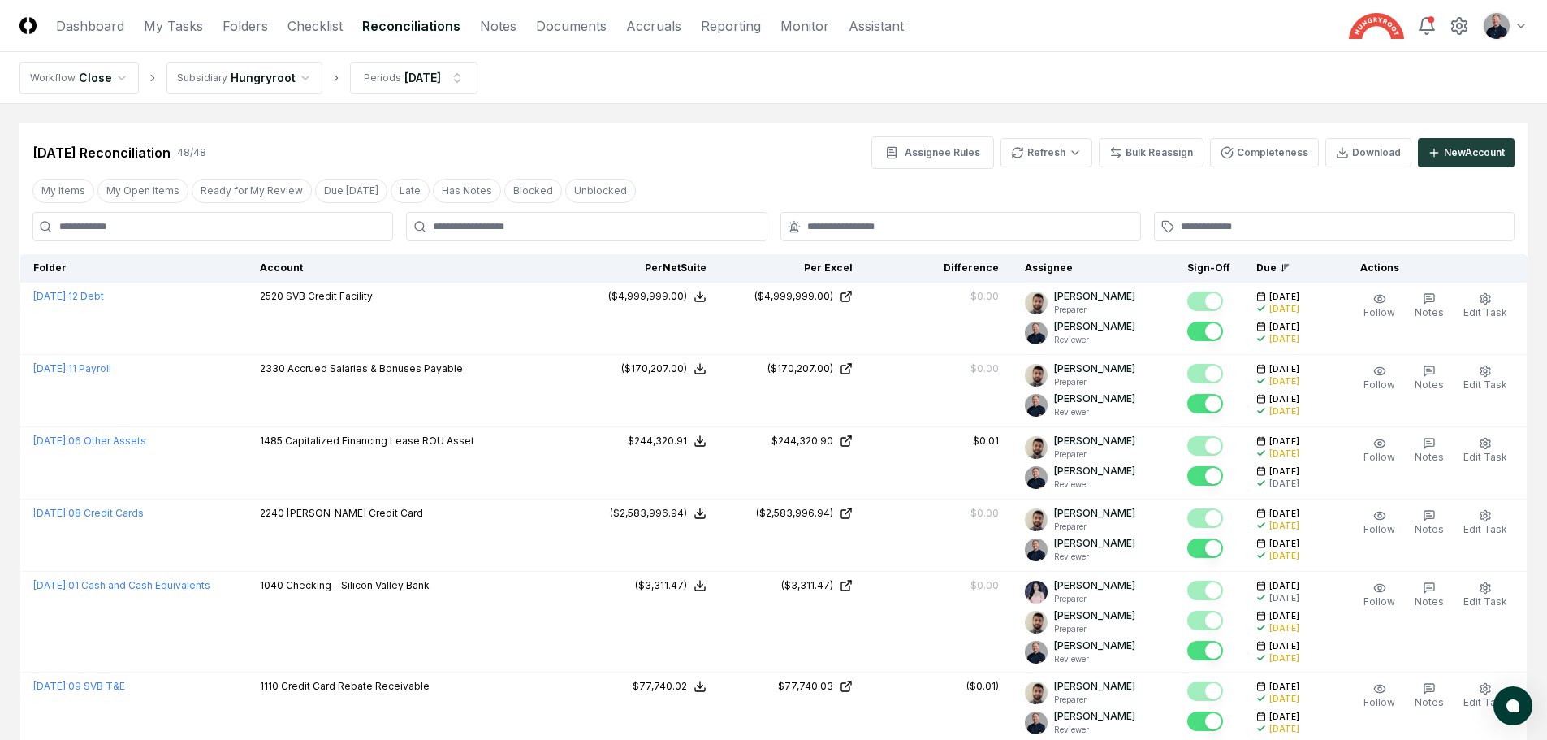
click at [851, 176] on div "My Items My Open Items Ready for My Review Due [DATE] Late Has Notes Blocked Un…" at bounding box center [773, 190] width 1508 height 30
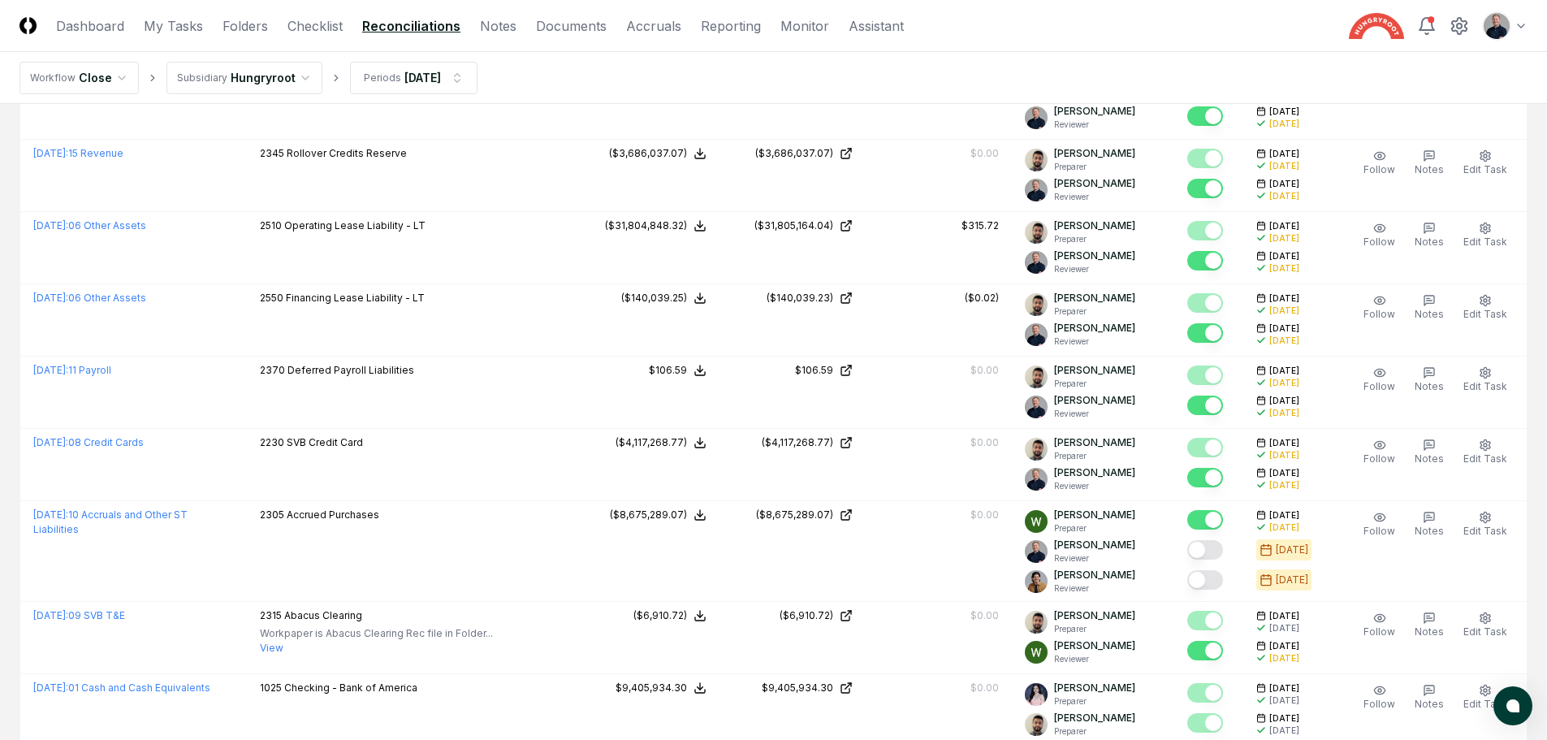
scroll to position [3390, 0]
